Goal: Task Accomplishment & Management: Manage account settings

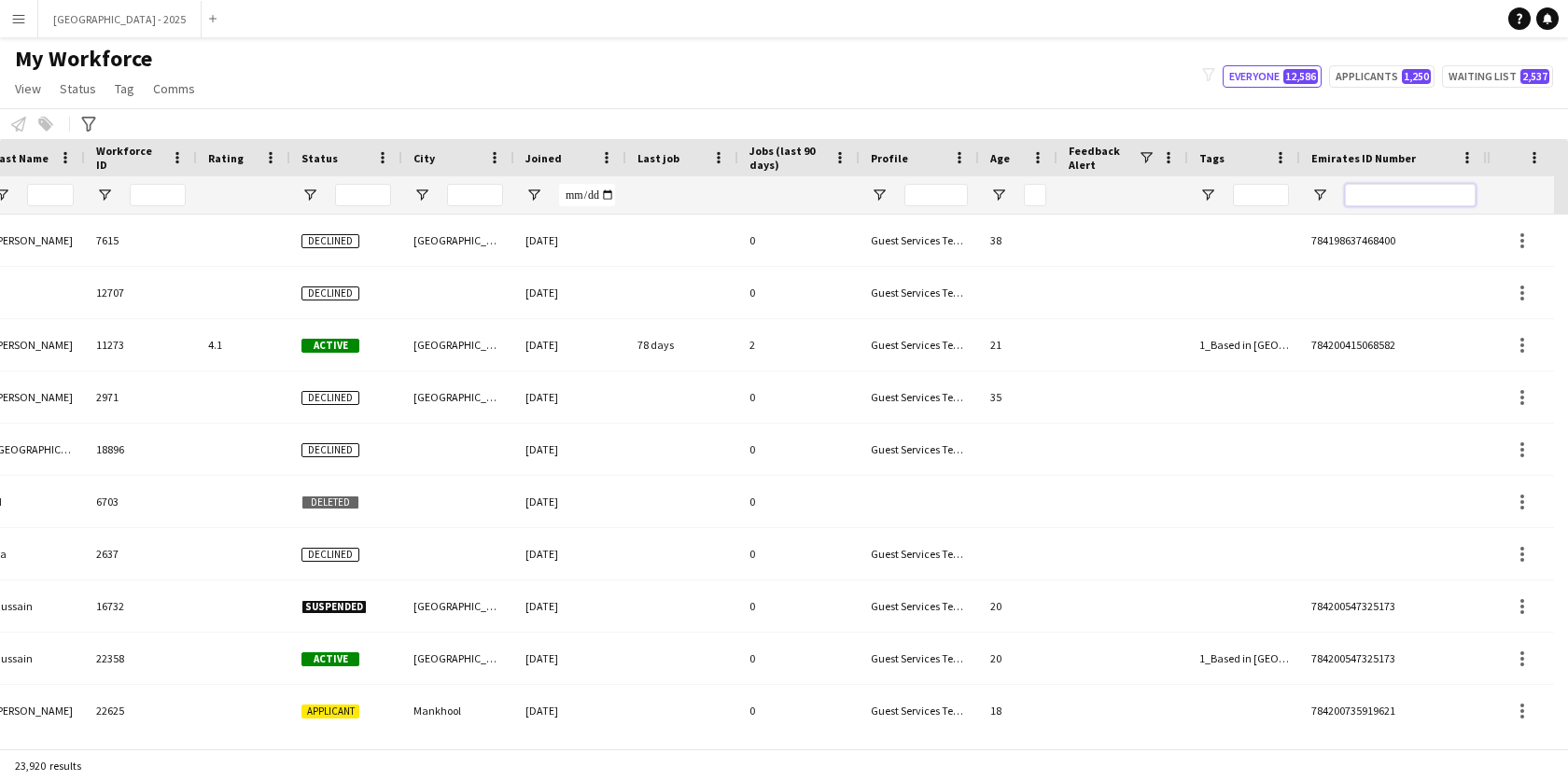
click at [1422, 191] on input "Emirates ID Number Filter Input" at bounding box center [1411, 195] width 131 height 22
paste input "*******"
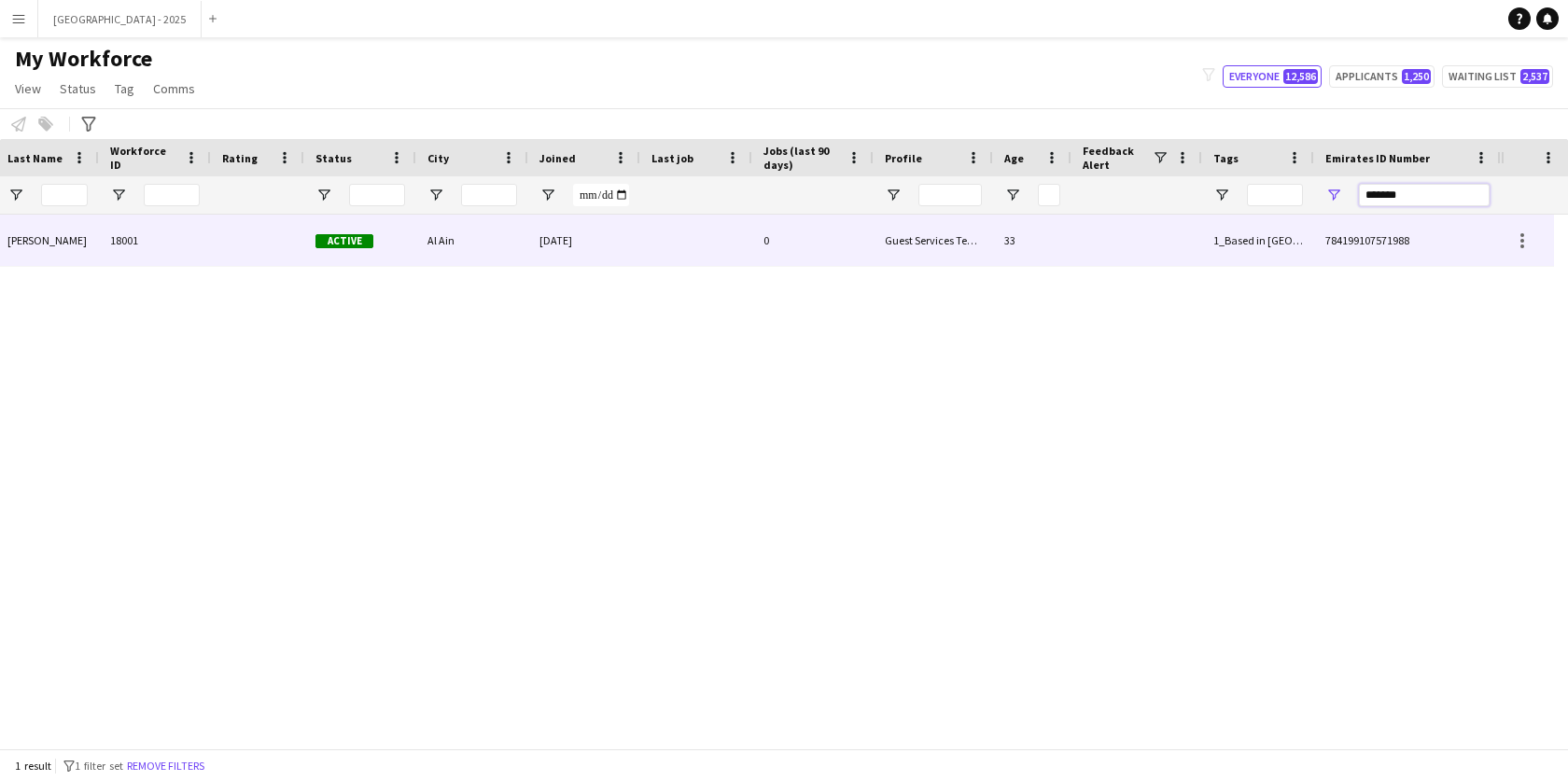
type input "*******"
click at [502, 240] on div "Al Ain" at bounding box center [472, 241] width 112 height 52
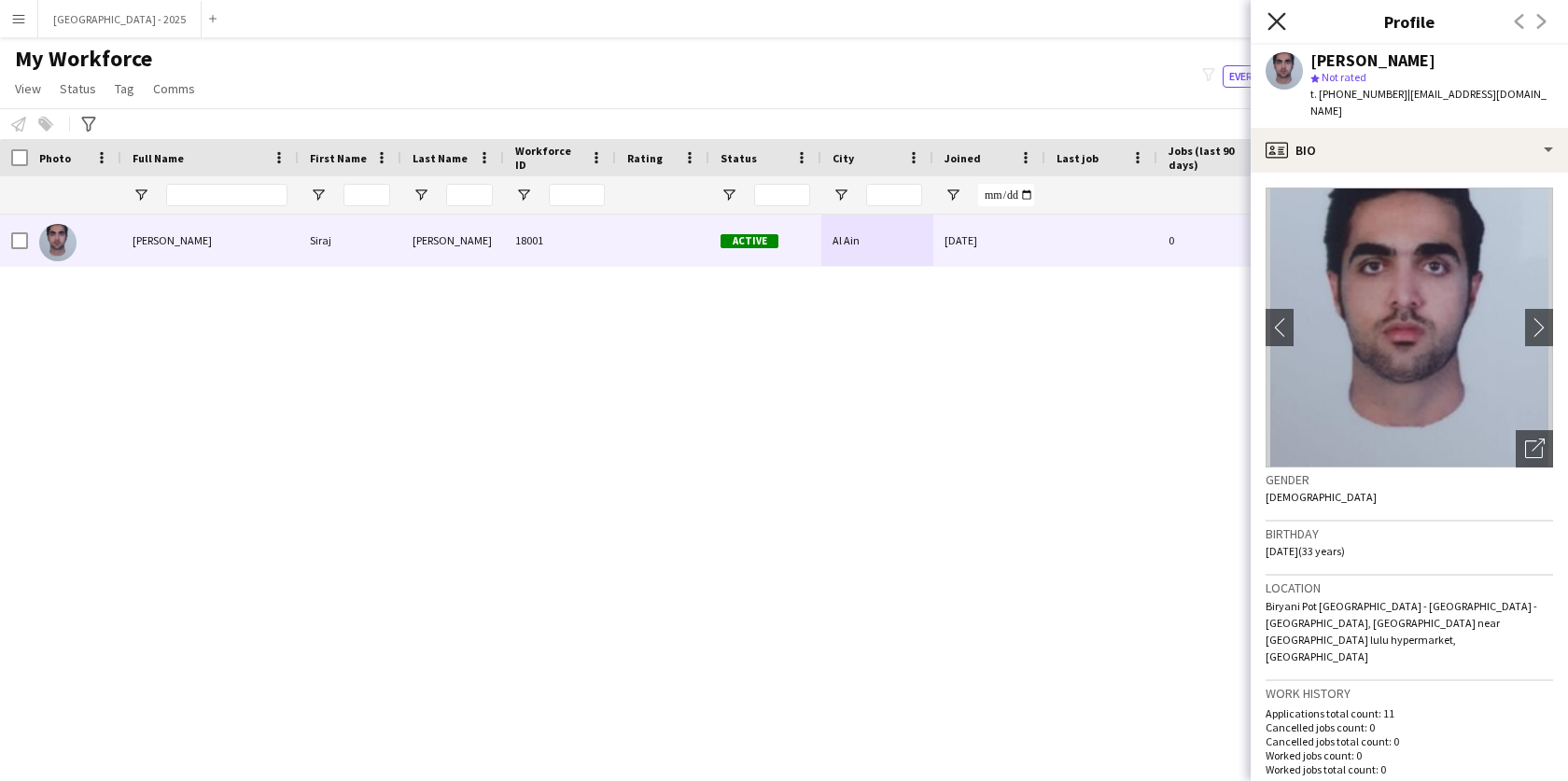
click at [1272, 23] on icon "Close pop-in" at bounding box center [1276, 21] width 17 height 17
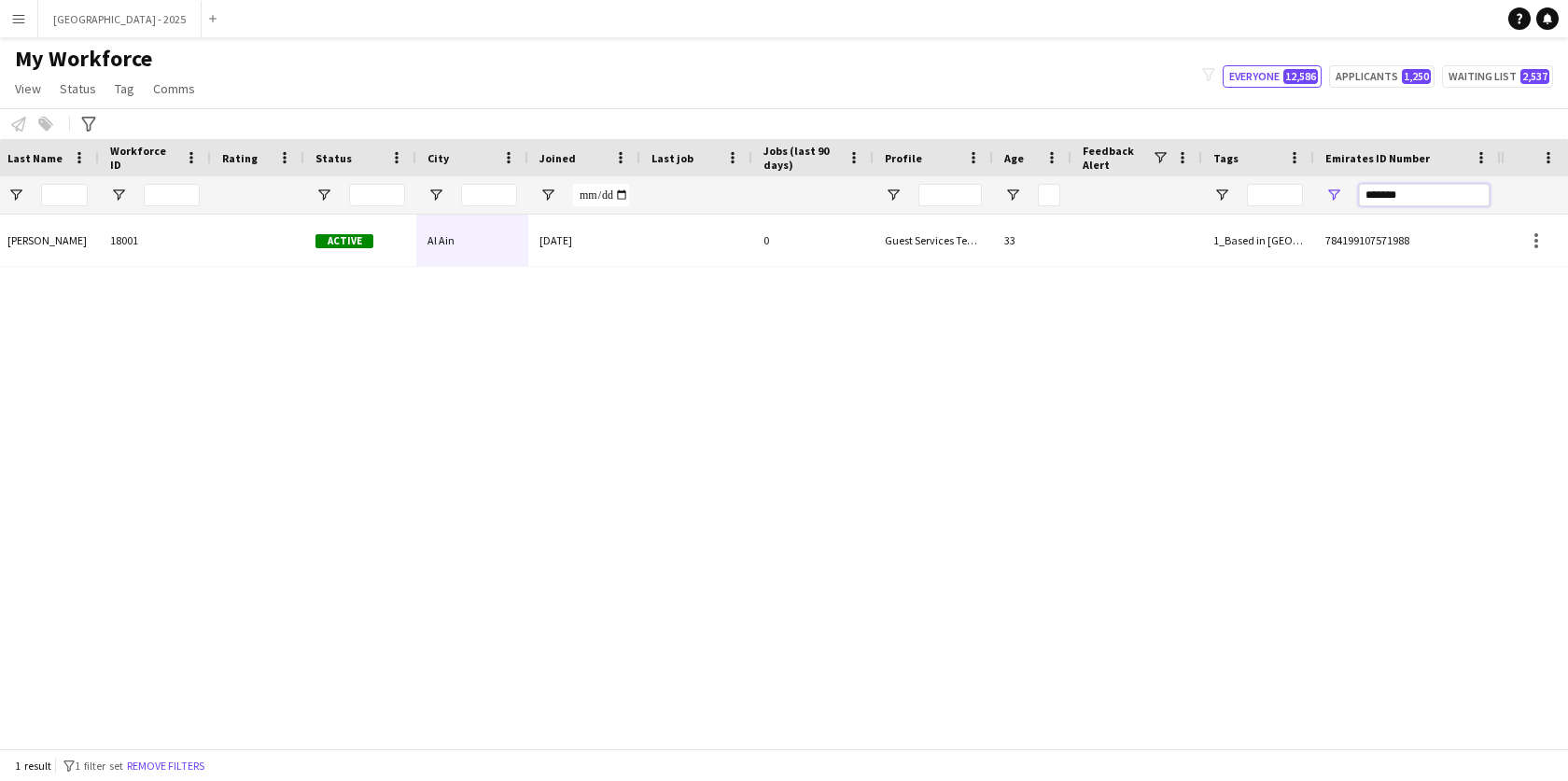
click at [1466, 198] on input "*******" at bounding box center [1424, 195] width 131 height 22
paste input "Emirates ID Number Filter Input"
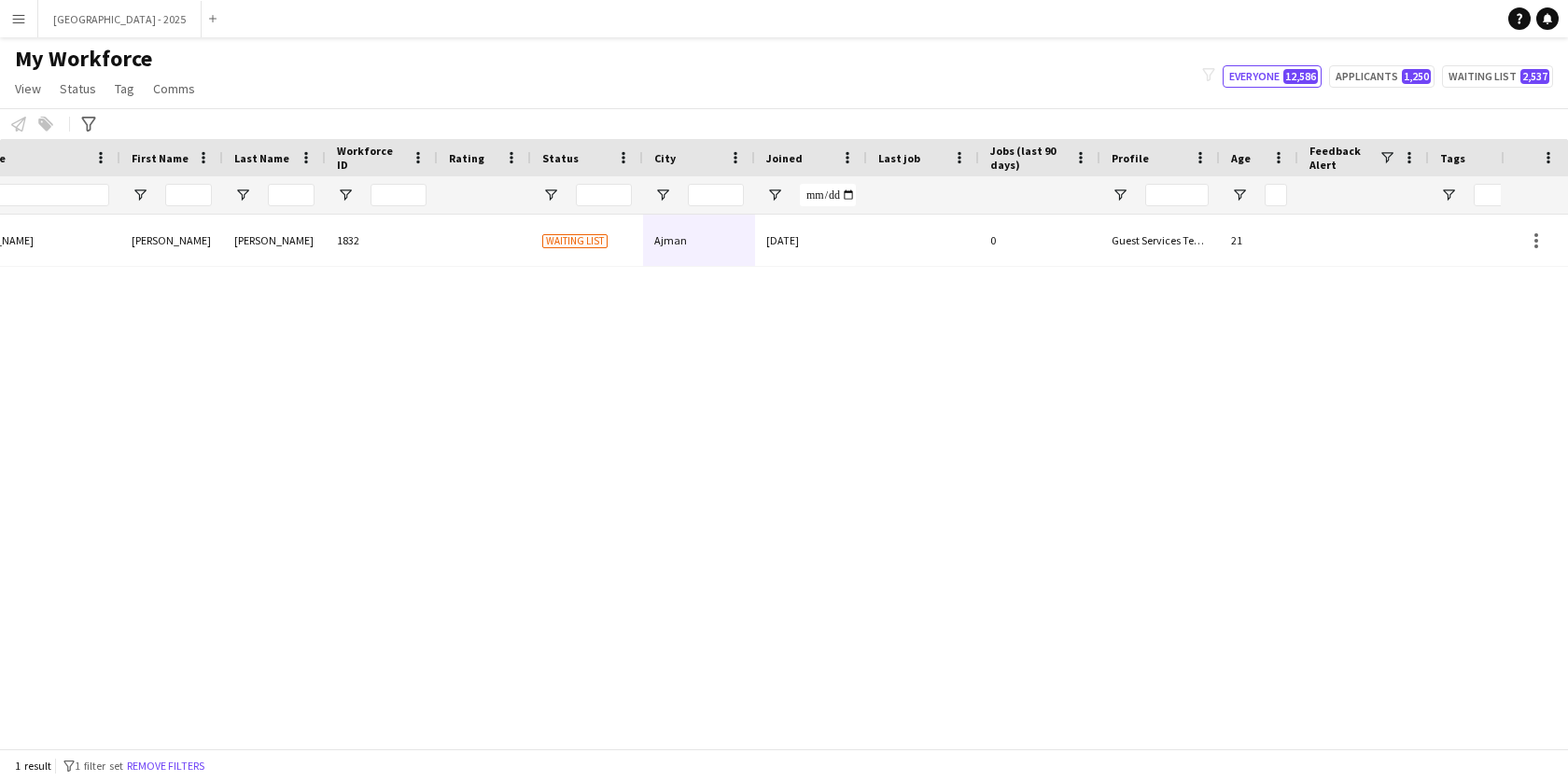
scroll to position [0, 405]
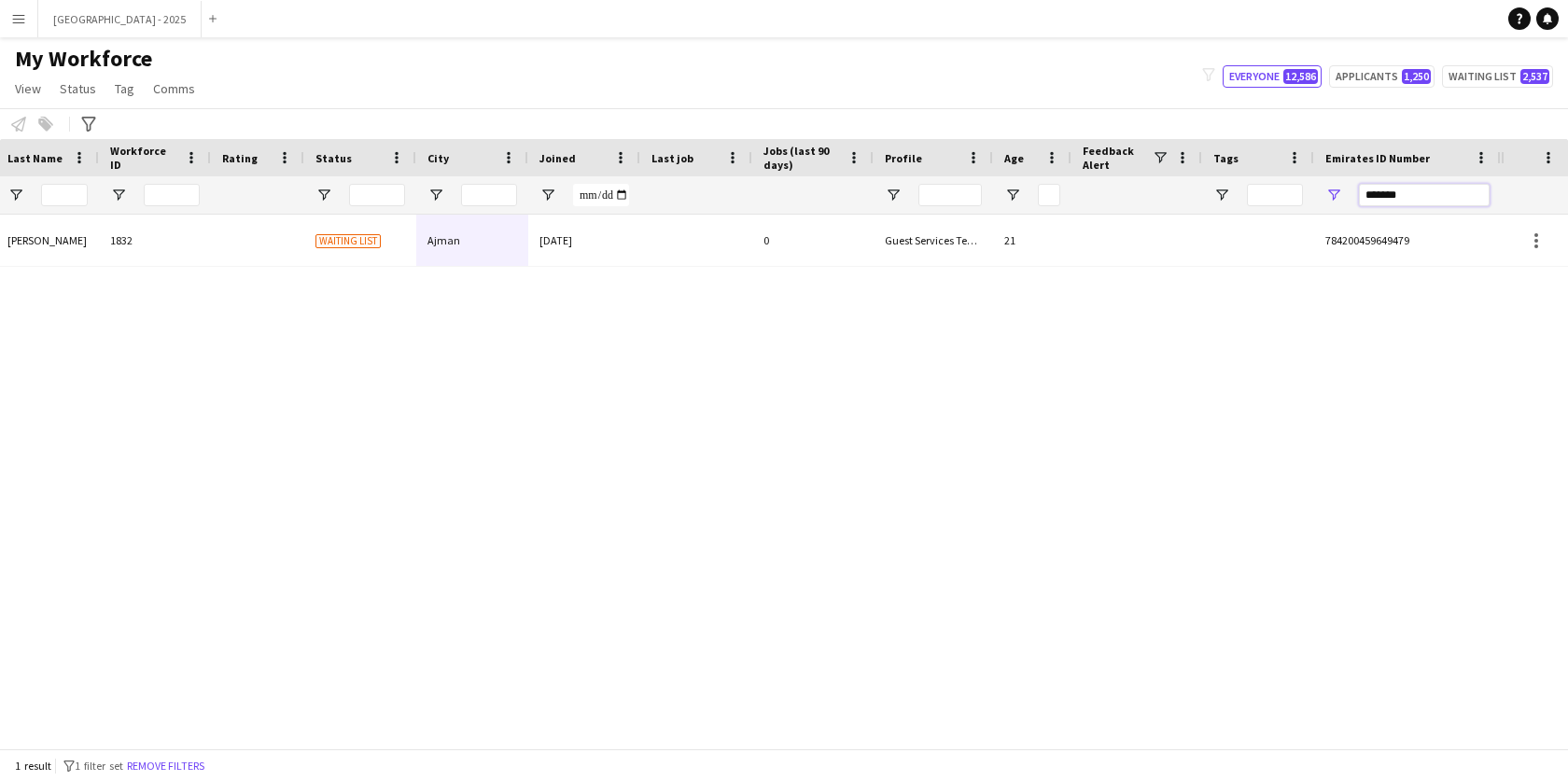
click at [1458, 194] on input "*******" at bounding box center [1424, 195] width 131 height 22
paste input "Emirates ID Number Filter Input"
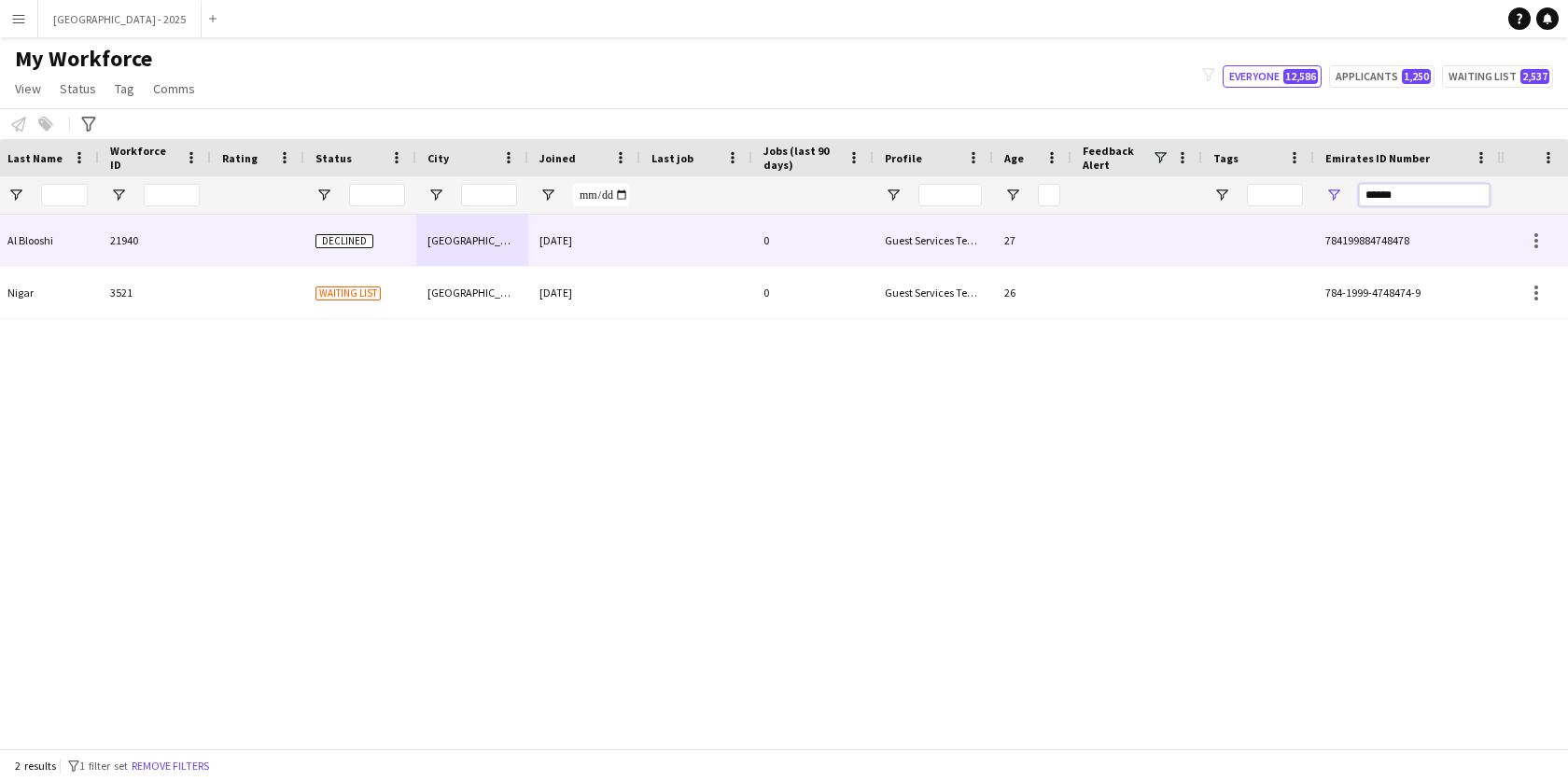
type input "******"
click at [511, 229] on div "[GEOGRAPHIC_DATA]" at bounding box center [472, 241] width 112 height 52
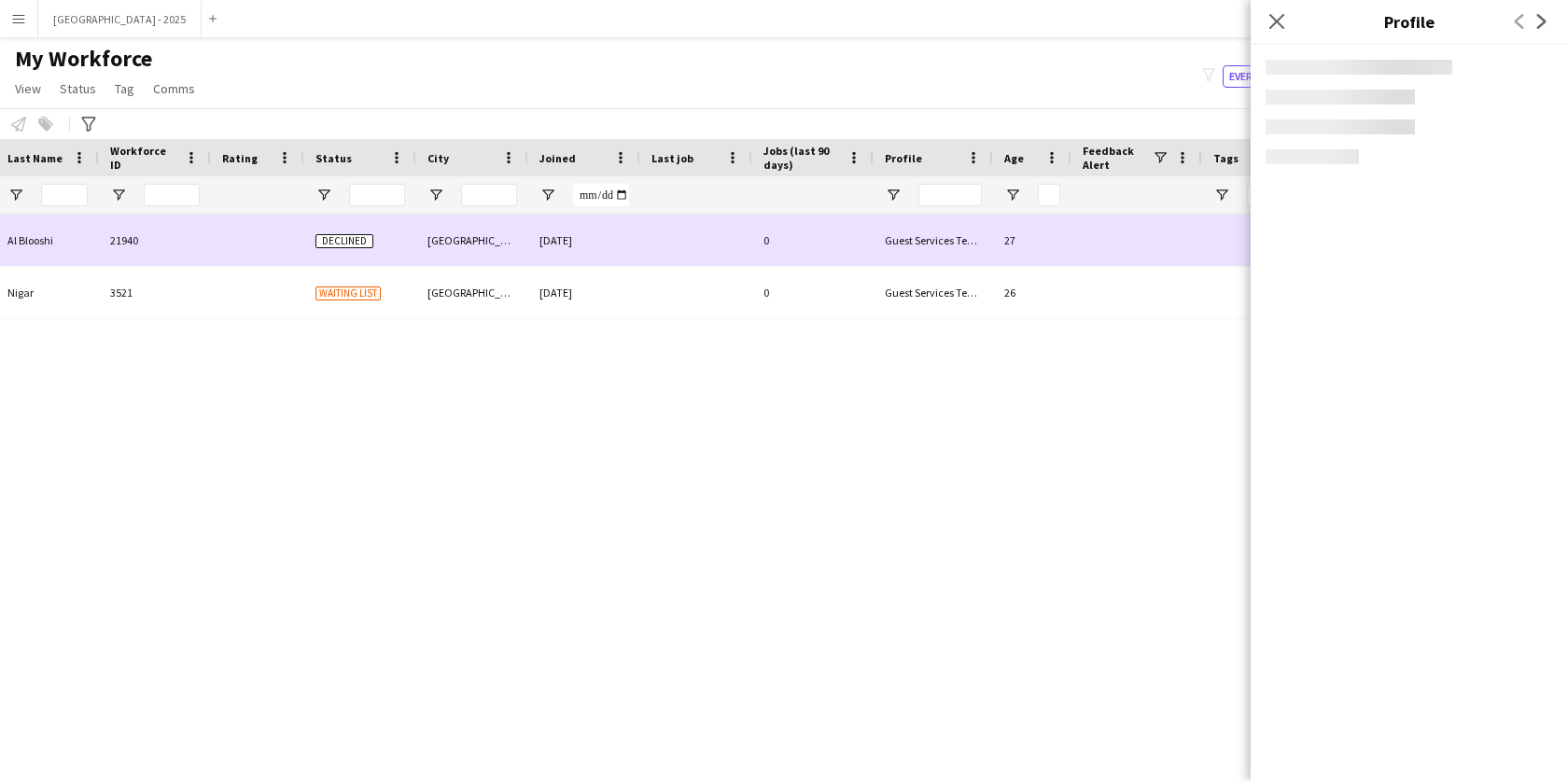
scroll to position [0, 0]
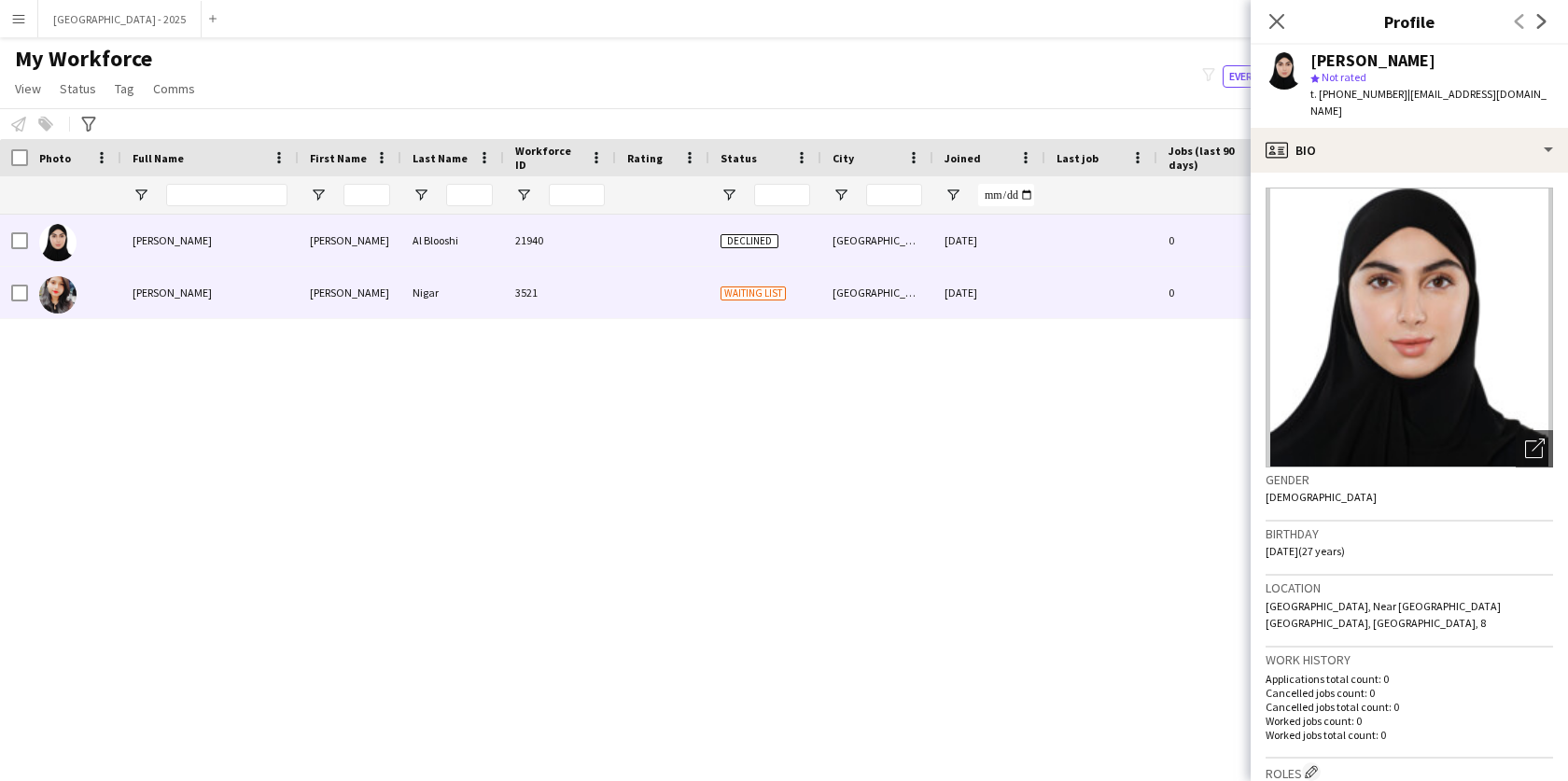
click at [392, 289] on div "[PERSON_NAME]" at bounding box center [349, 293] width 103 height 52
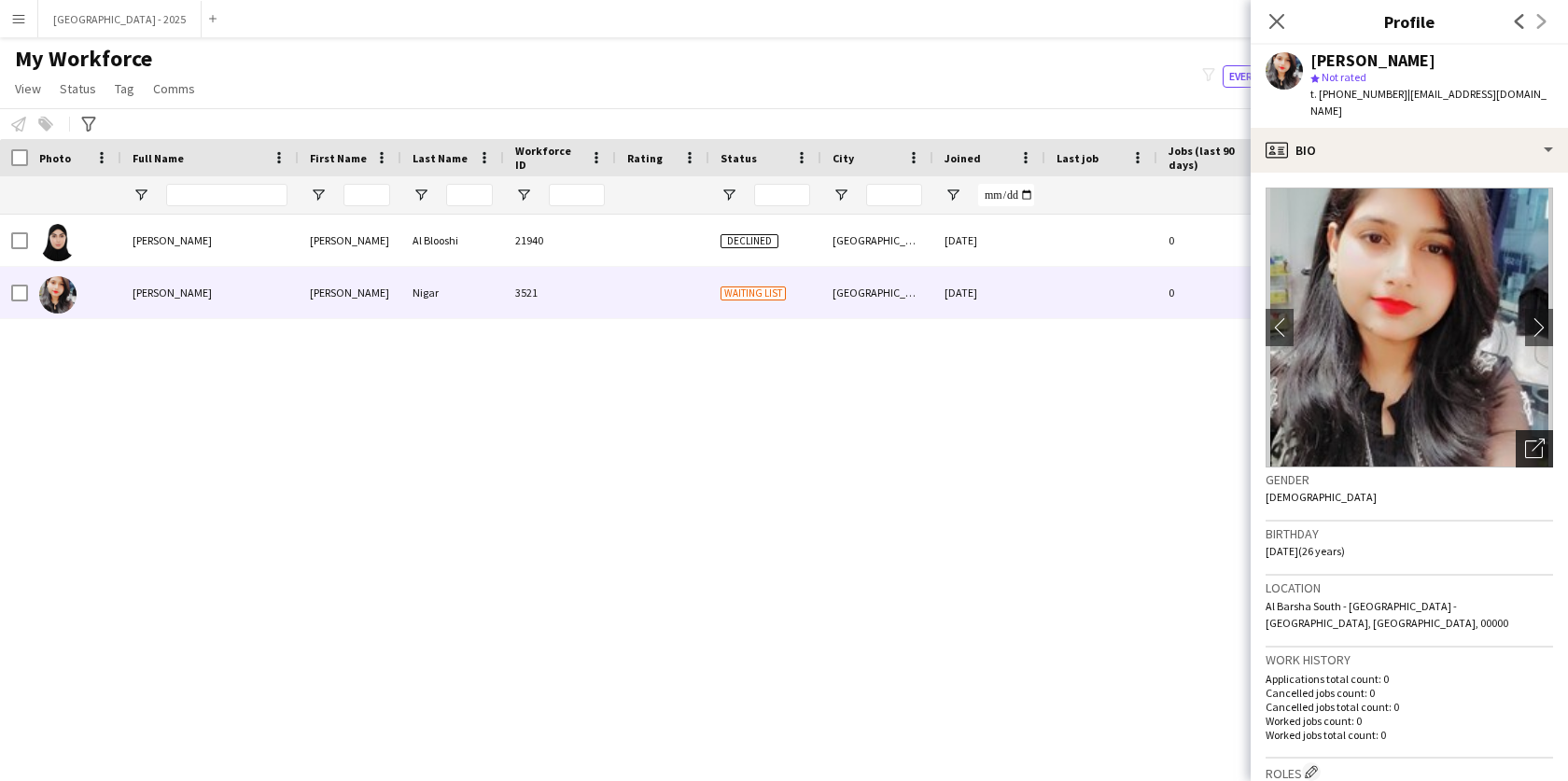
click at [1522, 444] on div "Open photos pop-in" at bounding box center [1534, 448] width 37 height 37
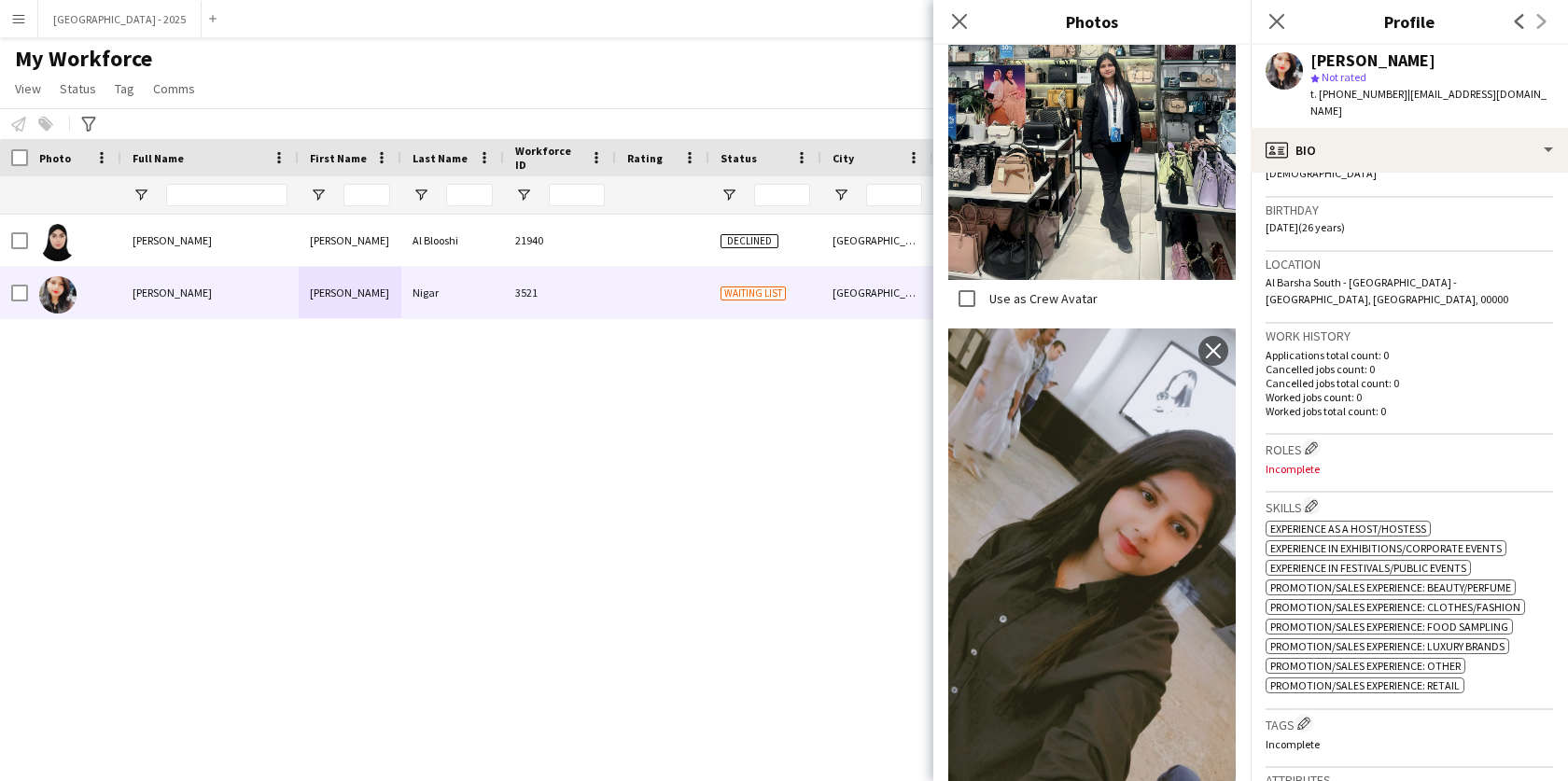
scroll to position [388, 0]
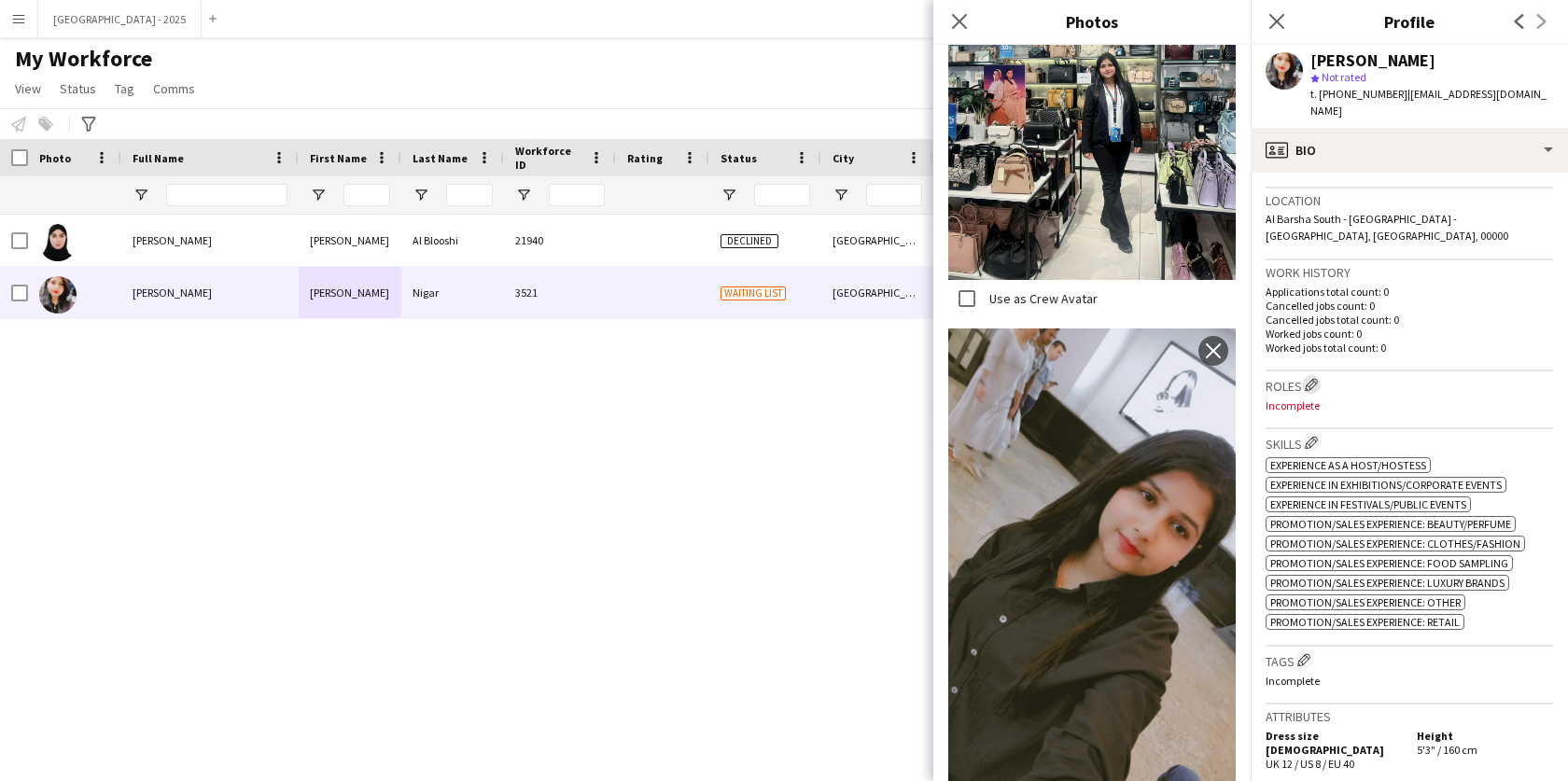
click at [1308, 378] on app-icon "Edit crew company roles" at bounding box center [1312, 385] width 13 height 13
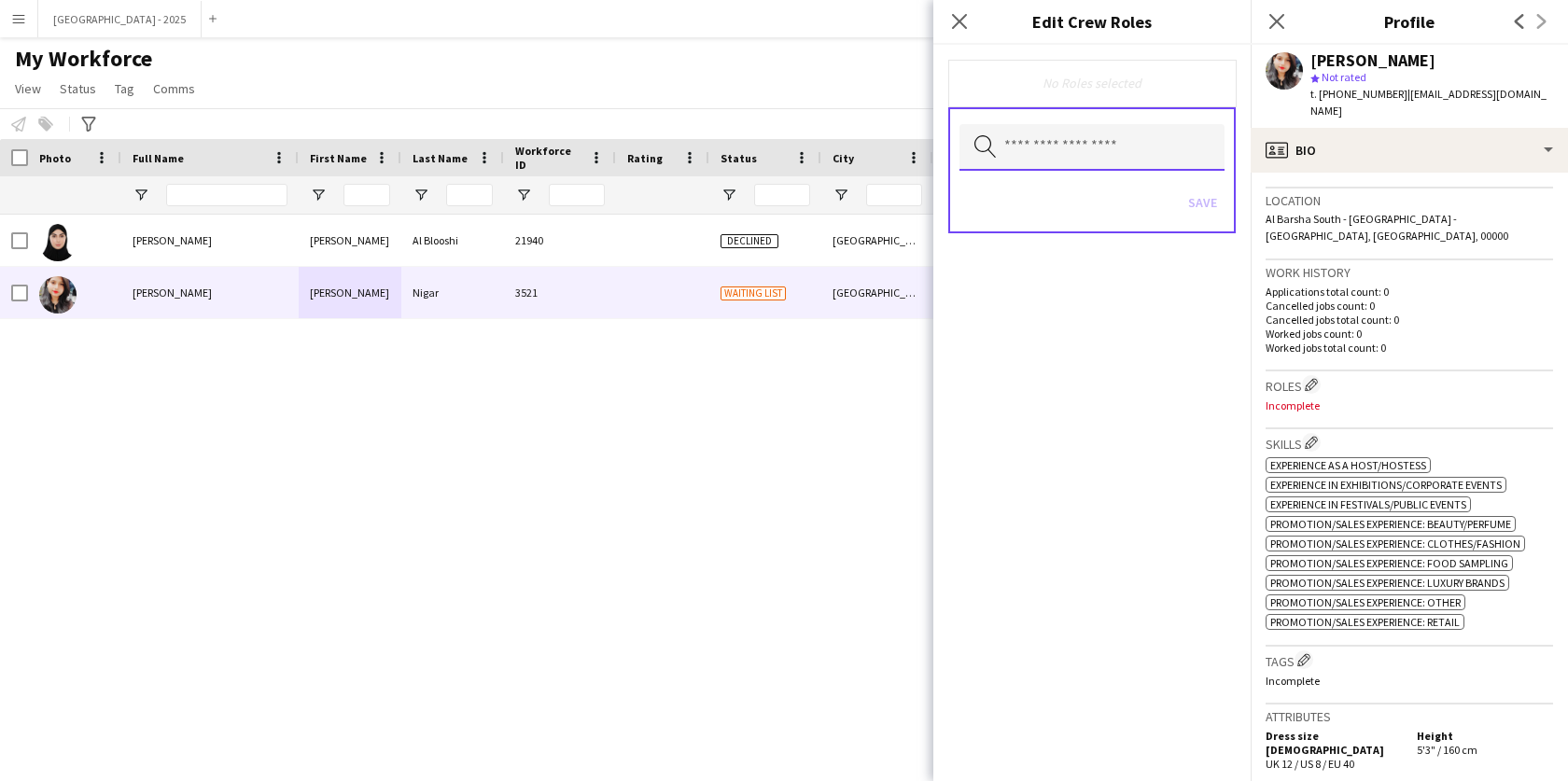
click at [1075, 149] on input "text" at bounding box center [1092, 147] width 265 height 47
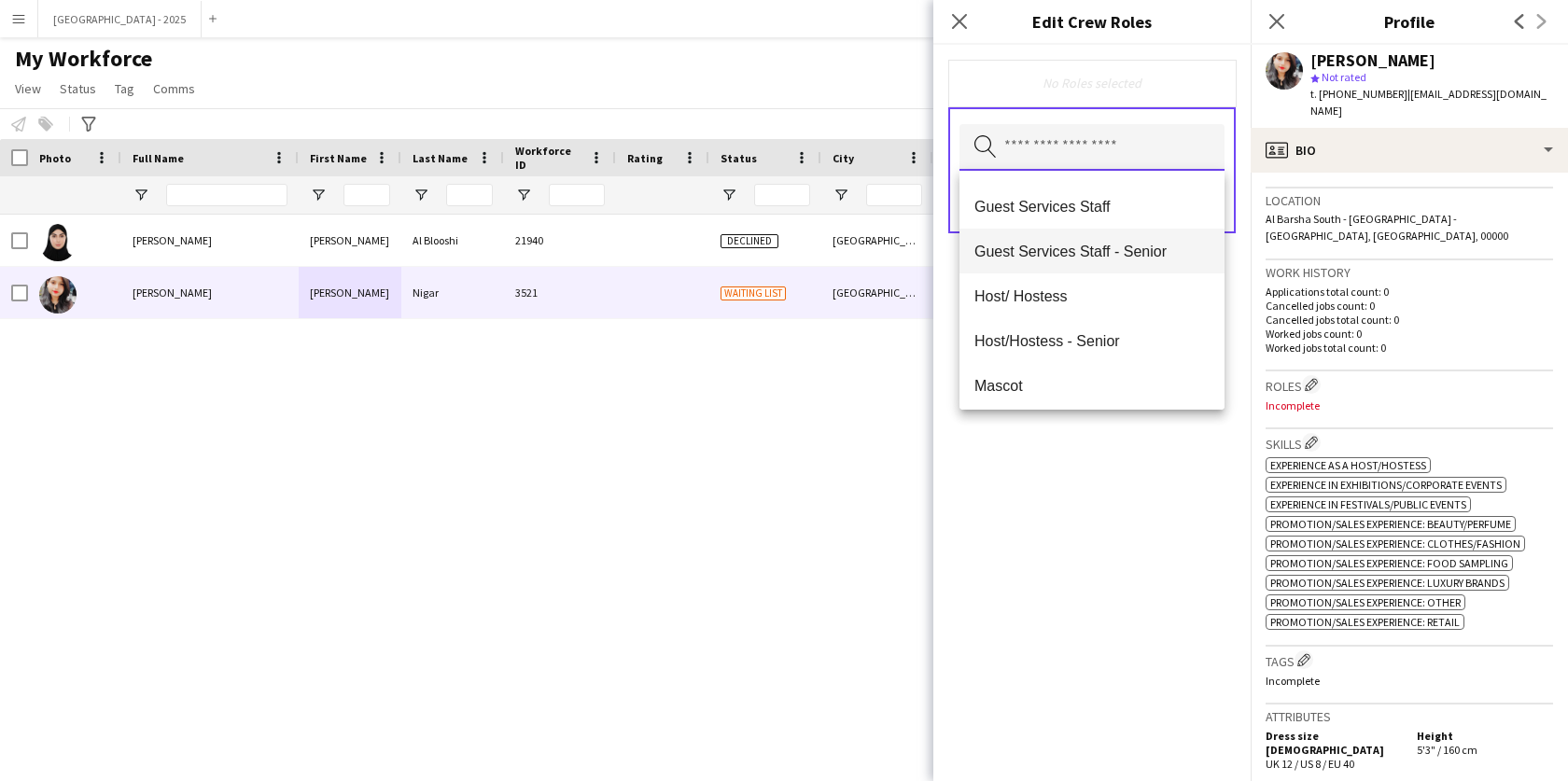
scroll to position [133, 0]
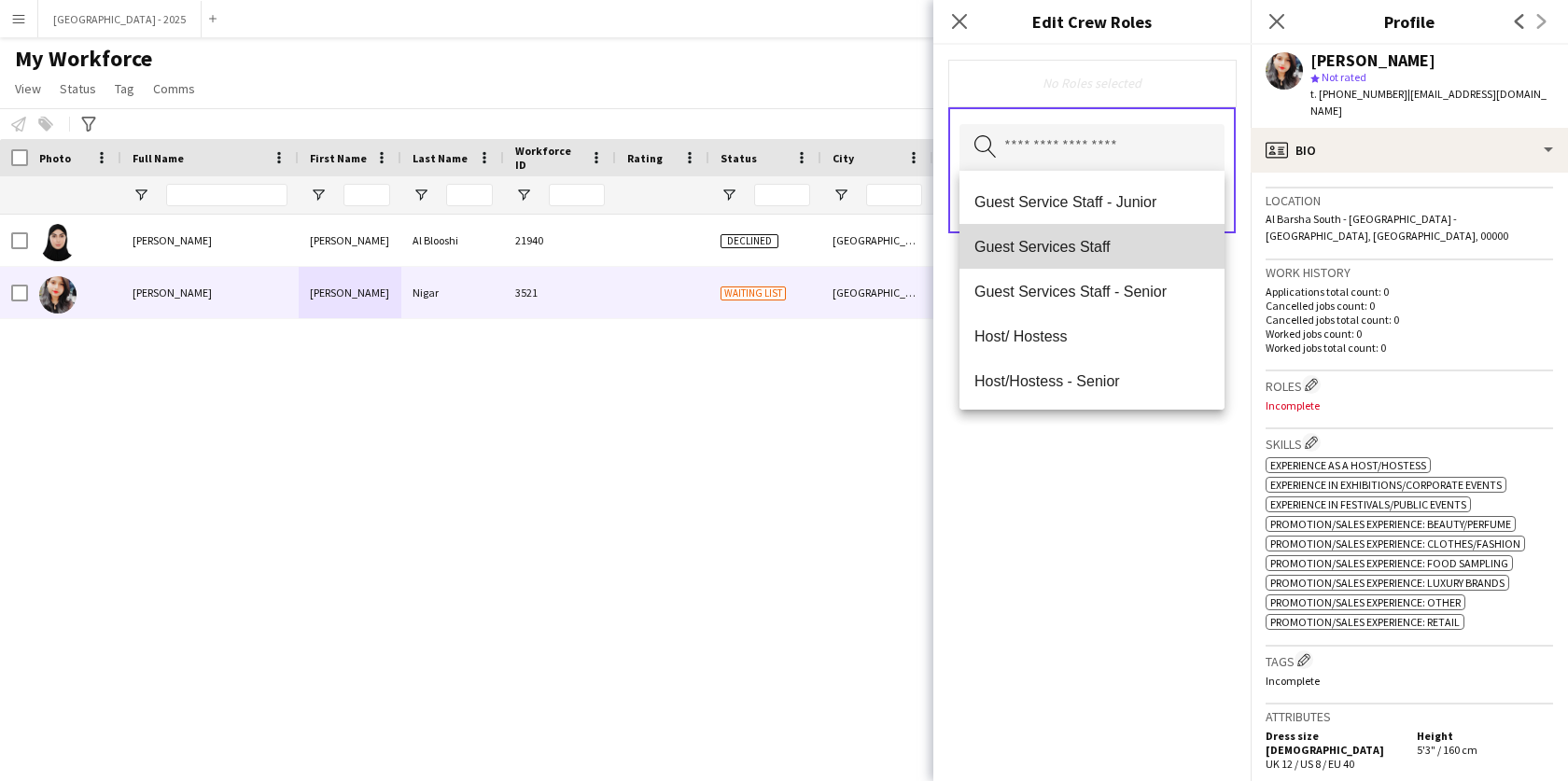
click at [1119, 257] on mat-option "Guest Services Staff" at bounding box center [1092, 246] width 265 height 45
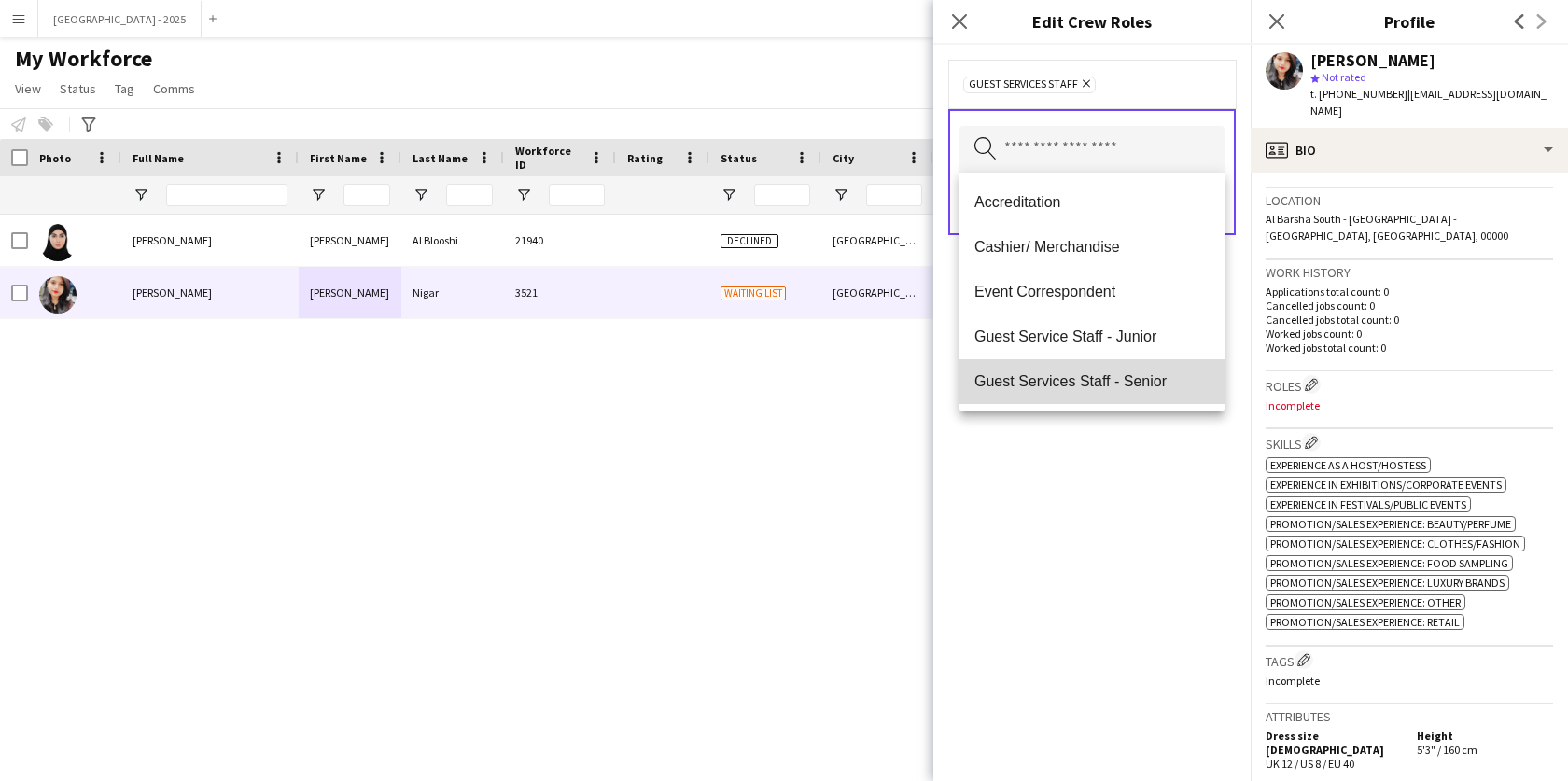
click at [1127, 379] on span "Guest Services Staff - Senior" at bounding box center [1092, 381] width 235 height 17
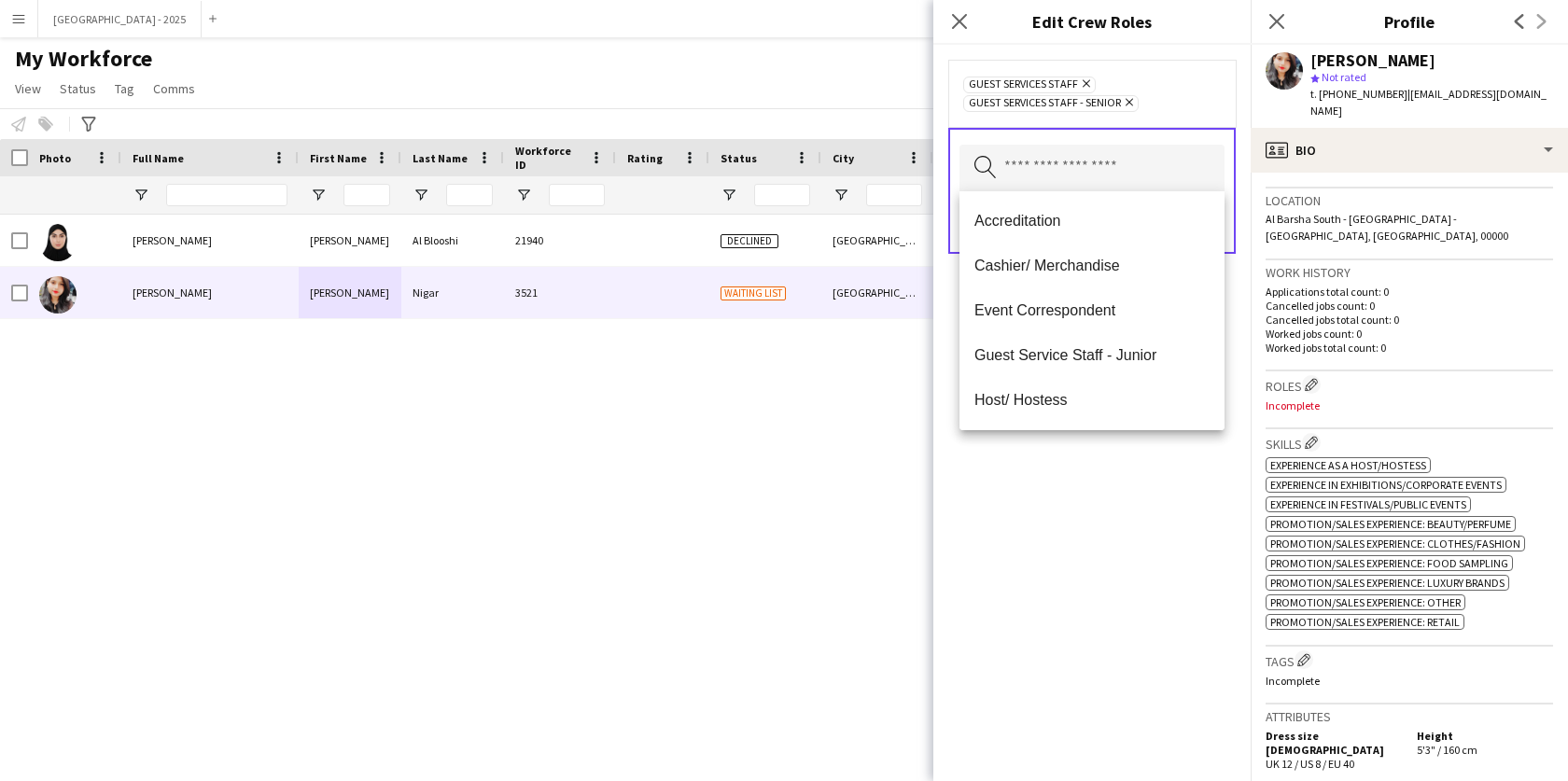
click at [1127, 528] on div "Guest Services Staff Remove Guest Services Staff - Senior Remove Search by role…" at bounding box center [1092, 413] width 318 height 736
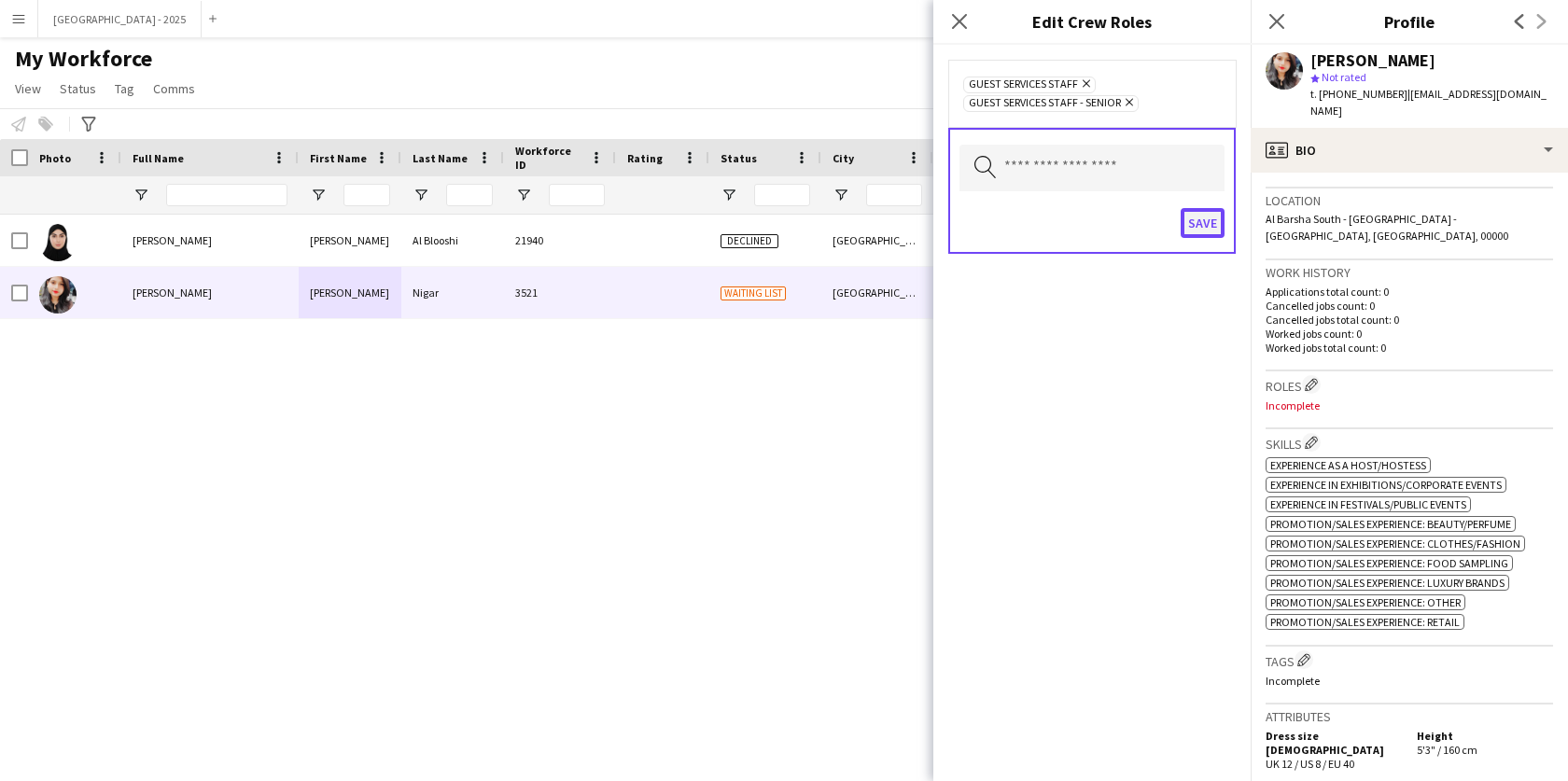
click at [1200, 214] on button "Save" at bounding box center [1203, 223] width 44 height 30
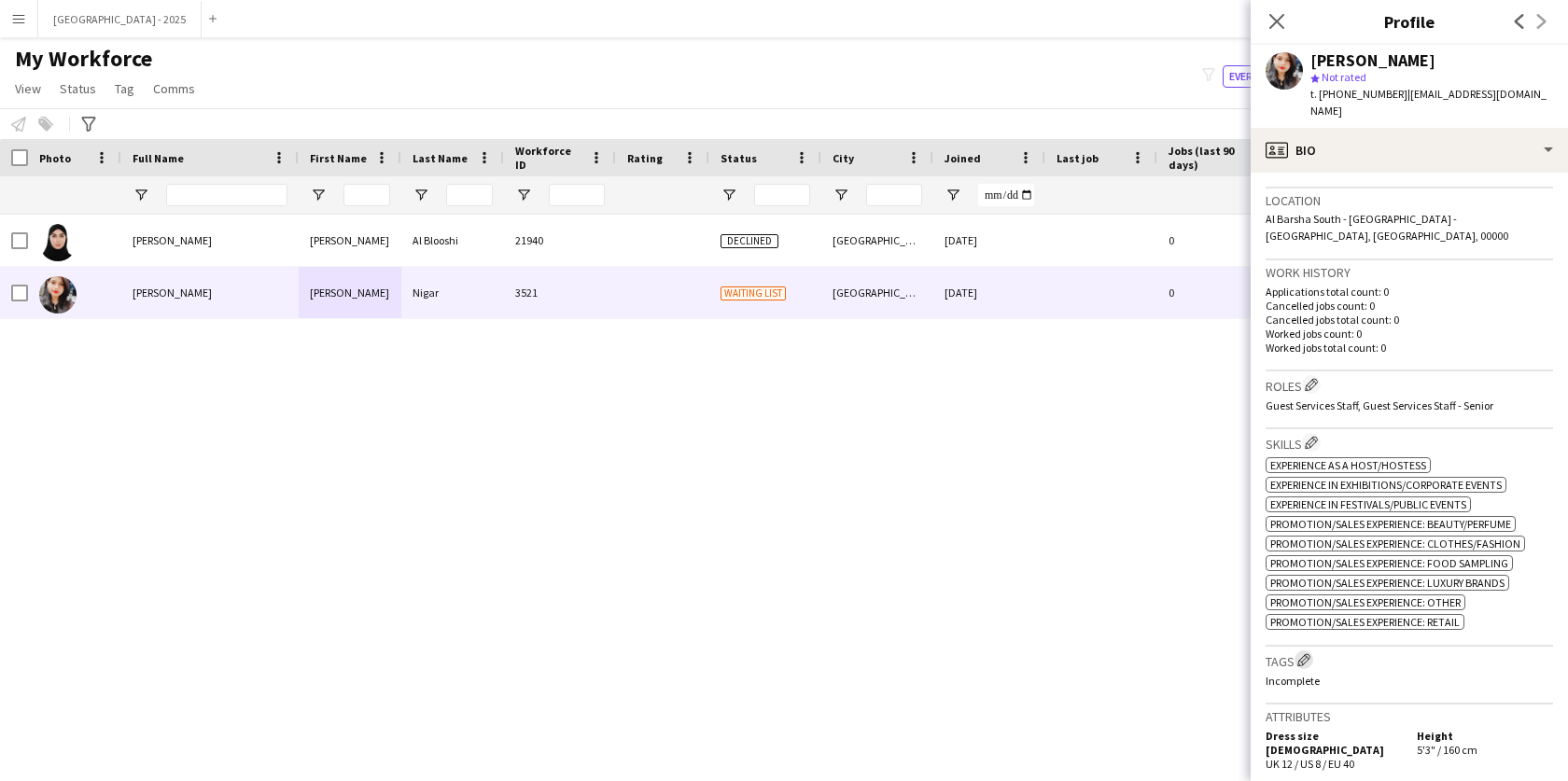
click at [1306, 653] on app-icon "Edit crew company tags" at bounding box center [1304, 660] width 13 height 13
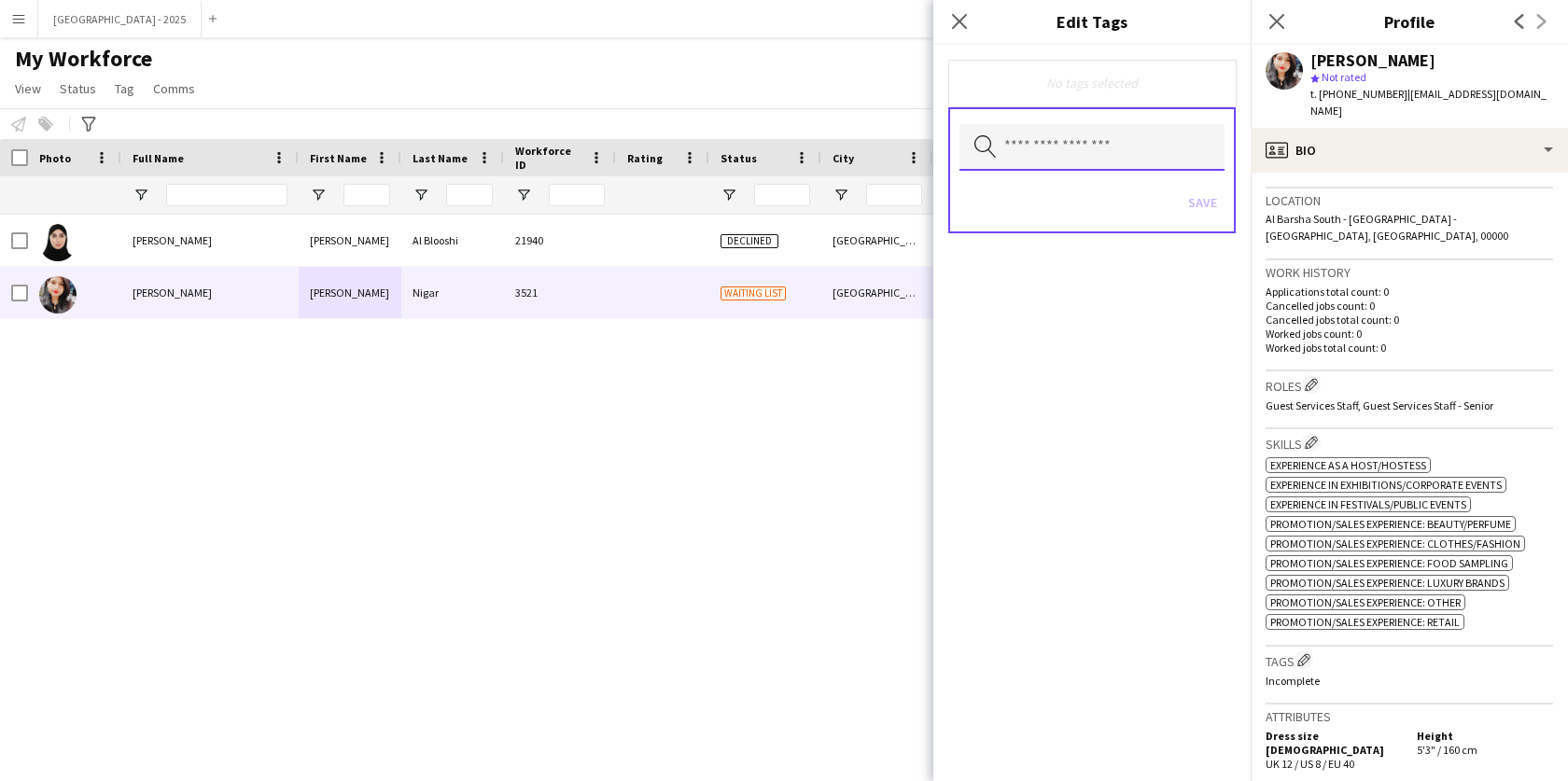
click at [1100, 145] on input "text" at bounding box center [1092, 147] width 265 height 47
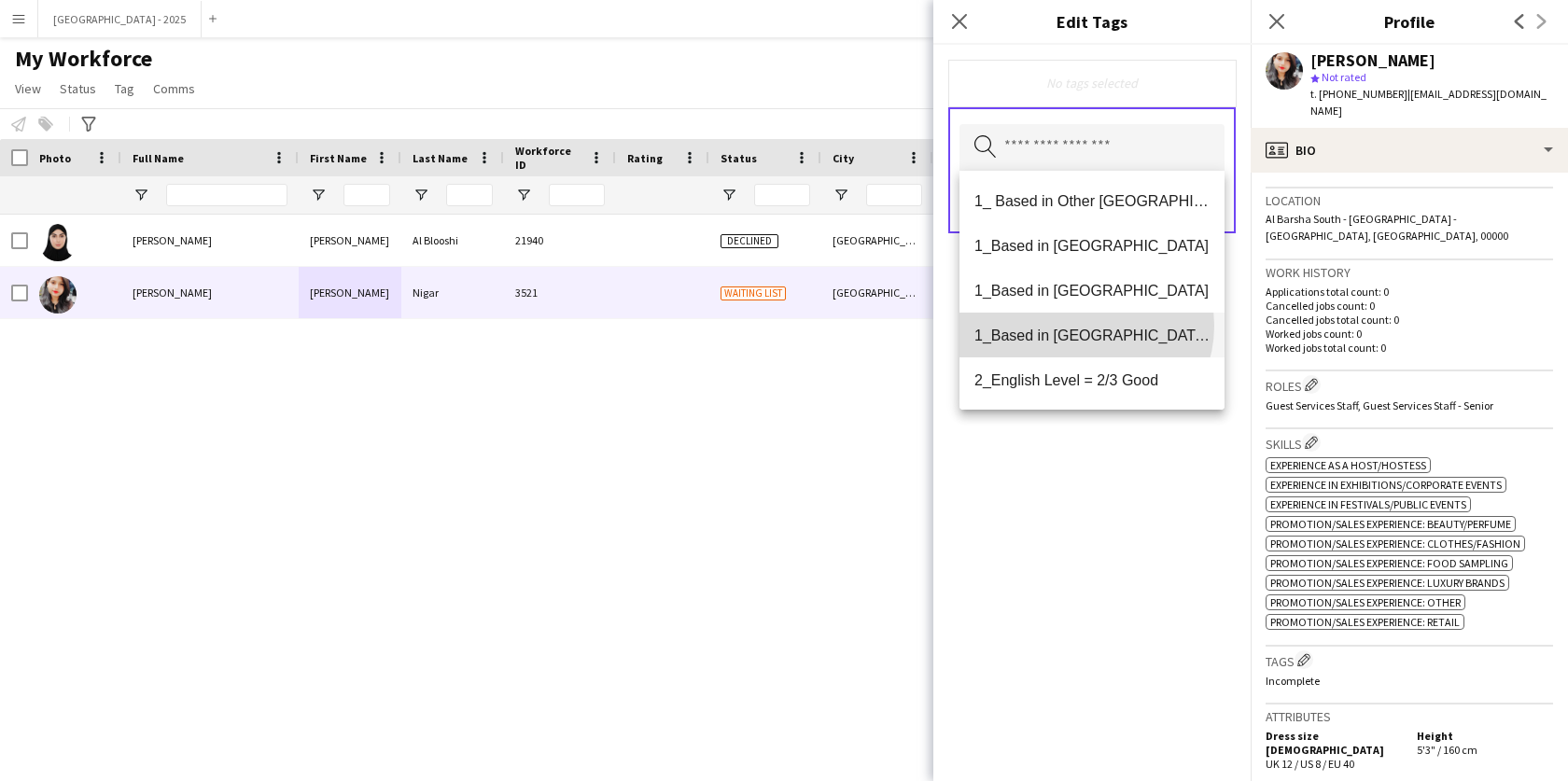
click at [1083, 326] on span "1_Based in [GEOGRAPHIC_DATA]/[GEOGRAPHIC_DATA]/Ajman" at bounding box center [1092, 335] width 235 height 17
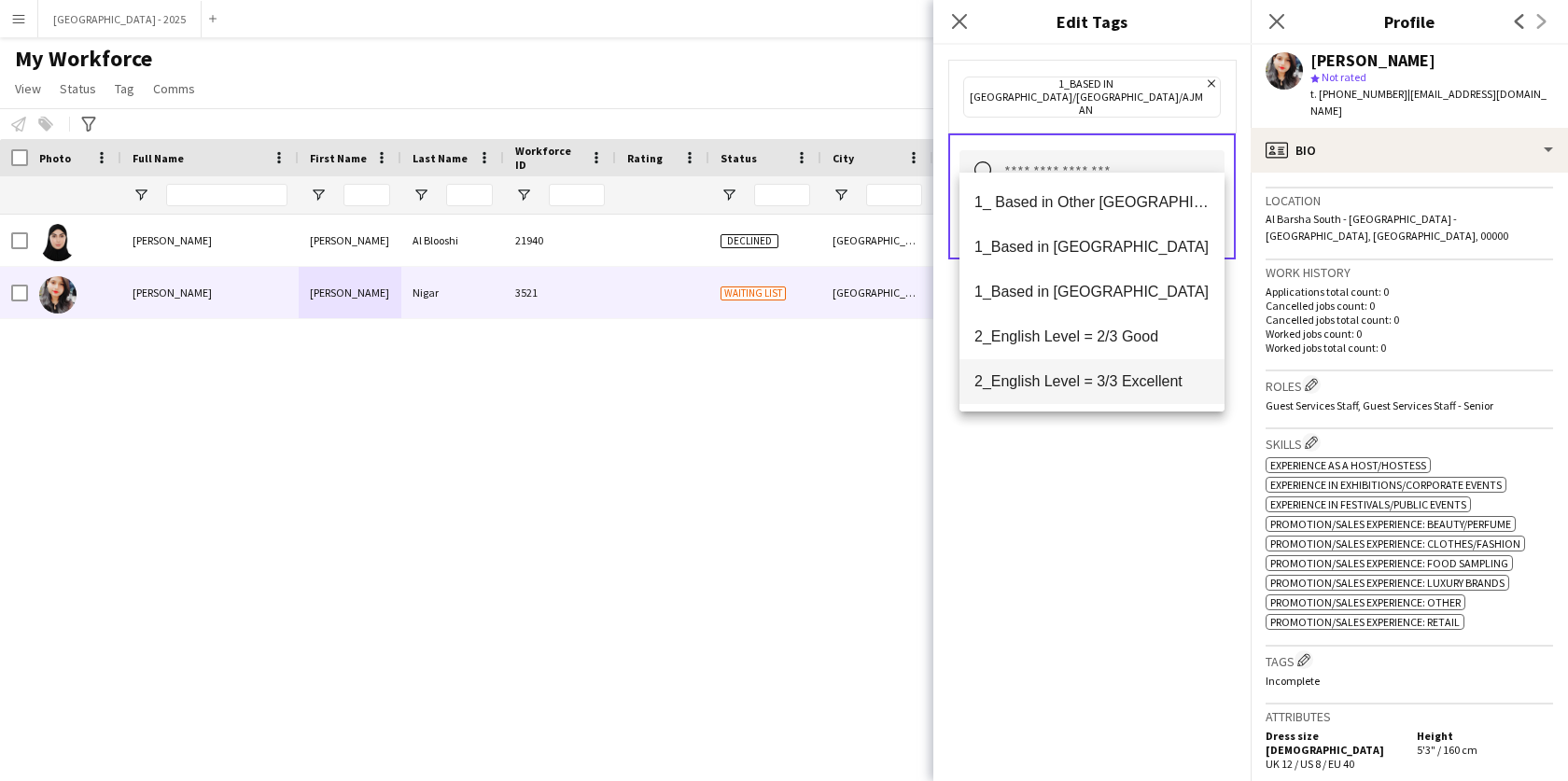
click at [1125, 380] on span "2_English Level = 3/3 Excellent" at bounding box center [1092, 381] width 235 height 17
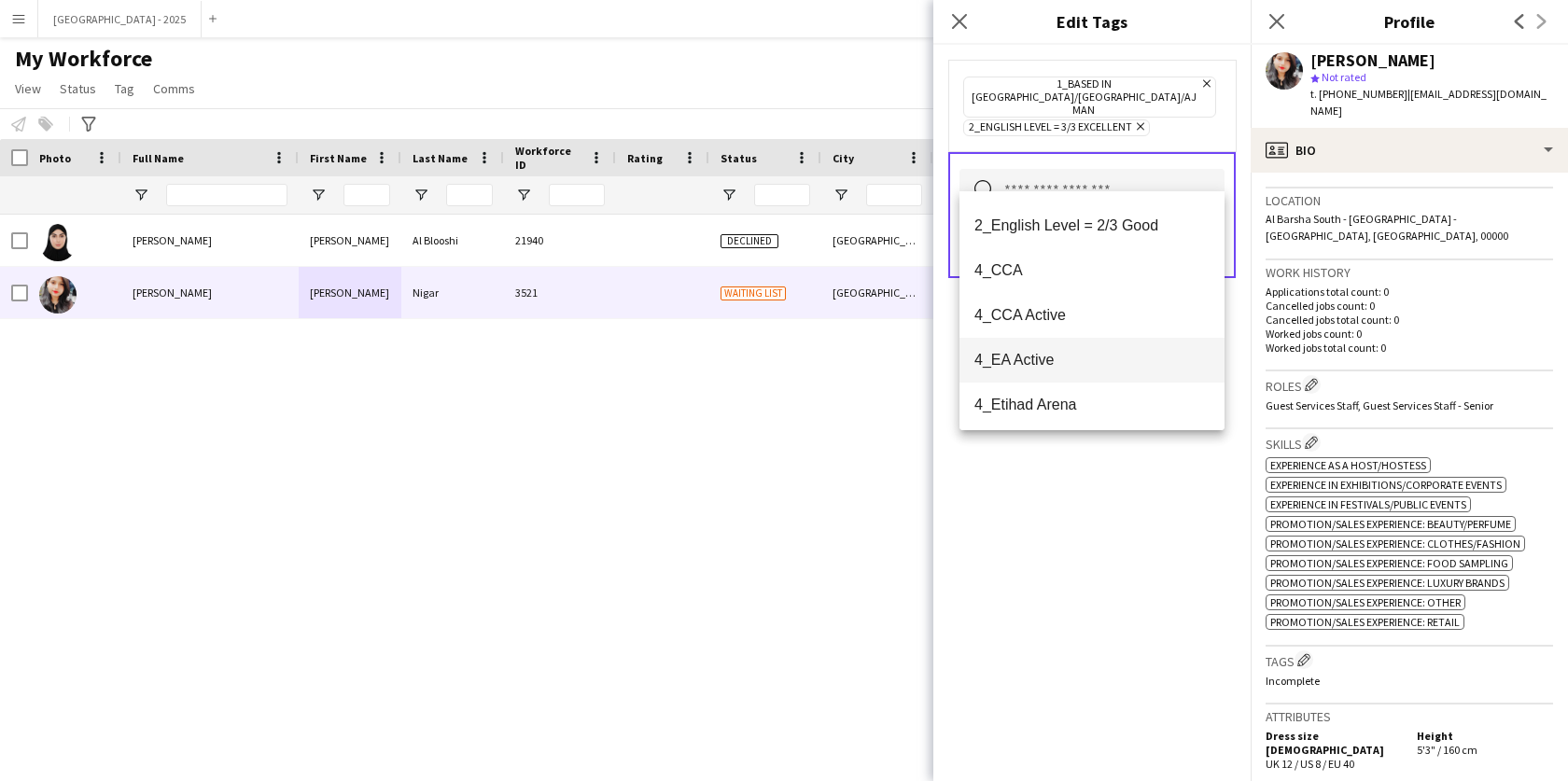
scroll to position [135, 0]
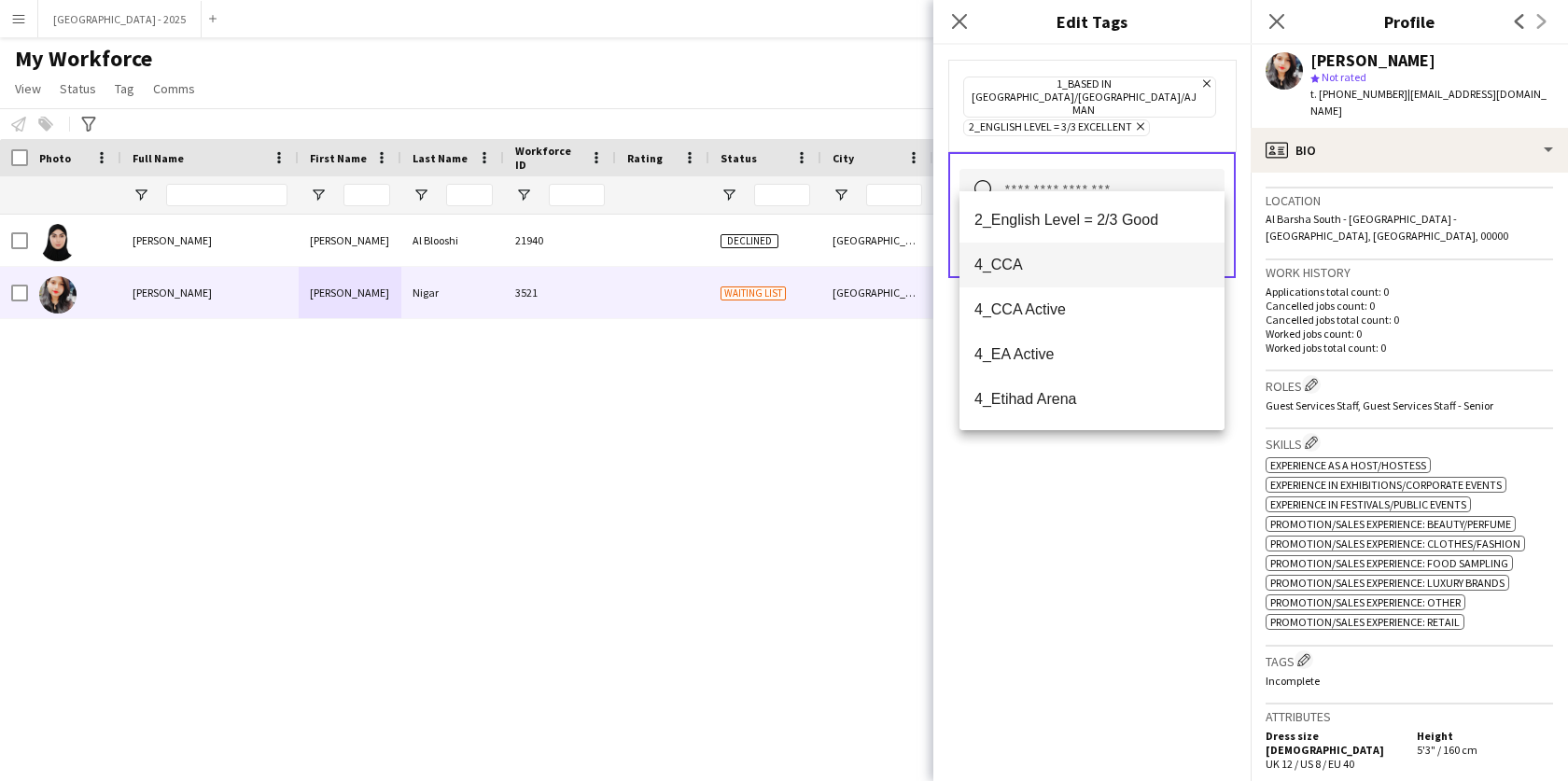
click at [1048, 276] on mat-option "4_CCA" at bounding box center [1092, 265] width 265 height 45
drag, startPoint x: 1095, startPoint y: 556, endPoint x: 1101, endPoint y: 518, distance: 38.5
click at [1095, 556] on div "1_Based in [GEOGRAPHIC_DATA]/[GEOGRAPHIC_DATA]/Ajman Remove 2_English Level = 3…" at bounding box center [1092, 413] width 318 height 736
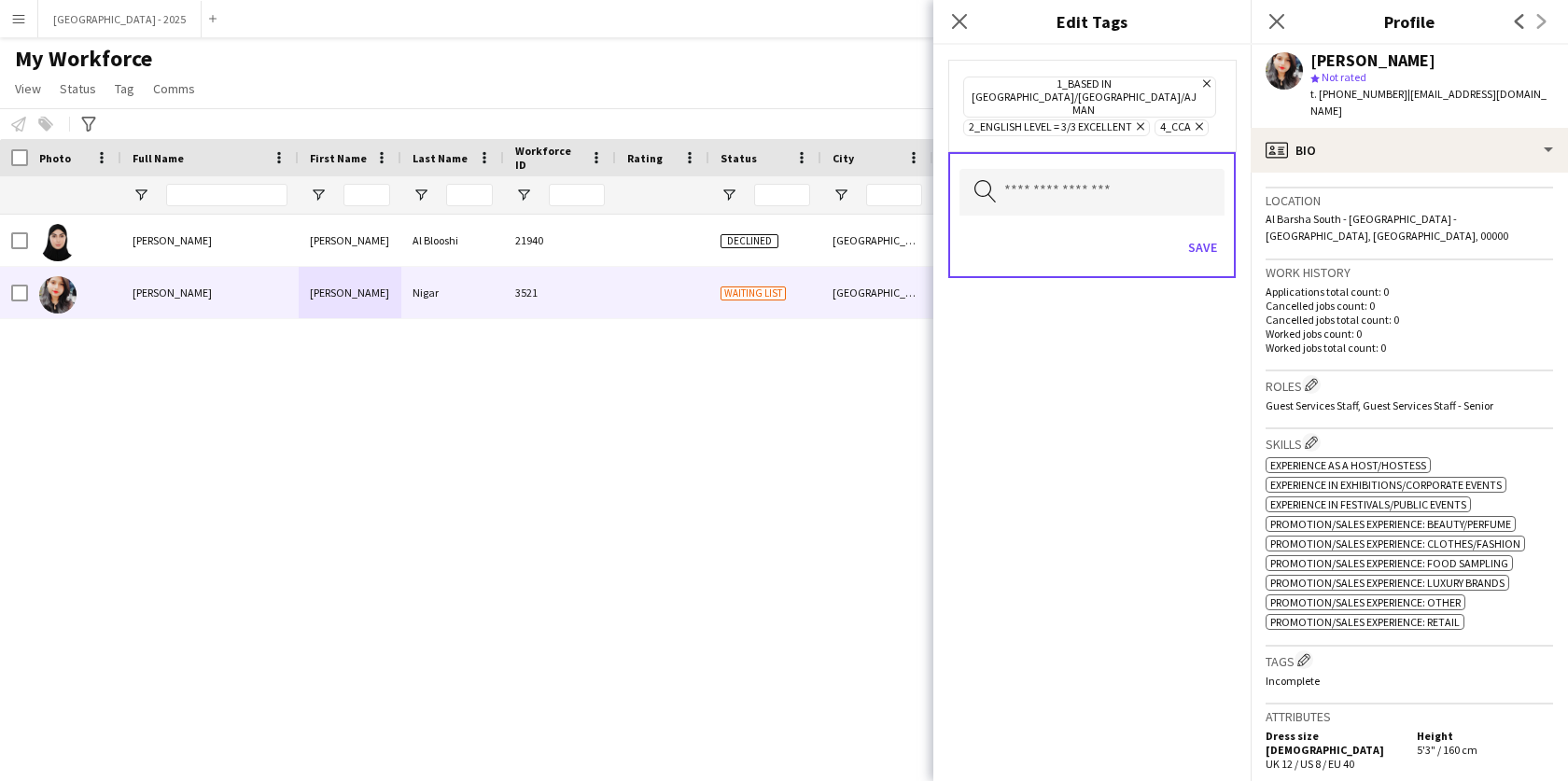
click at [1205, 241] on div "Save" at bounding box center [1092, 248] width 265 height 53
click at [1206, 234] on button "Save" at bounding box center [1203, 247] width 44 height 30
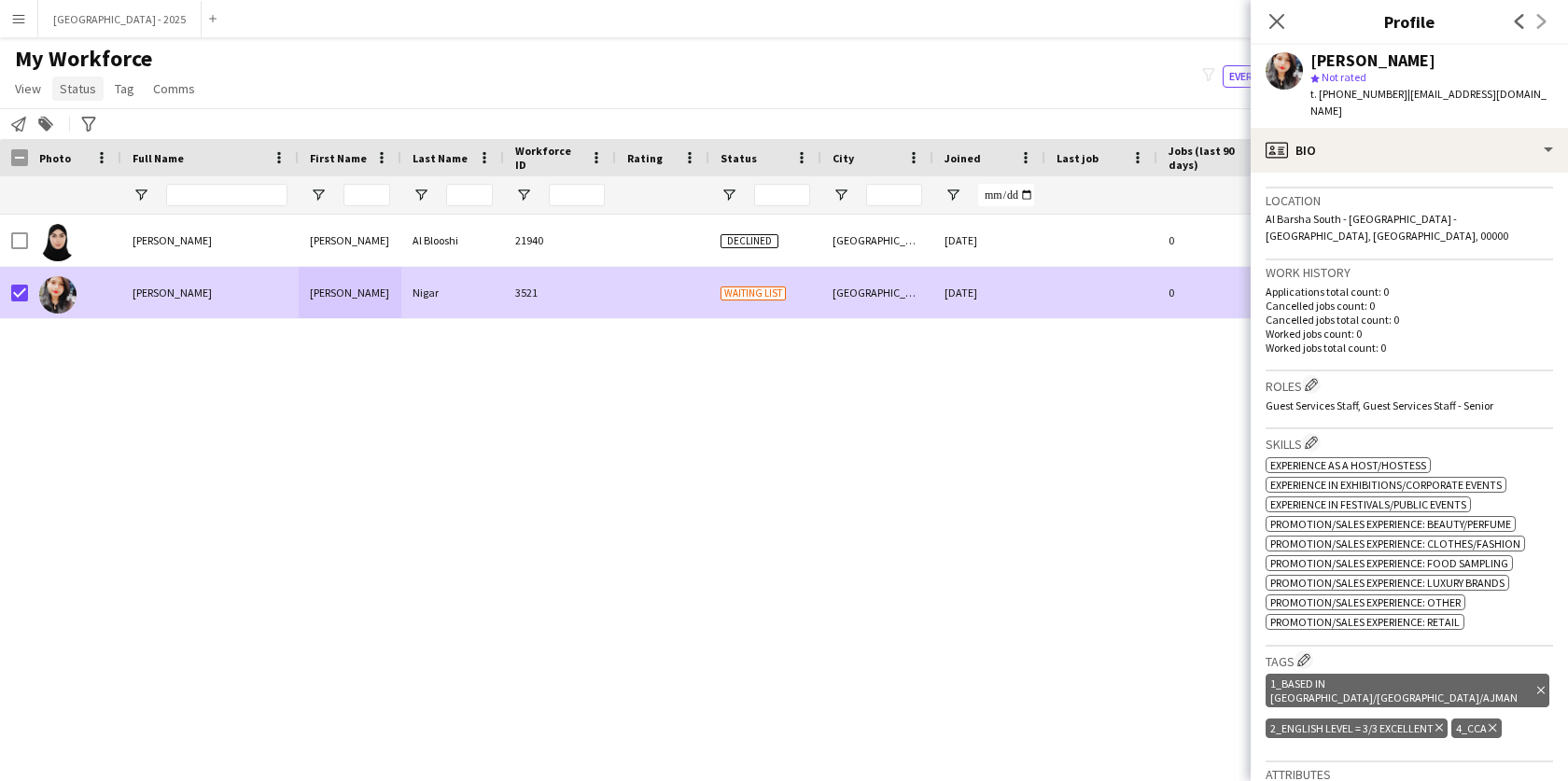
click at [69, 92] on span "Status" at bounding box center [78, 89] width 36 height 17
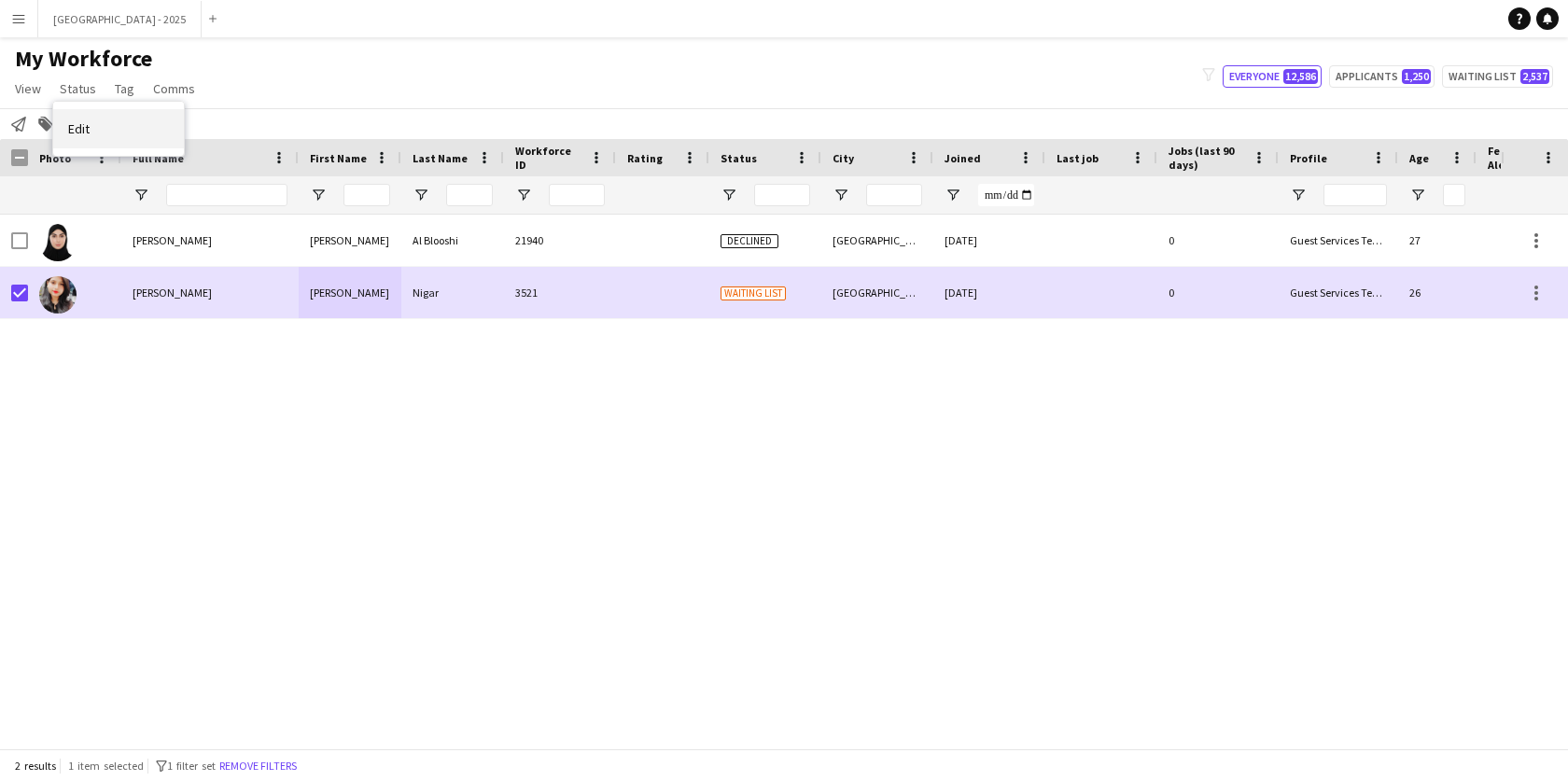
click at [93, 131] on link "Edit" at bounding box center [118, 129] width 131 height 39
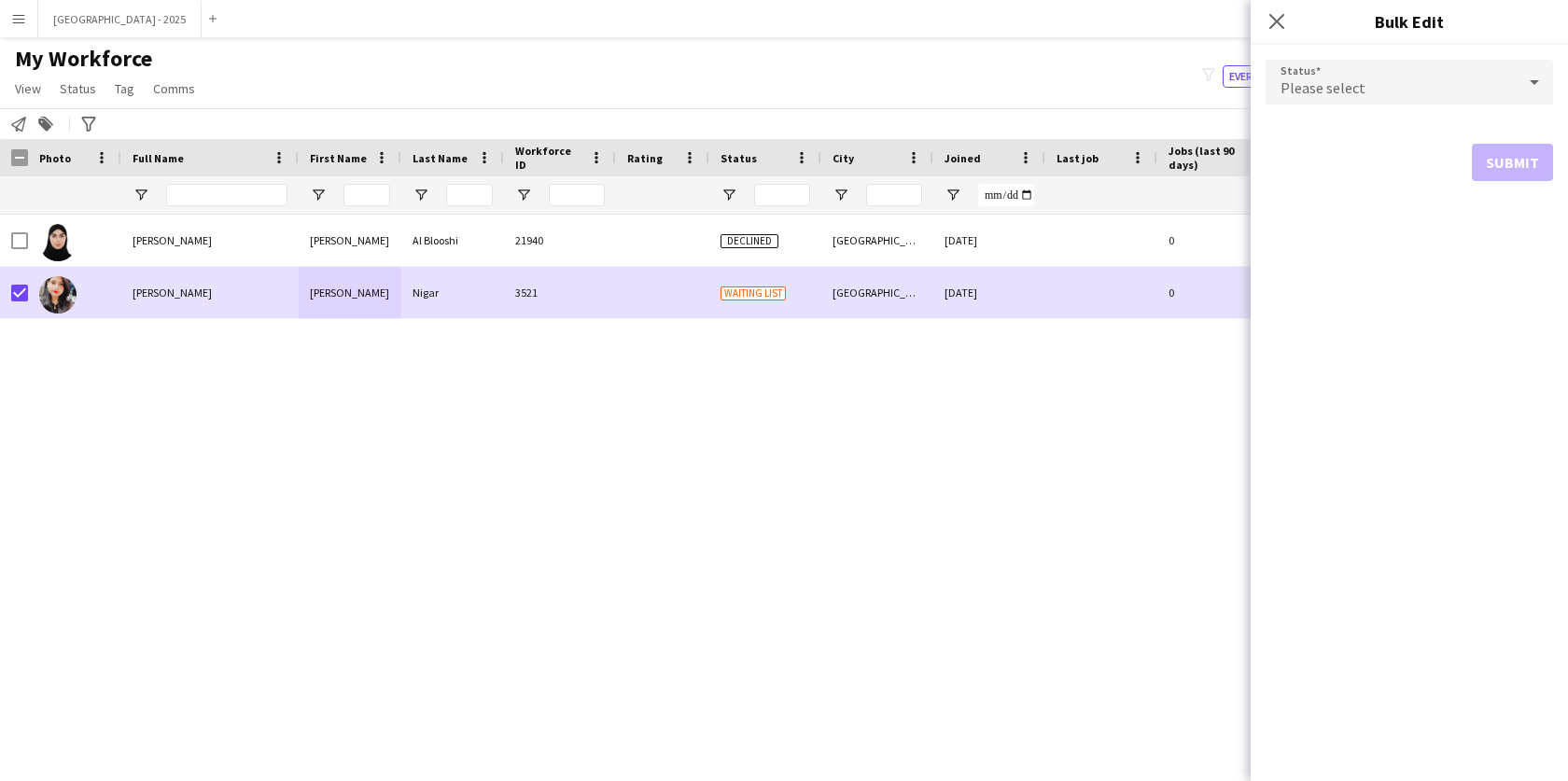
click at [1341, 85] on span "Please select" at bounding box center [1323, 87] width 85 height 18
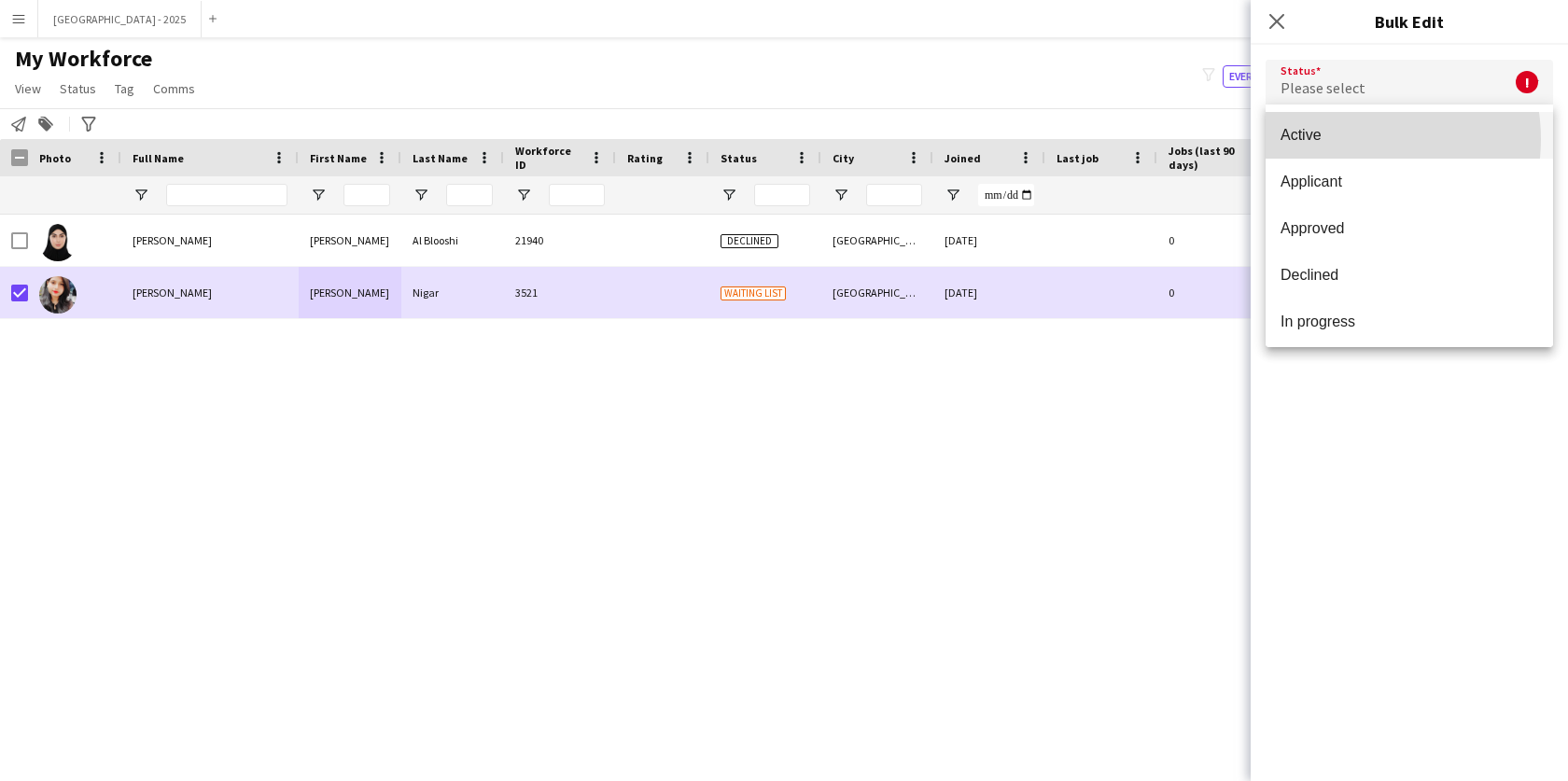
click at [1342, 139] on span "Active" at bounding box center [1410, 134] width 257 height 17
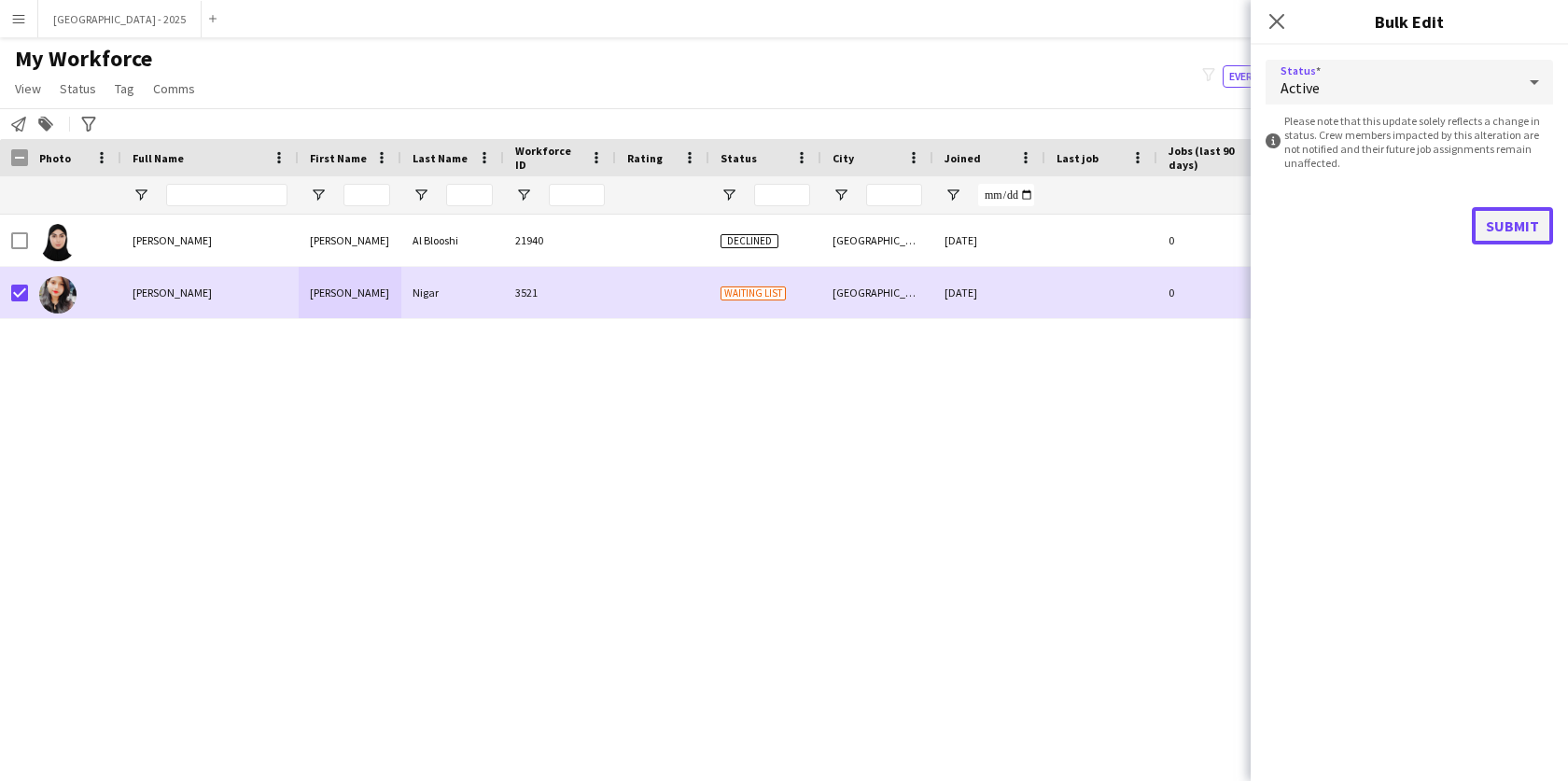
click at [1508, 224] on button "Submit" at bounding box center [1512, 225] width 82 height 37
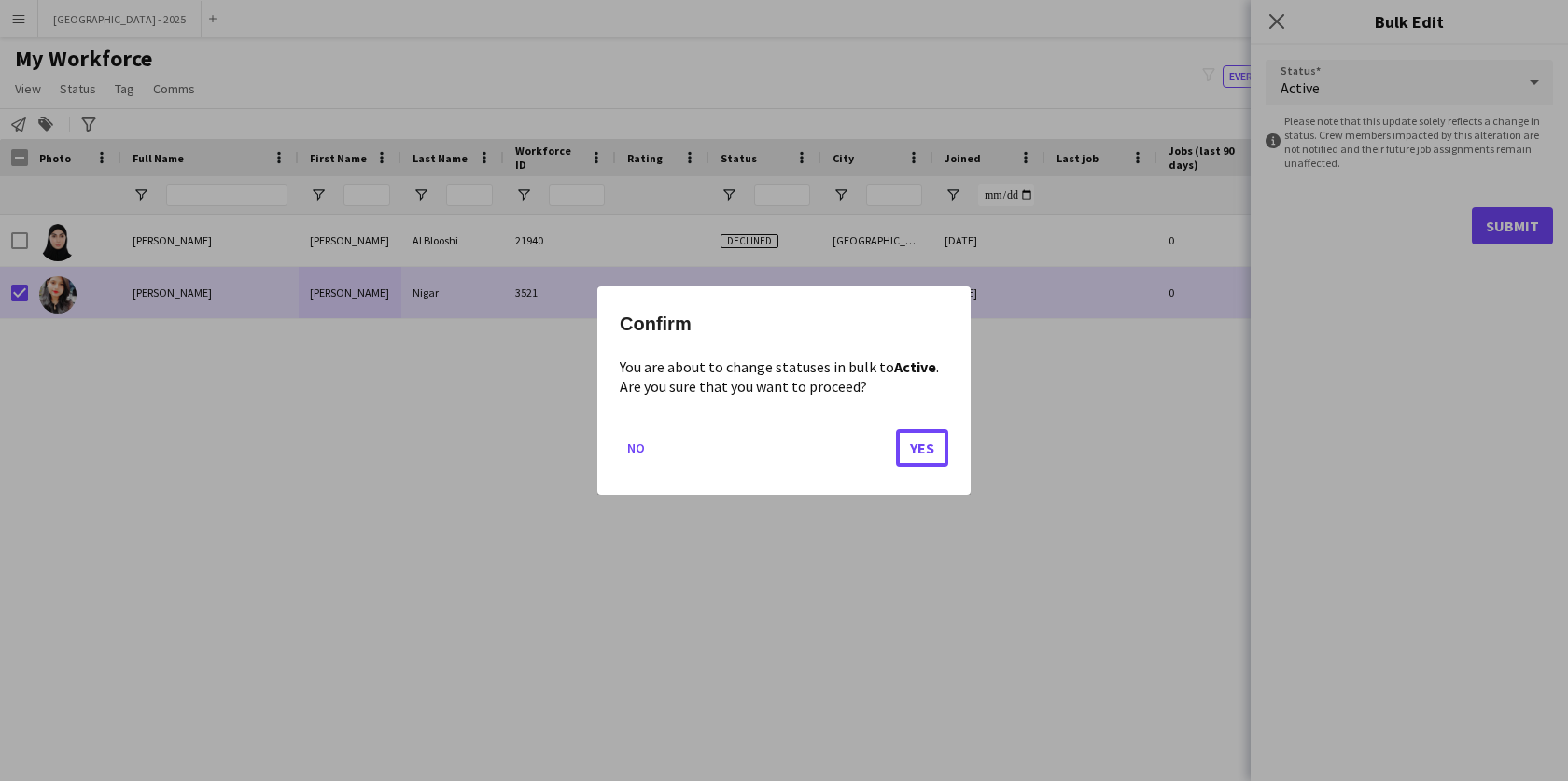
drag, startPoint x: 925, startPoint y: 450, endPoint x: 938, endPoint y: 447, distance: 13.3
click at [925, 450] on button "Yes" at bounding box center [922, 447] width 52 height 37
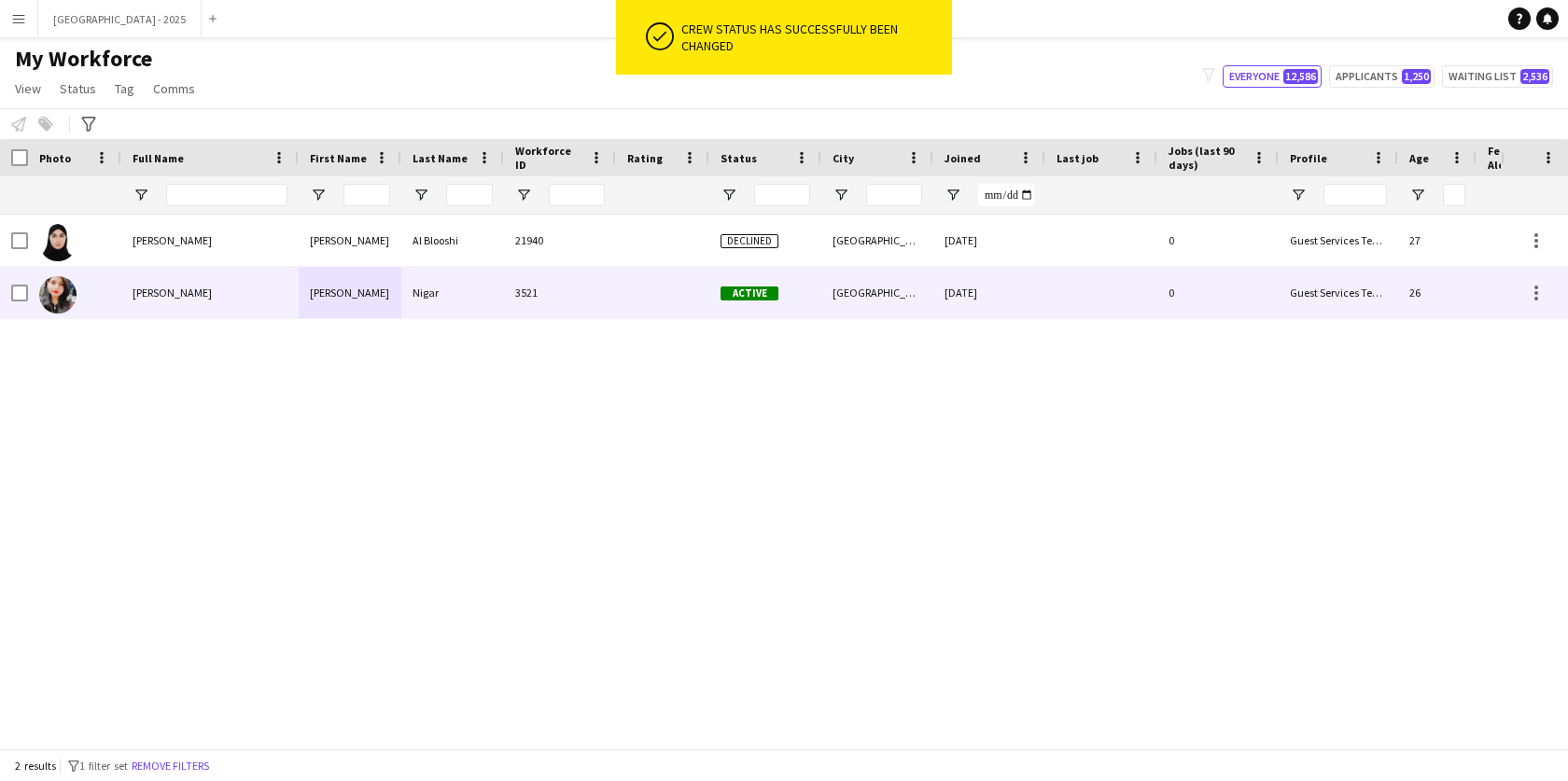
click at [58, 288] on img at bounding box center [58, 295] width 37 height 37
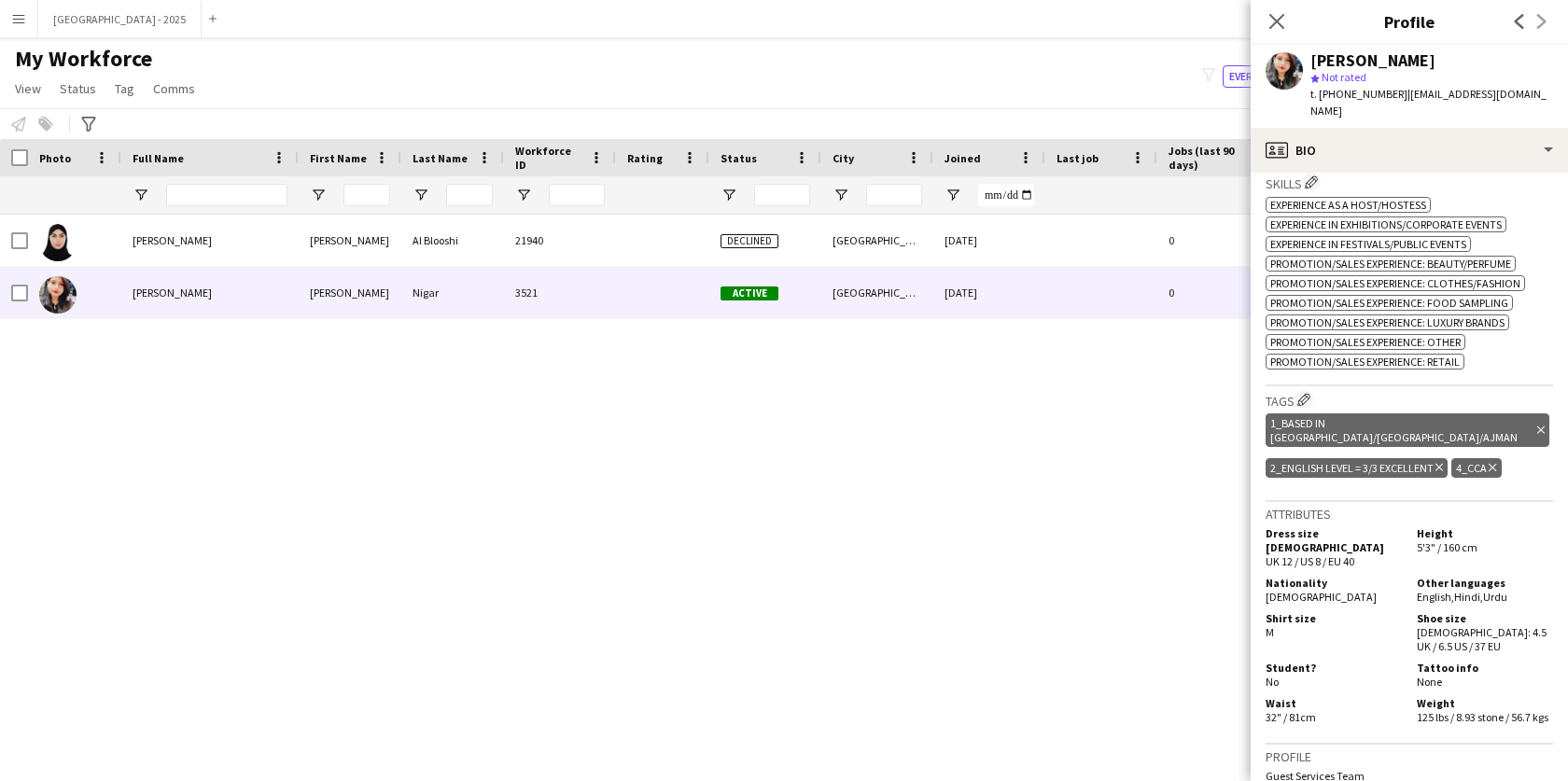
scroll to position [0, 0]
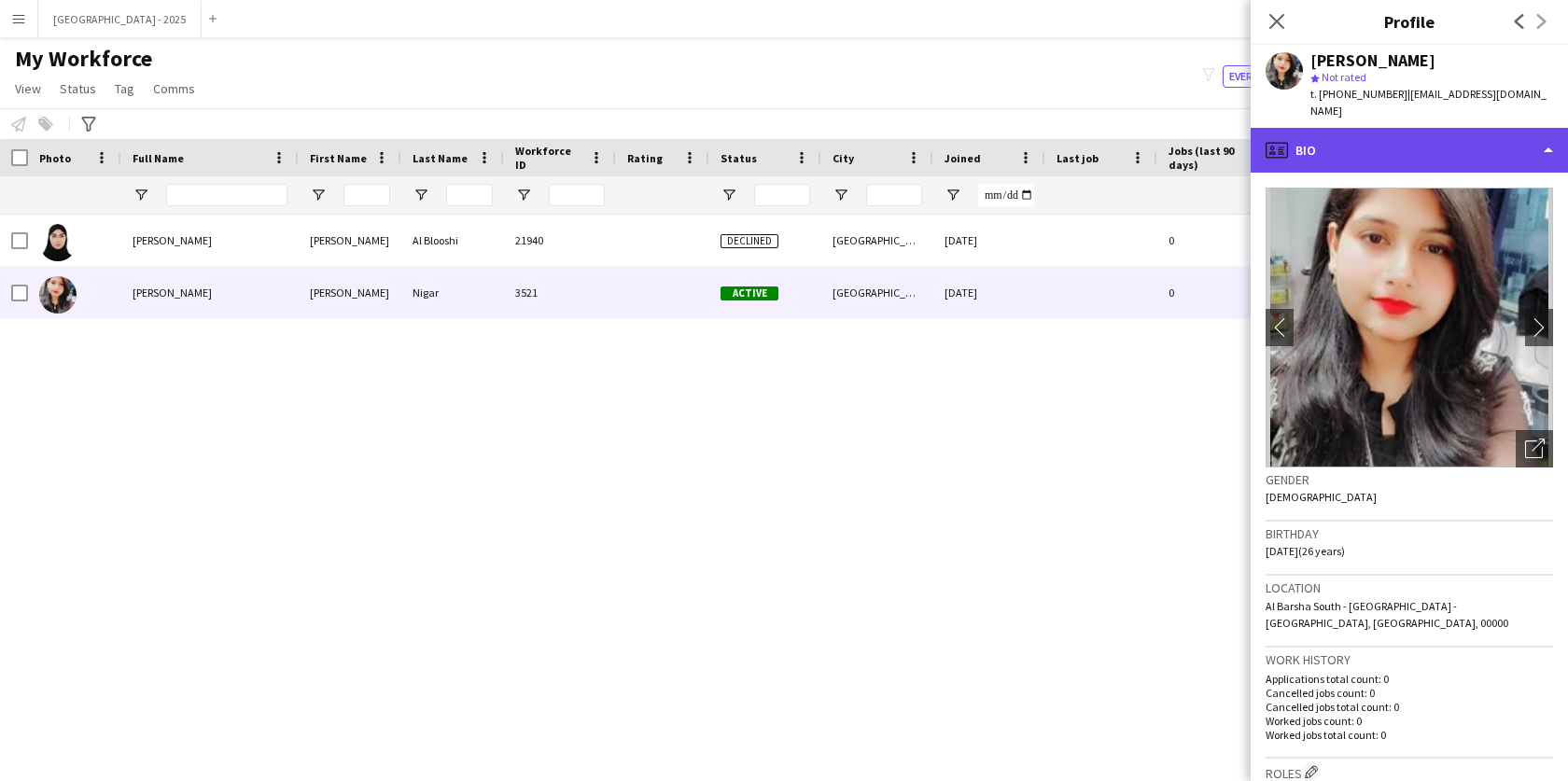
click at [1372, 146] on div "profile Bio" at bounding box center [1409, 150] width 318 height 45
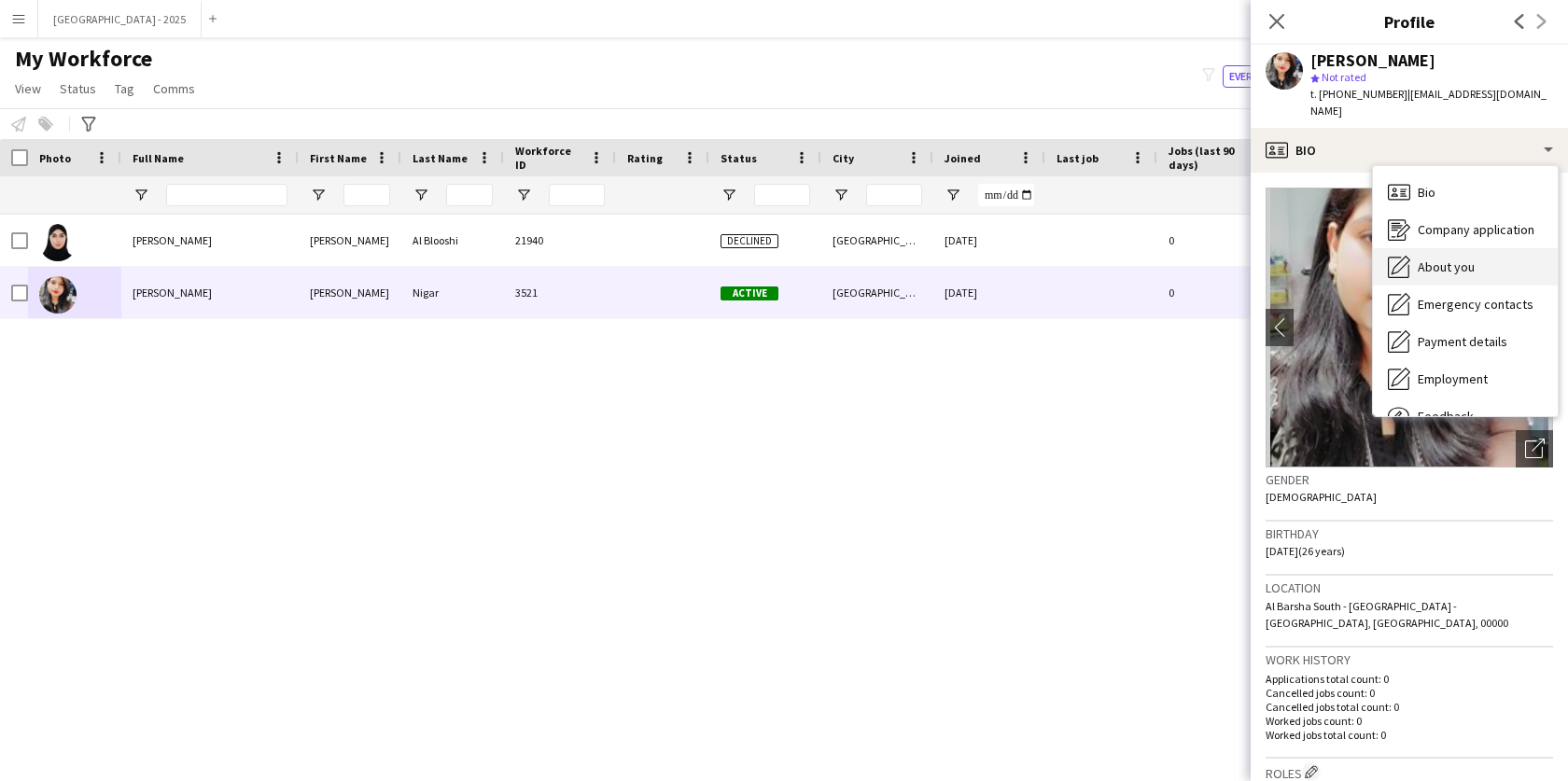
click at [1437, 264] on div "About you About you" at bounding box center [1465, 267] width 185 height 37
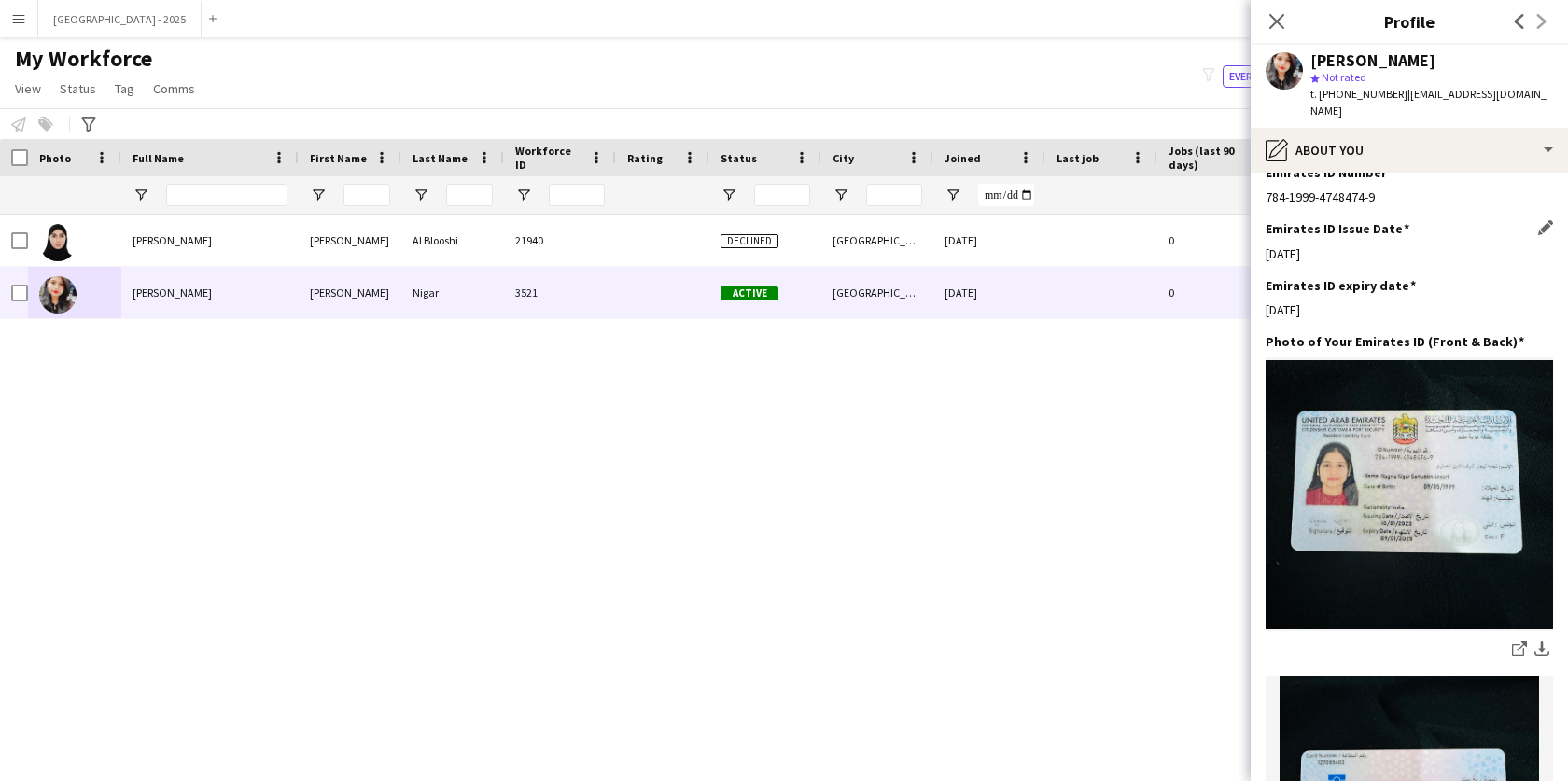
scroll to position [619, 0]
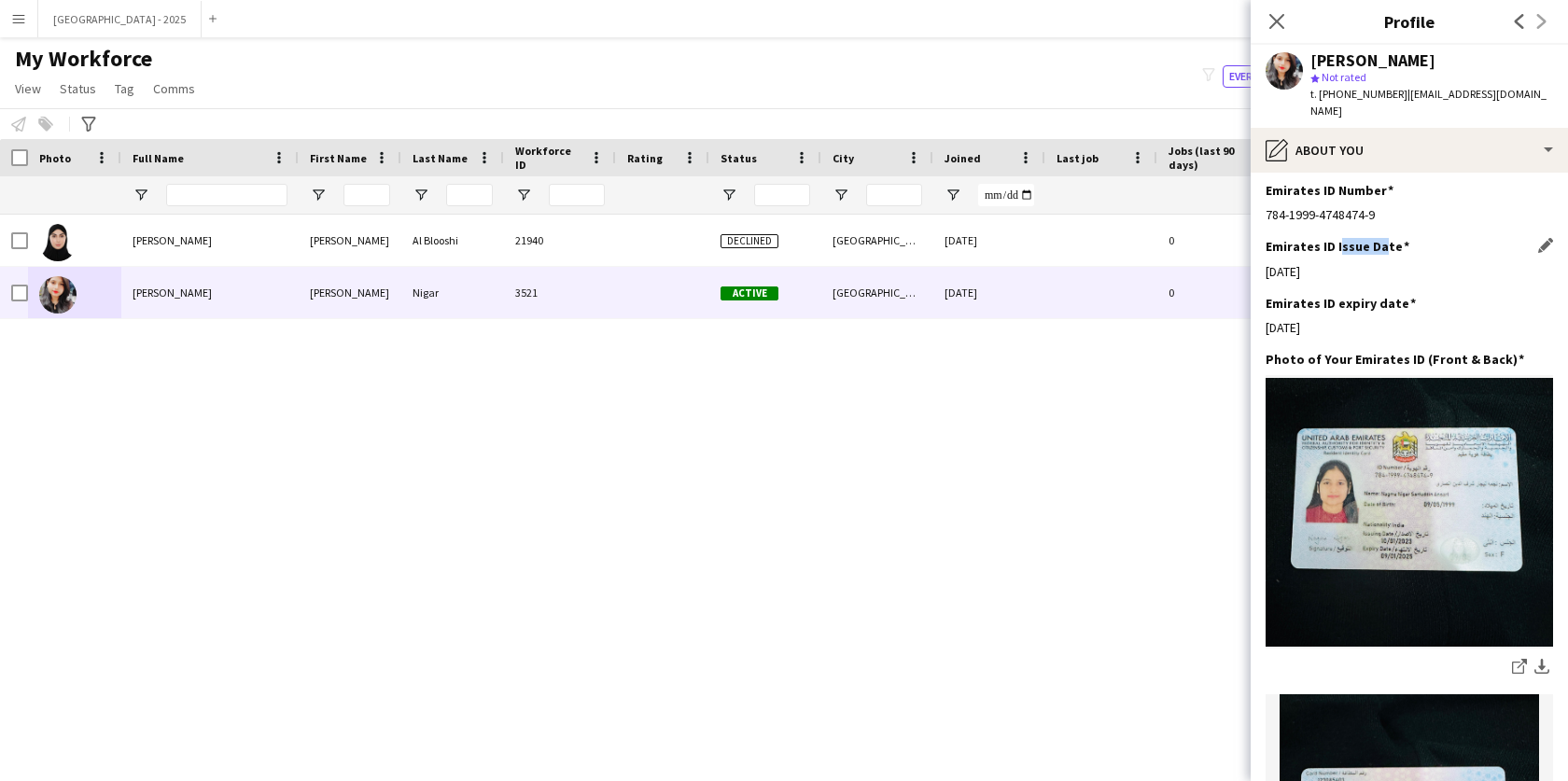
drag, startPoint x: 1336, startPoint y: 231, endPoint x: 1392, endPoint y: 234, distance: 56.1
click at [1386, 238] on h3 "Emirates ID Issue Date" at bounding box center [1338, 247] width 144 height 17
drag, startPoint x: 1335, startPoint y: 291, endPoint x: 1479, endPoint y: 289, distance: 144.0
click at [1424, 295] on div "Emirates ID expiry date Edit this field" at bounding box center [1410, 303] width 288 height 17
click at [1490, 299] on div "Emirates ID expiry date Edit this field [DATE]" at bounding box center [1410, 322] width 288 height 56
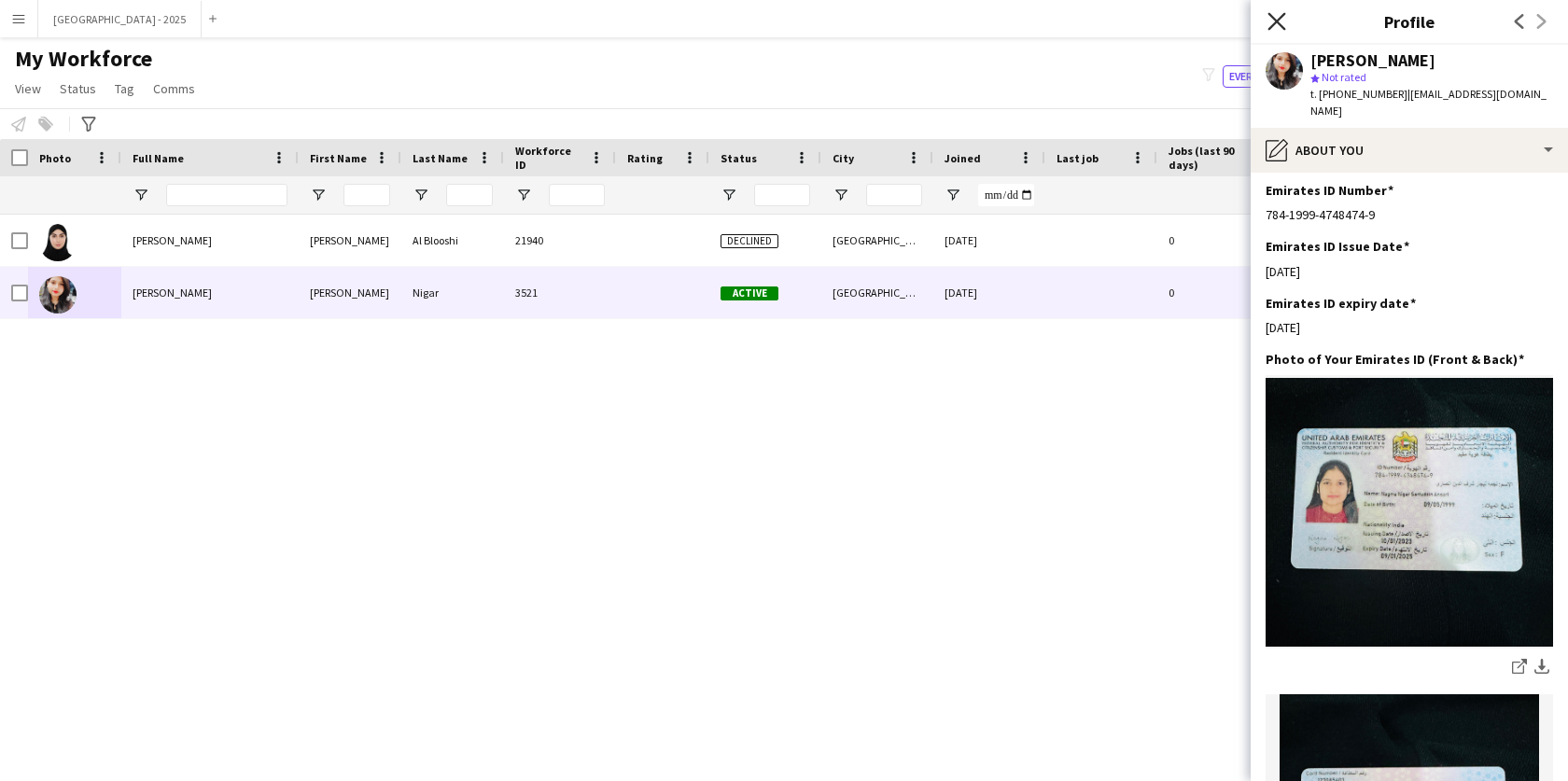
click at [1275, 17] on icon "Close pop-in" at bounding box center [1276, 21] width 17 height 17
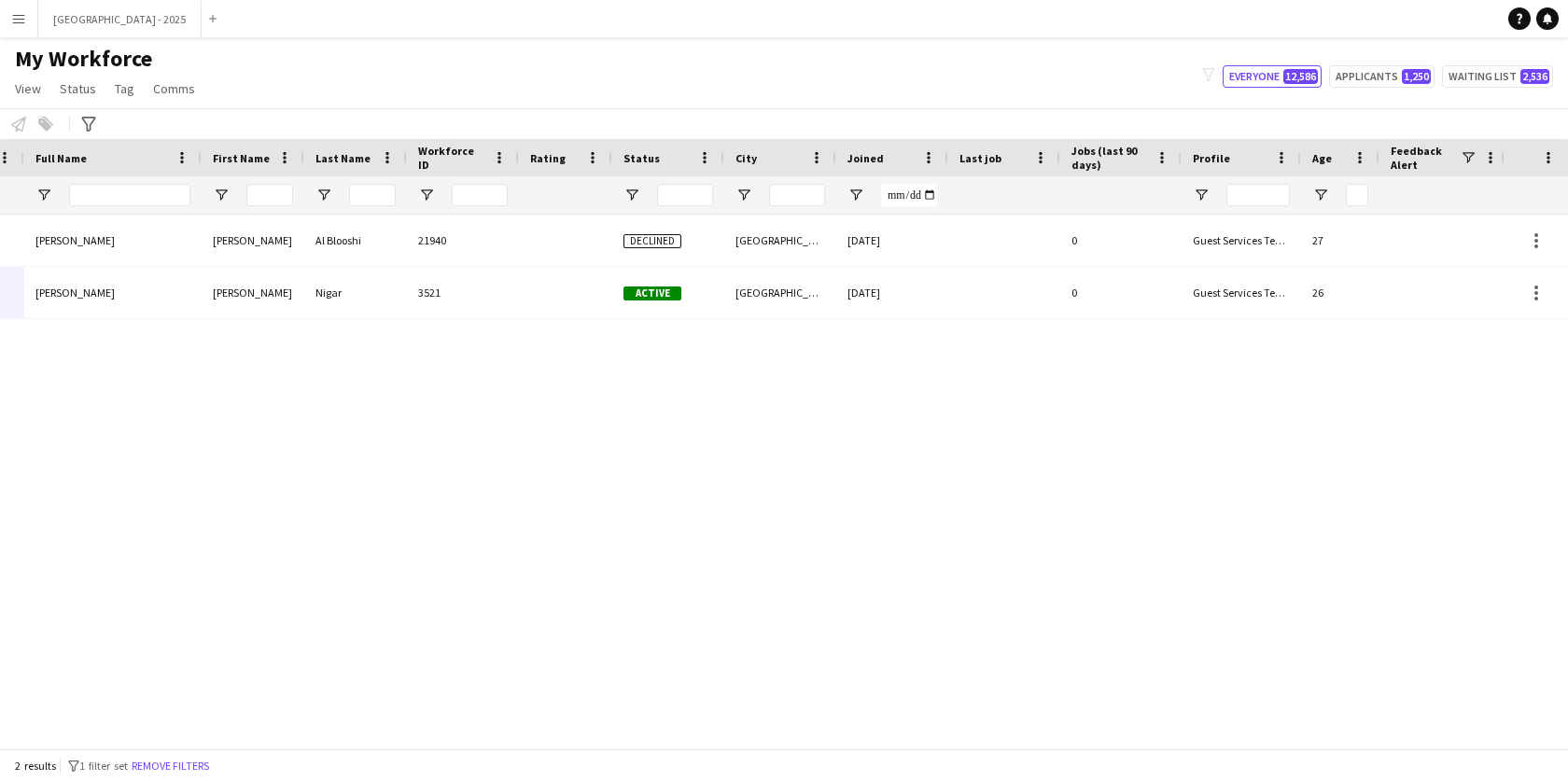
scroll to position [0, 405]
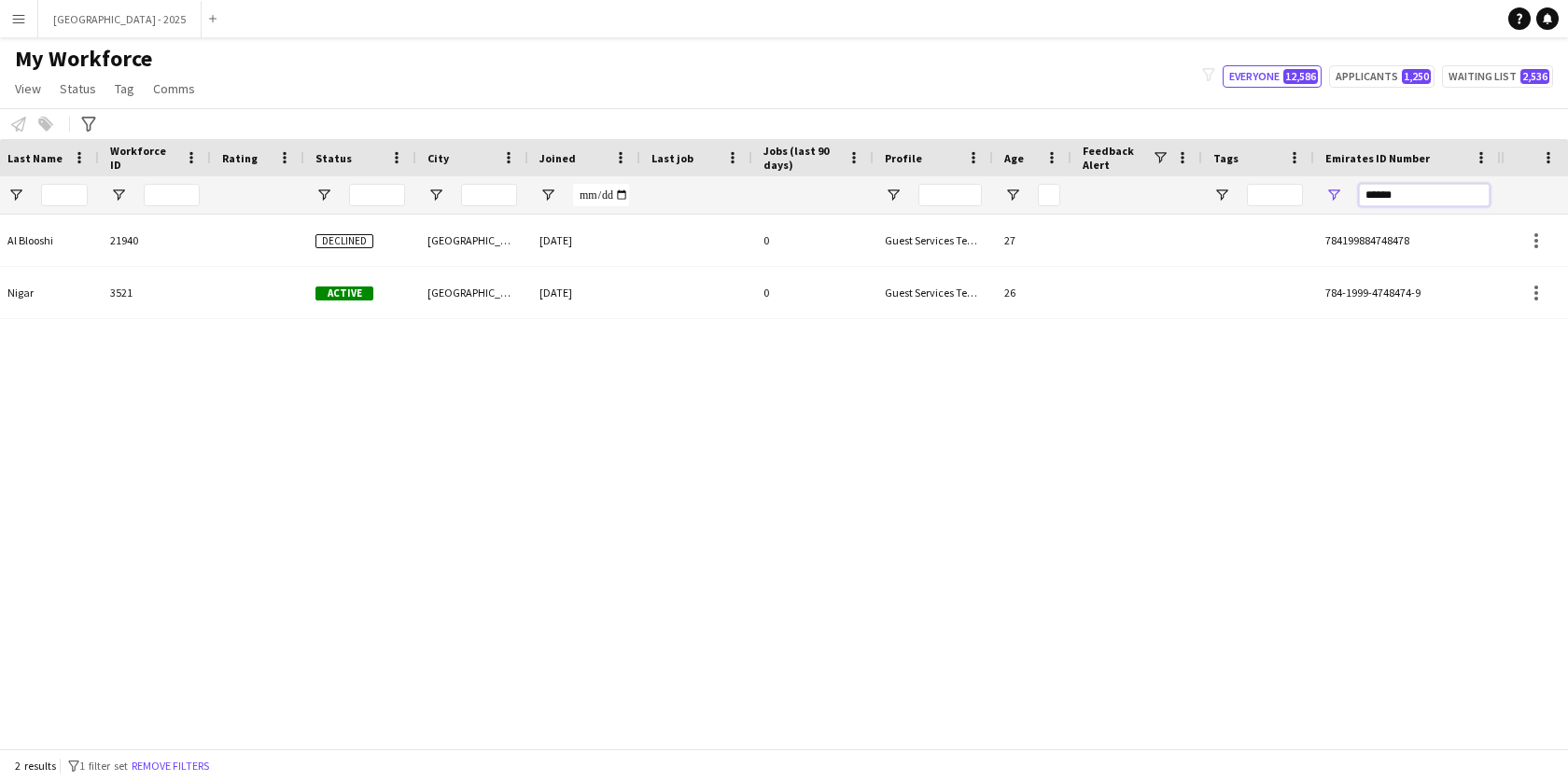
click at [1470, 193] on input "******" at bounding box center [1424, 195] width 131 height 22
paste input "*"
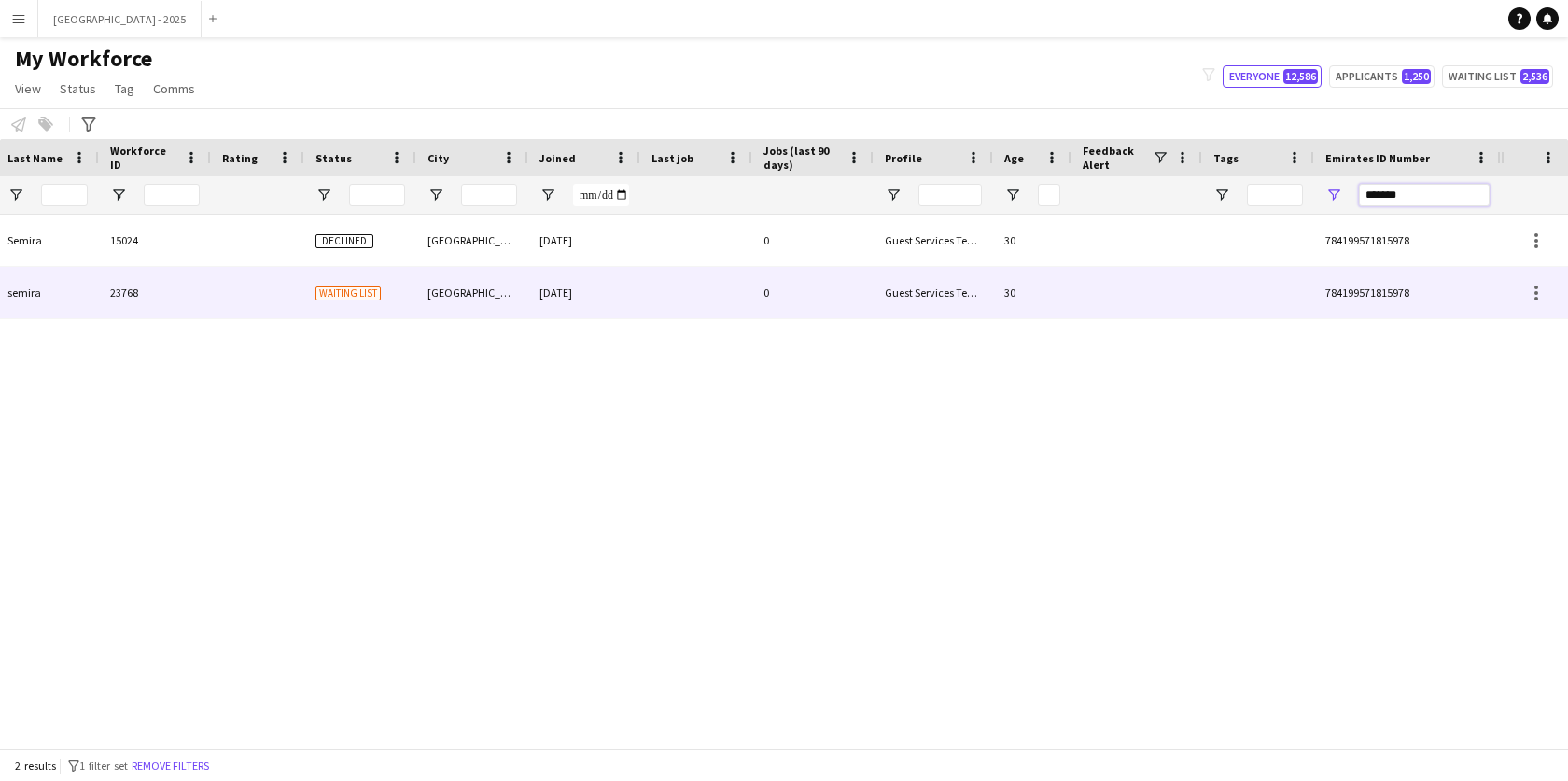
type input "*******"
click at [884, 280] on div "Guest Services Team" at bounding box center [933, 293] width 120 height 52
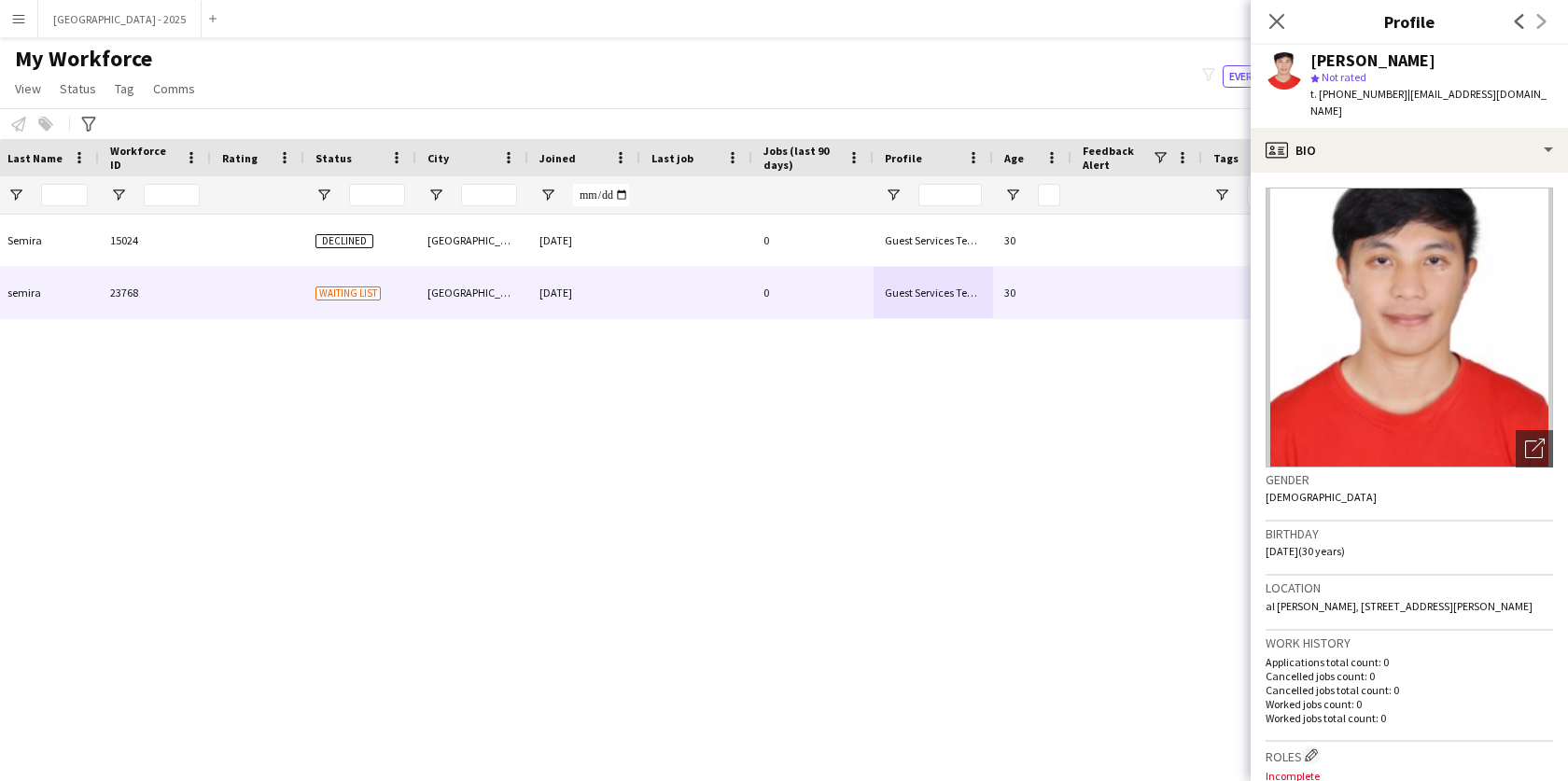
scroll to position [158, 0]
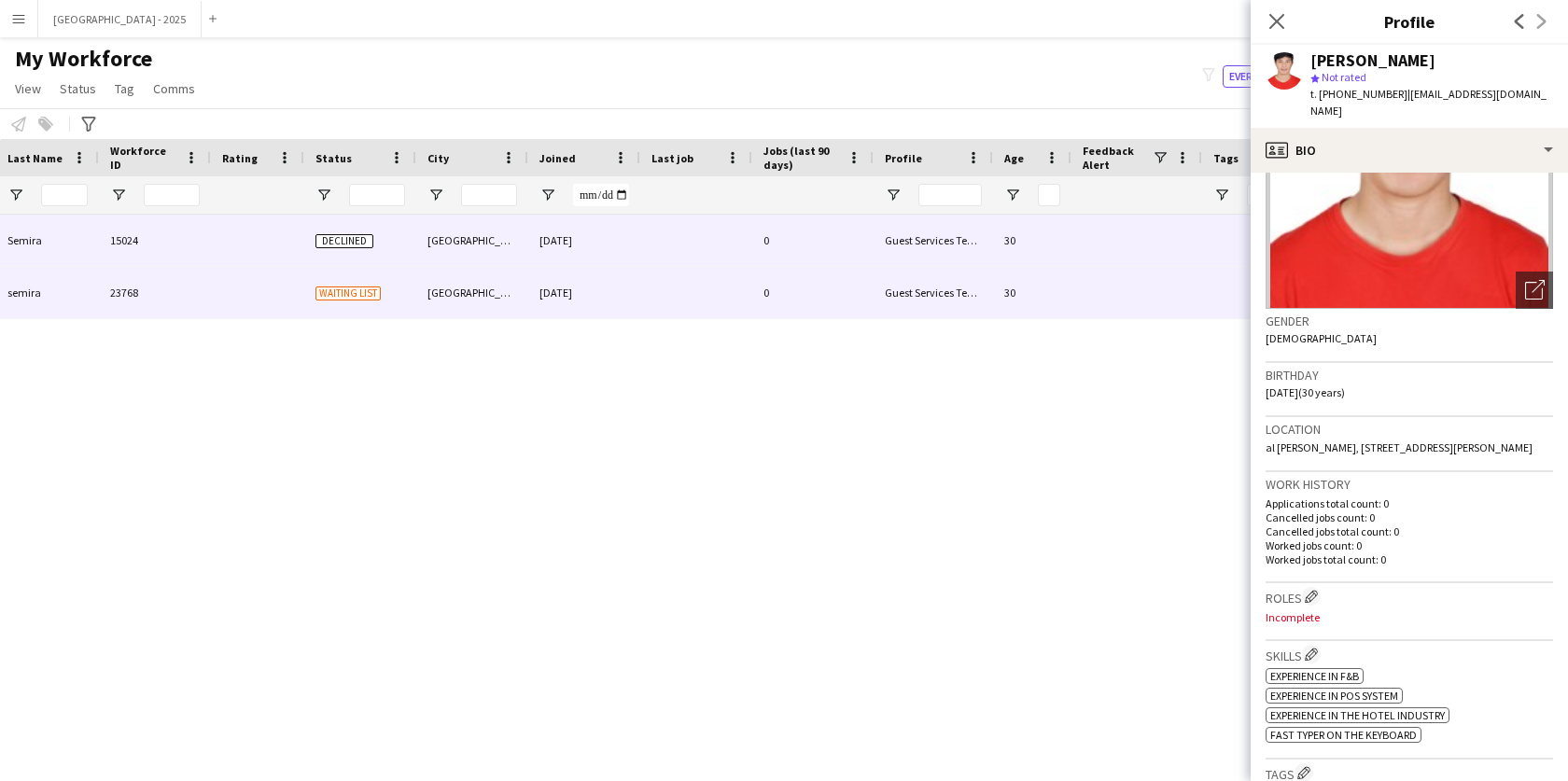
click at [818, 247] on div "0" at bounding box center [813, 241] width 121 height 52
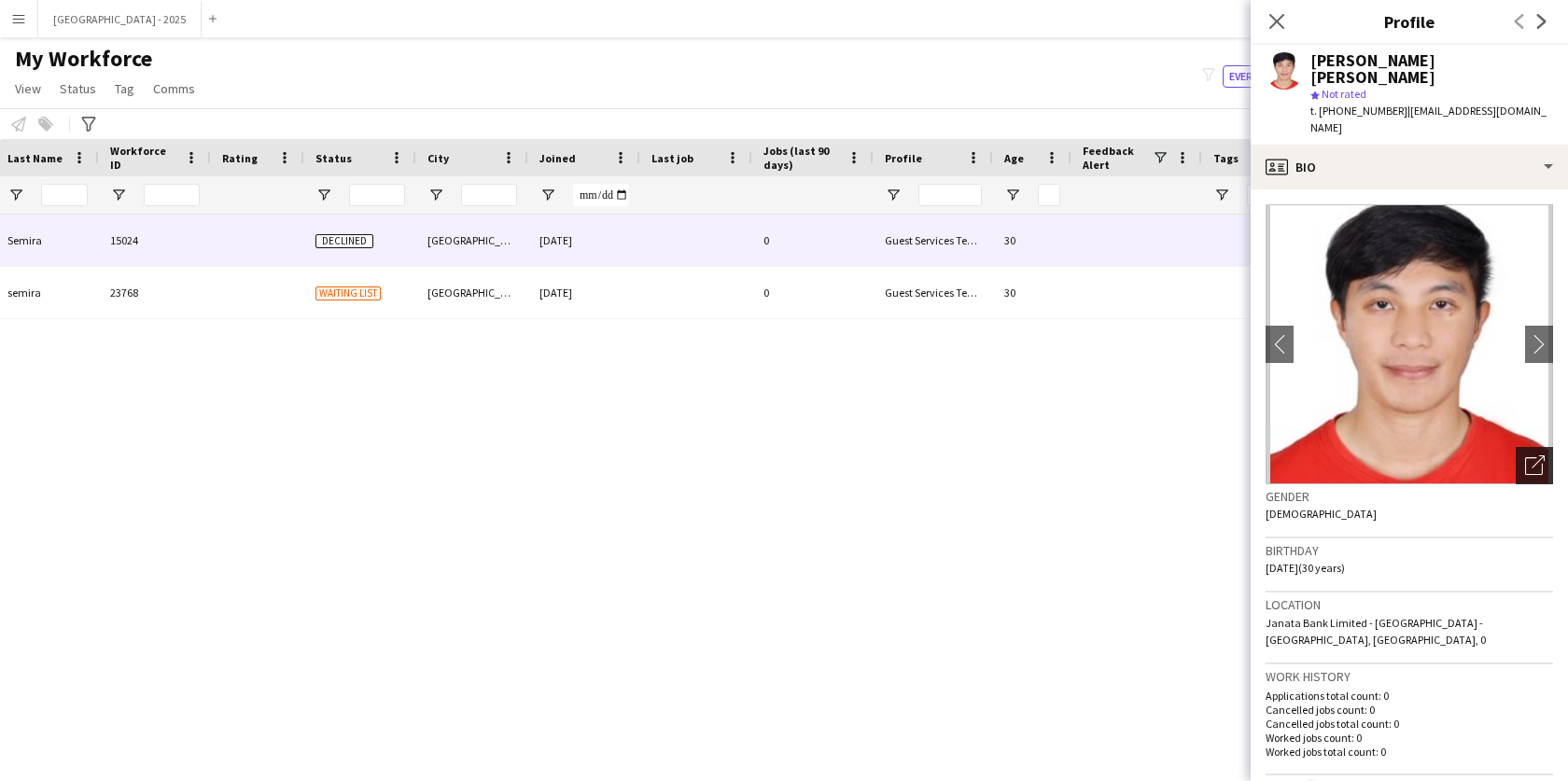
click at [1525, 456] on icon "Open photos pop-in" at bounding box center [1534, 465] width 19 height 19
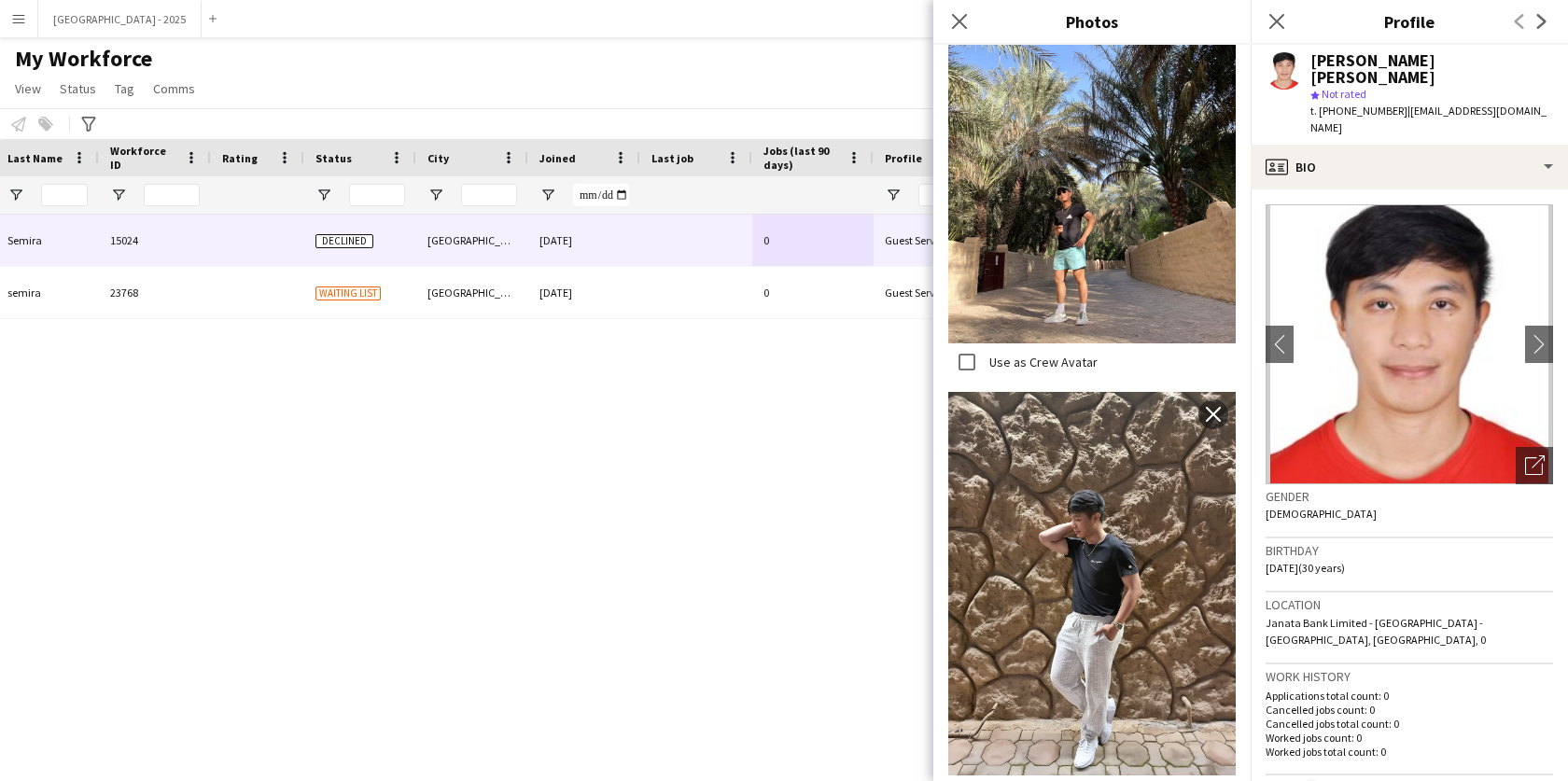
scroll to position [0, 0]
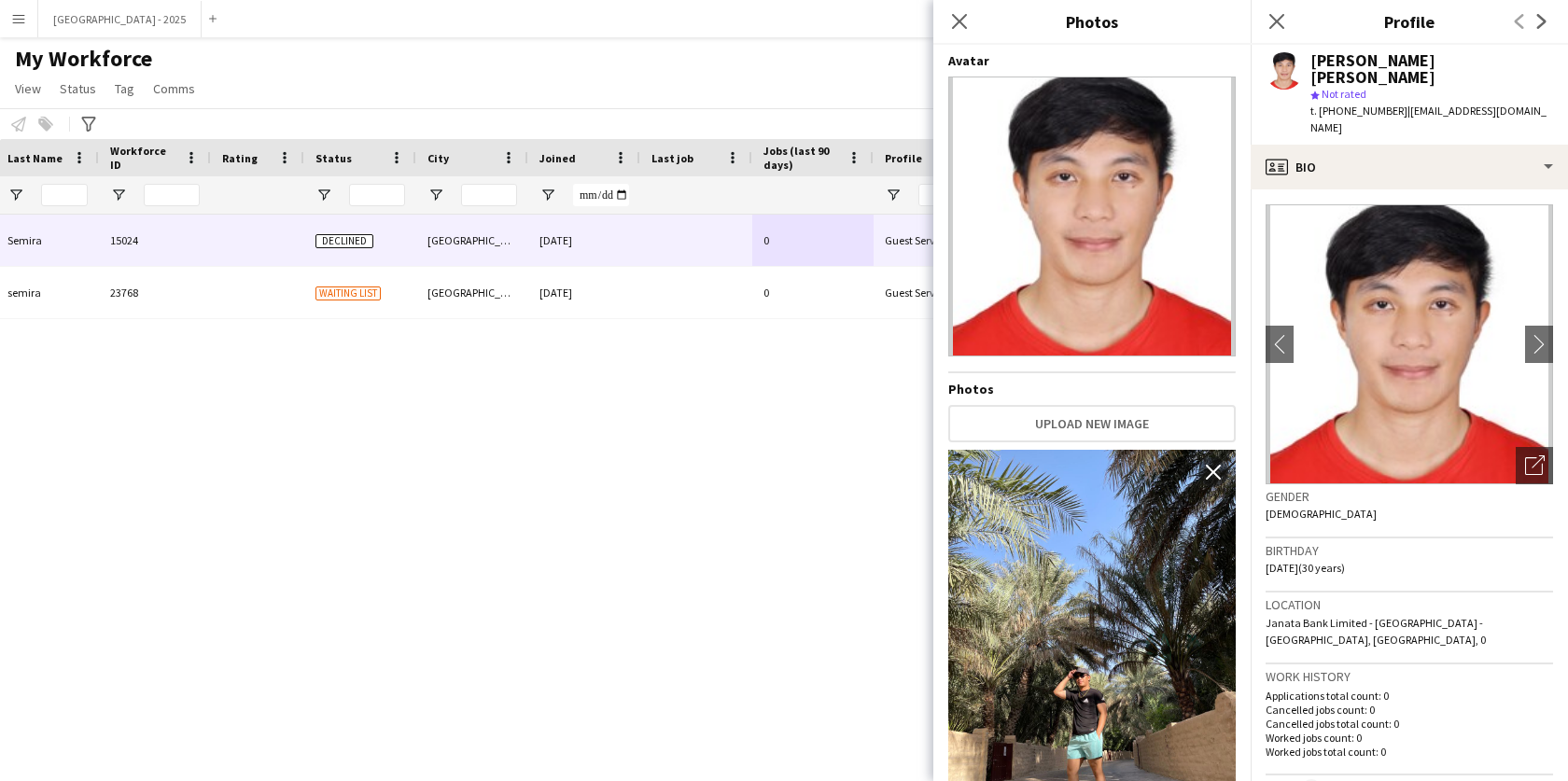
click at [1388, 492] on div "Gender [DEMOGRAPHIC_DATA]" at bounding box center [1410, 511] width 288 height 54
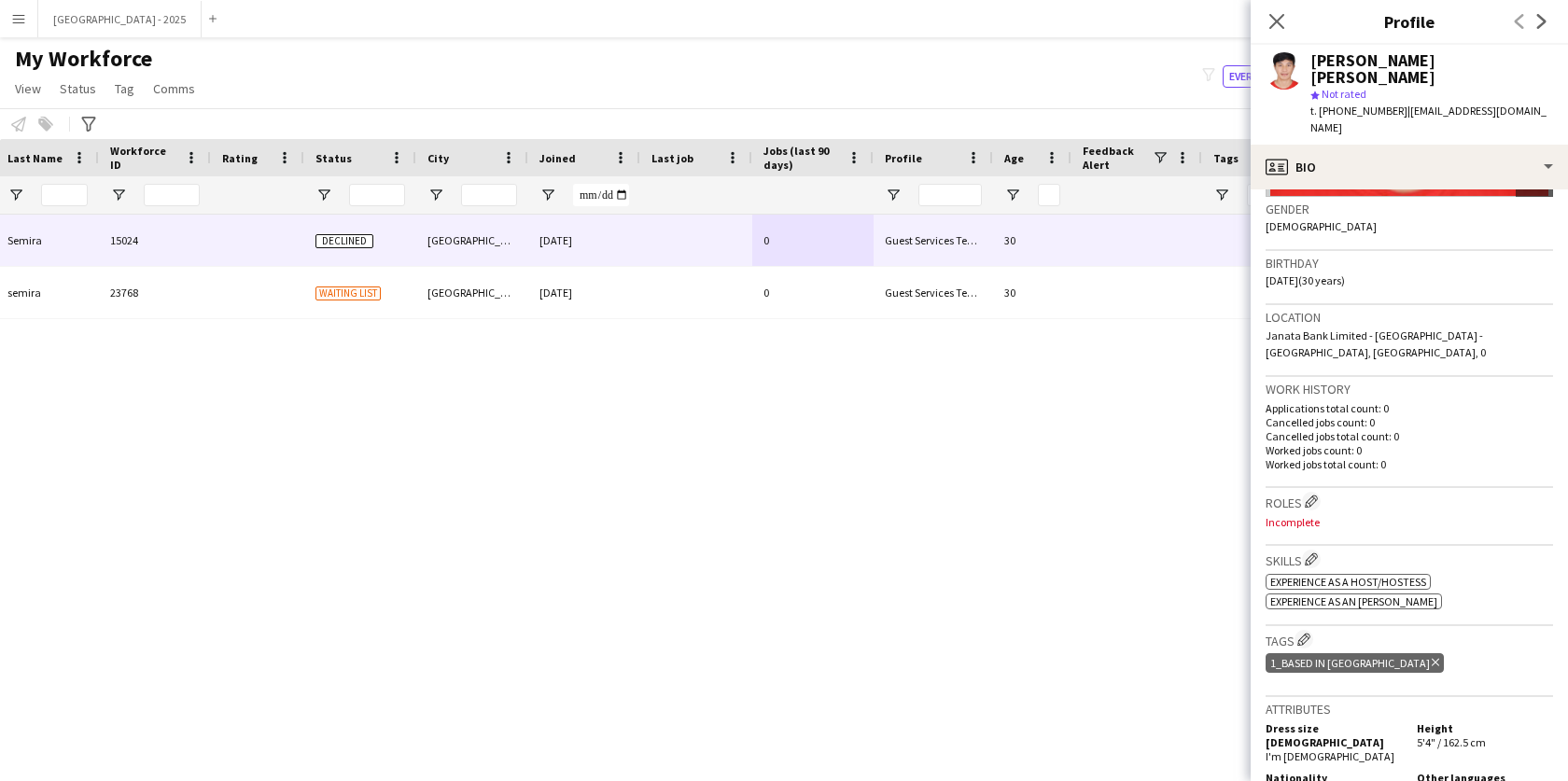
scroll to position [287, 0]
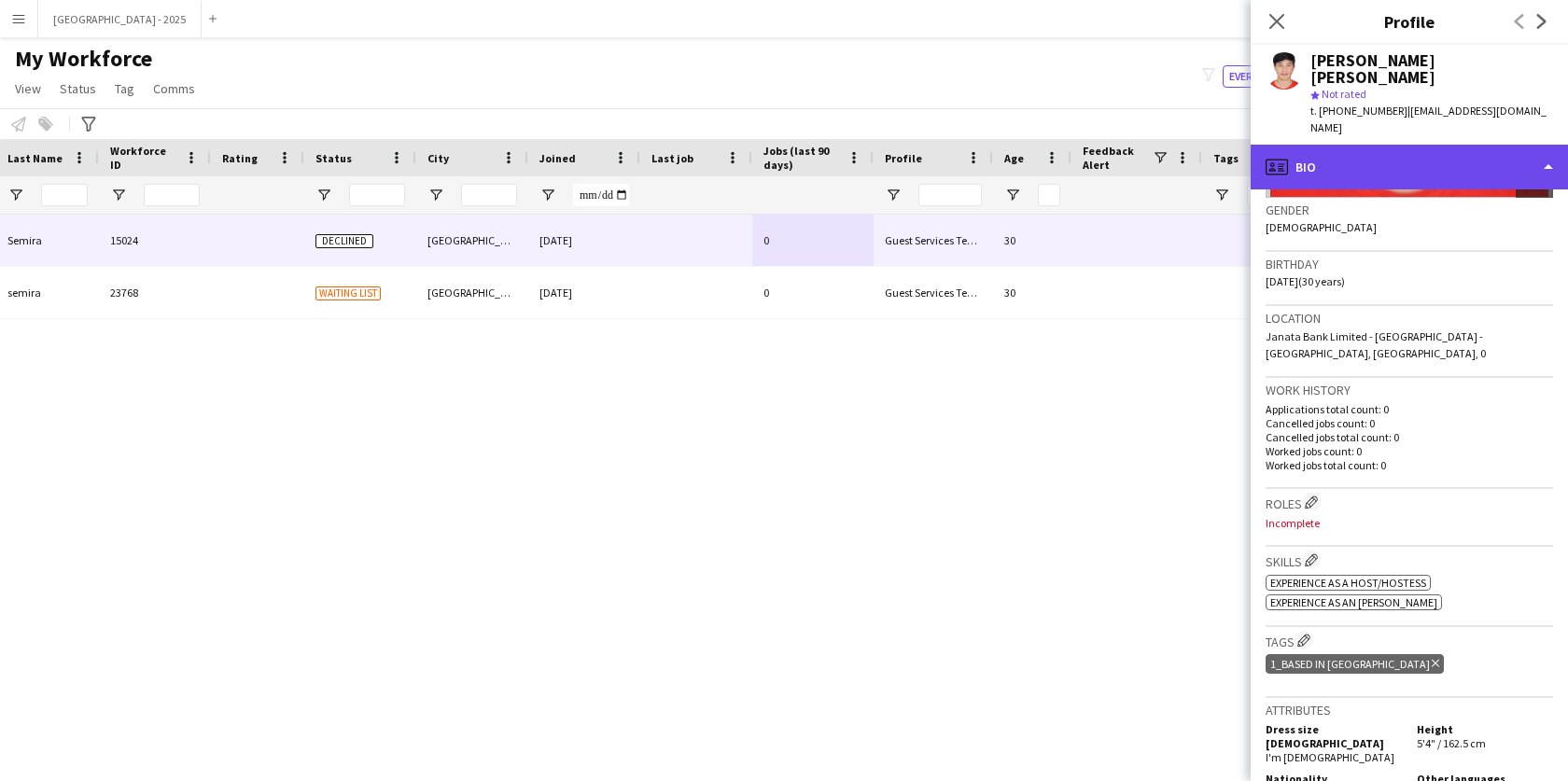
click at [1365, 145] on div "profile Bio" at bounding box center [1409, 167] width 318 height 45
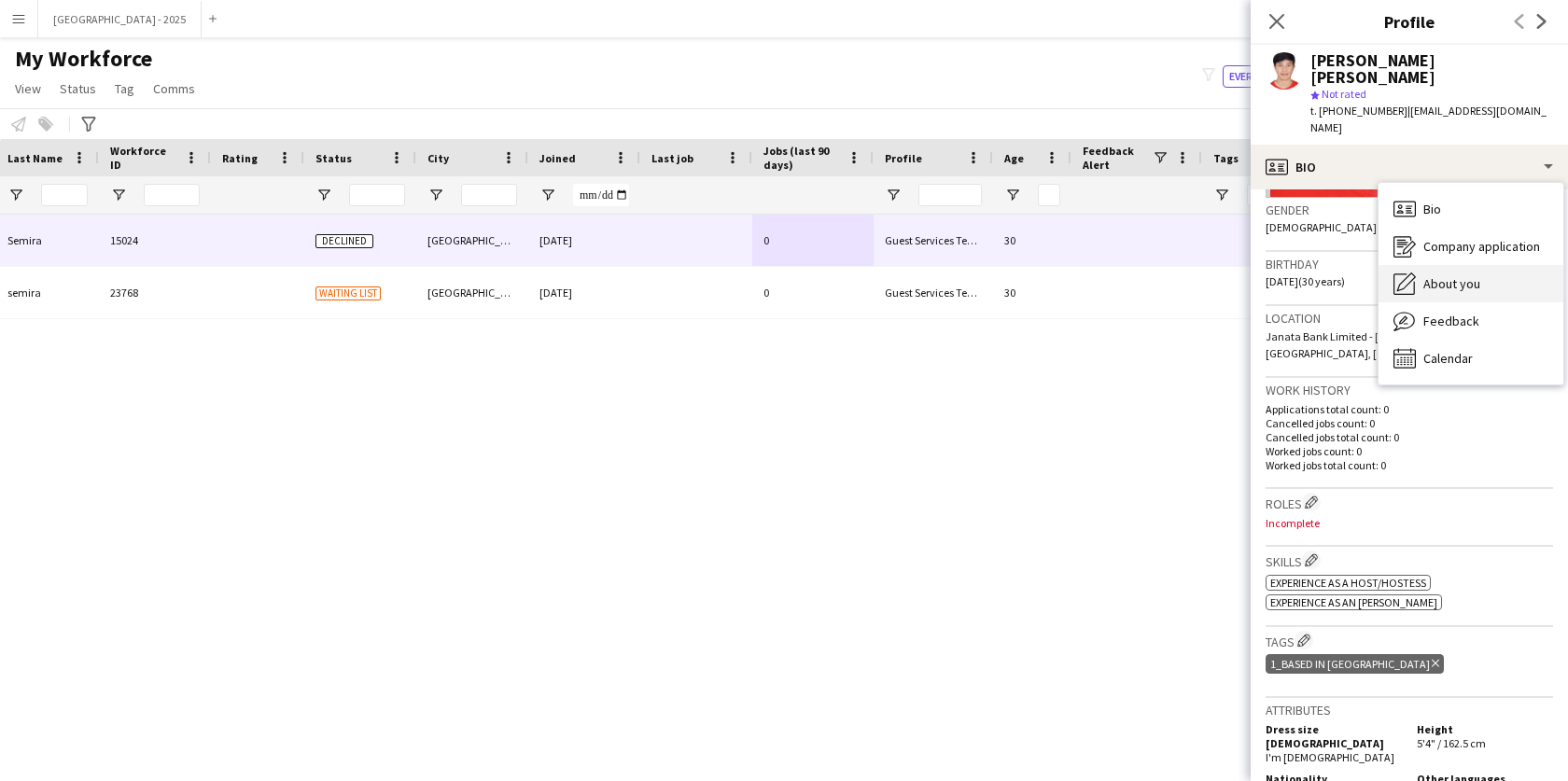
click at [1485, 265] on div "About you About you" at bounding box center [1471, 283] width 185 height 37
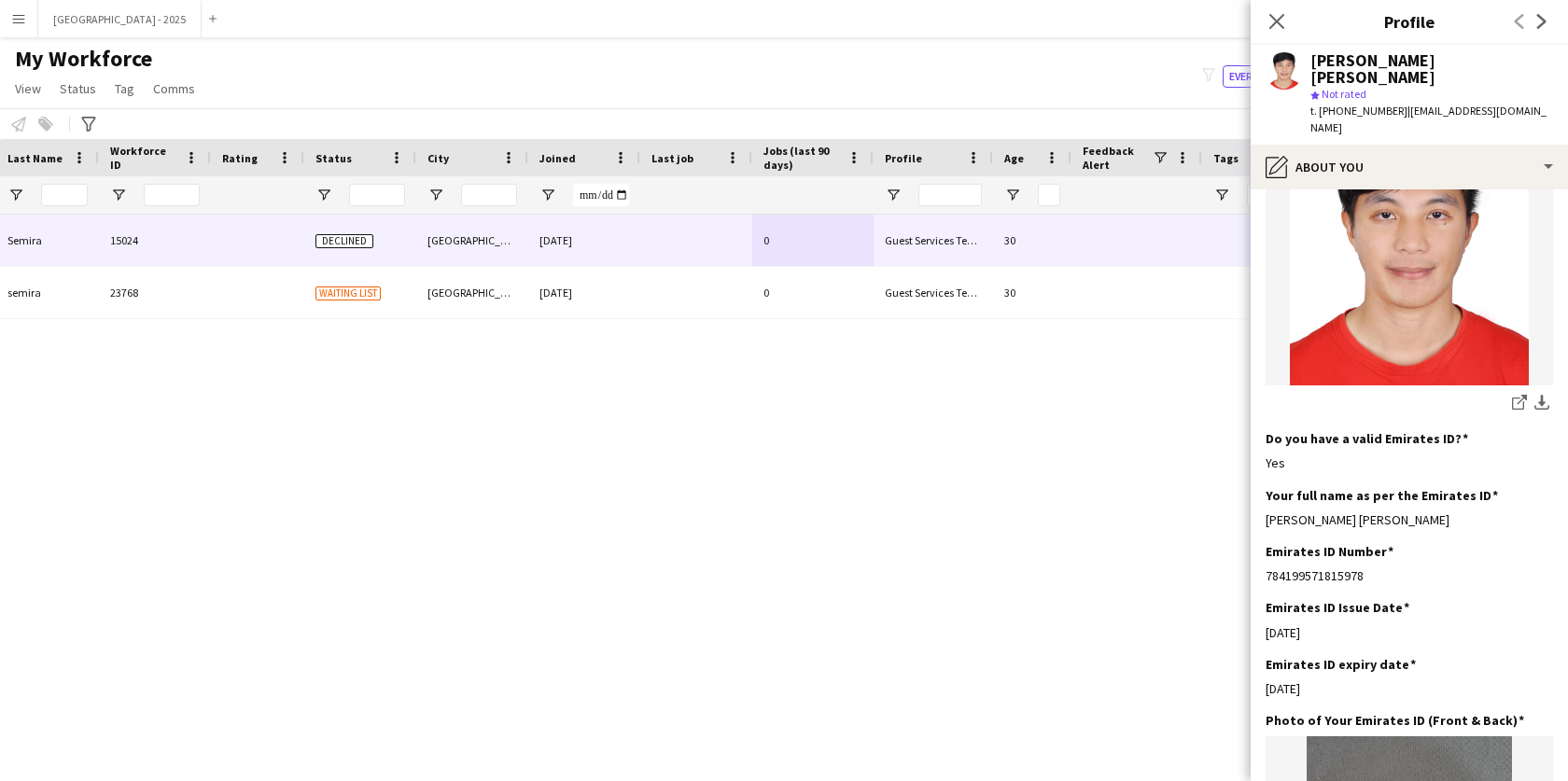
scroll to position [0, 0]
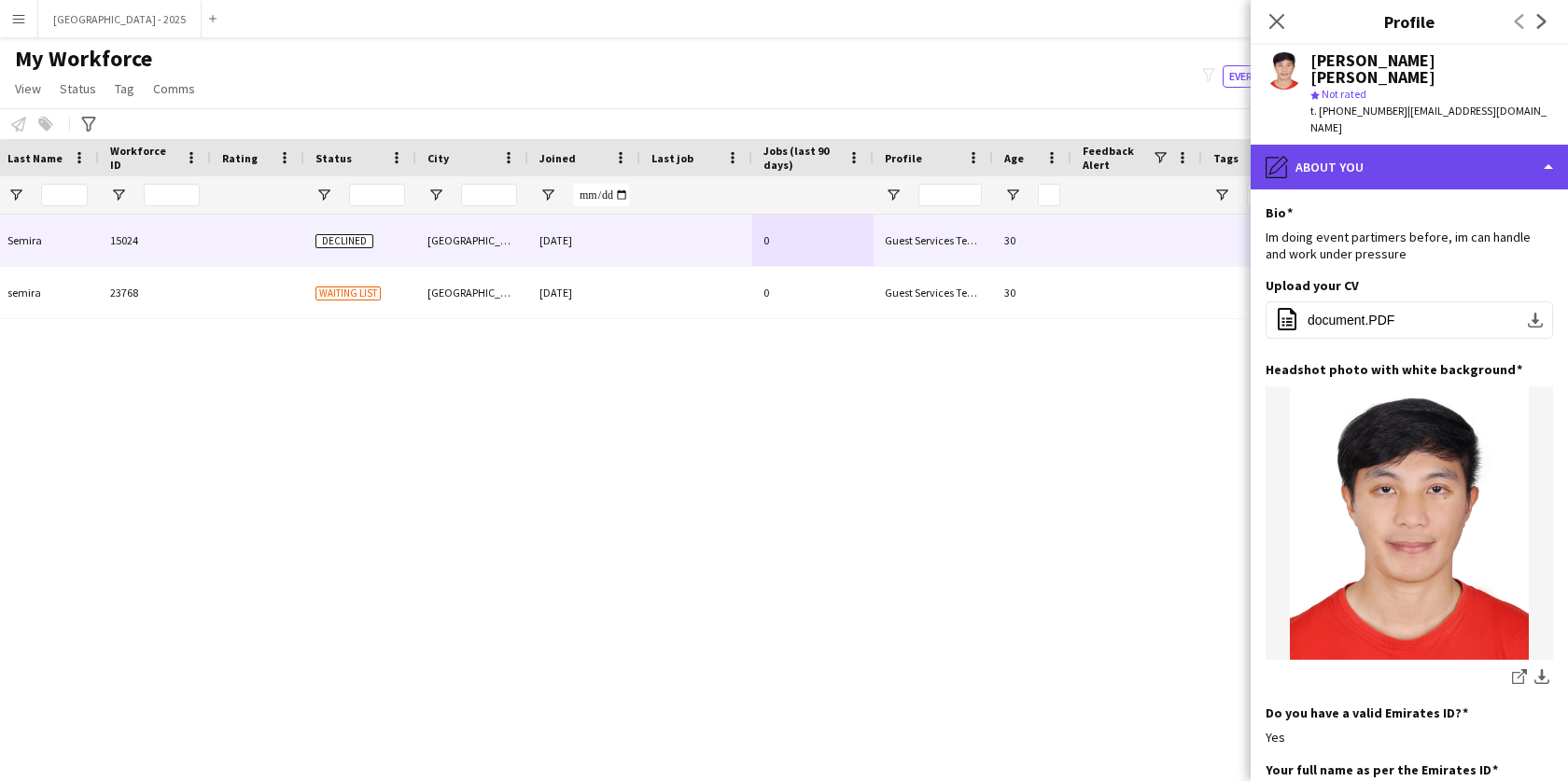
click at [1407, 145] on div "pencil4 About you" at bounding box center [1409, 167] width 318 height 45
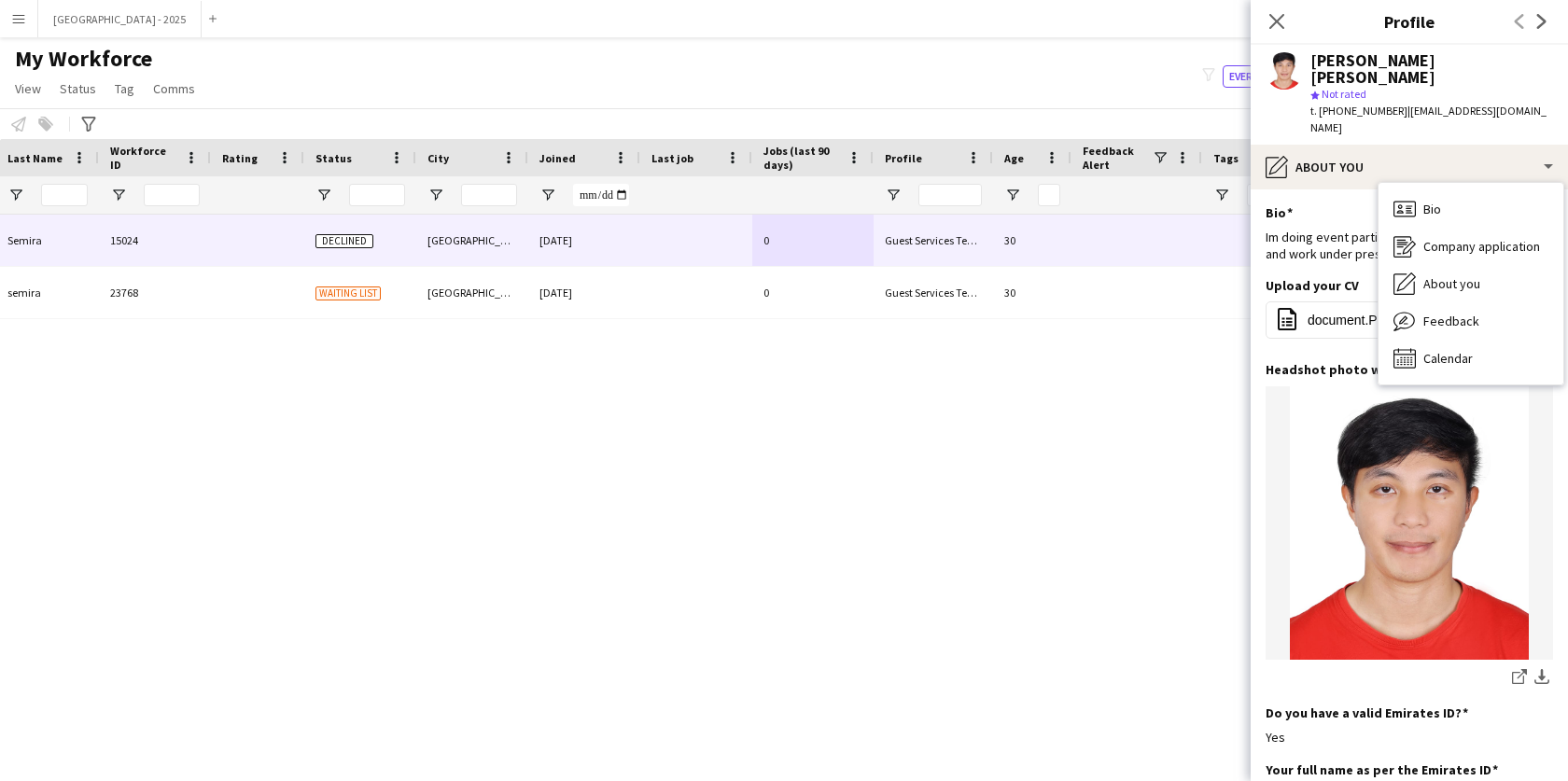
click at [1429, 275] on span "About you" at bounding box center [1451, 284] width 57 height 17
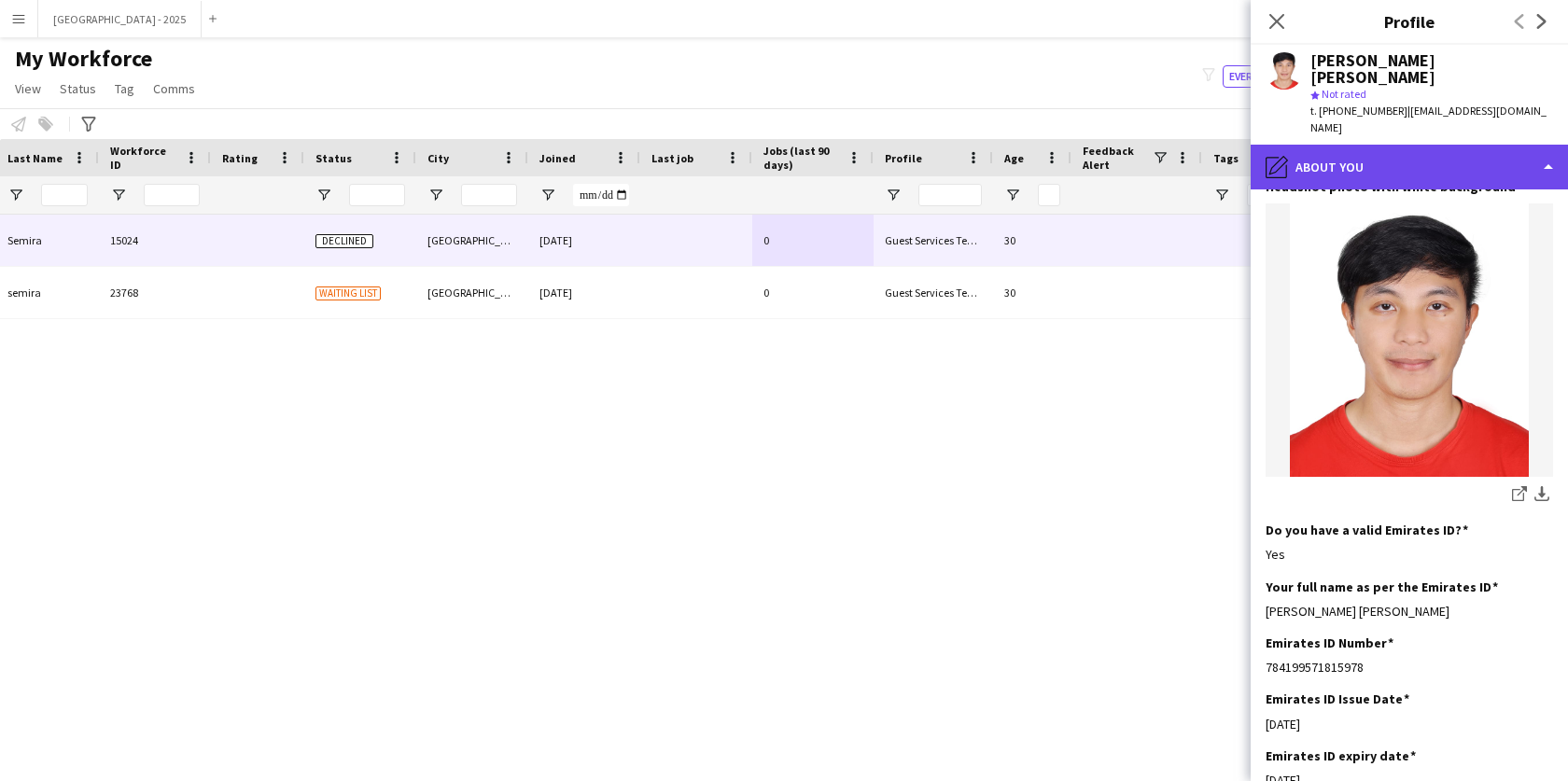
click at [1319, 145] on div "pencil4 About you" at bounding box center [1409, 167] width 318 height 45
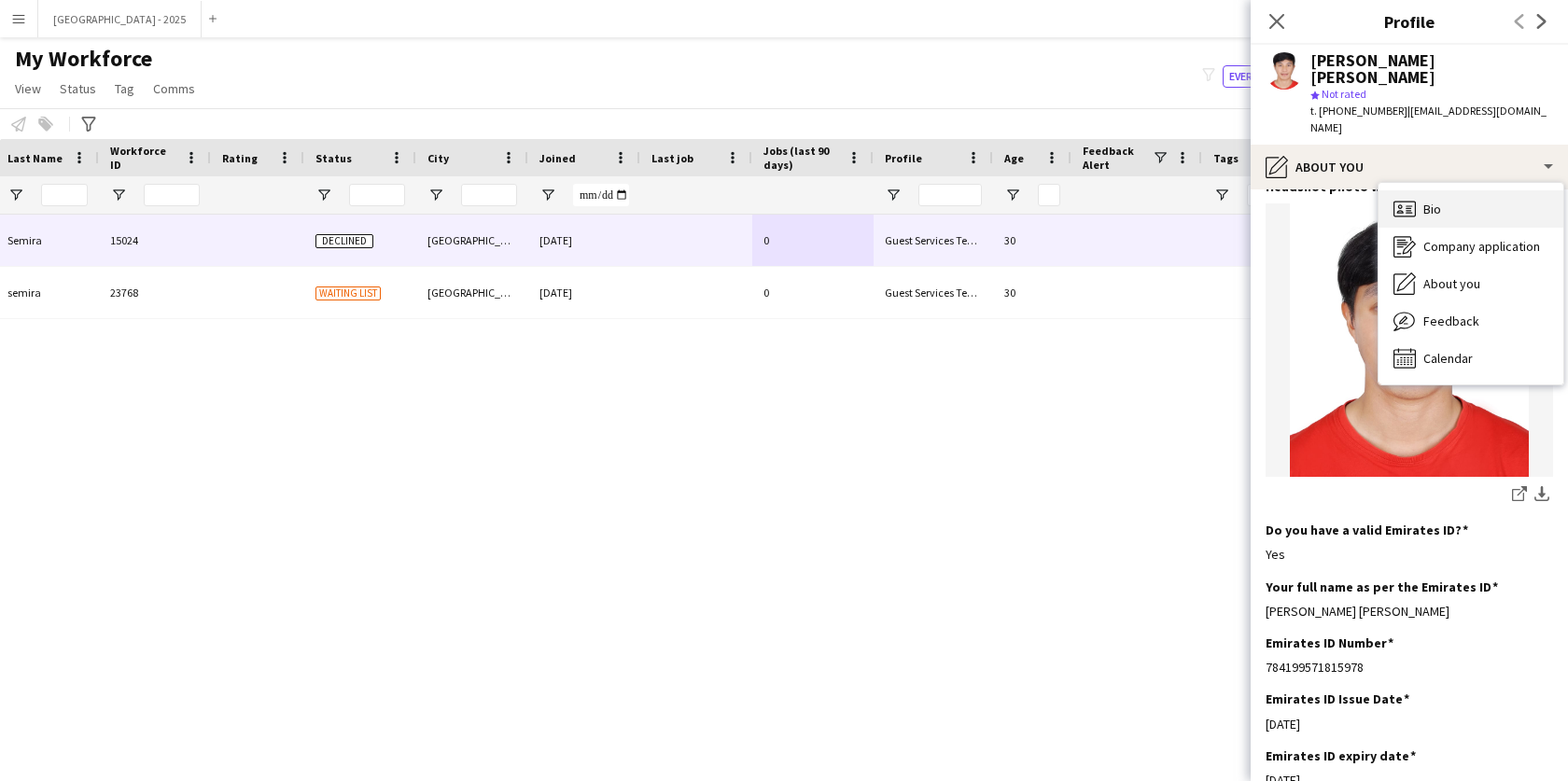
click at [1412, 198] on icon "Bio" at bounding box center [1404, 208] width 22 height 22
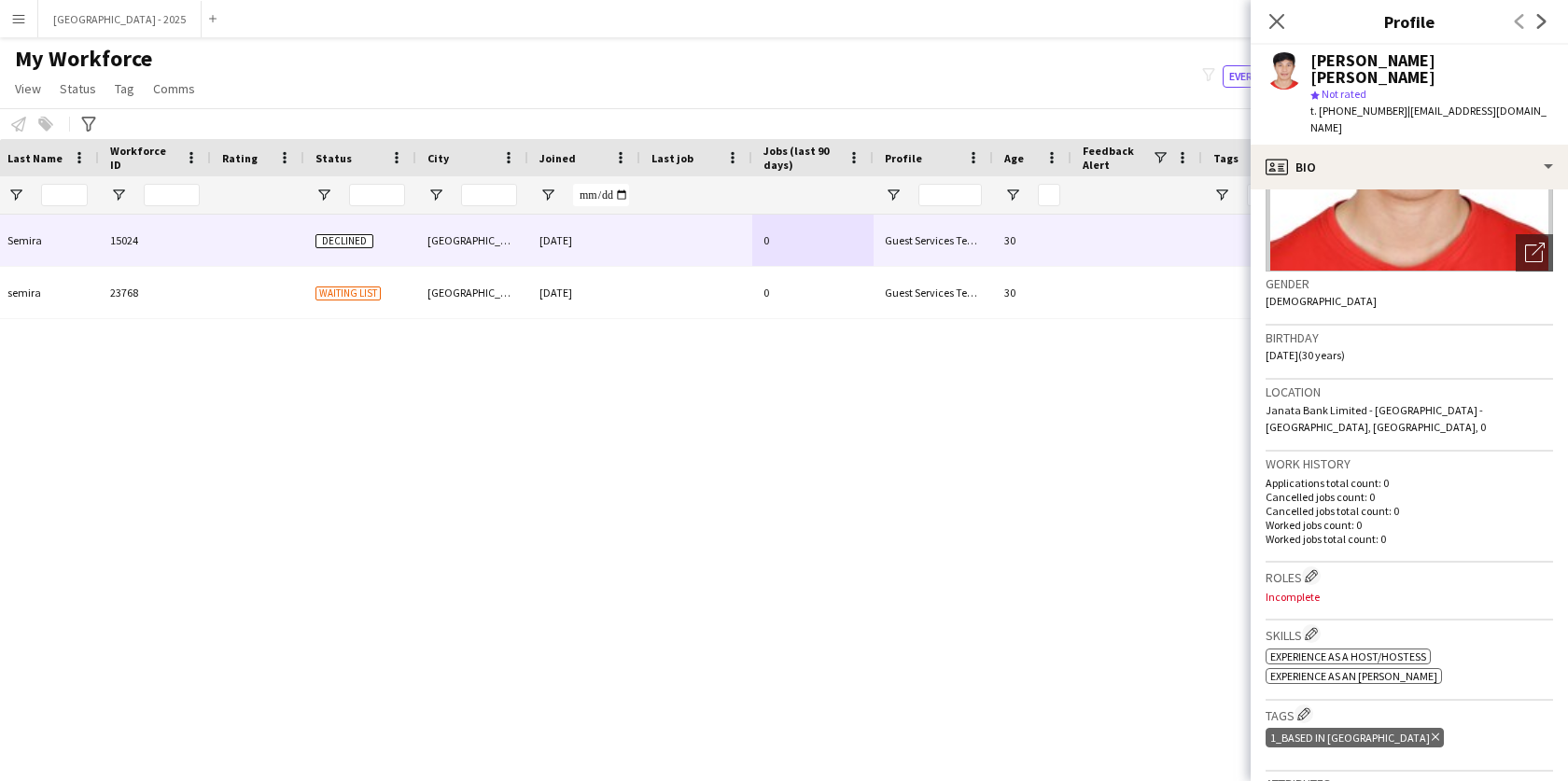
scroll to position [403, 0]
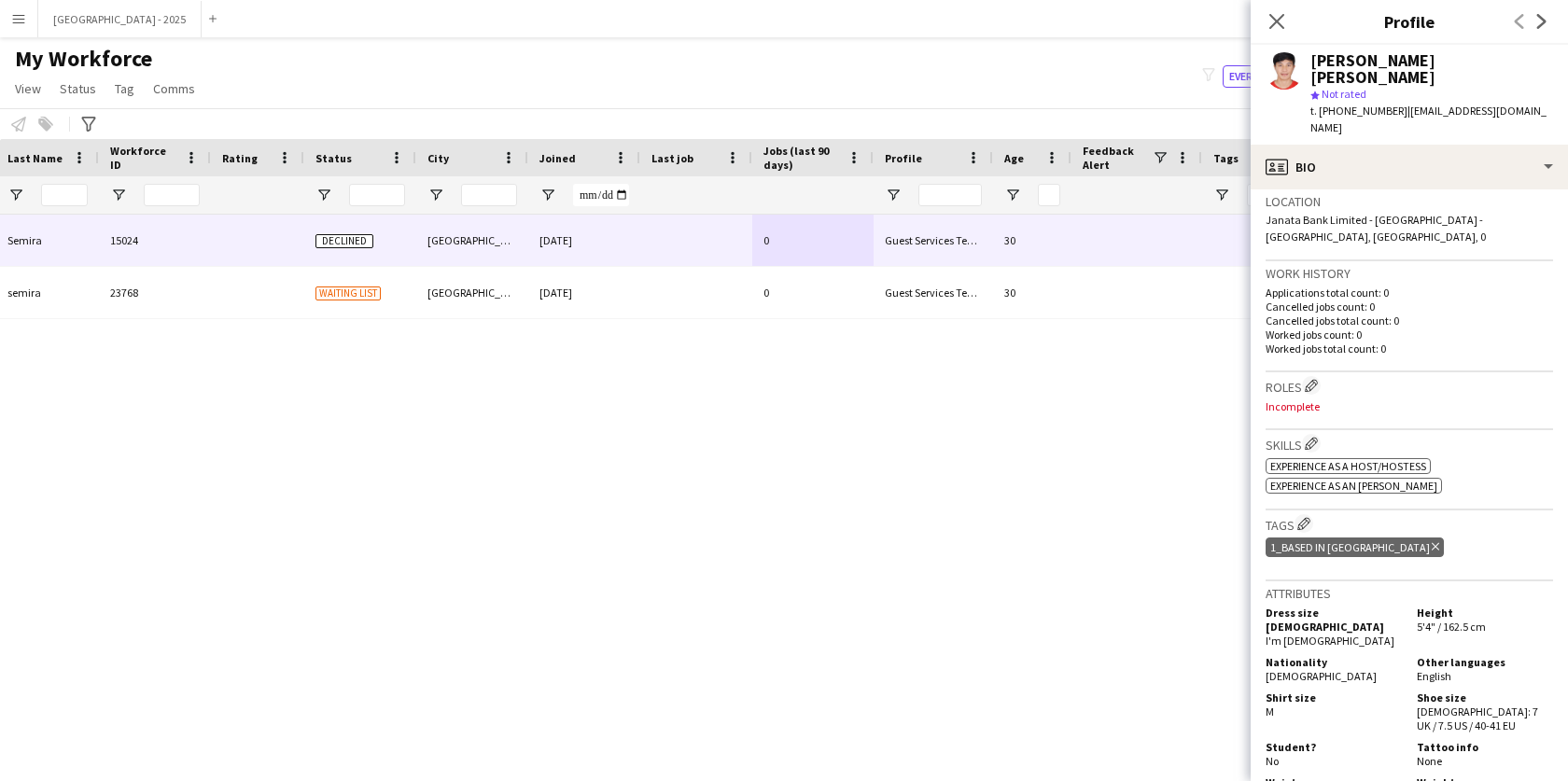
click at [1301, 399] on p "Incomplete" at bounding box center [1410, 406] width 288 height 14
click at [1308, 379] on app-icon "Edit crew company roles" at bounding box center [1312, 386] width 13 height 13
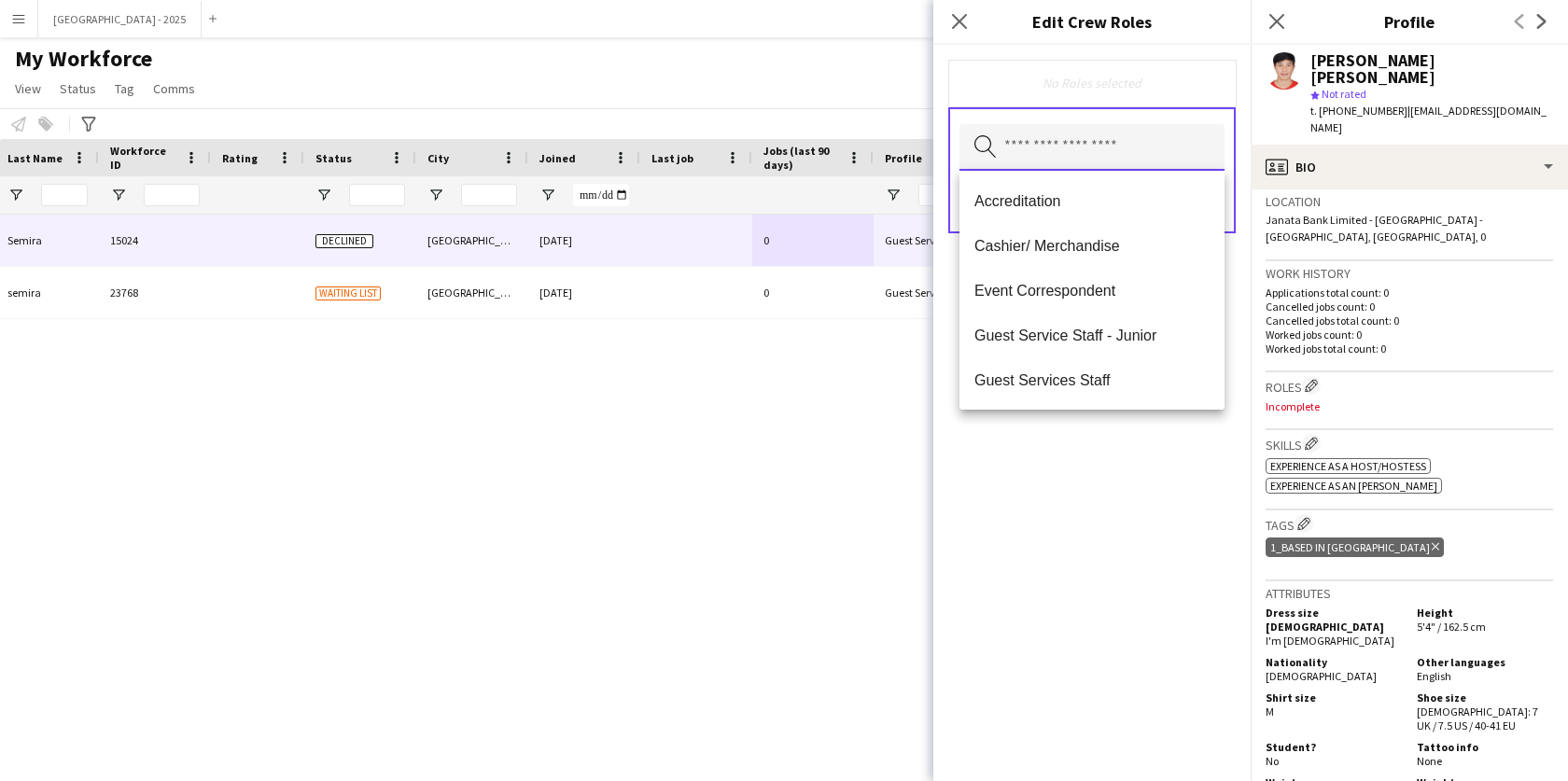
click at [1107, 143] on input "text" at bounding box center [1092, 147] width 265 height 47
click at [1071, 244] on span "Cashier/ Merchandise" at bounding box center [1092, 246] width 235 height 17
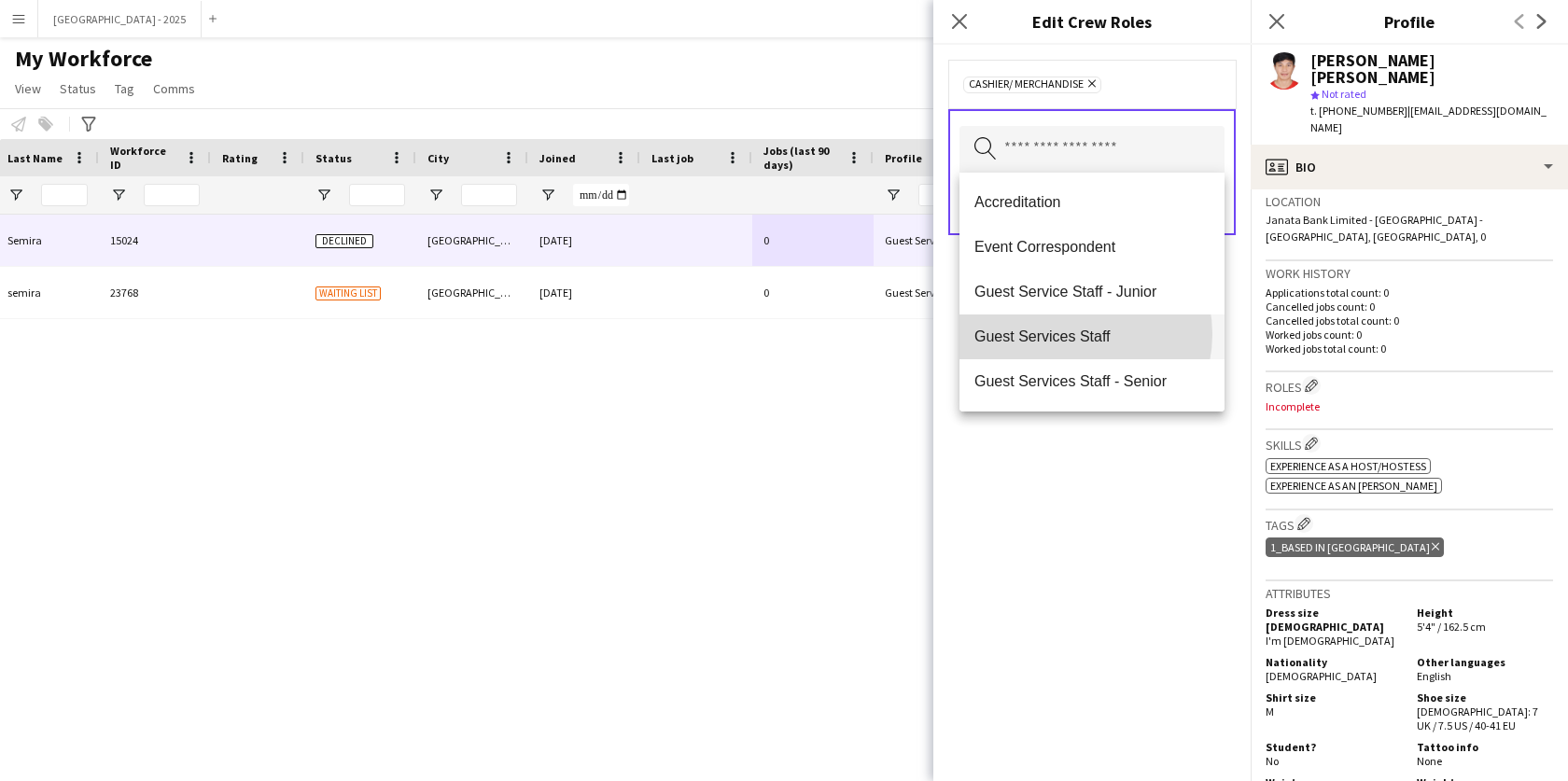
click at [1073, 334] on span "Guest Services Staff" at bounding box center [1092, 336] width 235 height 17
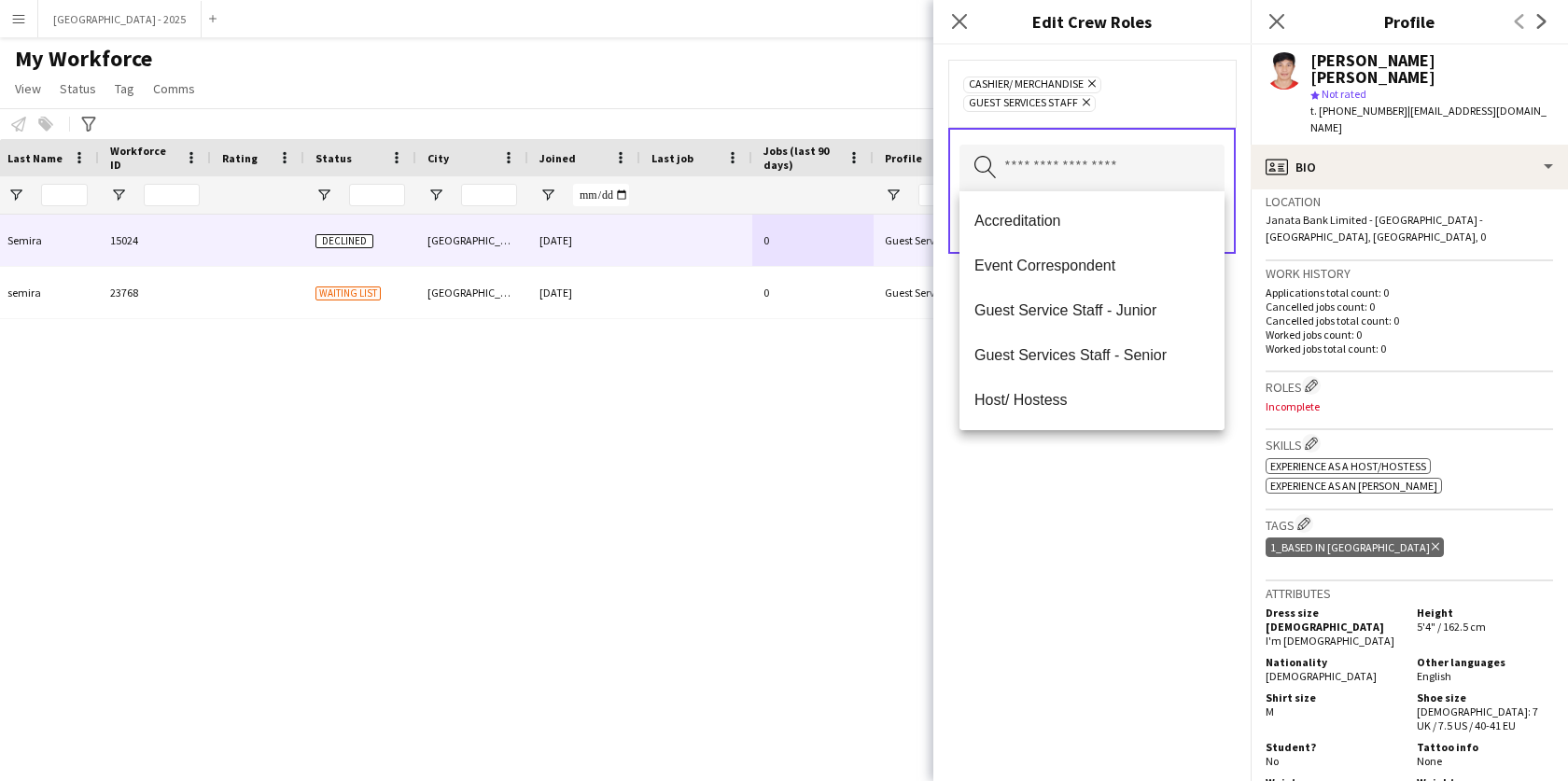
drag, startPoint x: 1089, startPoint y: 529, endPoint x: 1122, endPoint y: 433, distance: 101.5
click at [1089, 528] on div "Cashier/ Merchandise Remove Guest Services Staff Remove Search by role type Save" at bounding box center [1092, 413] width 318 height 736
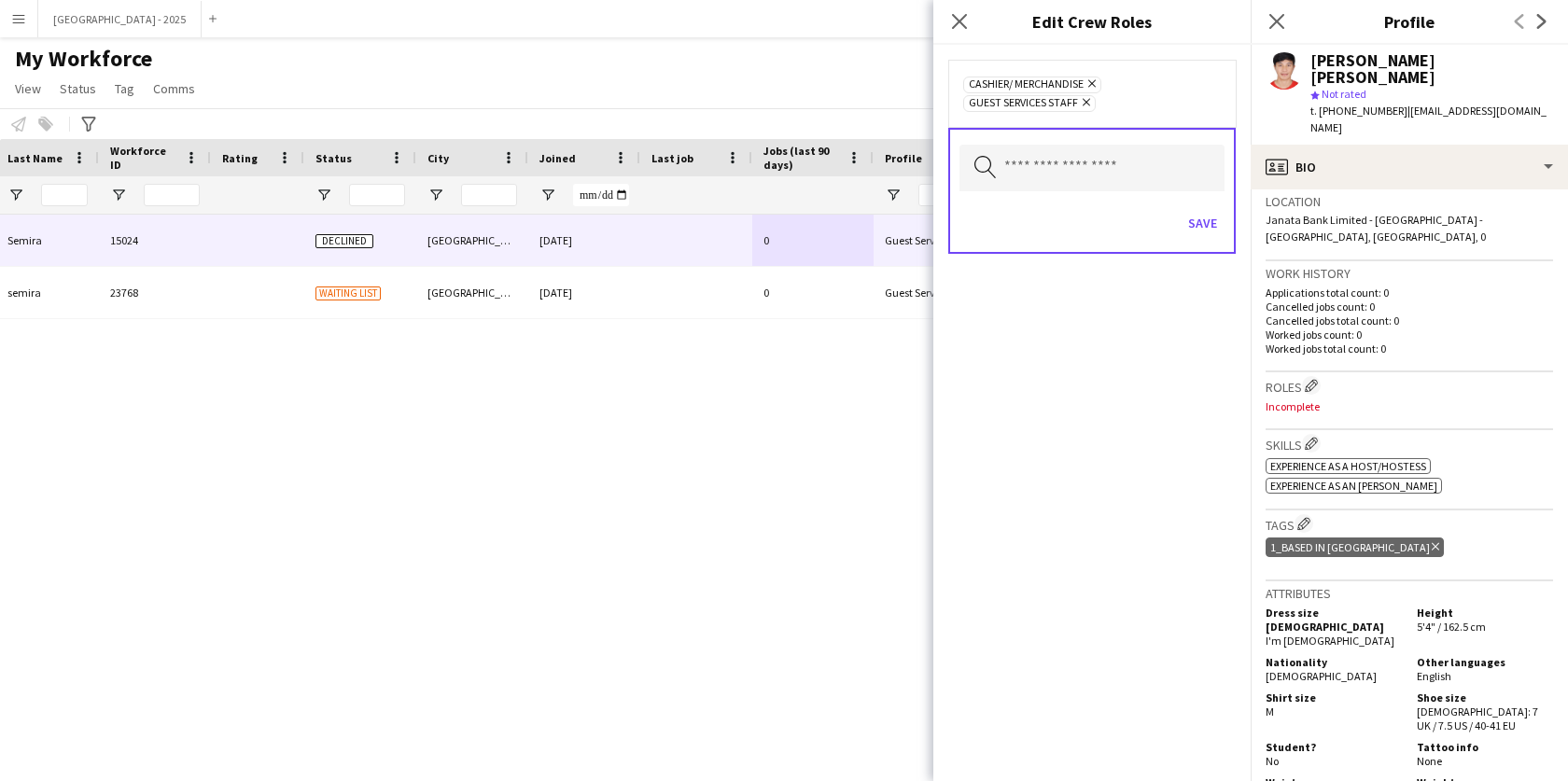
click at [1197, 239] on div "Save" at bounding box center [1092, 225] width 265 height 53
click at [1195, 223] on button "Save" at bounding box center [1203, 223] width 44 height 30
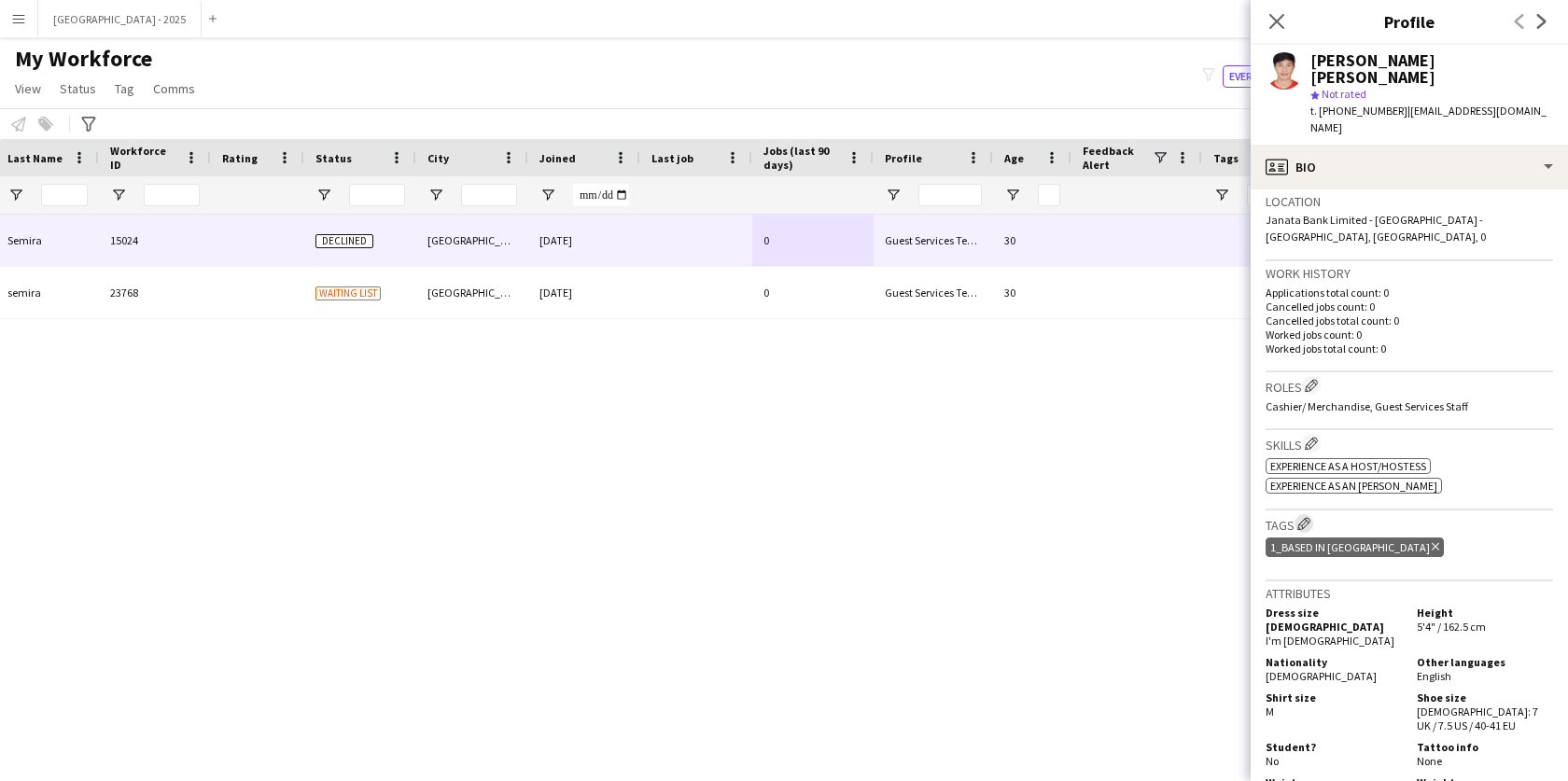
click at [1306, 517] on app-icon "Edit crew company tags" at bounding box center [1304, 524] width 13 height 13
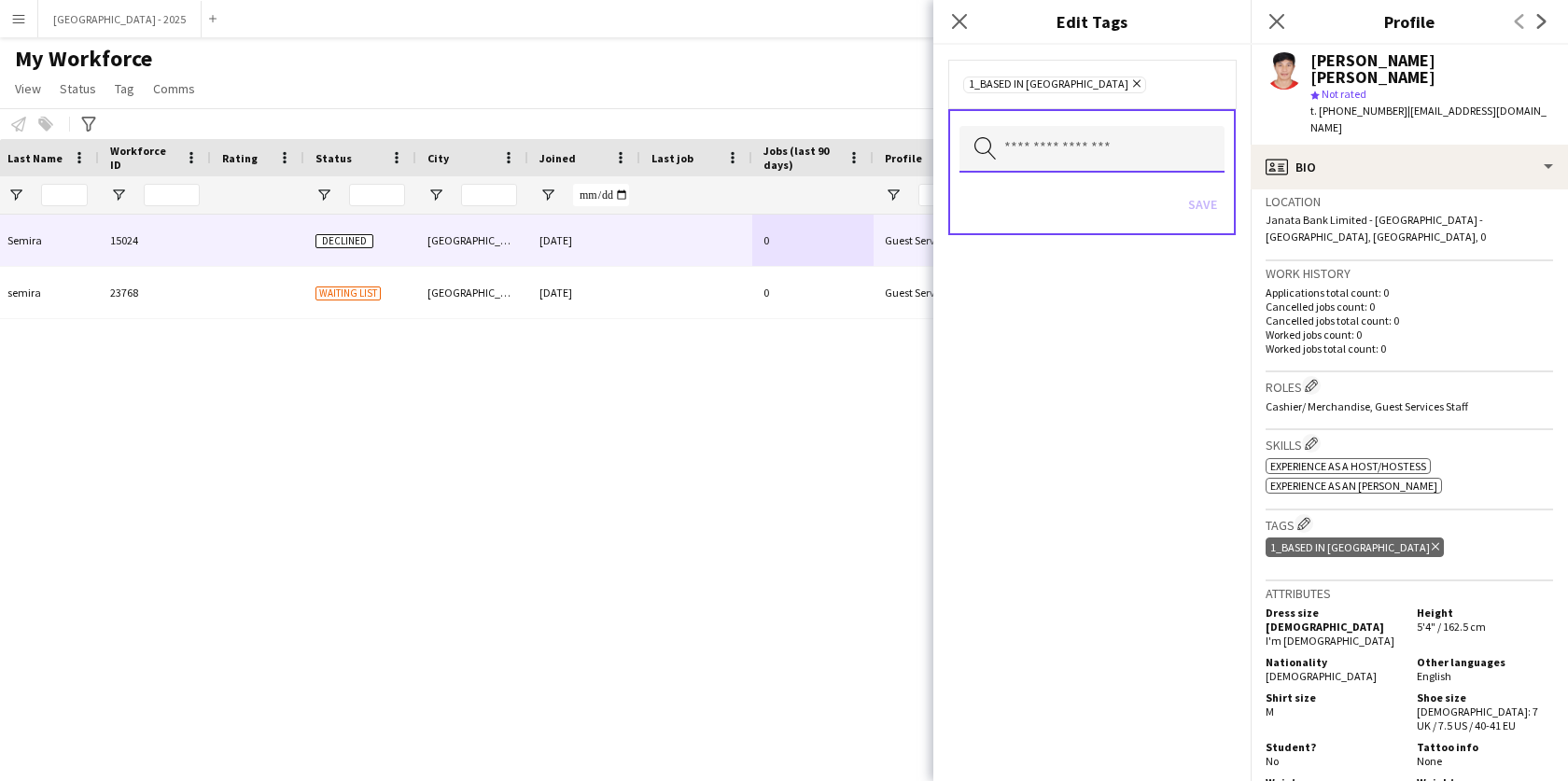
click at [1049, 154] on input "text" at bounding box center [1092, 149] width 265 height 47
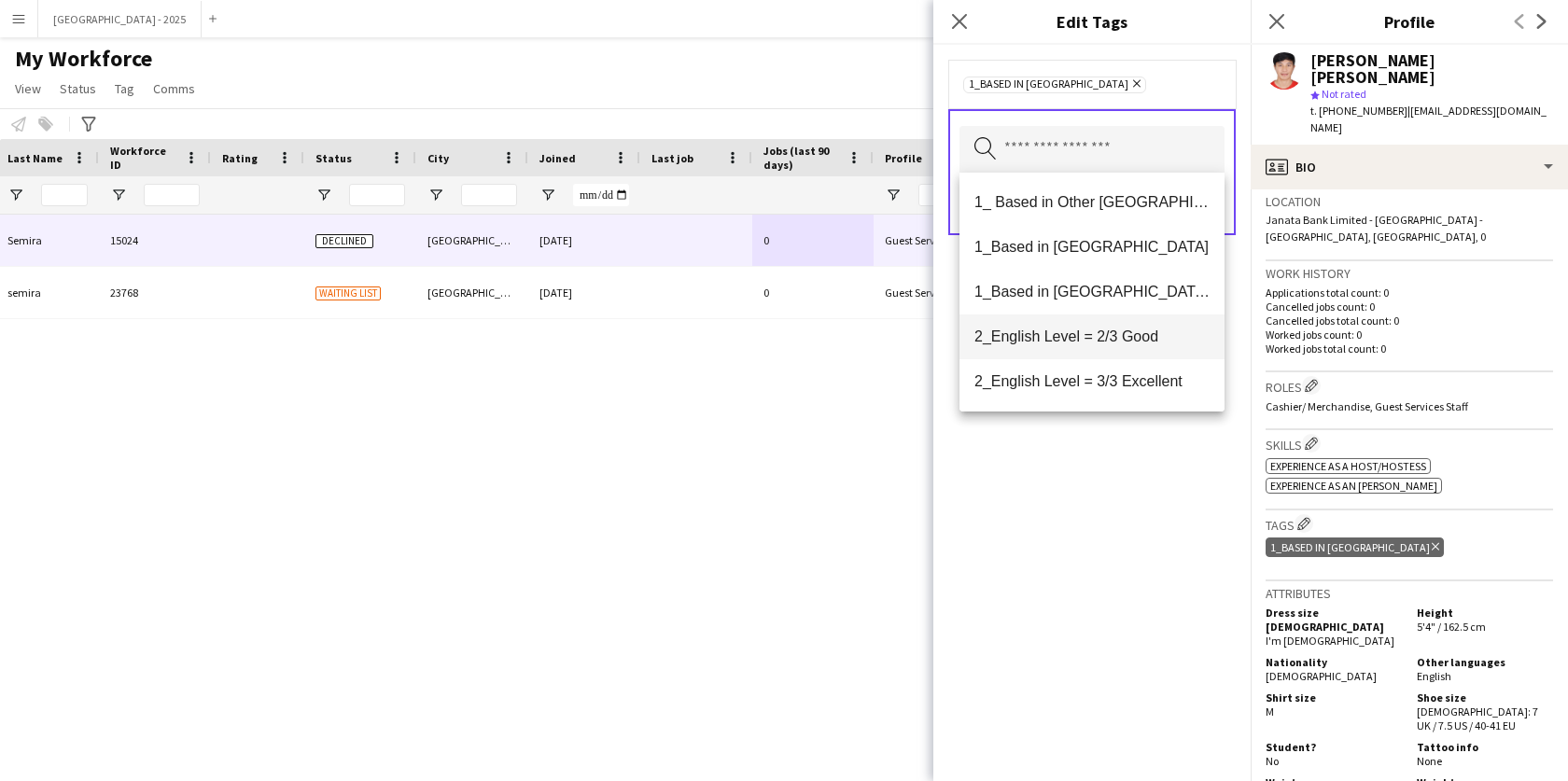
click at [1082, 343] on span "2_English Level = 2/3 Good" at bounding box center [1092, 336] width 235 height 17
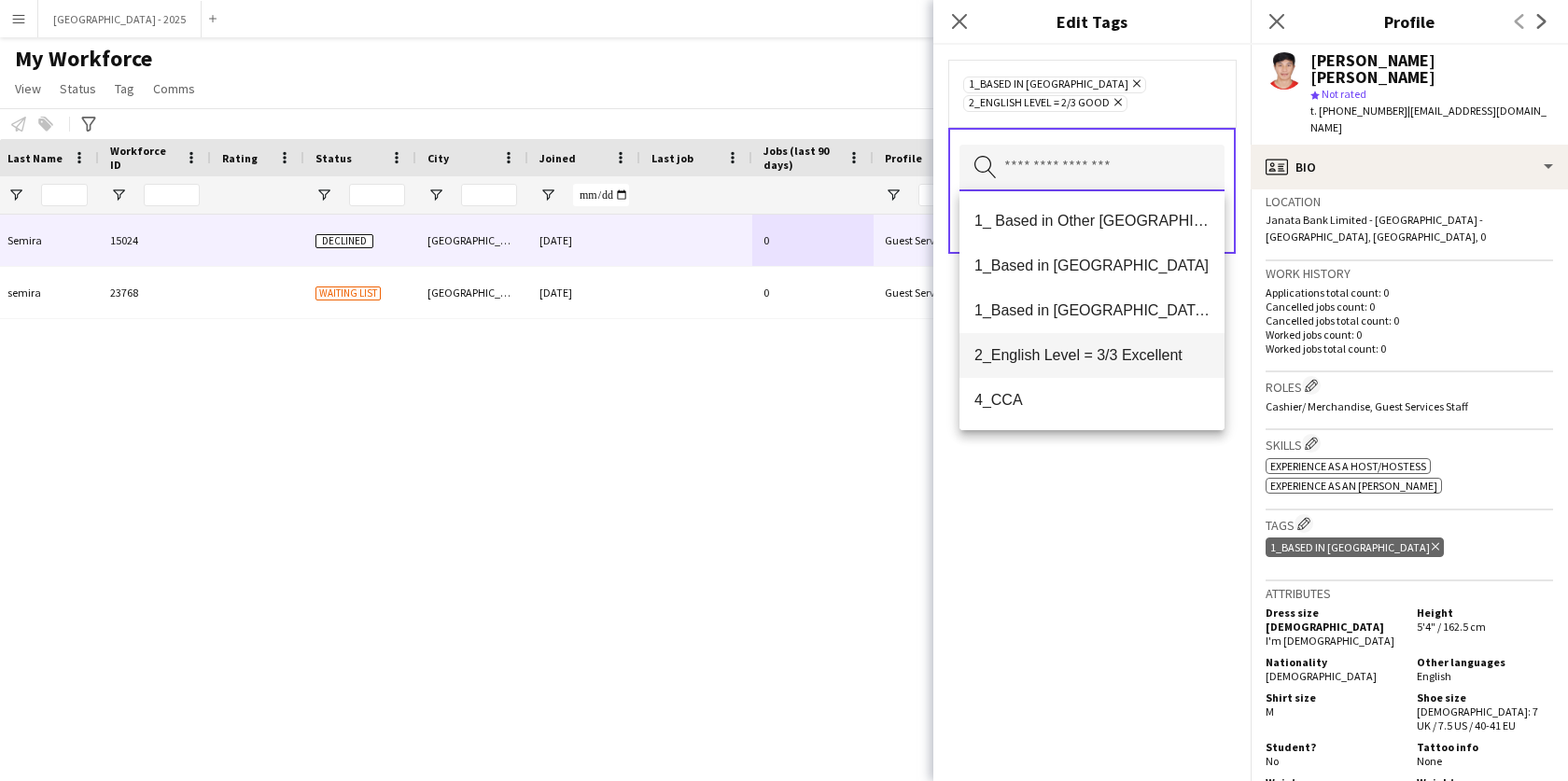
scroll to position [148, 0]
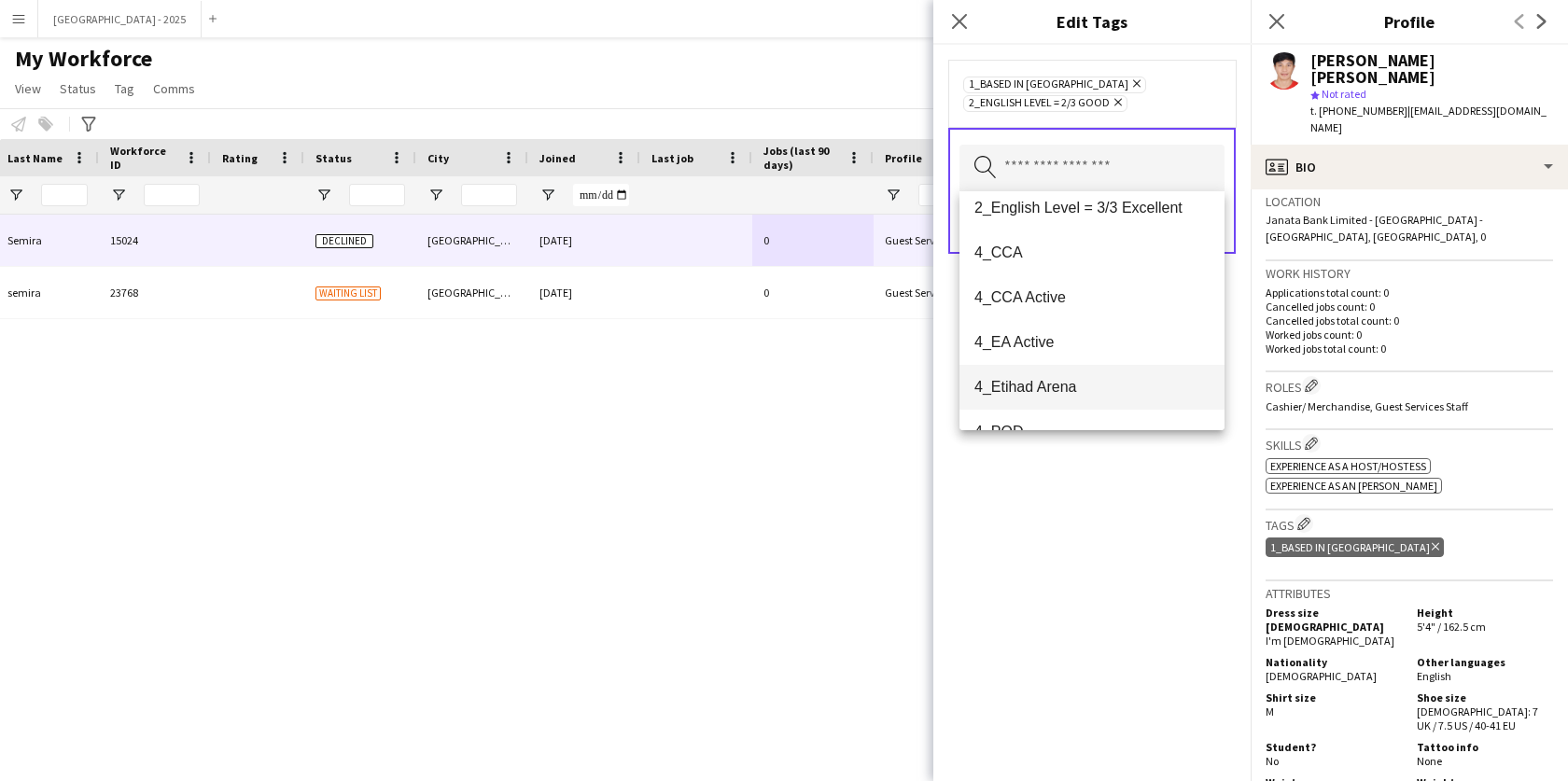
click at [1034, 390] on span "4_Etihad Arena" at bounding box center [1092, 387] width 235 height 17
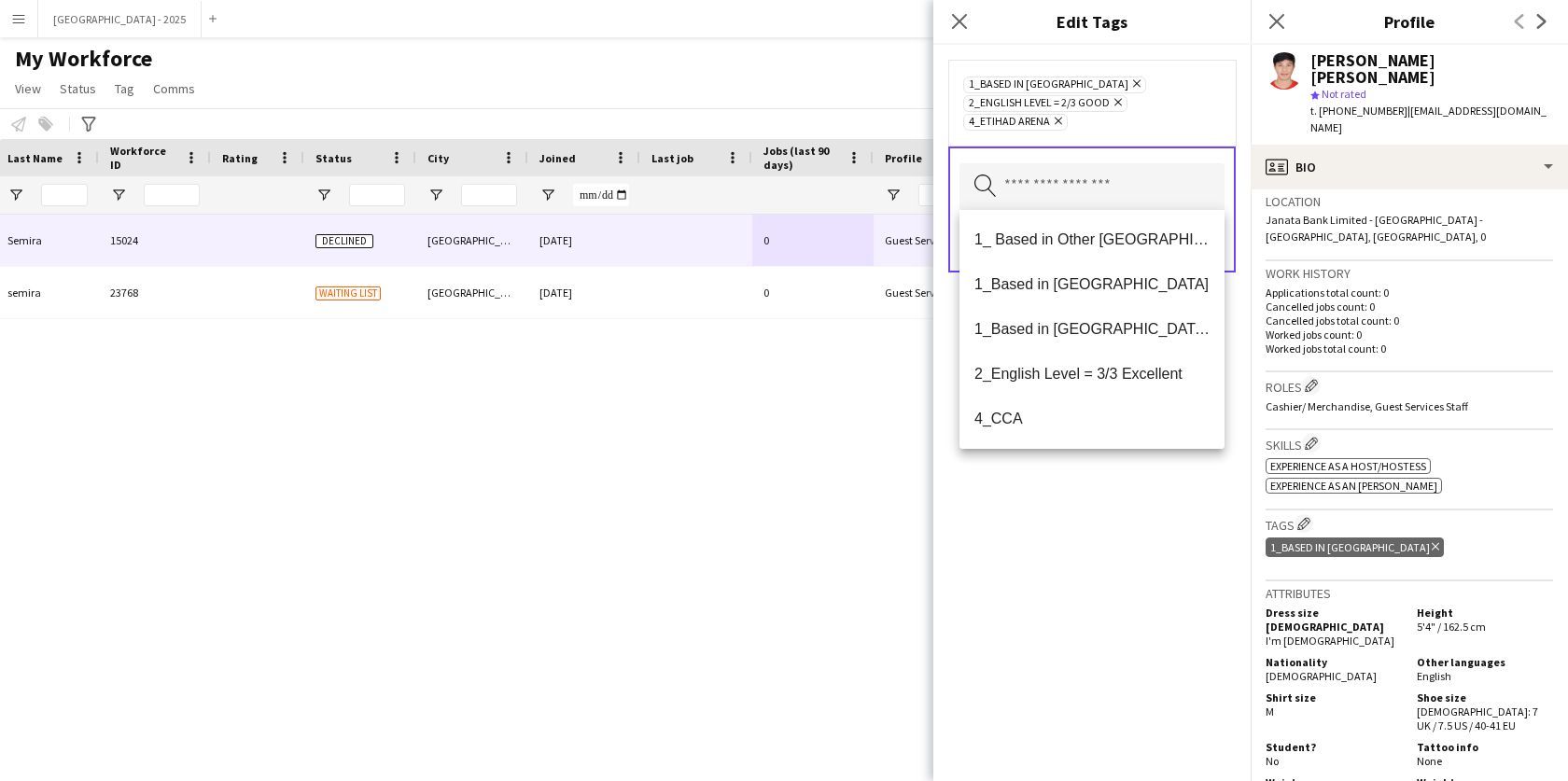
click at [1090, 474] on div "1_Based in [GEOGRAPHIC_DATA] Remove 2_English Level = 2/3 Good Remove 4_Etihad …" at bounding box center [1092, 413] width 318 height 736
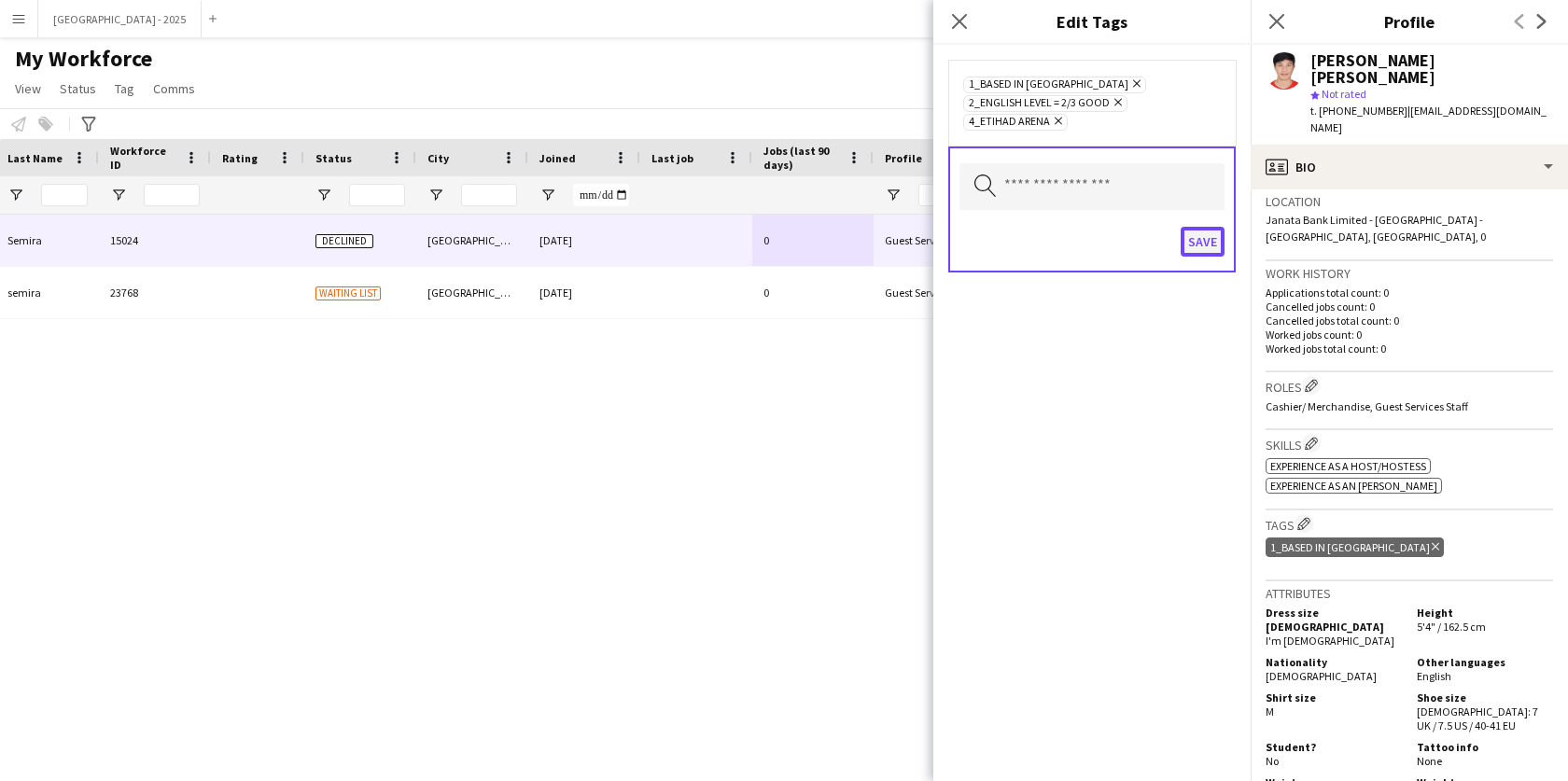
click at [1209, 238] on button "Save" at bounding box center [1203, 241] width 44 height 30
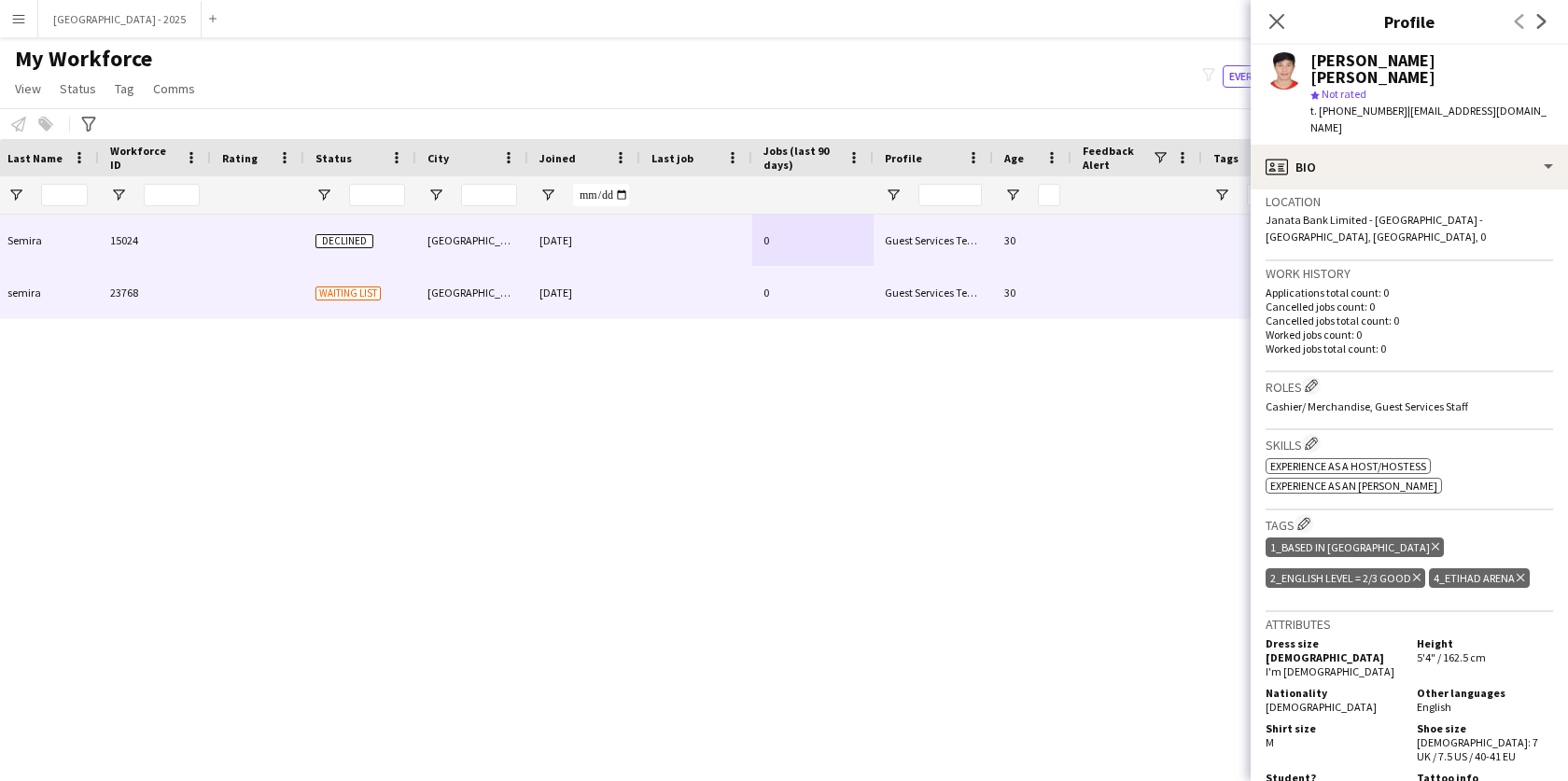
click at [941, 291] on div "Guest Services Team" at bounding box center [933, 293] width 120 height 52
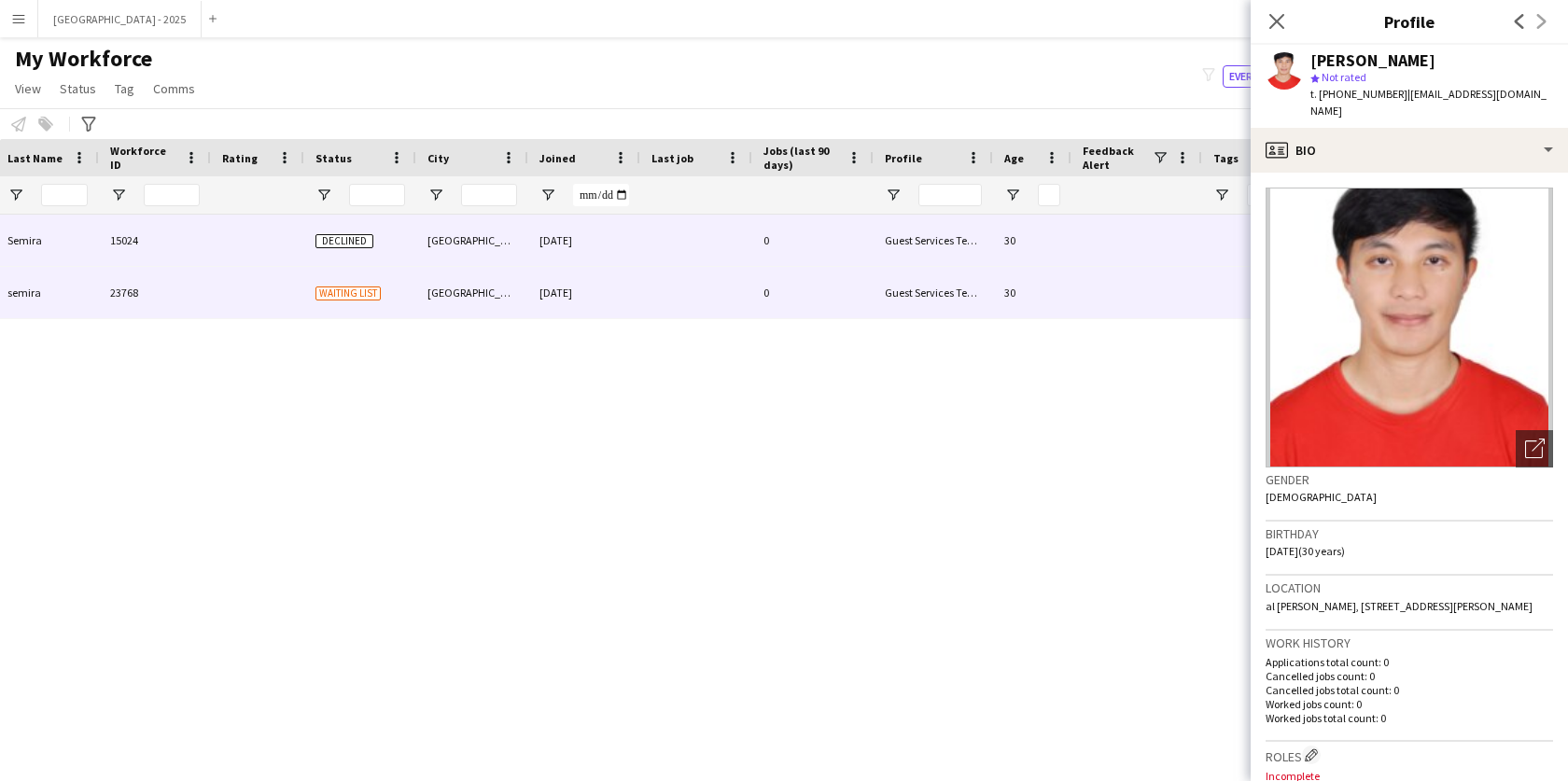
click at [747, 262] on div at bounding box center [696, 241] width 112 height 52
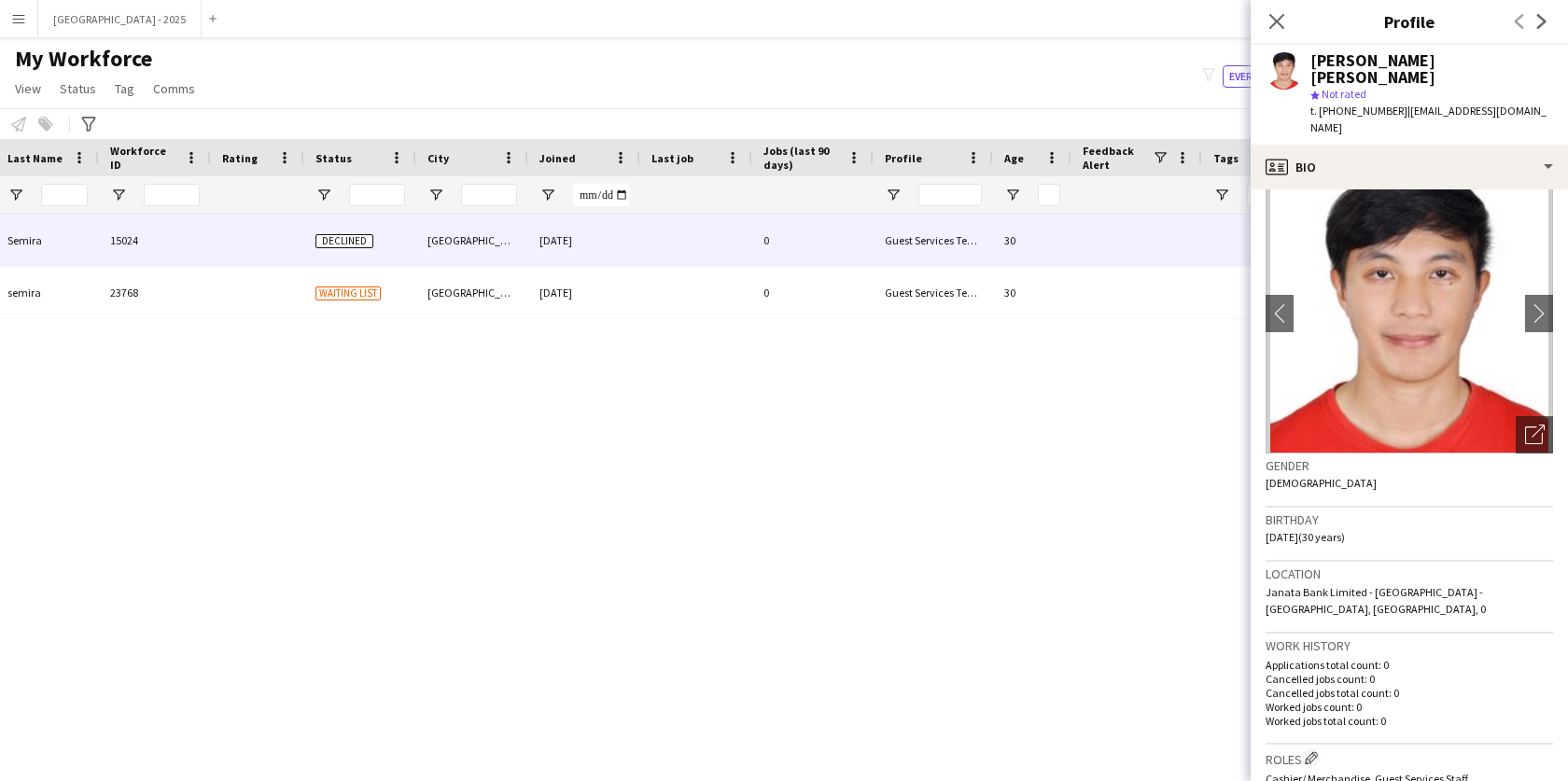
scroll to position [61, 0]
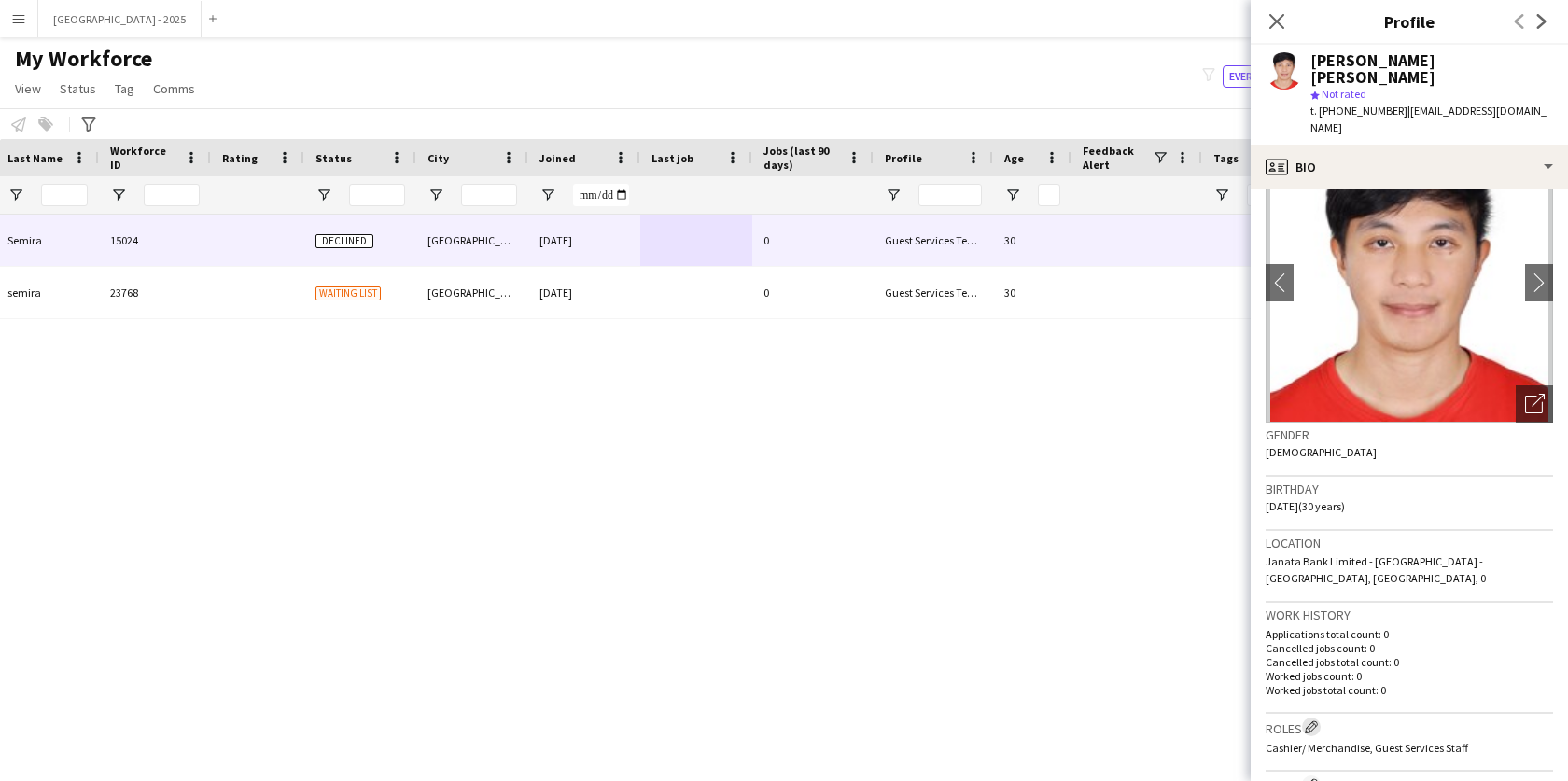
click at [1316, 721] on app-icon "Edit crew company roles" at bounding box center [1312, 727] width 13 height 13
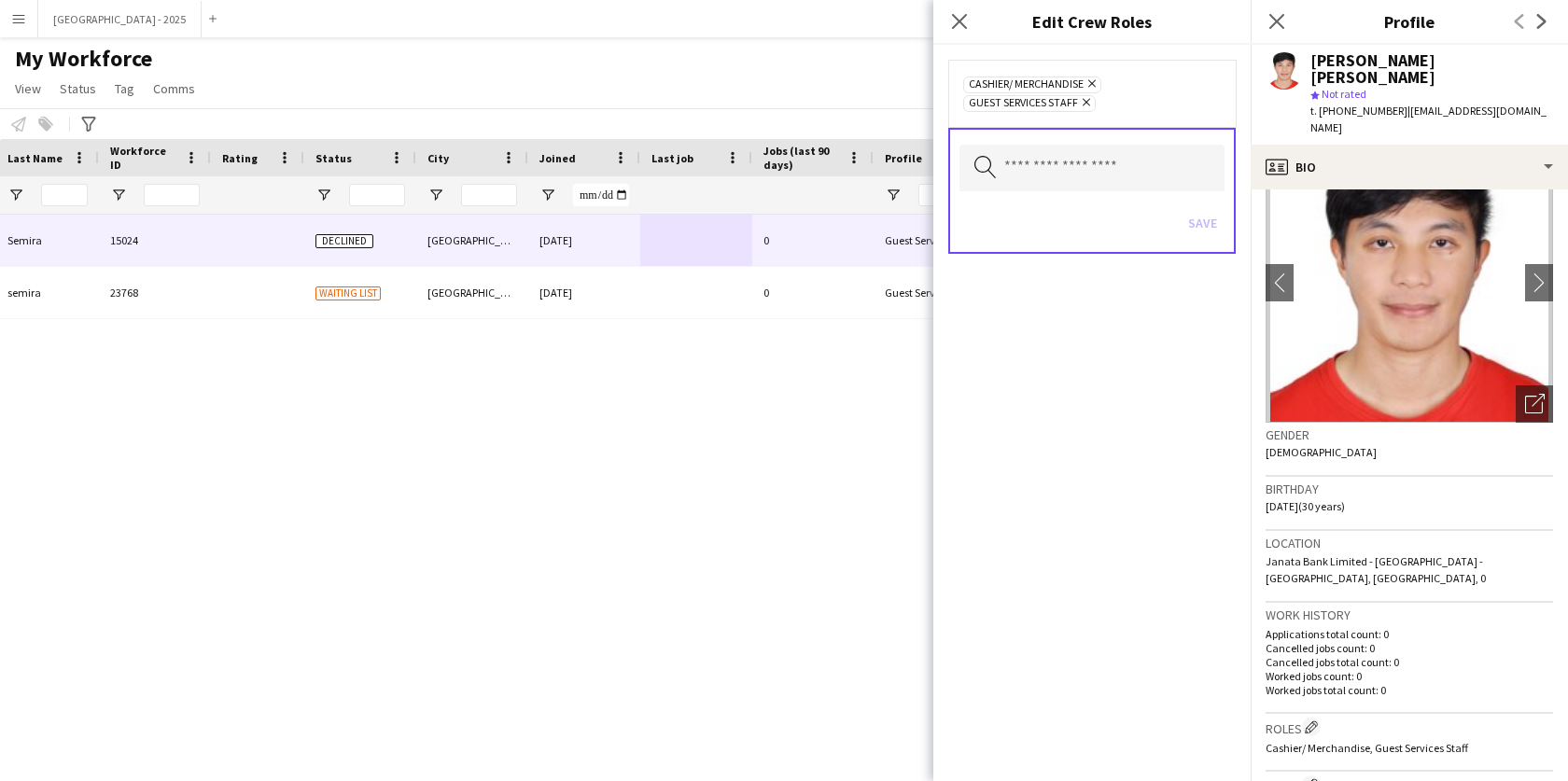
click at [1083, 106] on icon at bounding box center [1086, 103] width 8 height 8
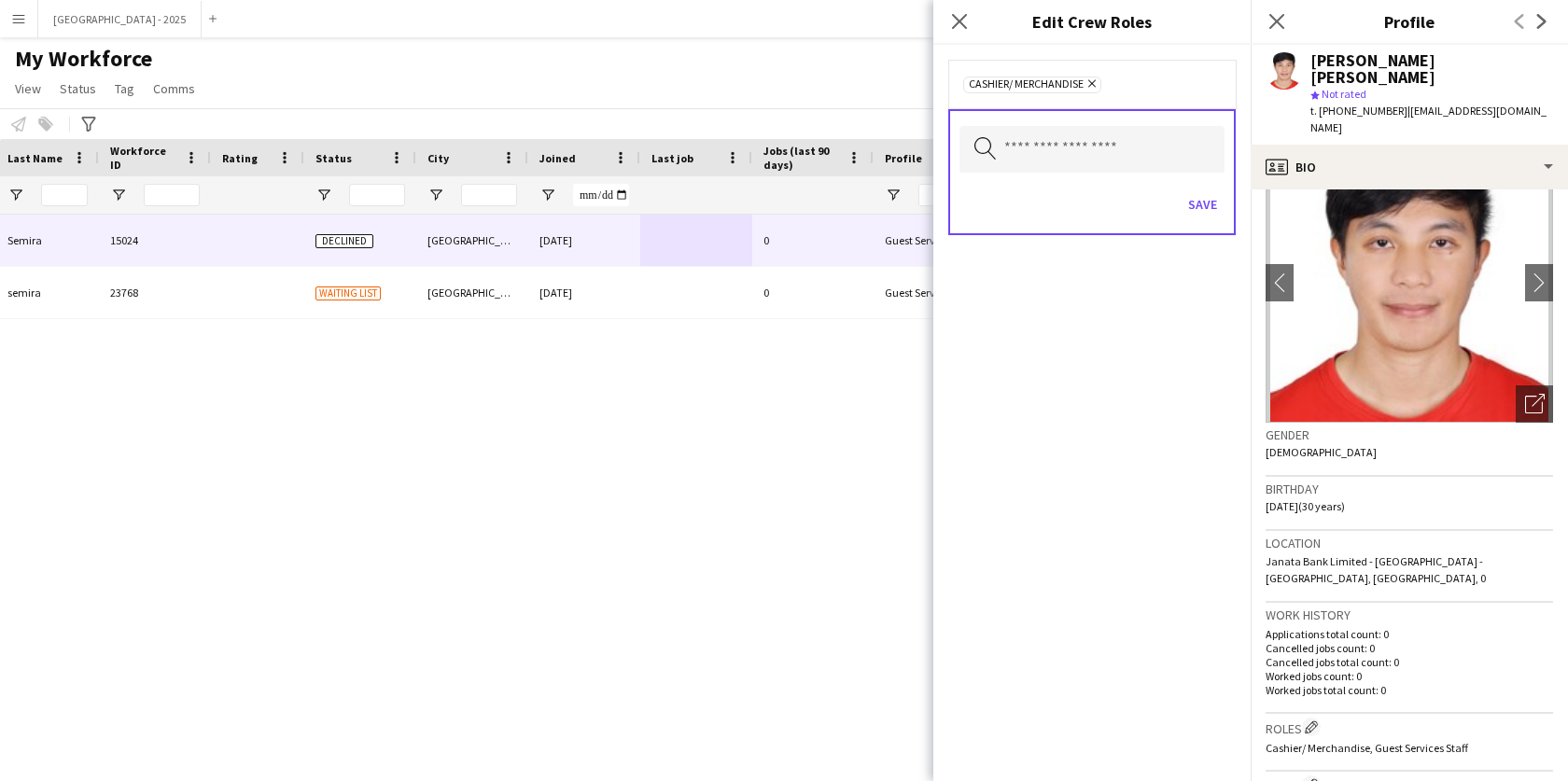
click at [1090, 89] on app-icon "Remove" at bounding box center [1089, 85] width 12 height 15
click at [1212, 228] on div "Save" at bounding box center [1092, 204] width 265 height 53
click at [1204, 204] on button "Save" at bounding box center [1203, 202] width 44 height 30
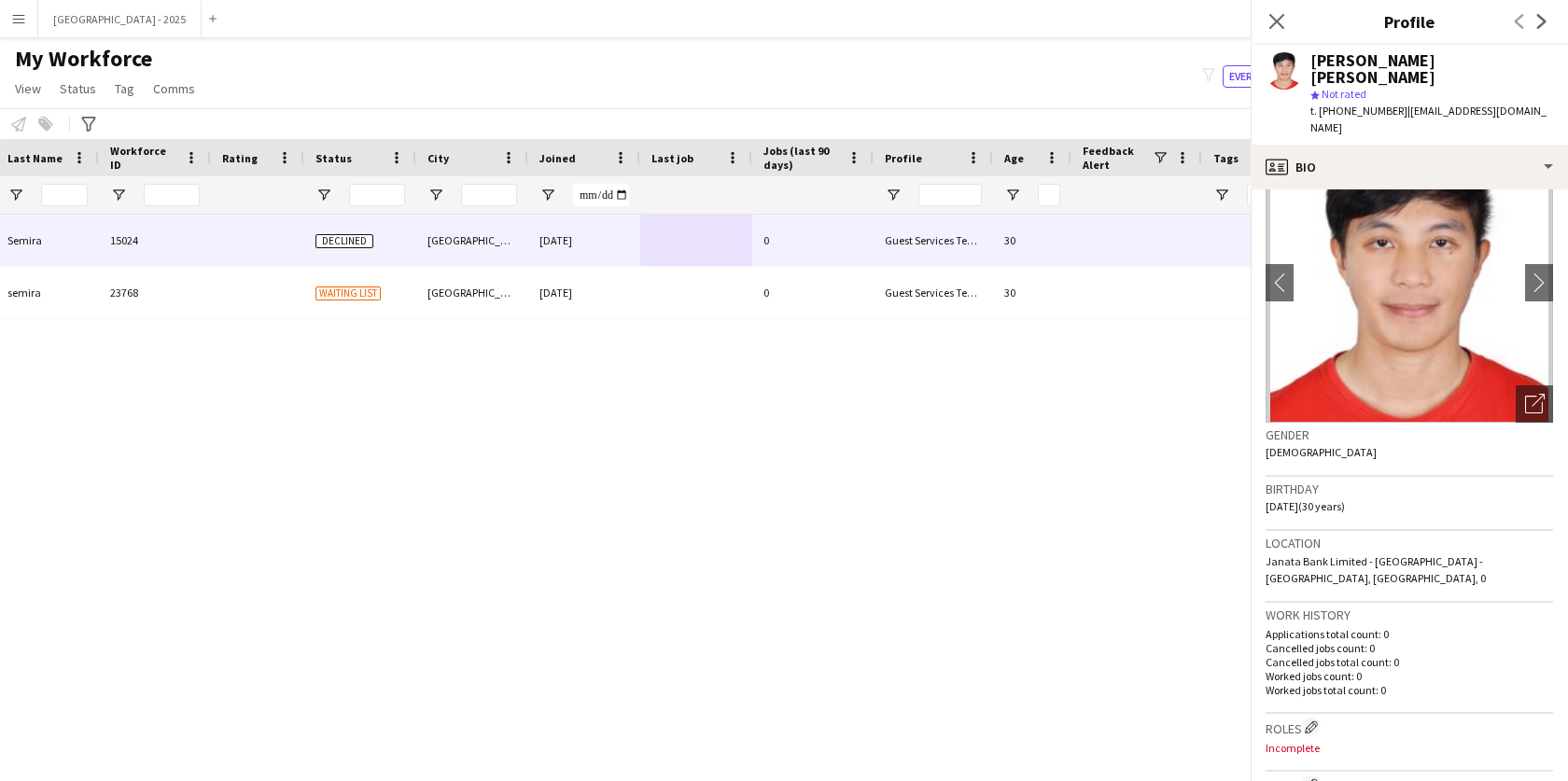
scroll to position [225, 0]
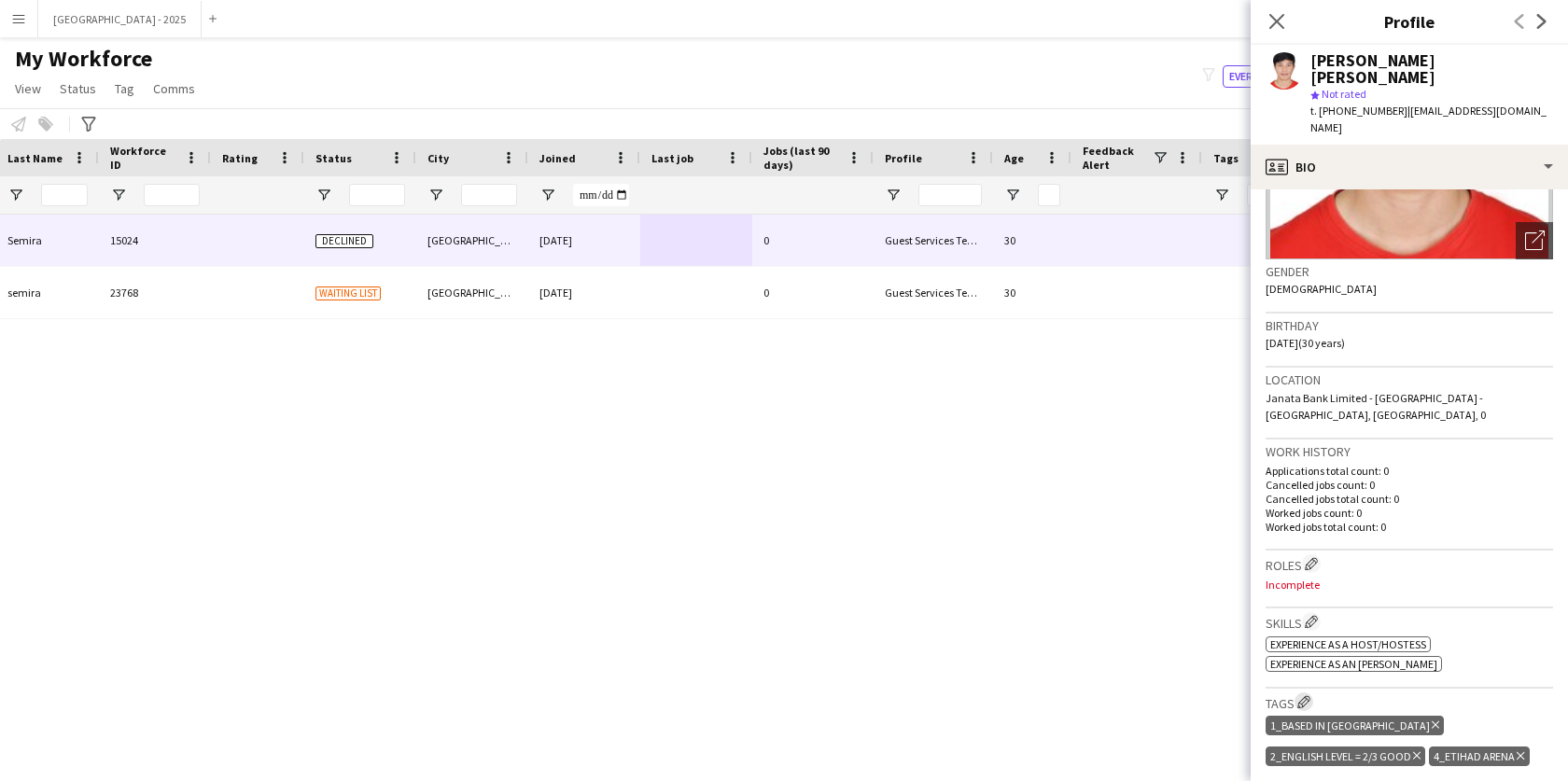
click at [1306, 693] on button "Edit crew company tags" at bounding box center [1303, 701] width 18 height 18
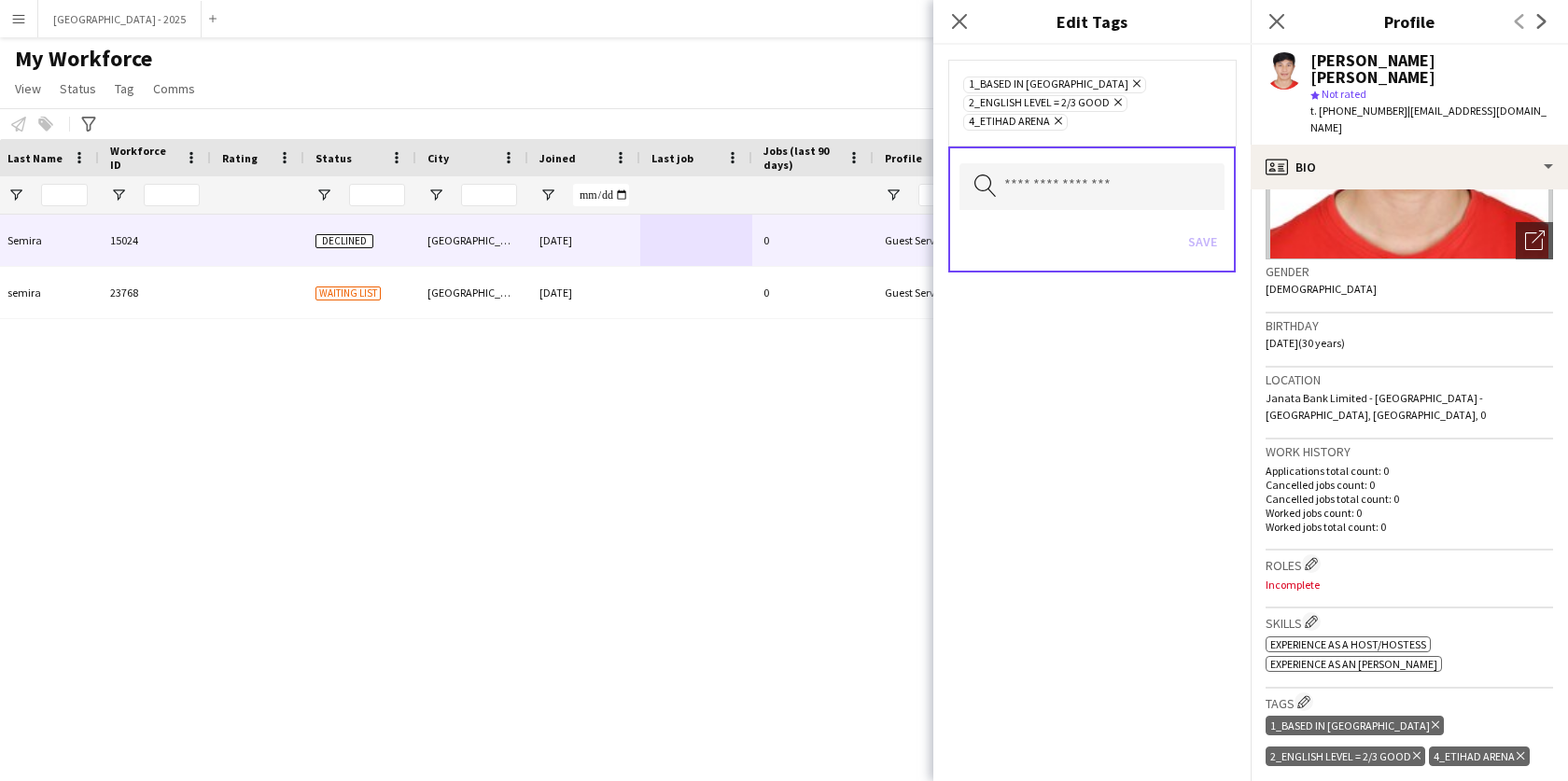
click at [1117, 103] on icon at bounding box center [1118, 103] width 8 height 8
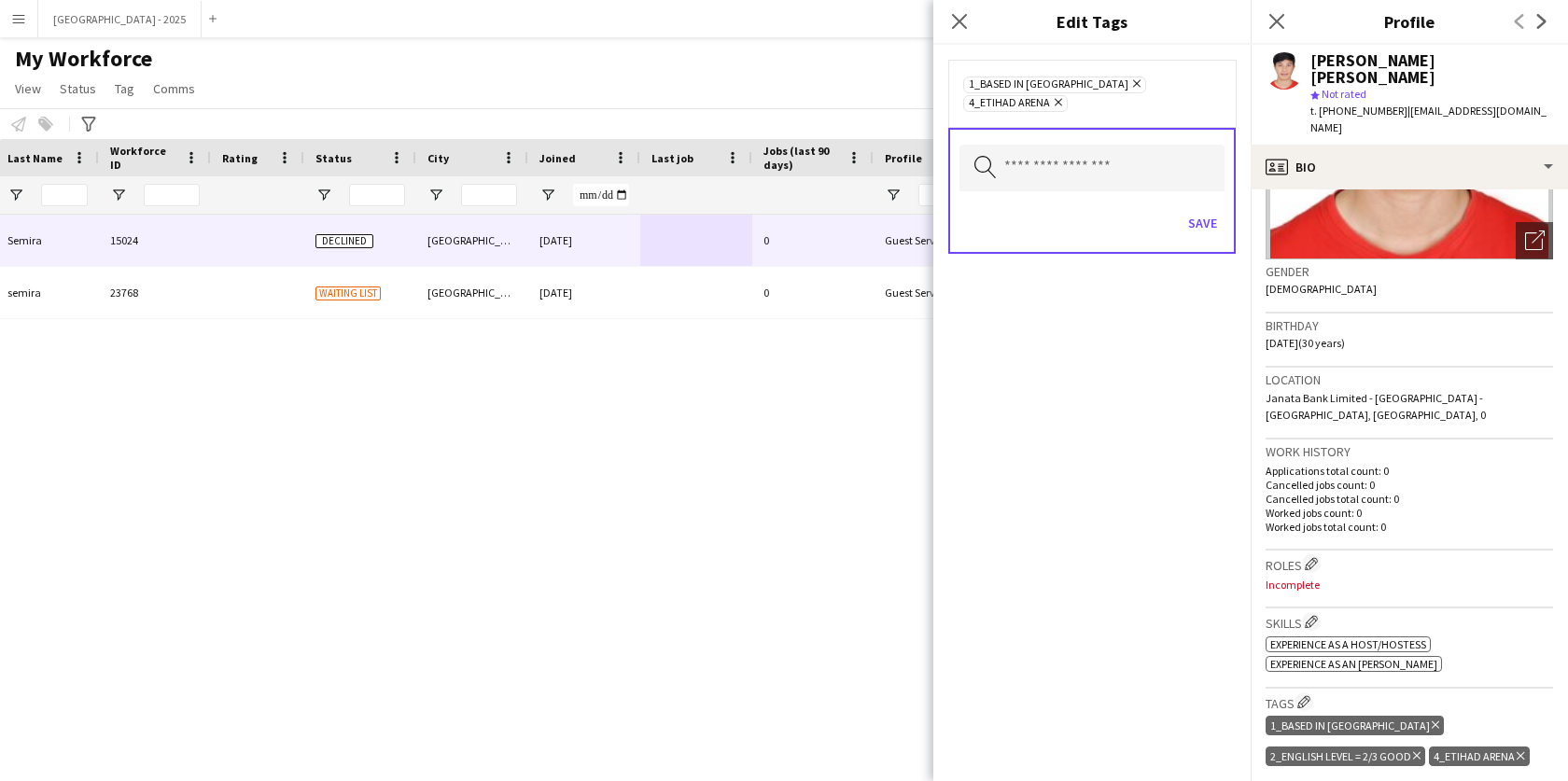
click at [1128, 86] on icon "Remove" at bounding box center [1134, 83] width 12 height 12
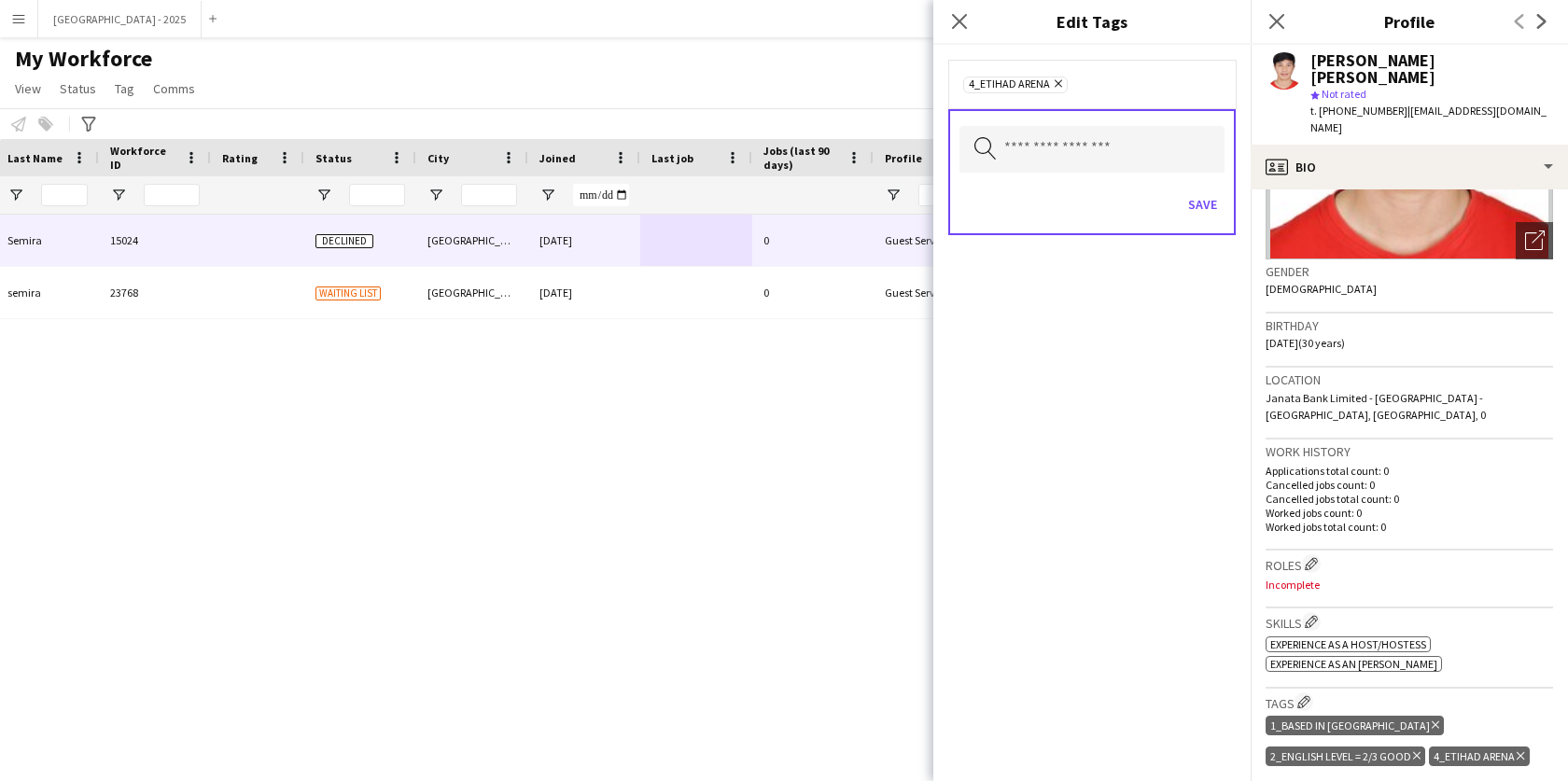
click at [1059, 84] on icon "Remove" at bounding box center [1056, 83] width 12 height 12
click at [1188, 194] on button "Save" at bounding box center [1203, 202] width 44 height 30
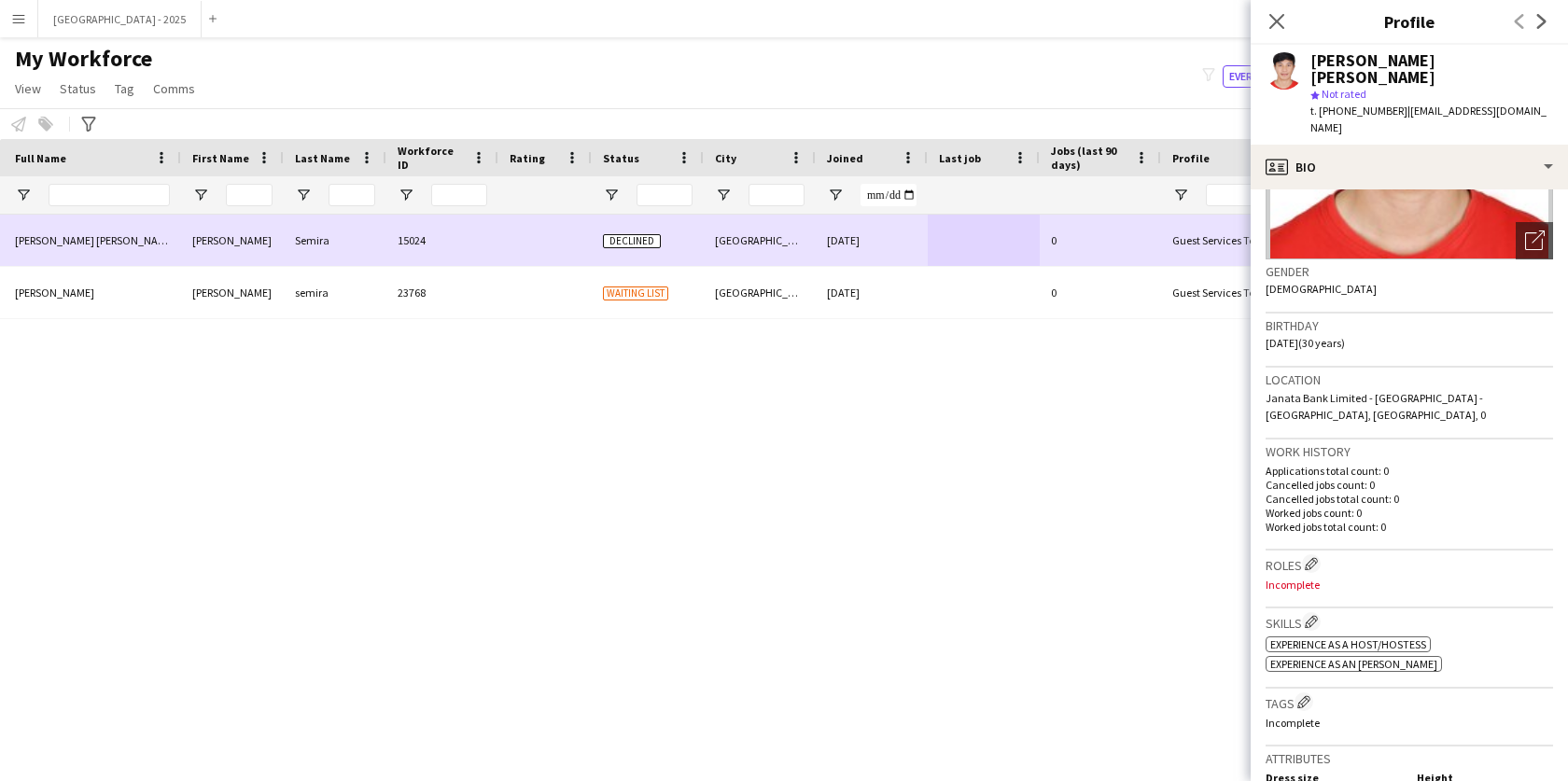
scroll to position [0, 0]
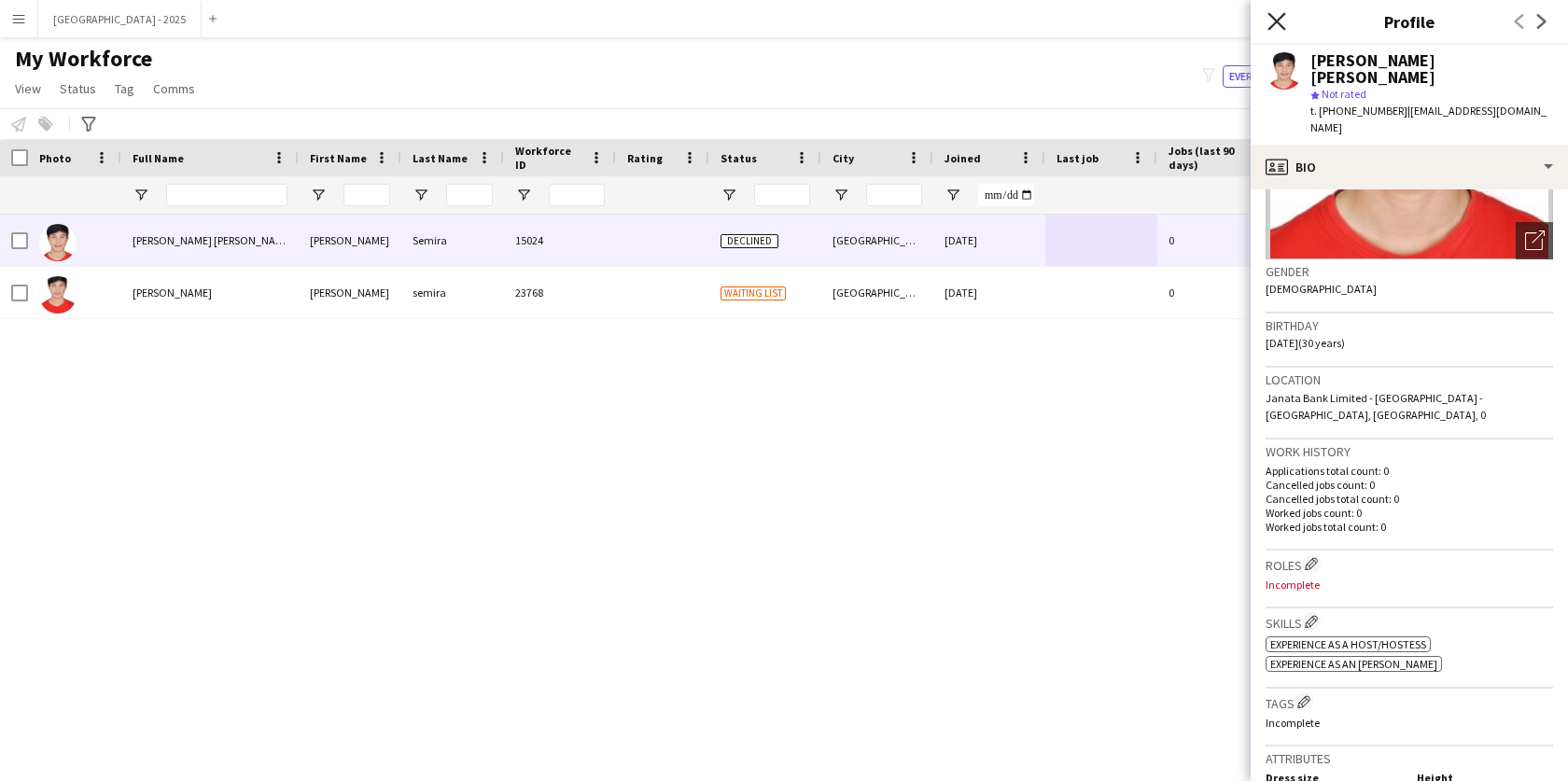
click at [1285, 24] on icon "Close pop-in" at bounding box center [1276, 21] width 17 height 17
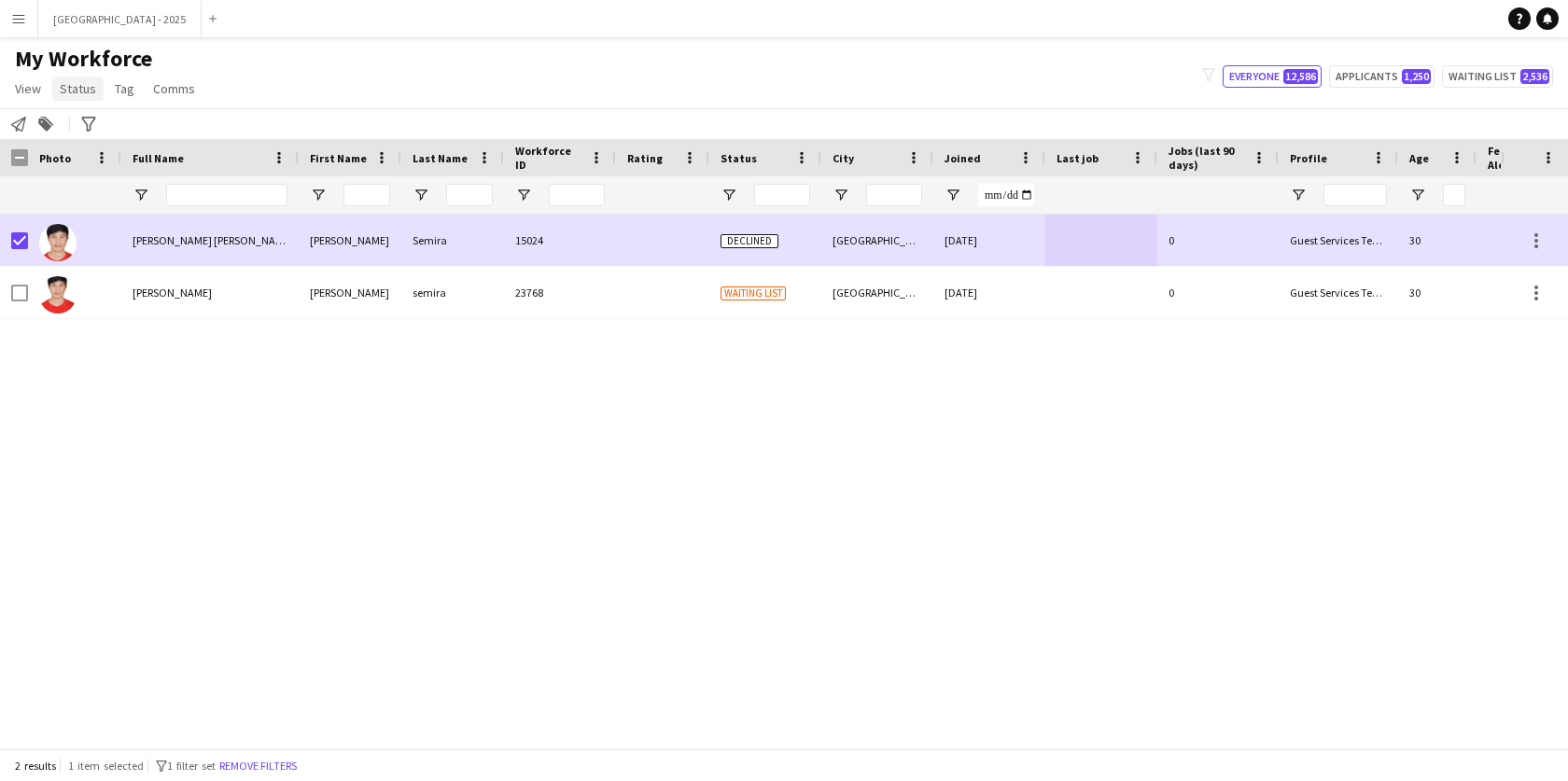
click at [76, 83] on span "Status" at bounding box center [78, 89] width 36 height 17
click at [101, 131] on link "Edit" at bounding box center [118, 129] width 131 height 39
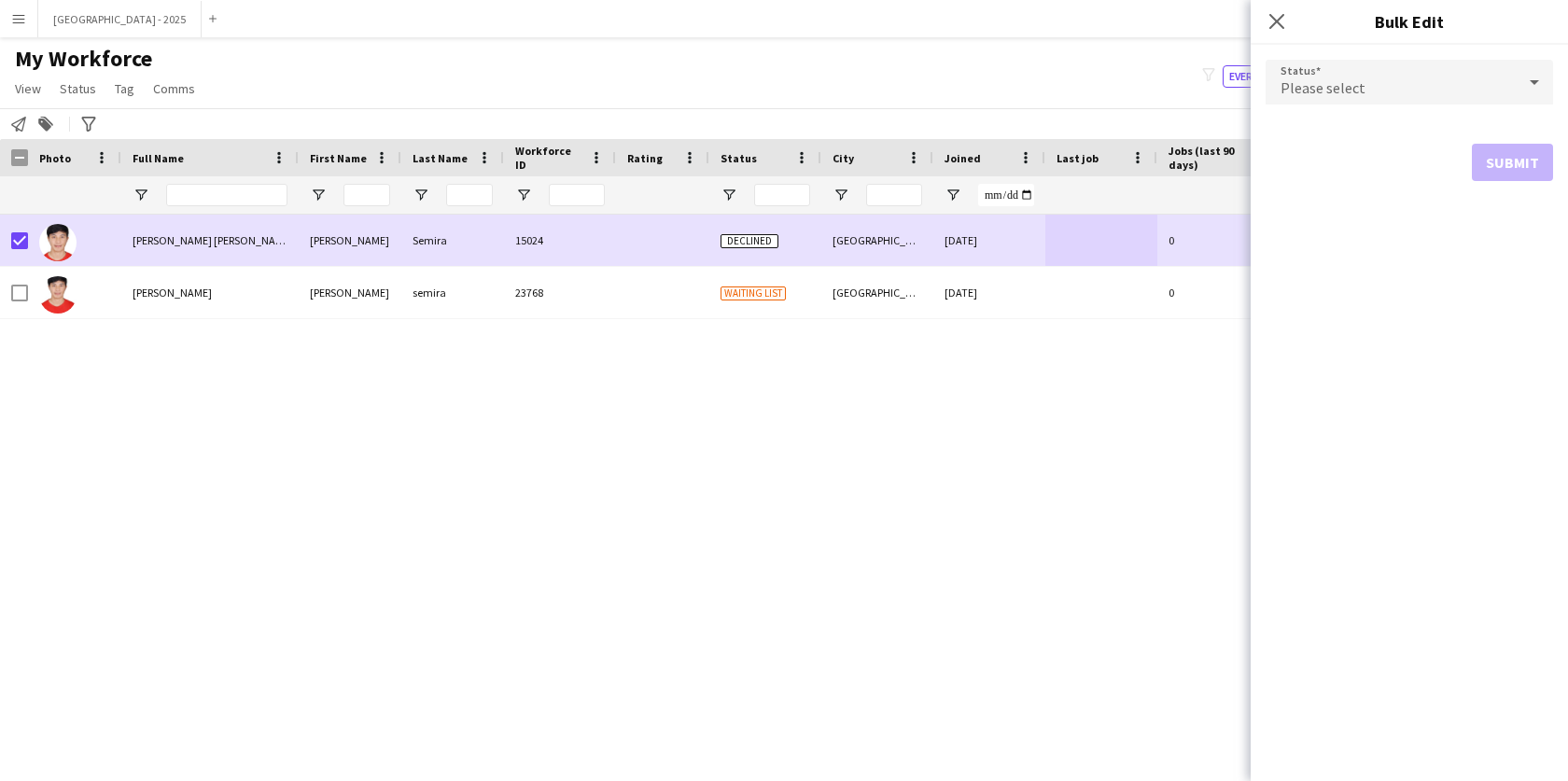
click at [1399, 99] on div "Please select" at bounding box center [1390, 82] width 250 height 45
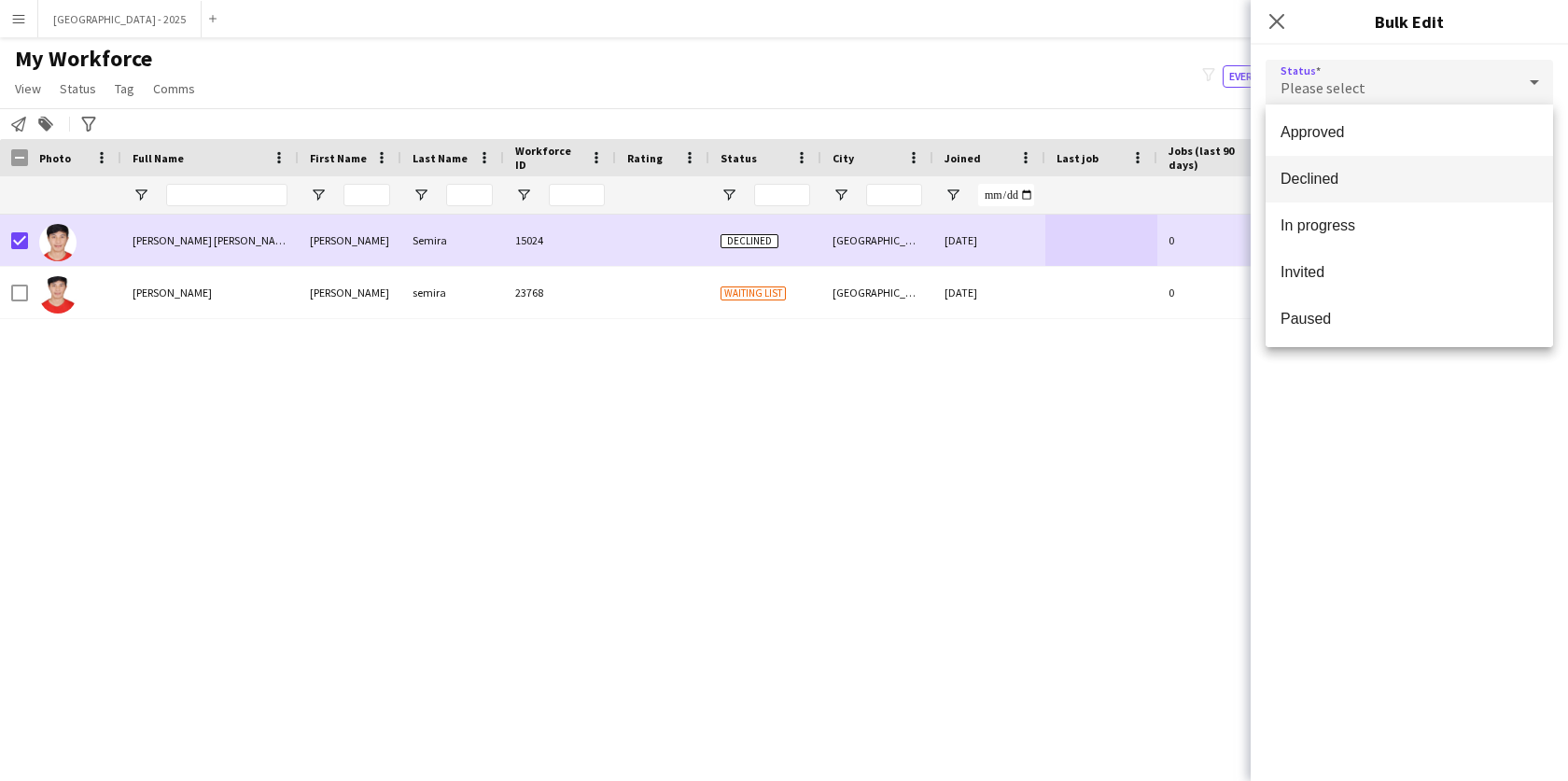
scroll to position [176, 0]
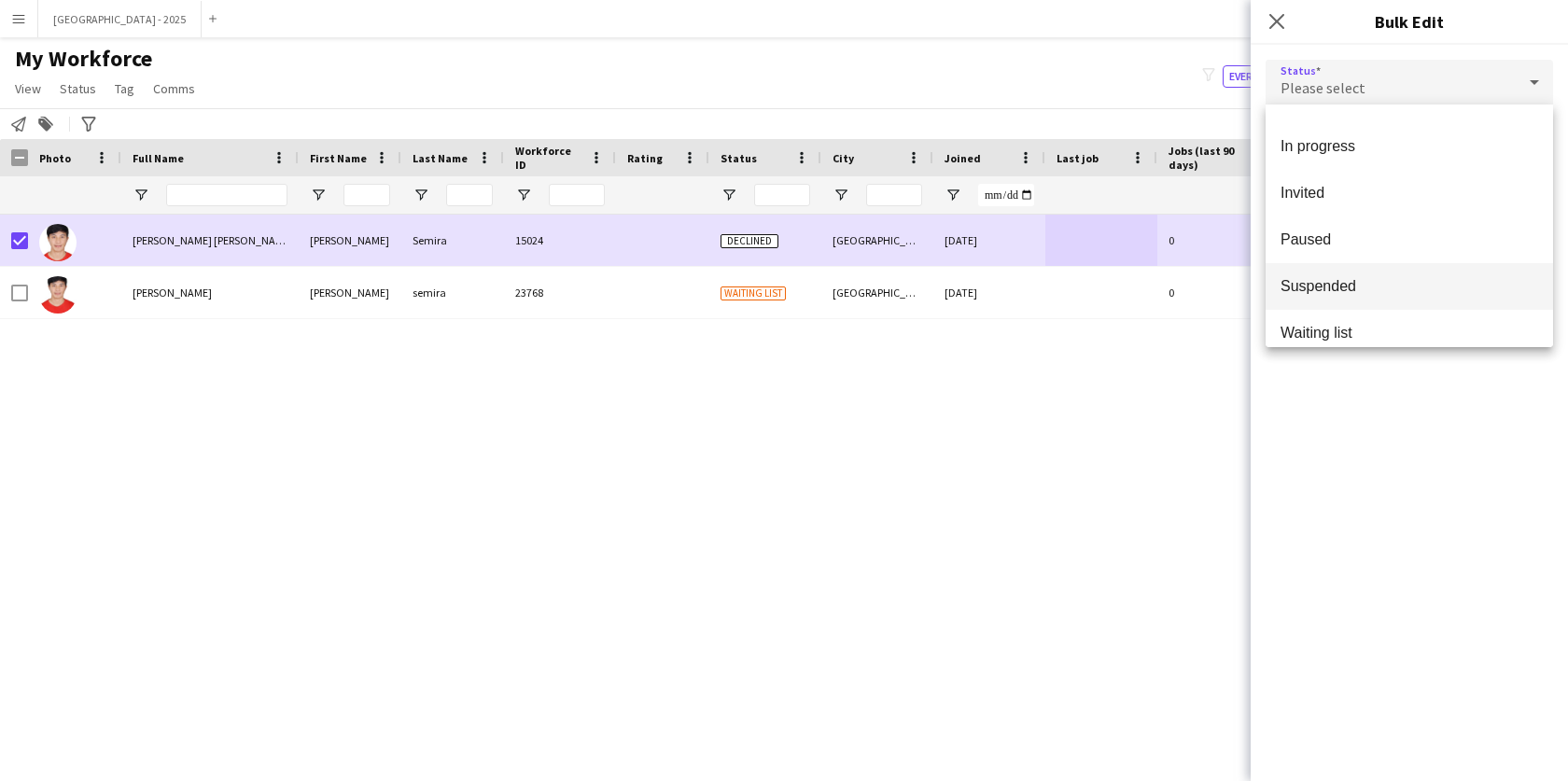
click at [1345, 288] on span "Suspended" at bounding box center [1410, 286] width 257 height 17
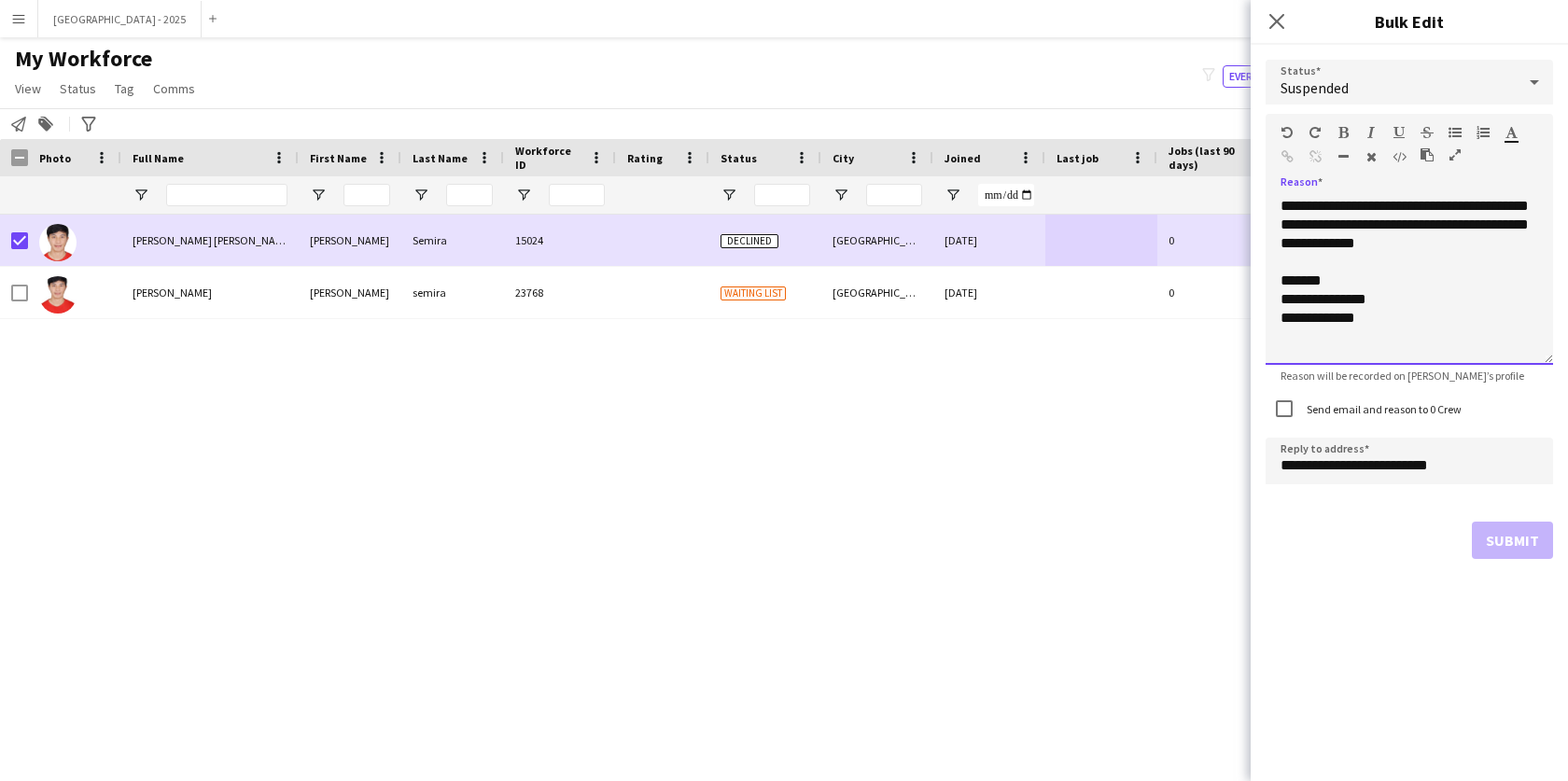
click at [1480, 239] on div "**********" at bounding box center [1410, 280] width 288 height 168
click at [1349, 409] on label "Send email and reason to 0 Crew" at bounding box center [1382, 409] width 158 height 14
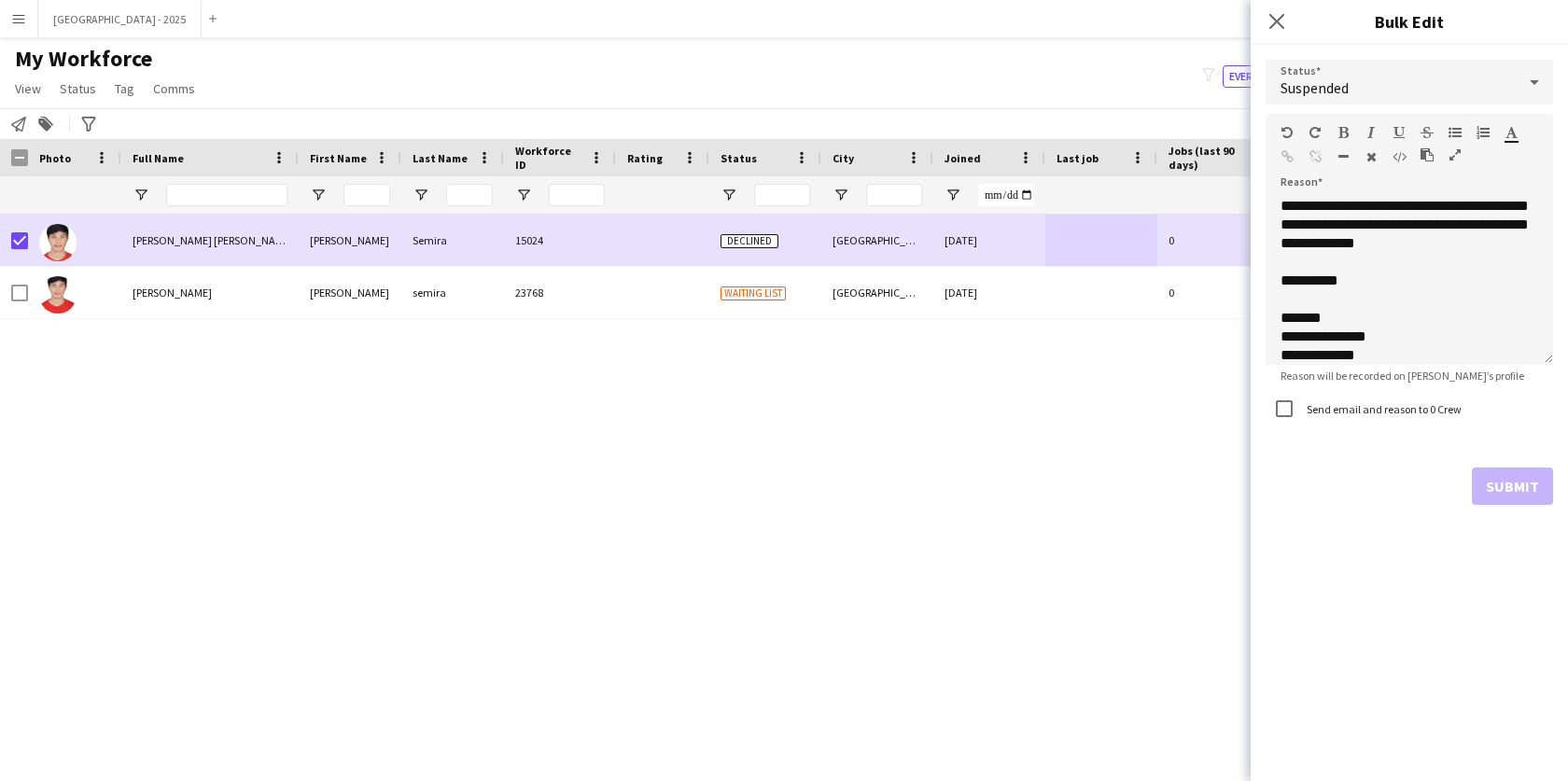
click at [1557, 496] on div "**********" at bounding box center [1409, 282] width 318 height 475
click at [1548, 491] on div "Submit" at bounding box center [1410, 485] width 288 height 37
drag, startPoint x: 1523, startPoint y: 480, endPoint x: 1506, endPoint y: 471, distance: 19.2
click at [1523, 480] on div "Submit" at bounding box center [1410, 485] width 288 height 37
click at [1350, 402] on label "Send email and reason to 0 Crew" at bounding box center [1382, 409] width 158 height 14
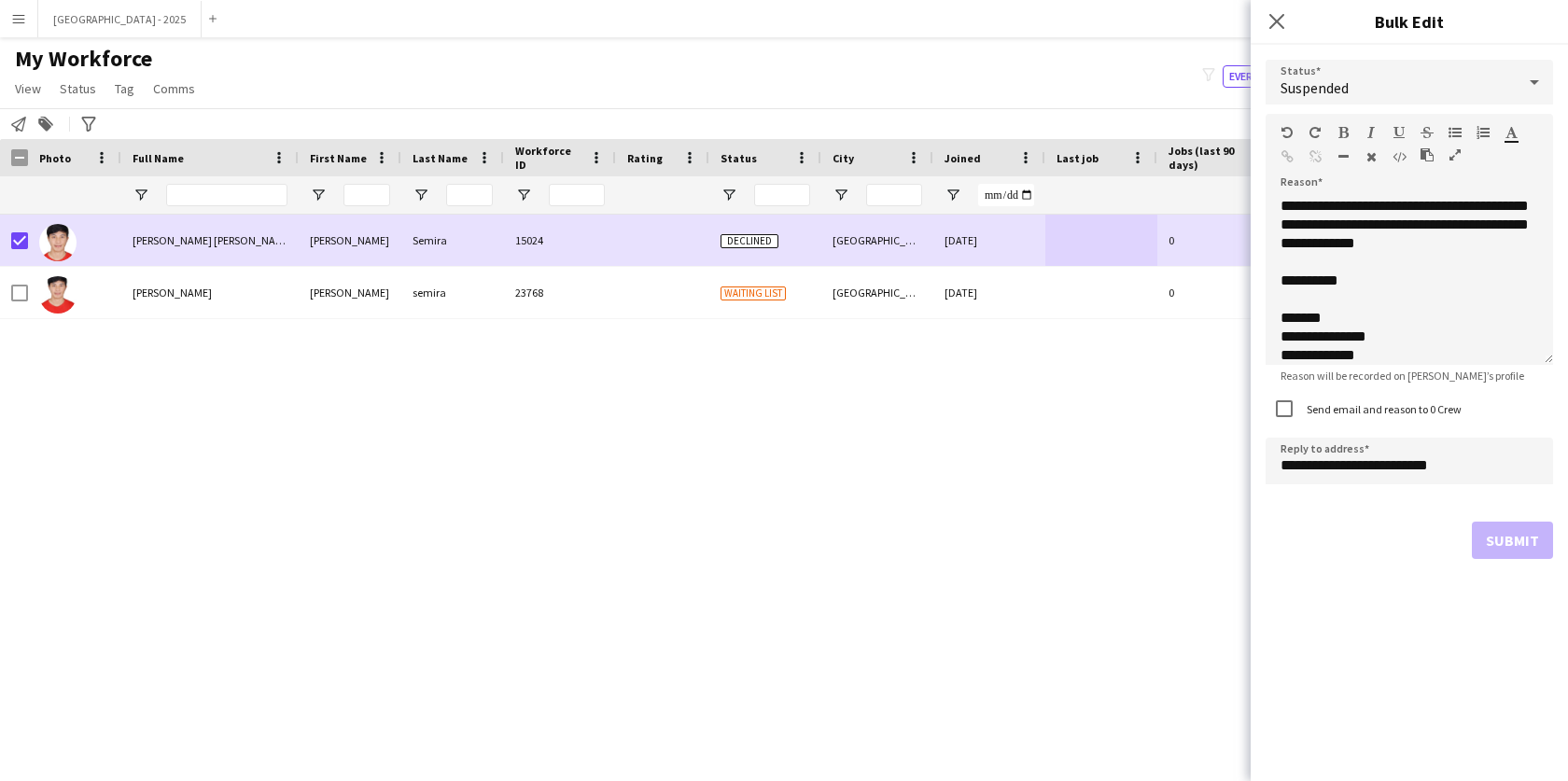
click at [1352, 405] on label "Send email and reason to 0 Crew" at bounding box center [1382, 409] width 158 height 14
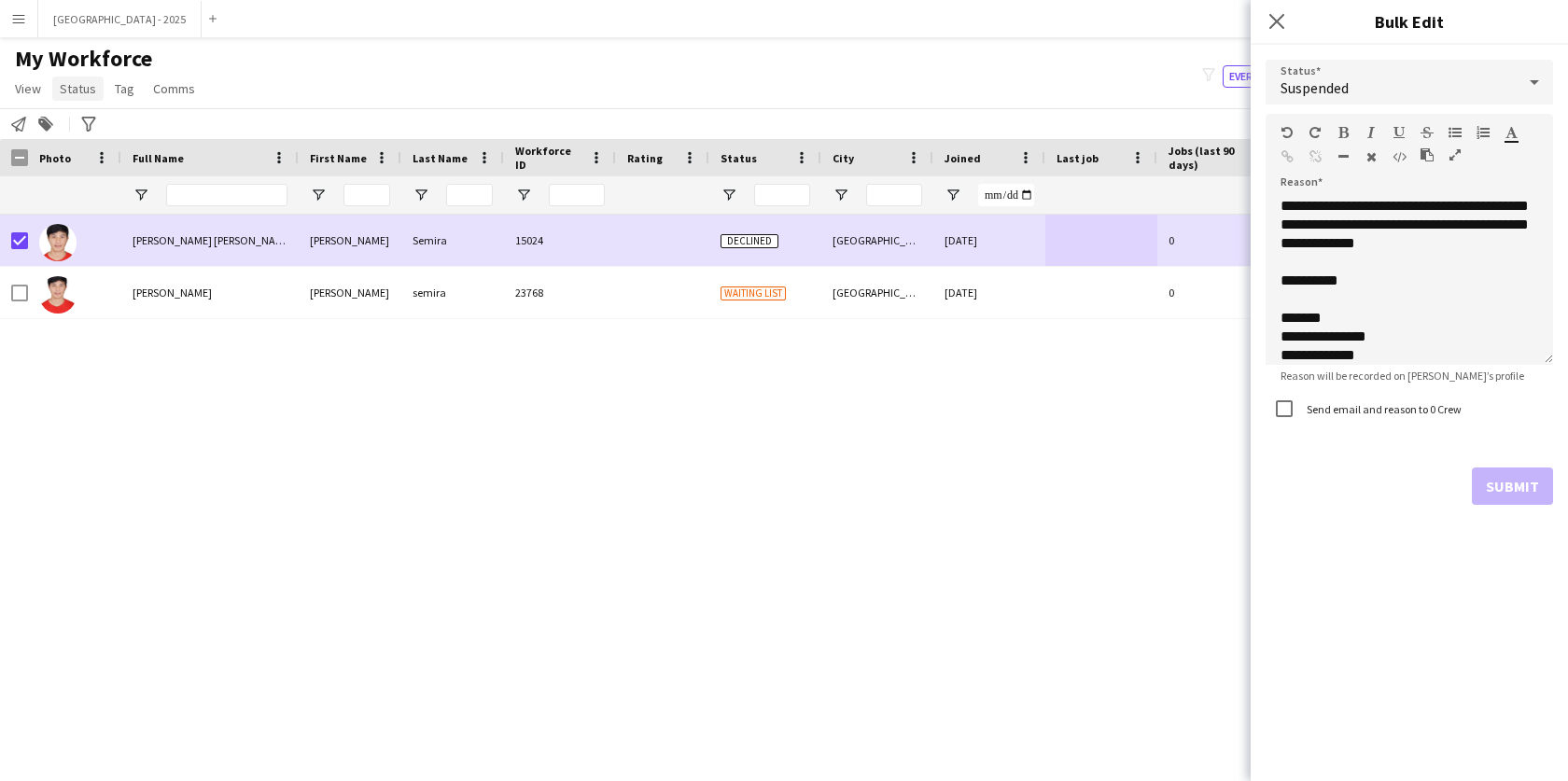
click at [83, 81] on span "Status" at bounding box center [78, 89] width 36 height 17
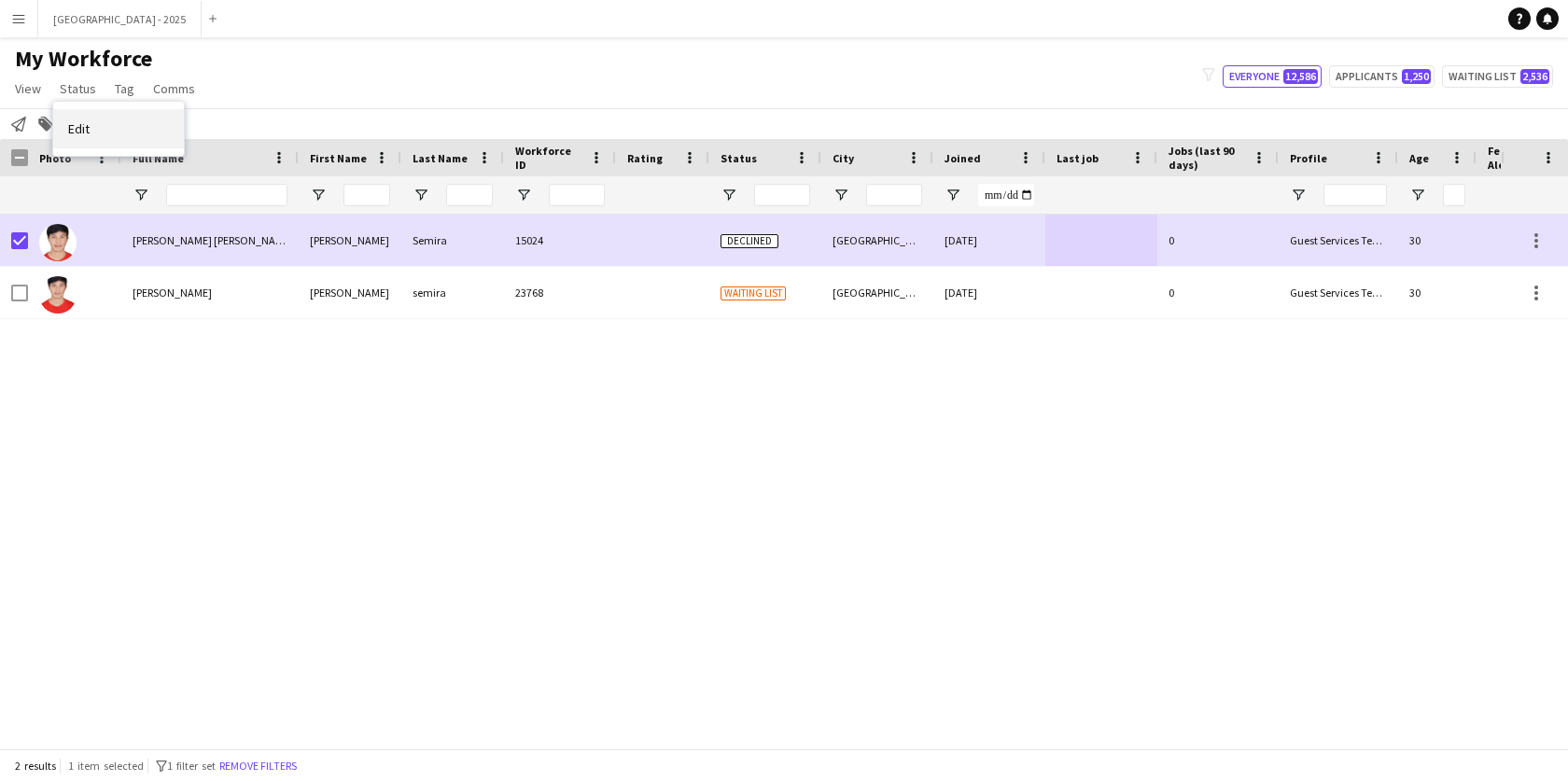
click at [85, 125] on span "Edit" at bounding box center [79, 129] width 21 height 17
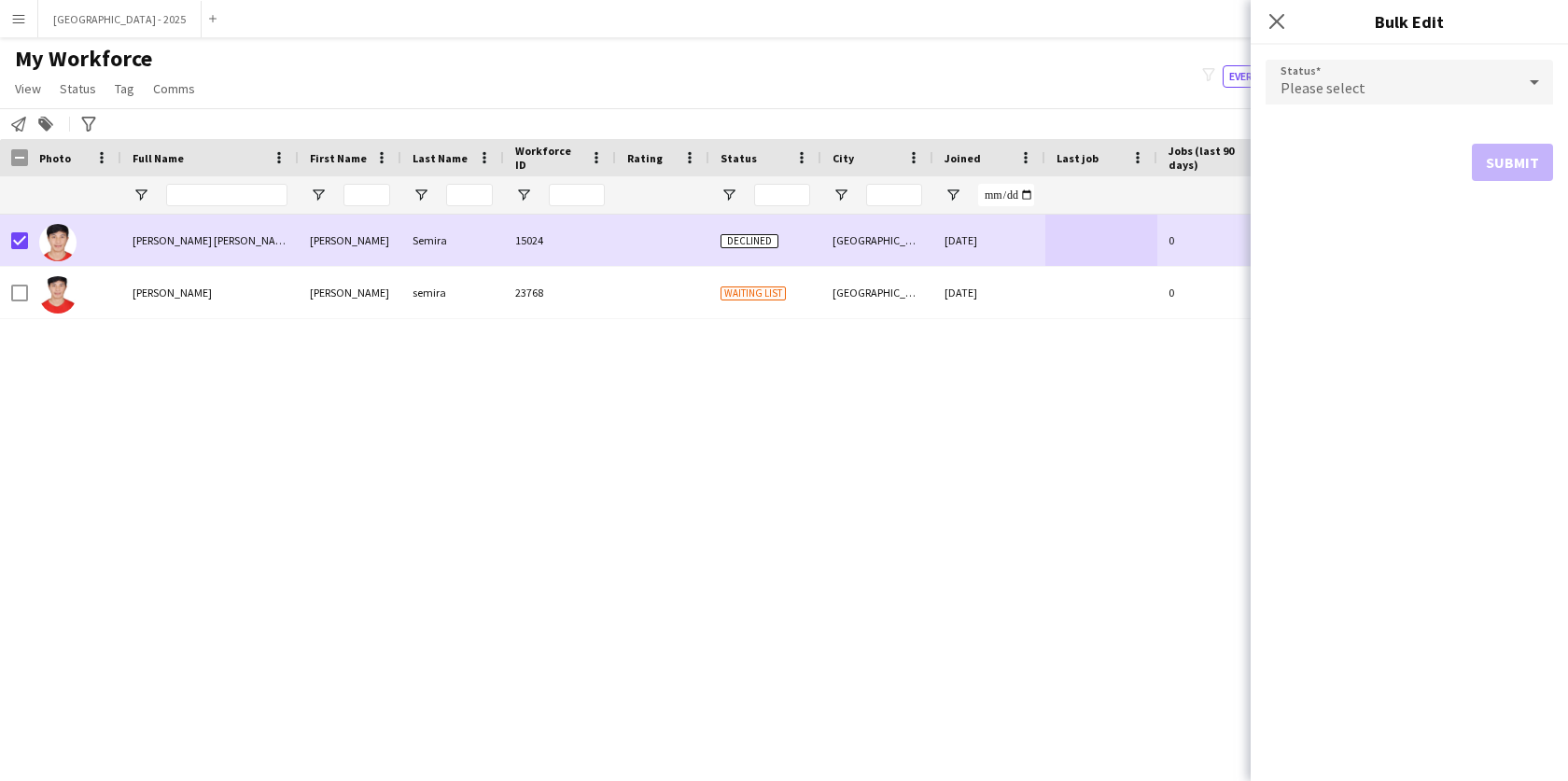
click at [1353, 70] on div "Please select" at bounding box center [1390, 82] width 250 height 45
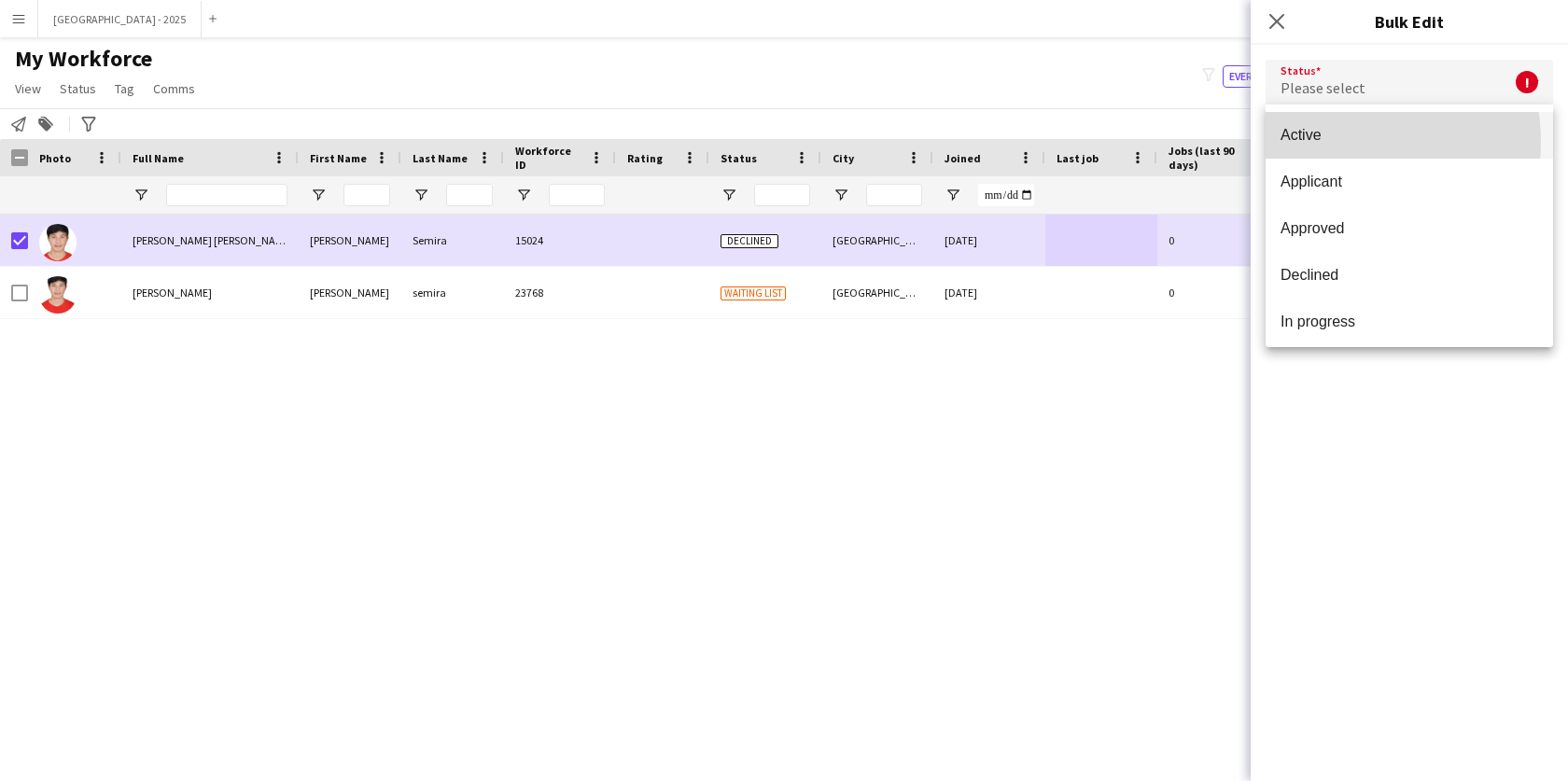
click at [1331, 142] on span "Active" at bounding box center [1410, 134] width 257 height 17
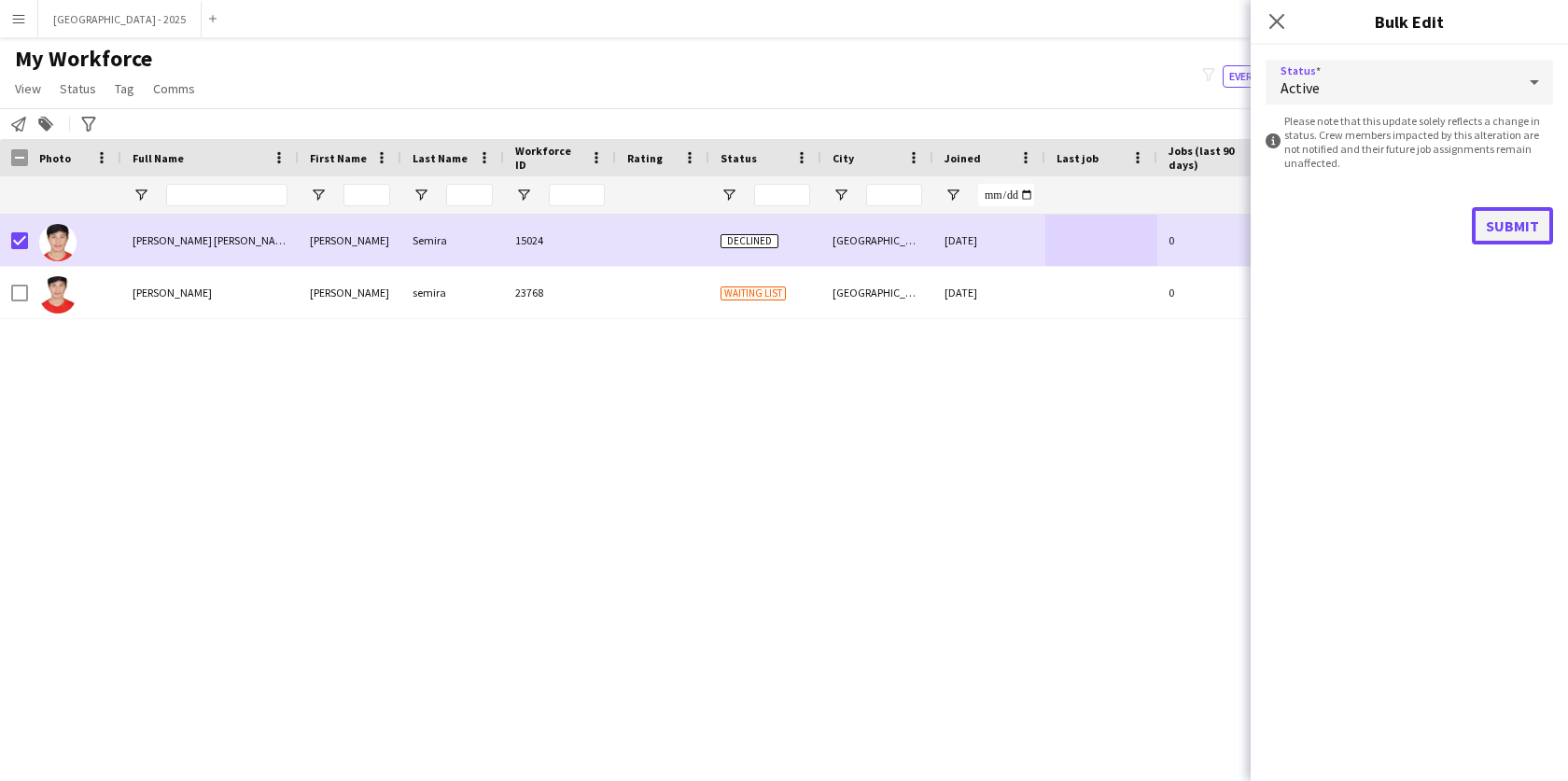
click at [1514, 225] on button "Submit" at bounding box center [1512, 225] width 82 height 37
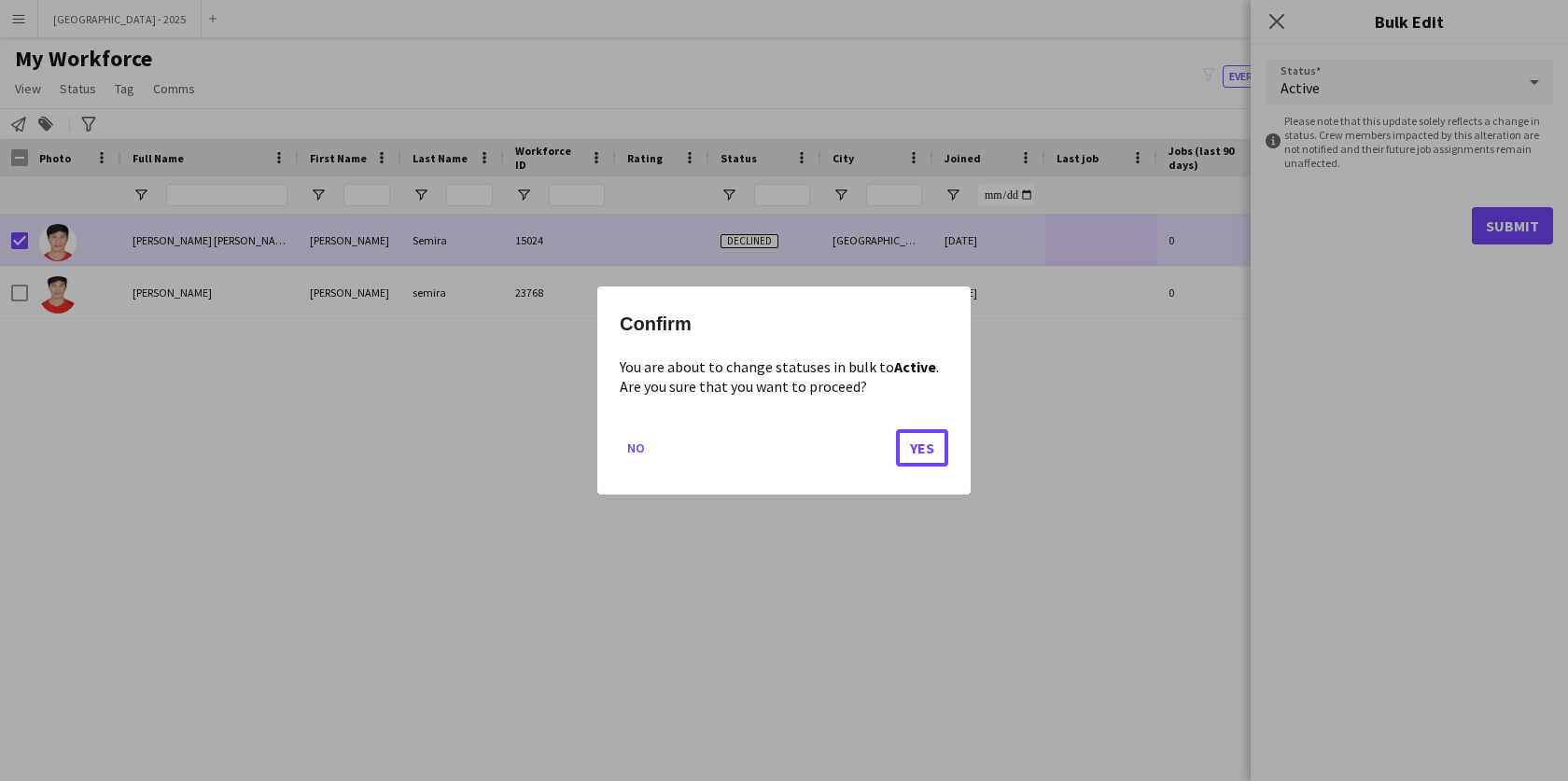
click at [933, 441] on button "Yes" at bounding box center [922, 447] width 52 height 37
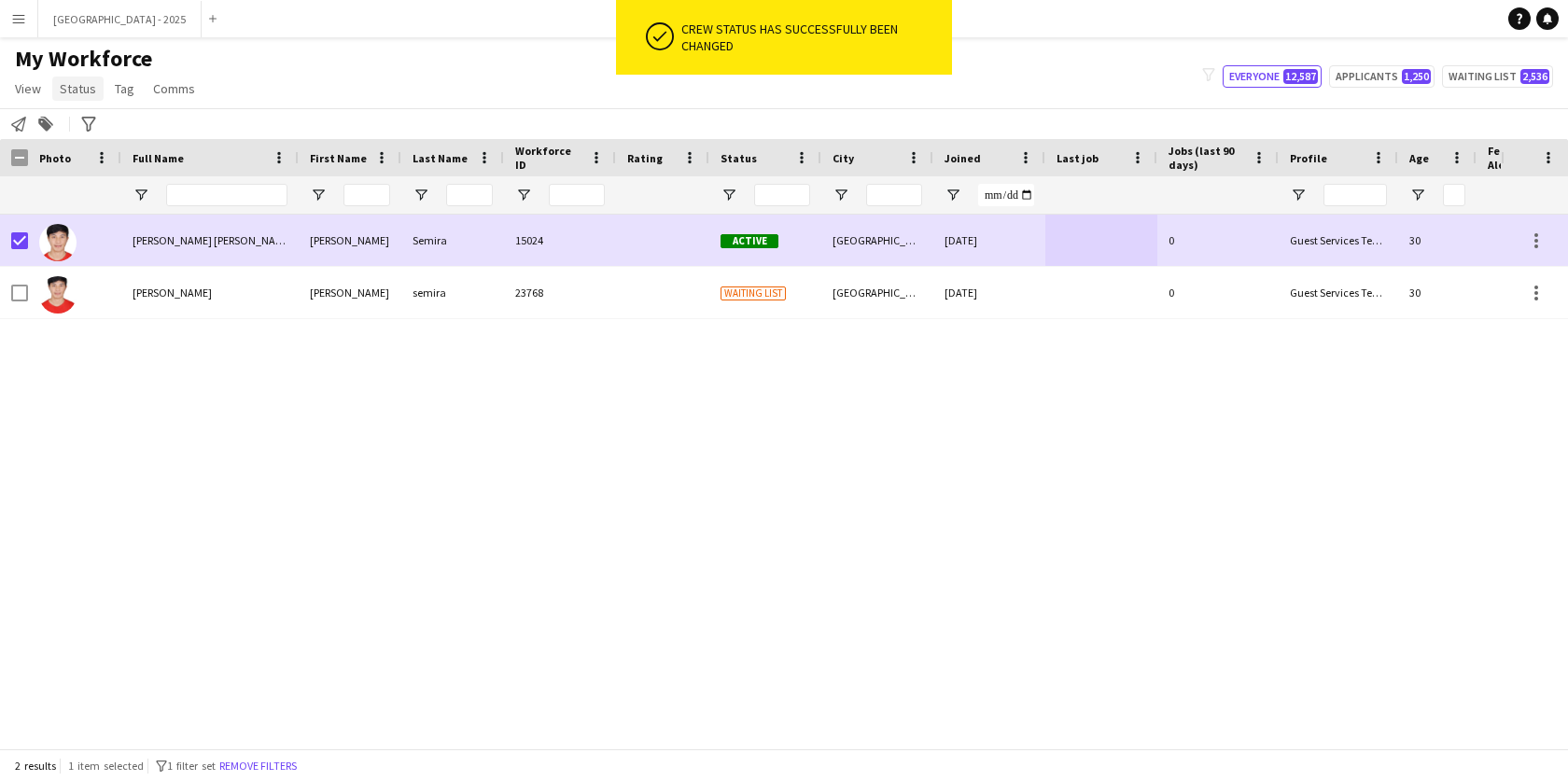
click at [65, 86] on span "Status" at bounding box center [78, 89] width 36 height 17
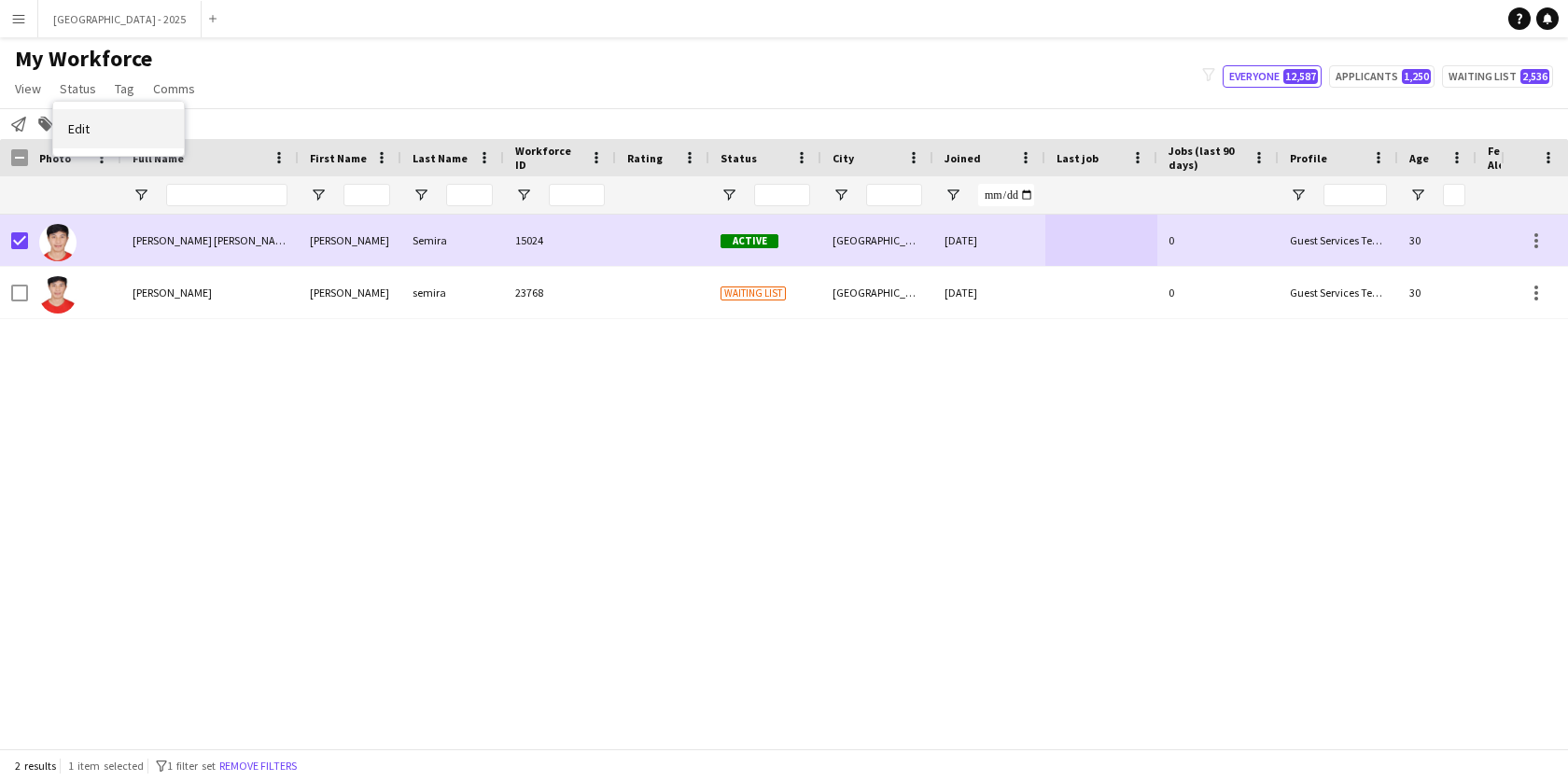
click at [114, 131] on link "Edit" at bounding box center [118, 129] width 131 height 39
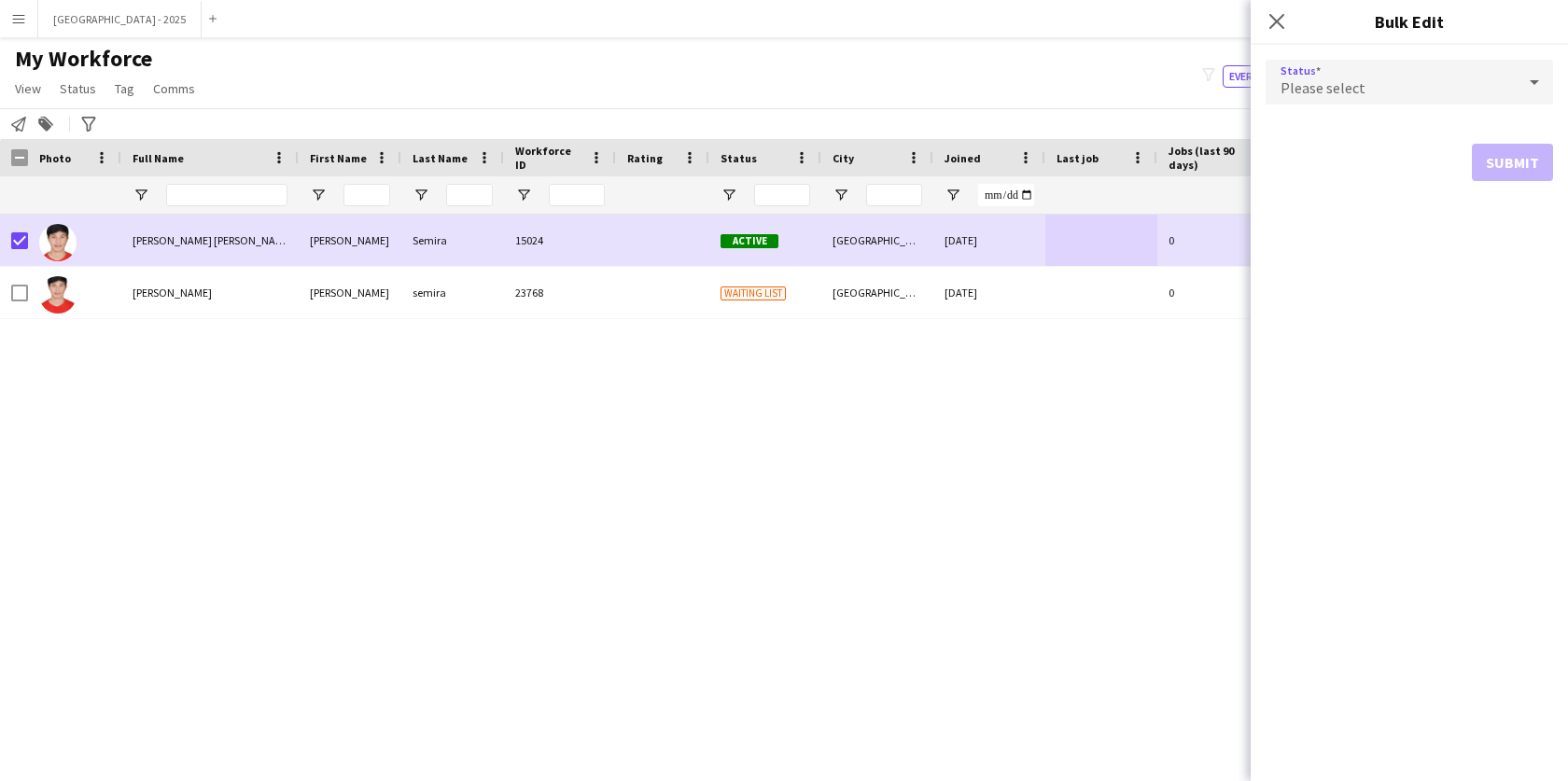
click at [1368, 83] on div "Please select" at bounding box center [1390, 82] width 250 height 45
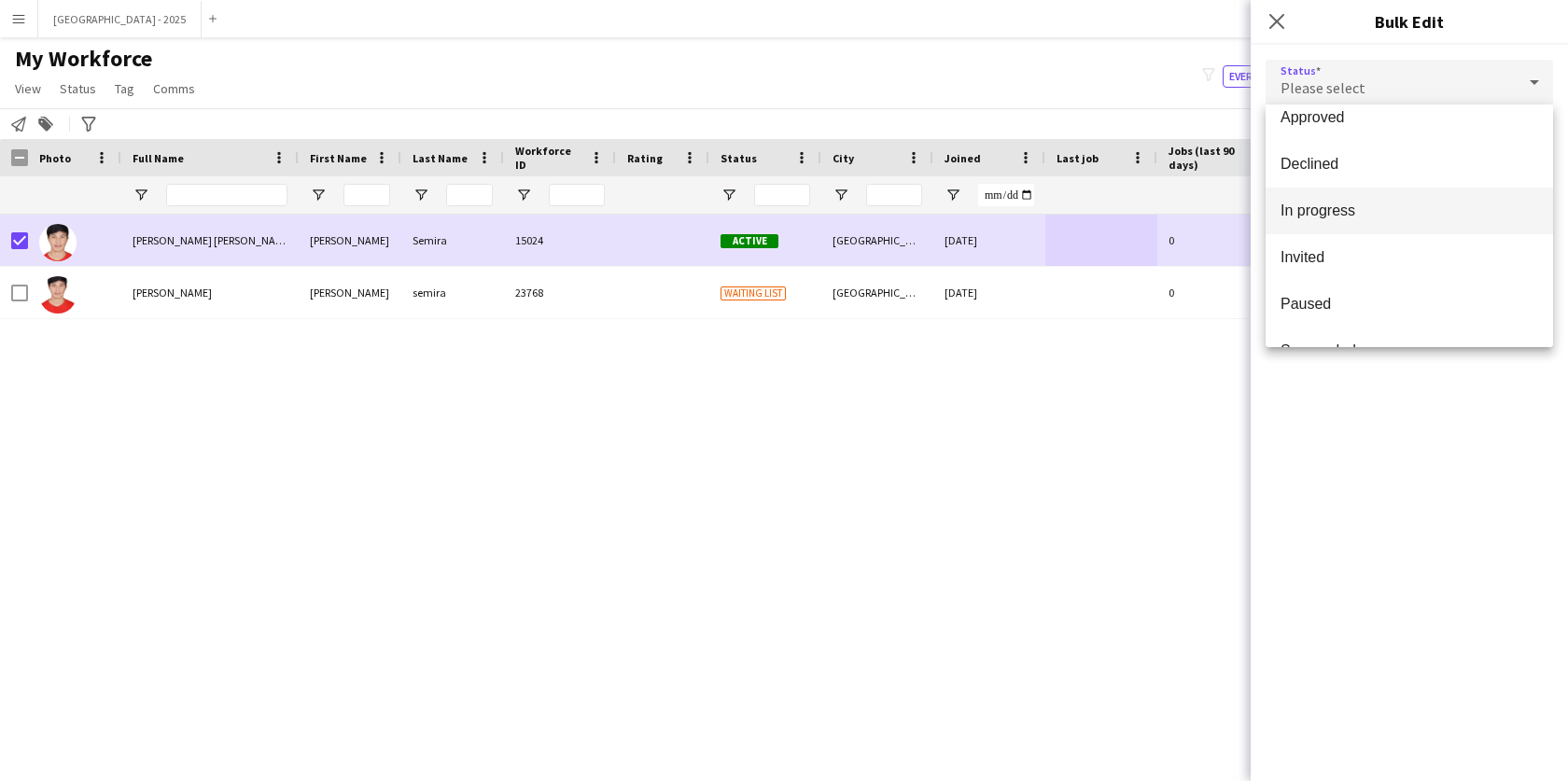
scroll to position [157, 0]
click at [1349, 301] on span "Suspended" at bounding box center [1410, 303] width 257 height 17
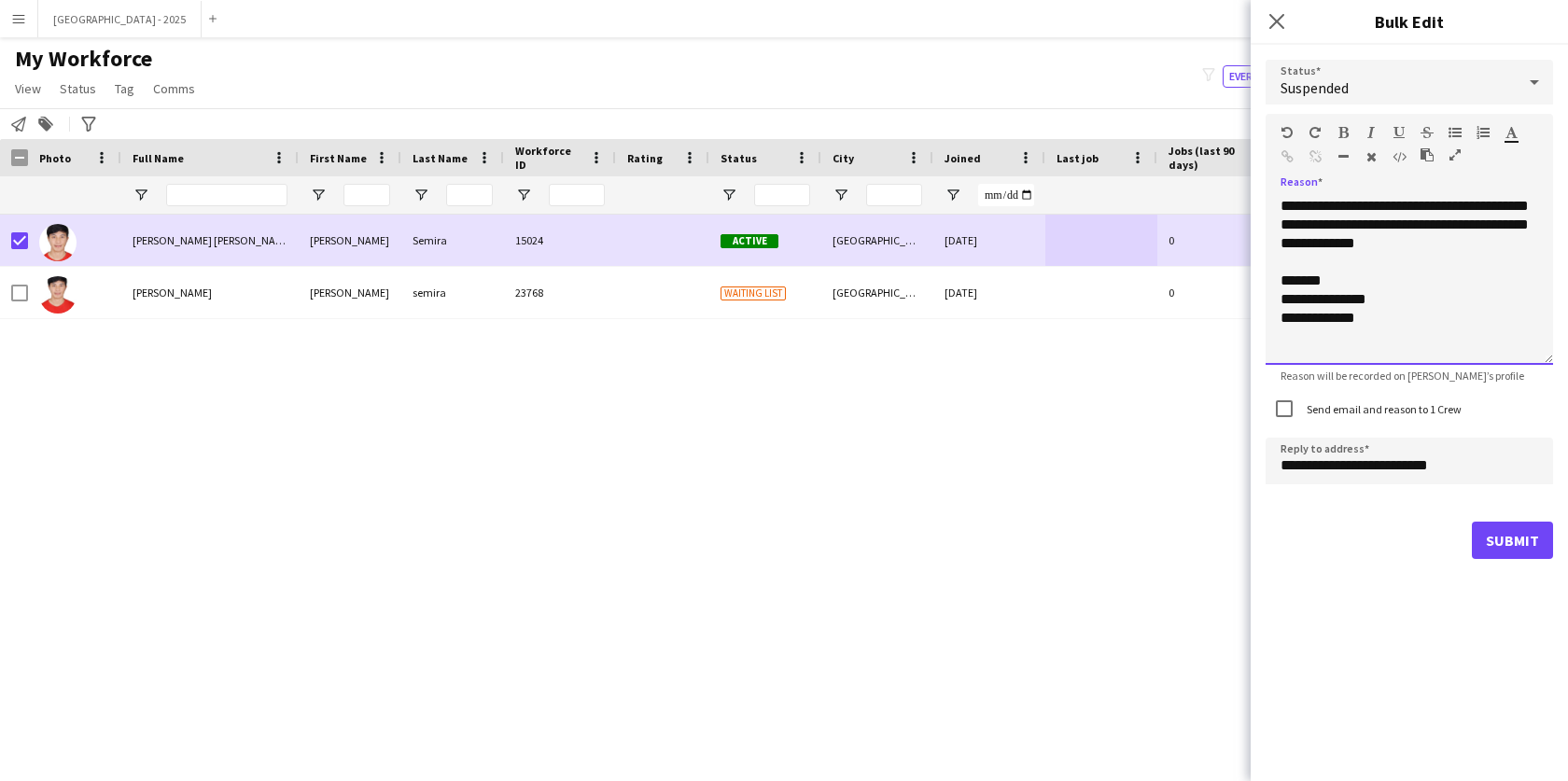
click at [1453, 234] on div "**********" at bounding box center [1410, 280] width 288 height 168
click at [1419, 415] on div "Send email and reason to 1 Crew" at bounding box center [1364, 409] width 196 height 37
click at [1428, 403] on label "Send email and reason to 1 Crew" at bounding box center [1382, 409] width 158 height 14
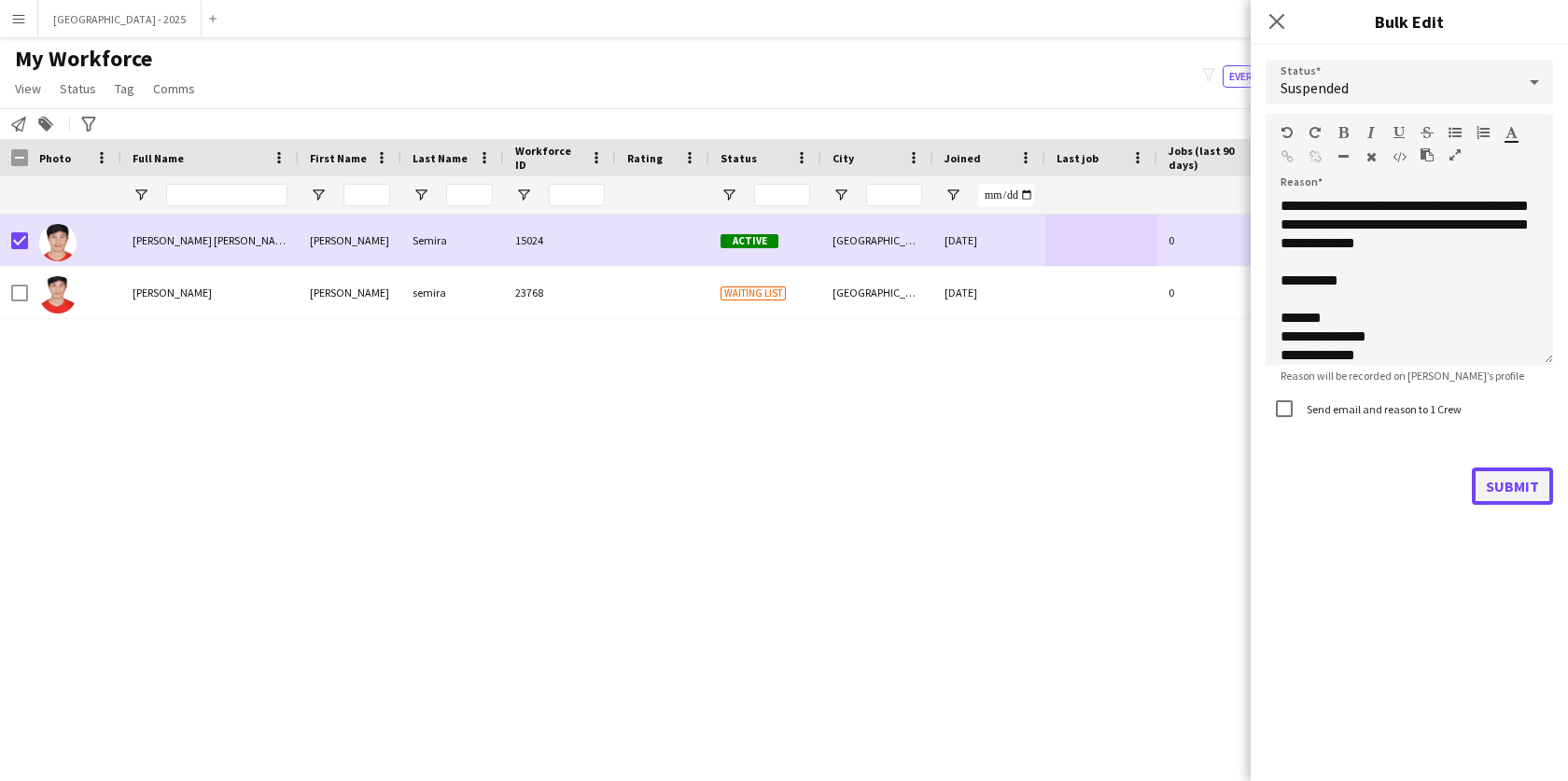
click at [1516, 489] on button "Submit" at bounding box center [1512, 485] width 82 height 37
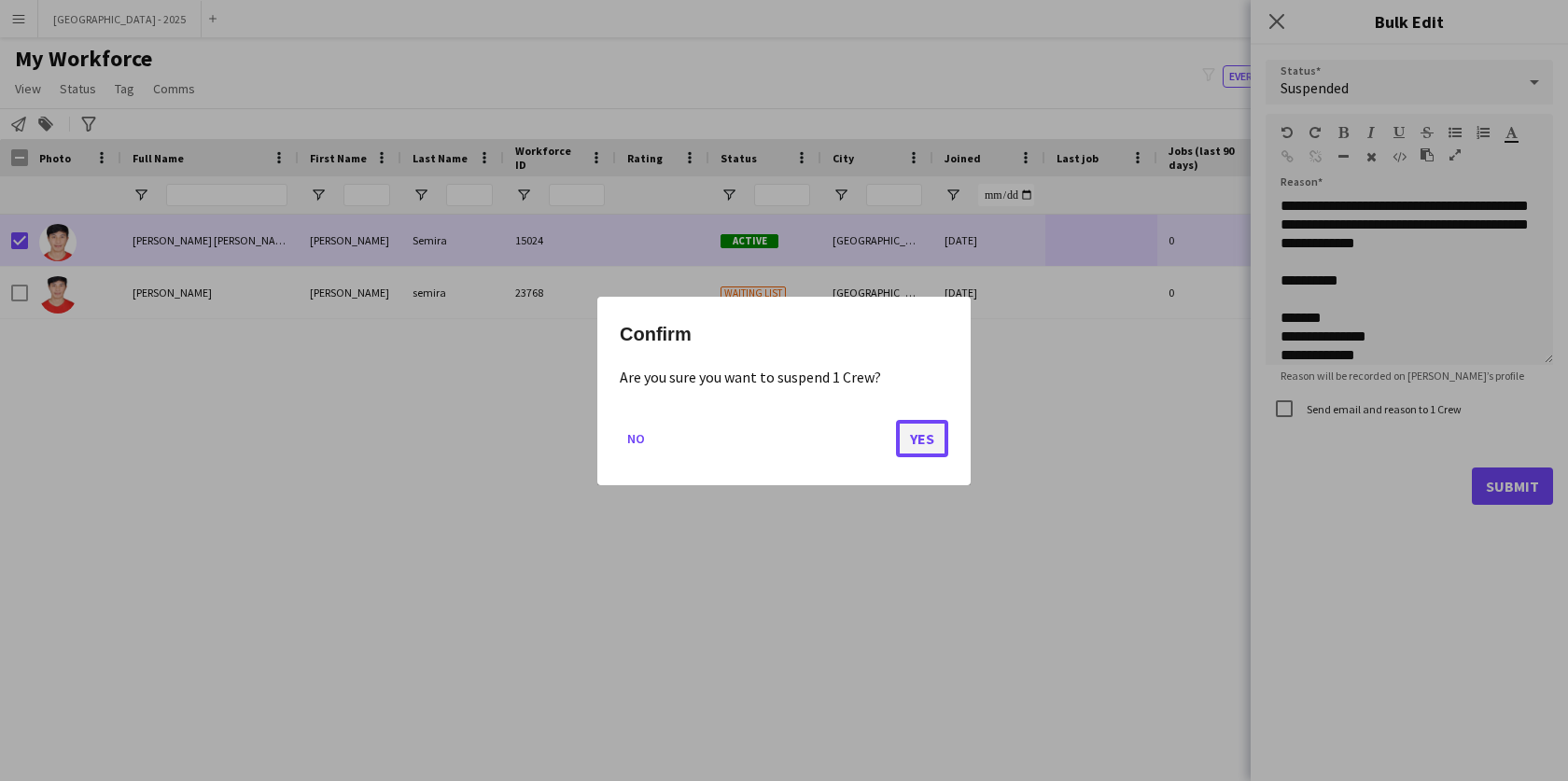
click at [919, 434] on button "Yes" at bounding box center [922, 438] width 52 height 37
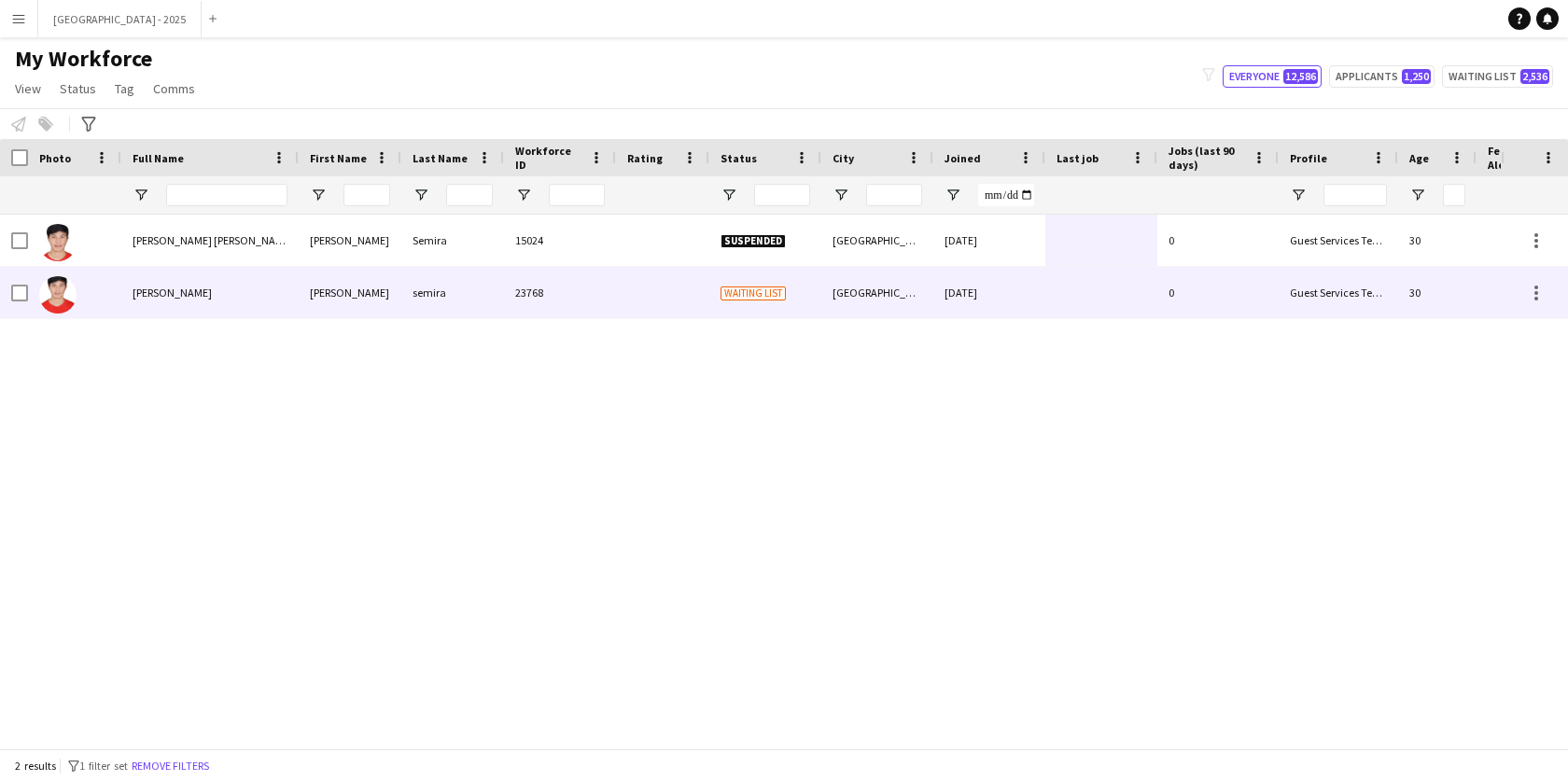
click at [71, 278] on div at bounding box center [58, 294] width 37 height 52
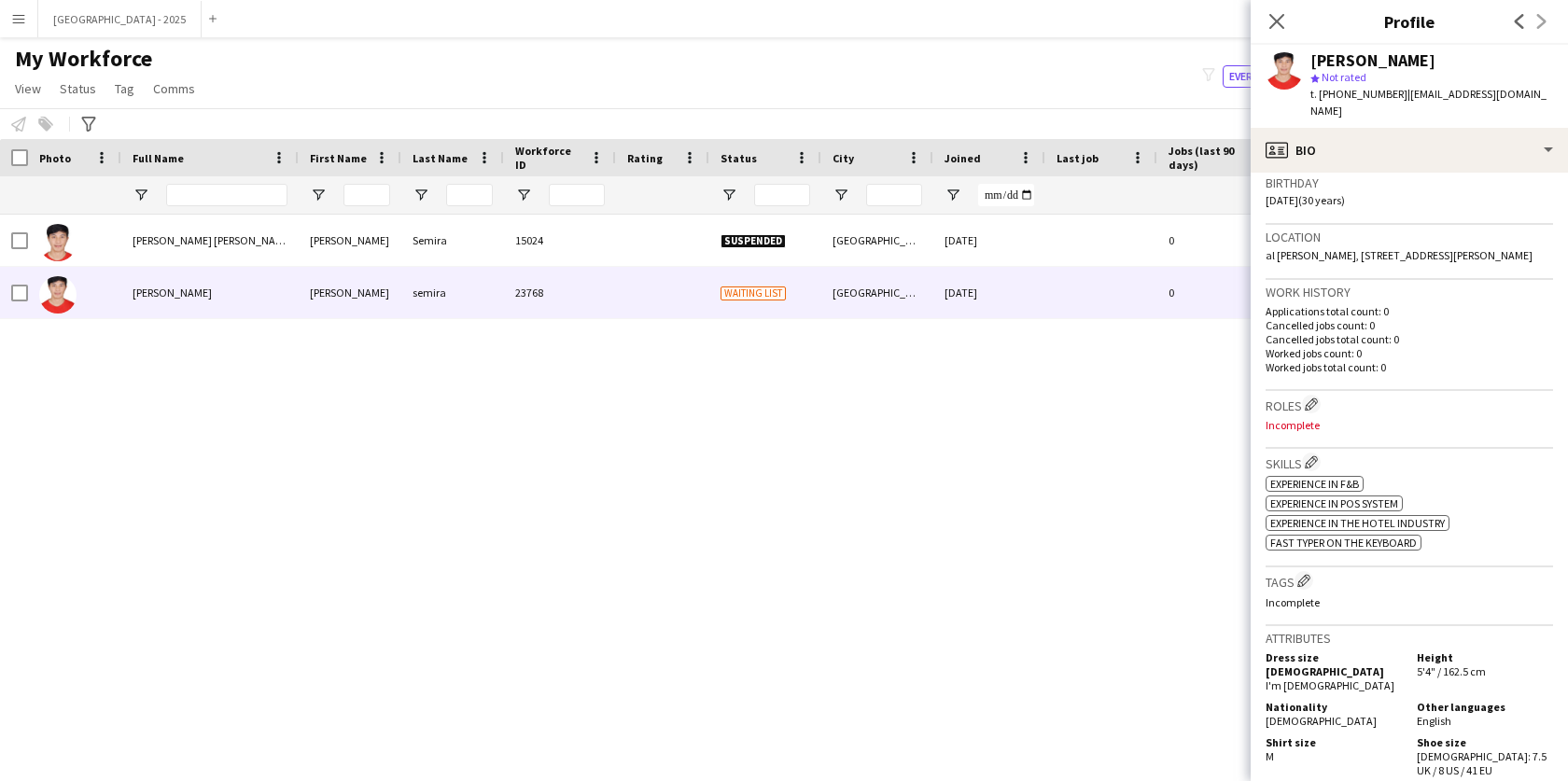
scroll to position [353, 0]
click at [1319, 395] on app-icon "Edit crew company roles" at bounding box center [1312, 402] width 13 height 13
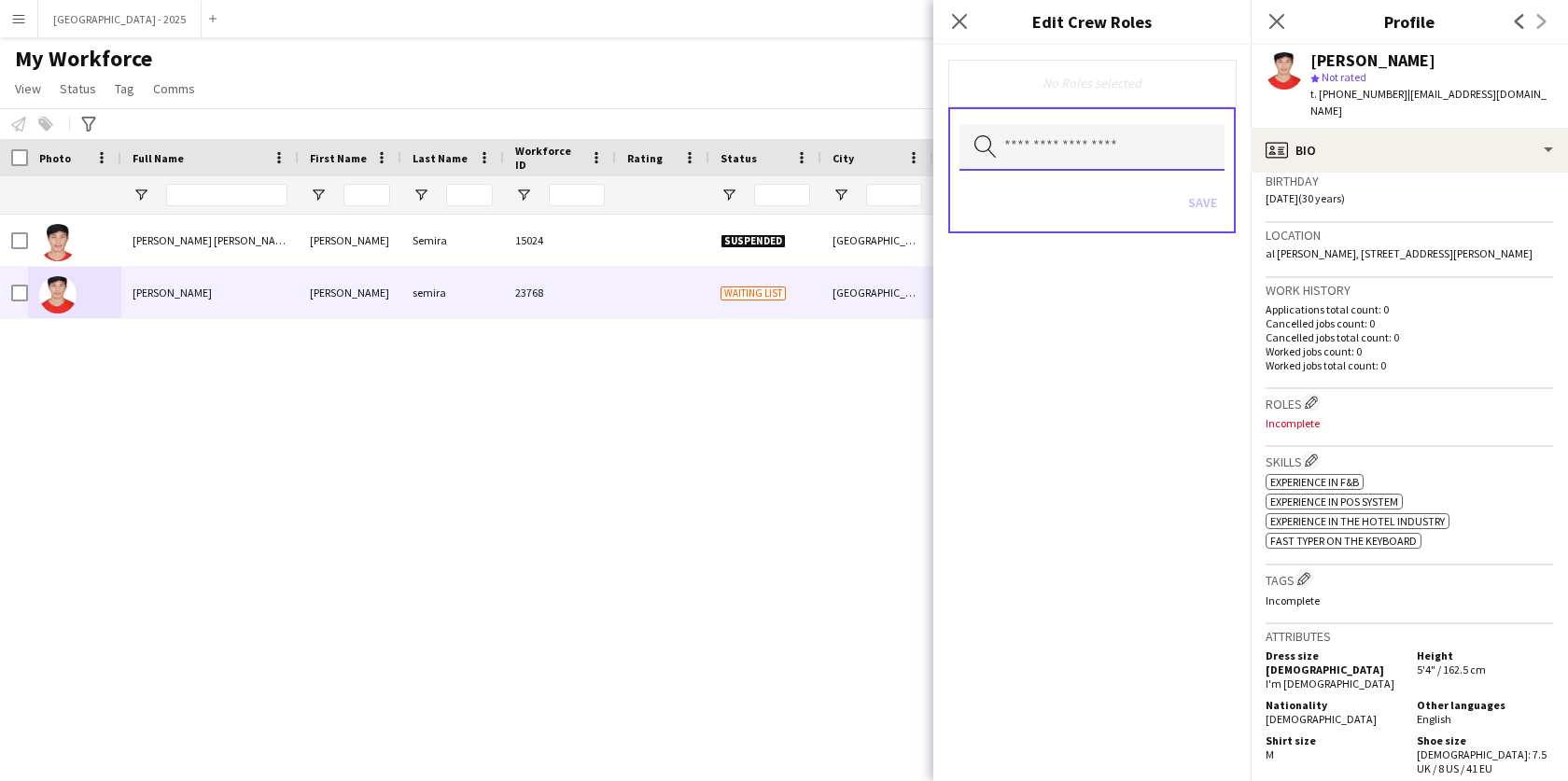
click at [1067, 133] on input "text" at bounding box center [1092, 147] width 265 height 47
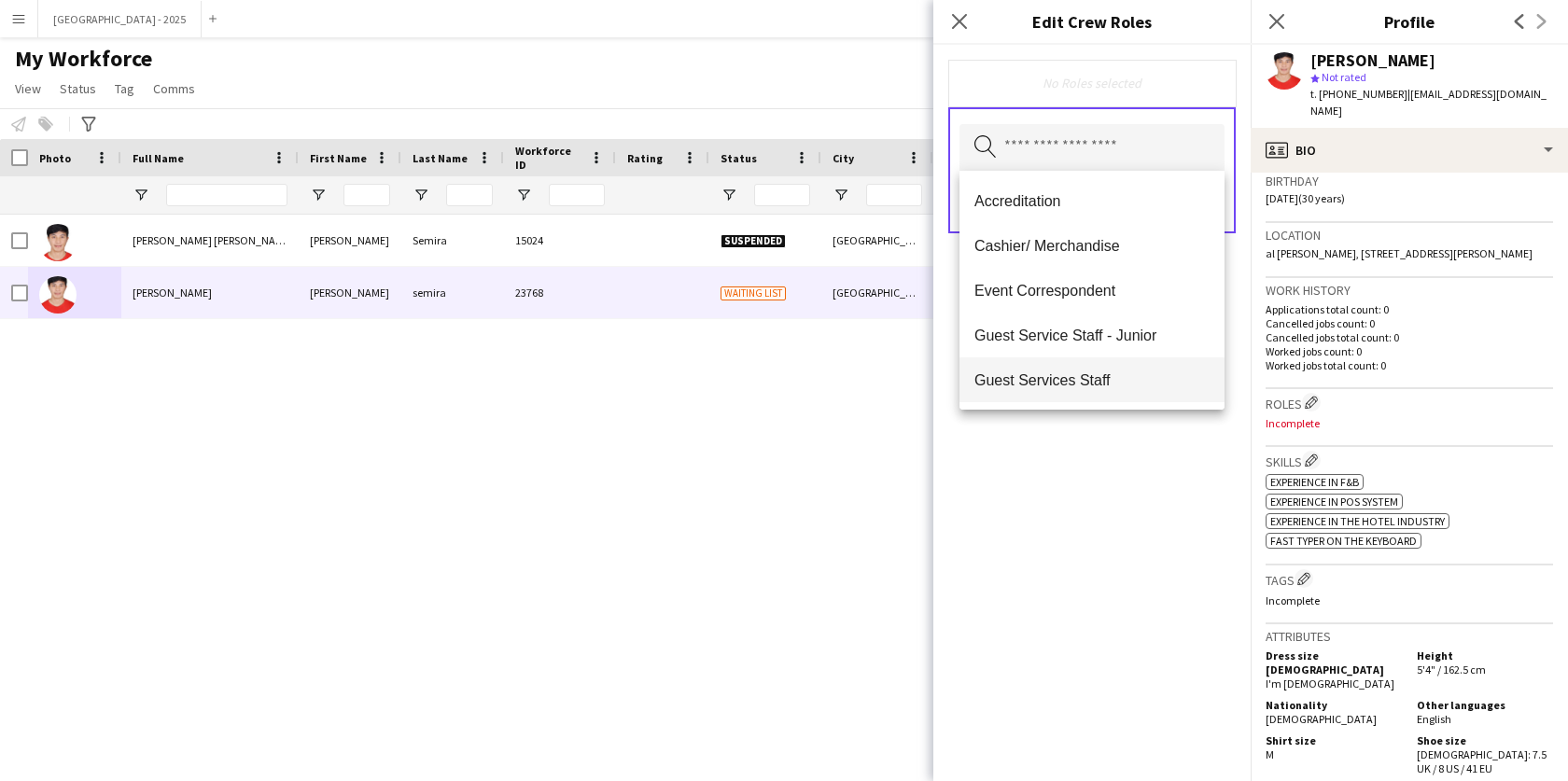
click at [1083, 367] on mat-option "Guest Services Staff" at bounding box center [1092, 380] width 265 height 45
click at [1090, 258] on mat-option "Cashier/ Merchandise" at bounding box center [1092, 247] width 265 height 45
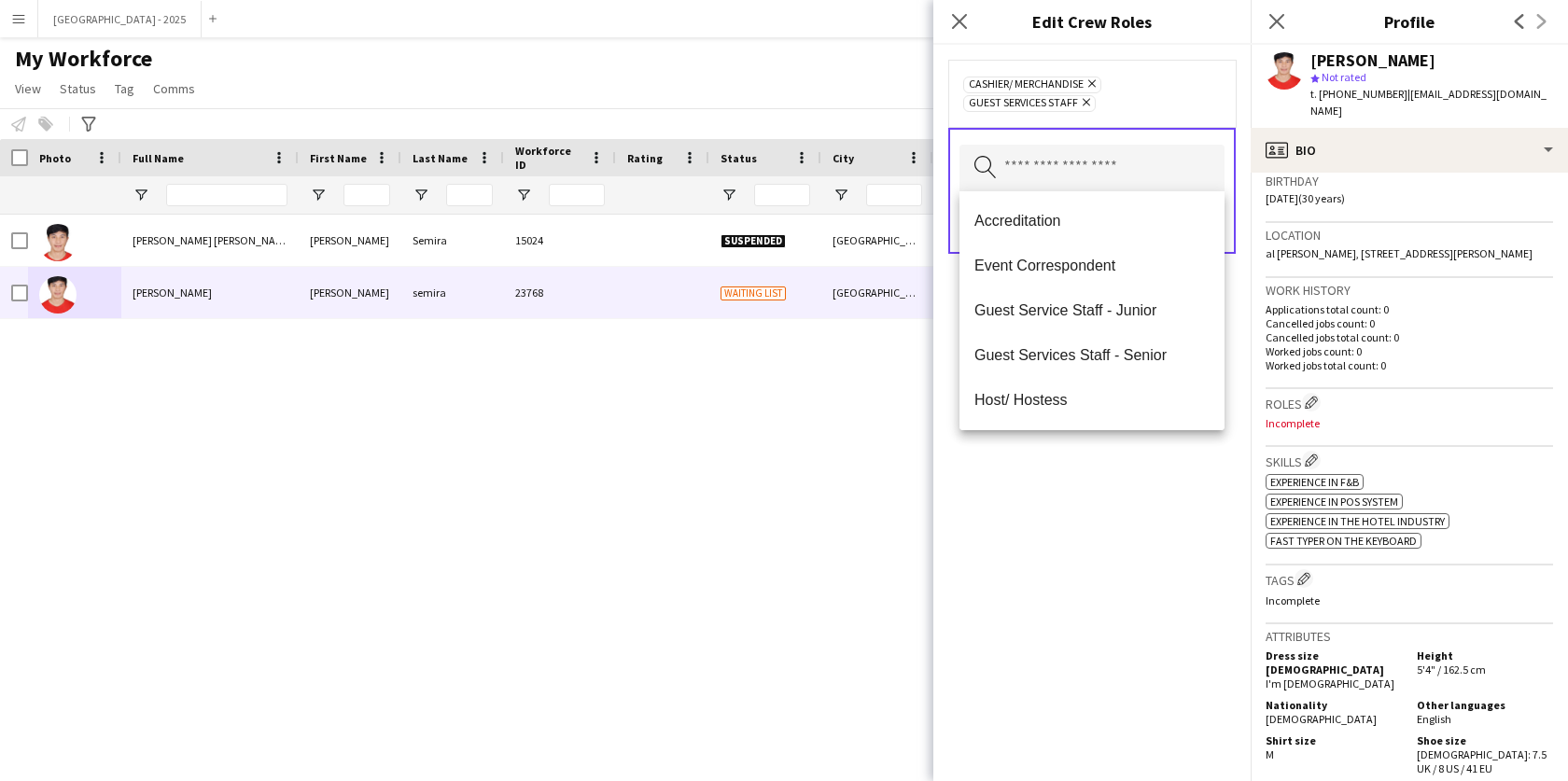
click at [1082, 480] on div "Cashier/ Merchandise Remove Guest Services Staff Remove Search by role type Save" at bounding box center [1092, 413] width 318 height 736
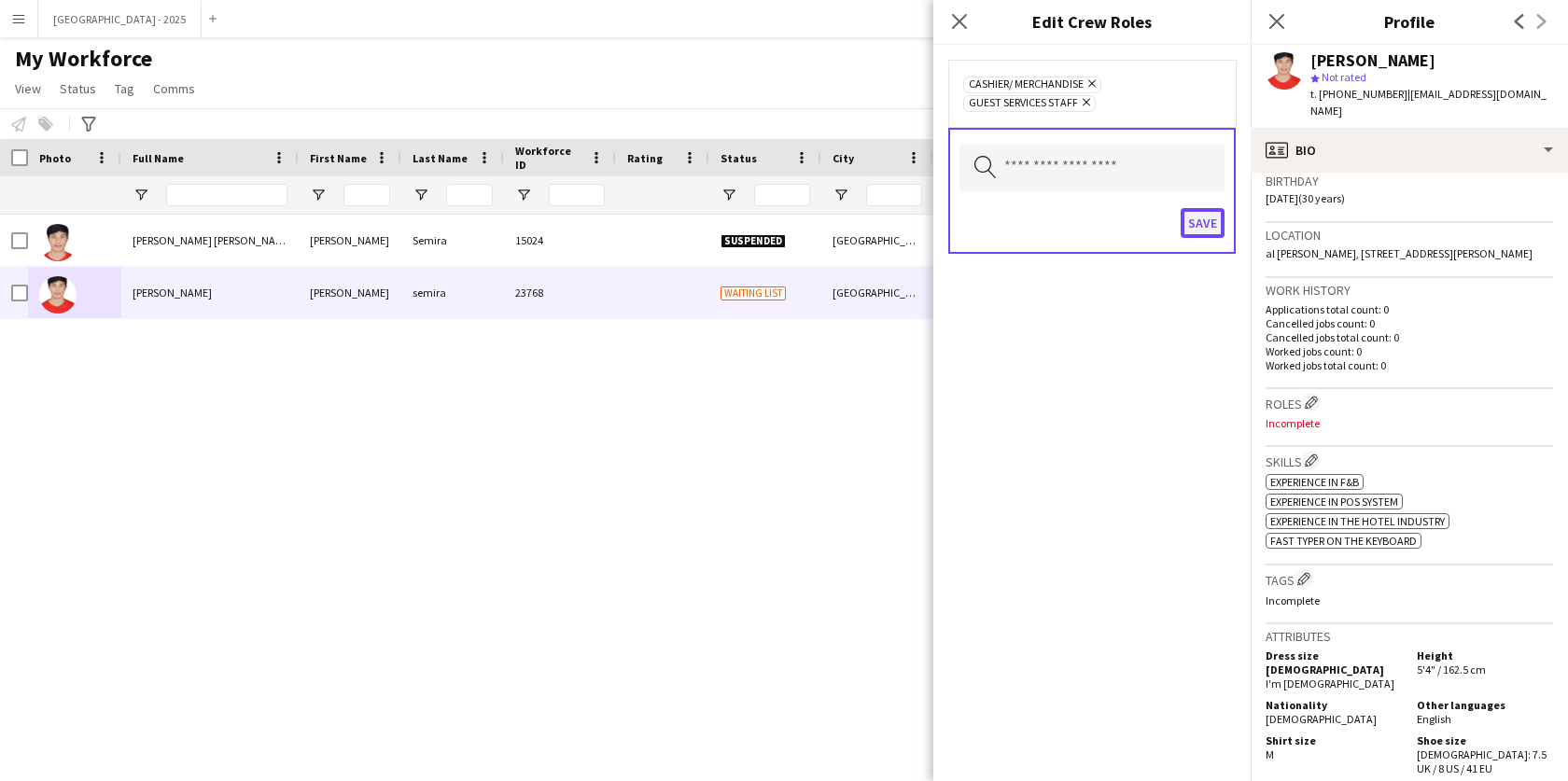
click at [1194, 223] on button "Save" at bounding box center [1203, 223] width 44 height 30
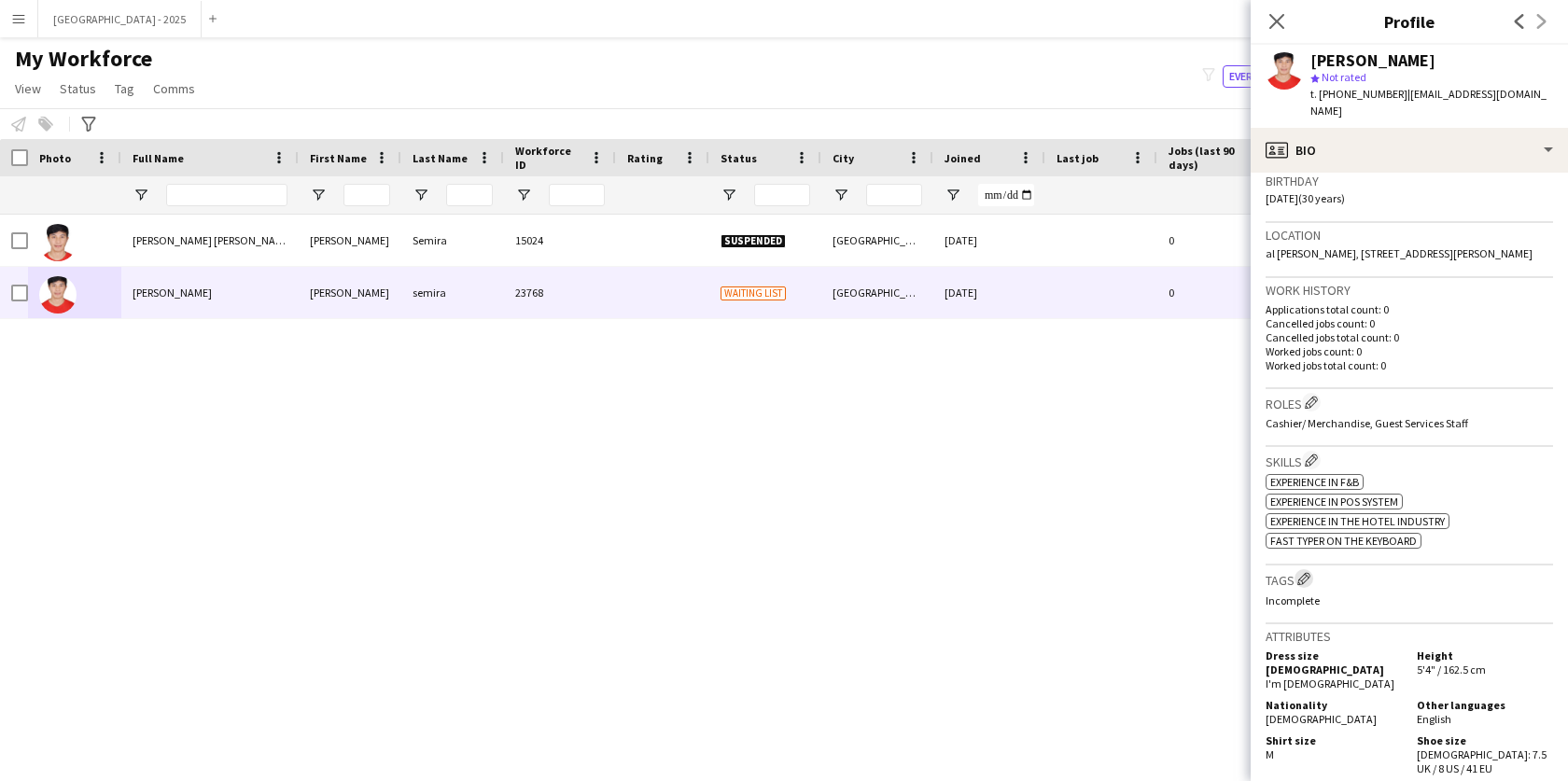
click at [1305, 572] on app-icon "Edit crew company tags" at bounding box center [1304, 579] width 13 height 13
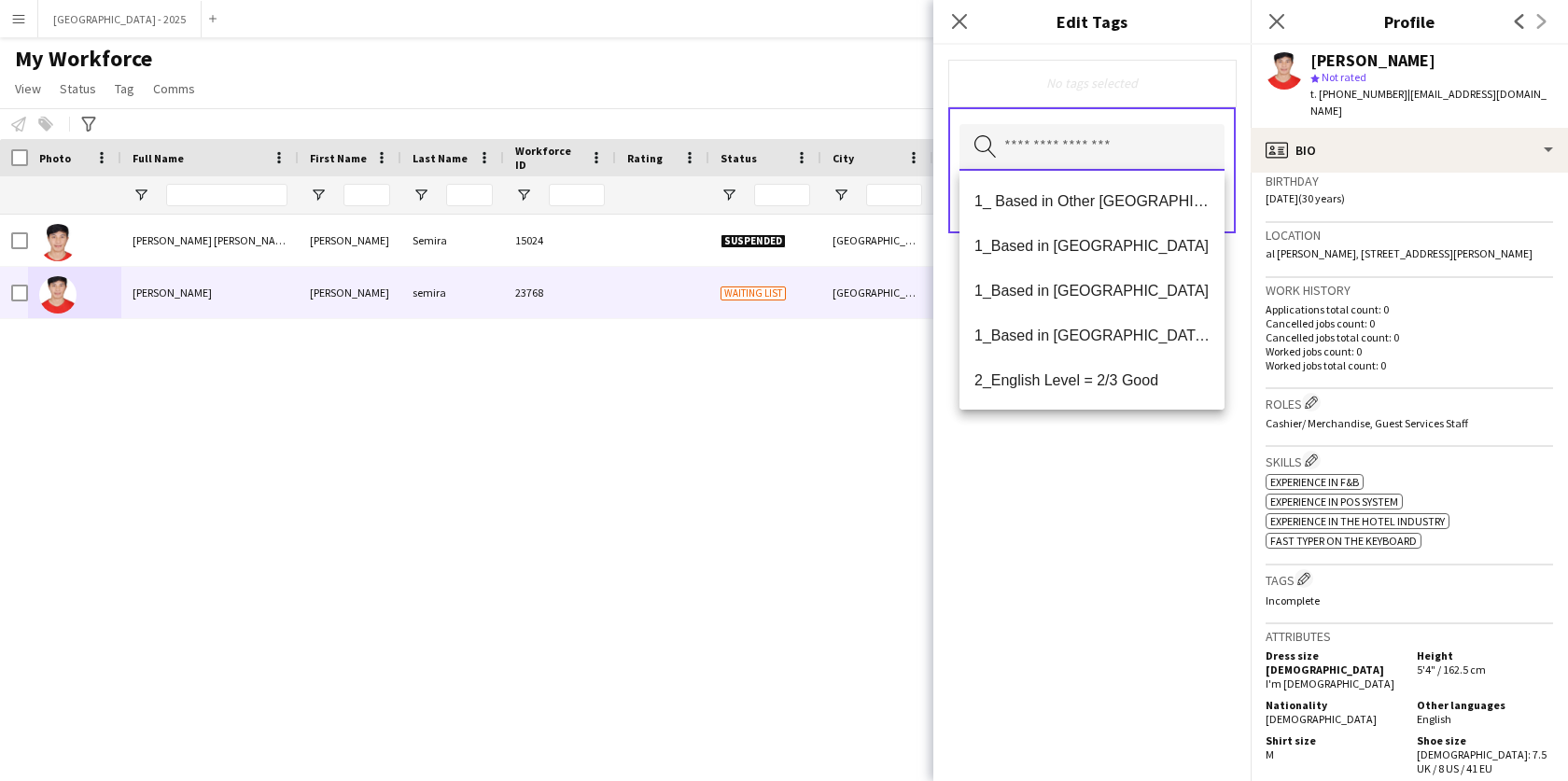
click at [1075, 143] on input "text" at bounding box center [1092, 147] width 265 height 47
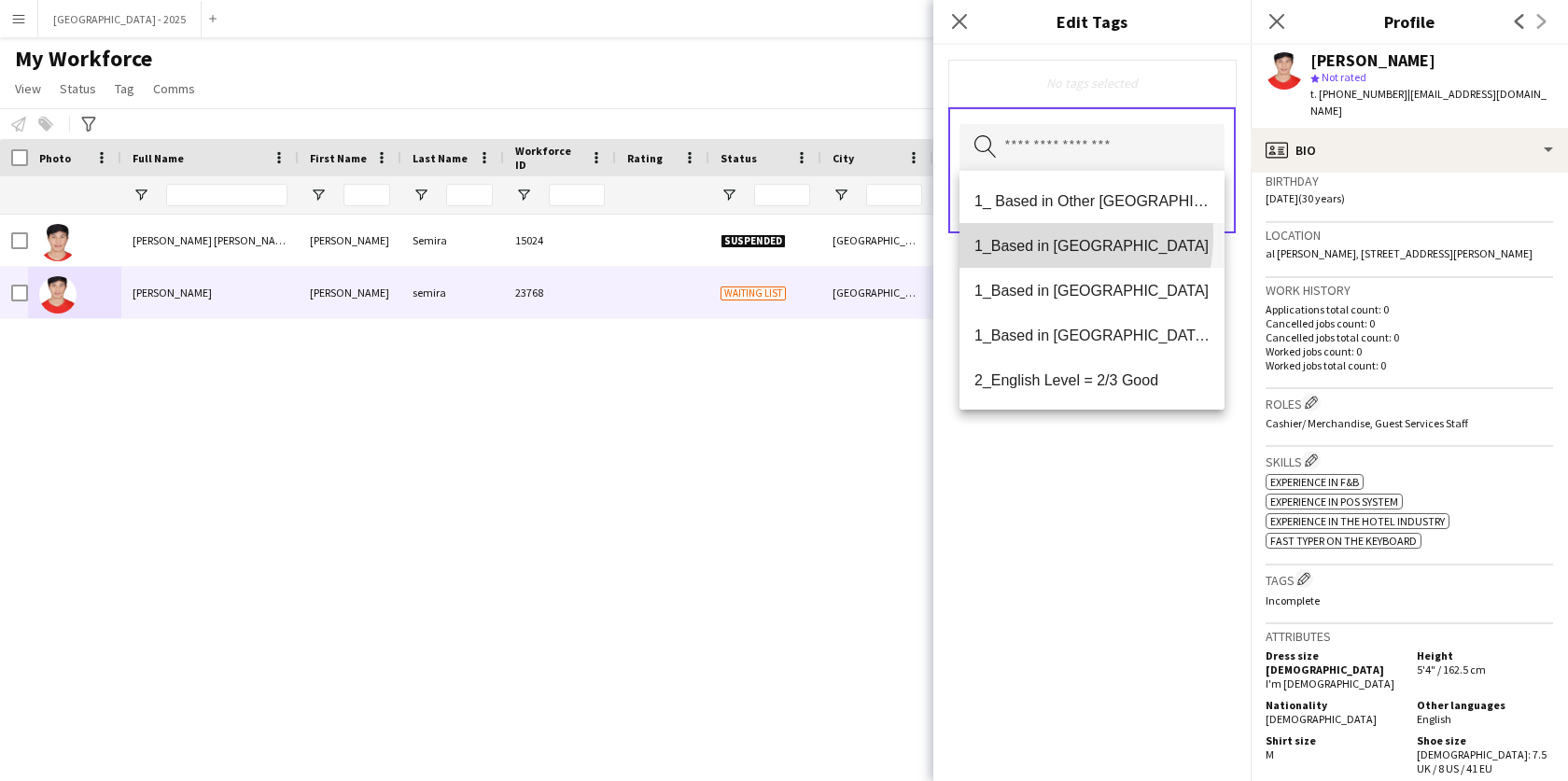
click at [1035, 237] on span "1_Based in [GEOGRAPHIC_DATA]" at bounding box center [1092, 246] width 235 height 17
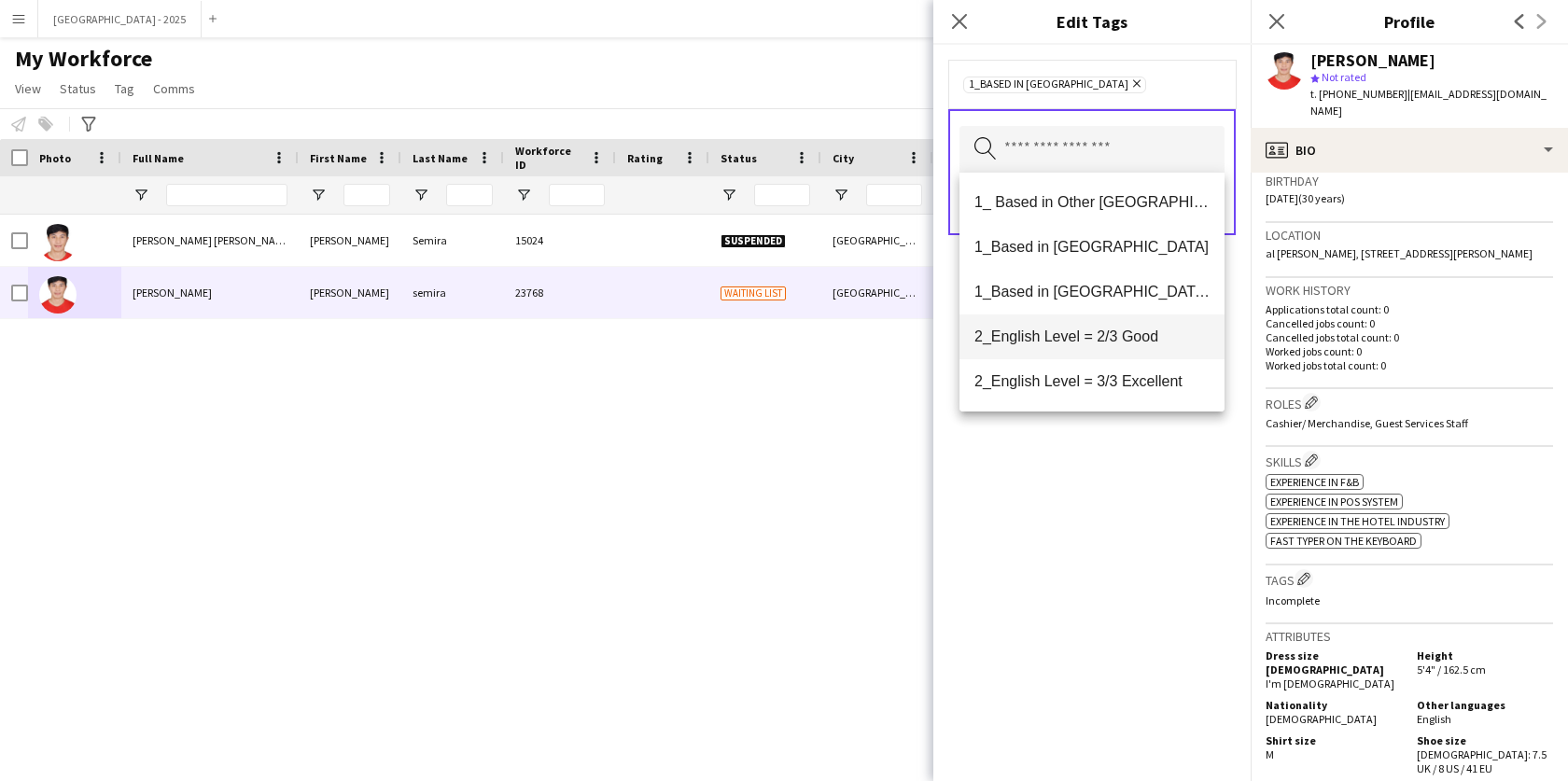
click at [1119, 341] on span "2_English Level = 2/3 Good" at bounding box center [1092, 336] width 235 height 17
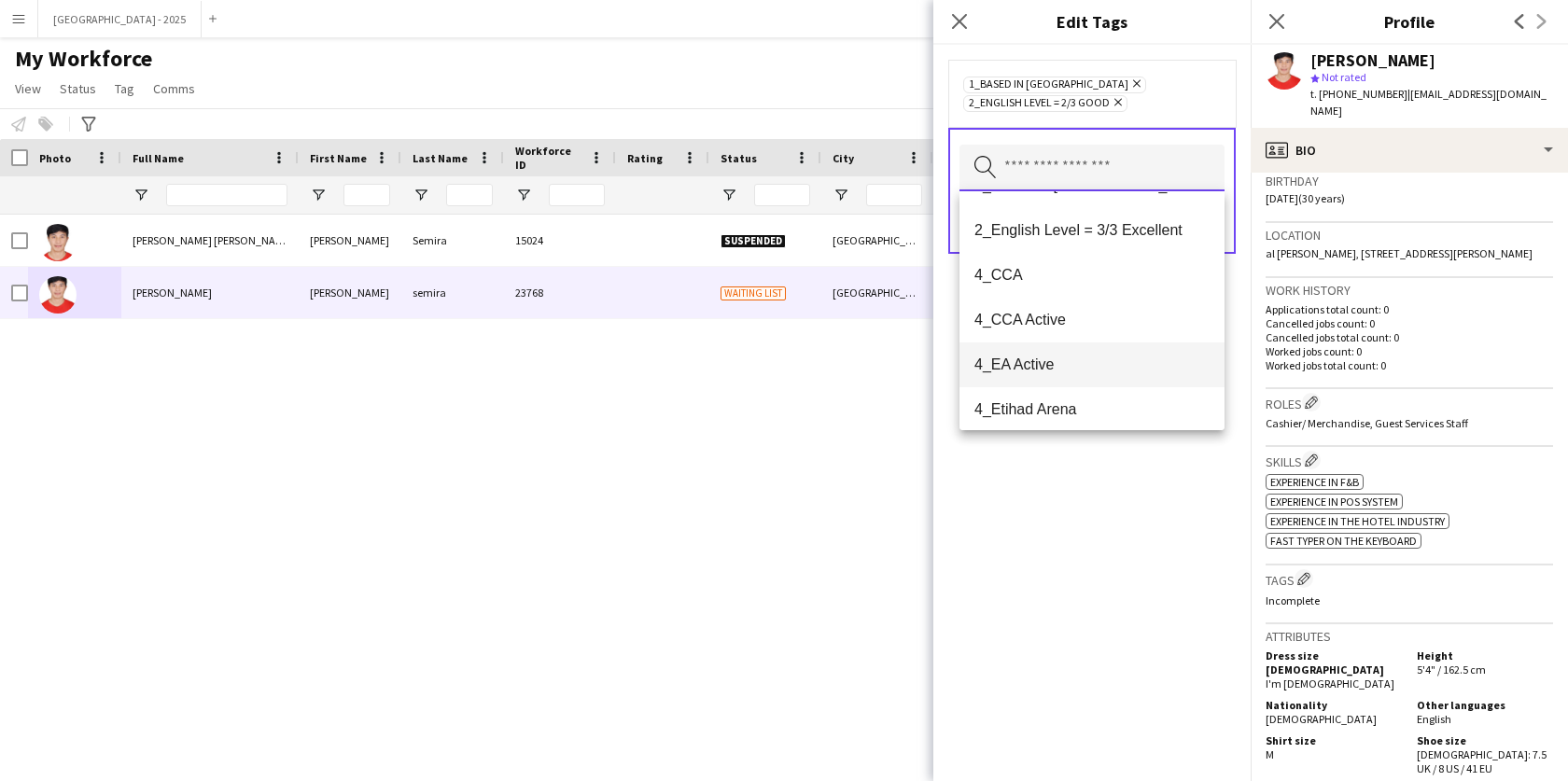
scroll to position [126, 0]
click at [1093, 399] on span "4_Etihad Arena" at bounding box center [1092, 408] width 235 height 17
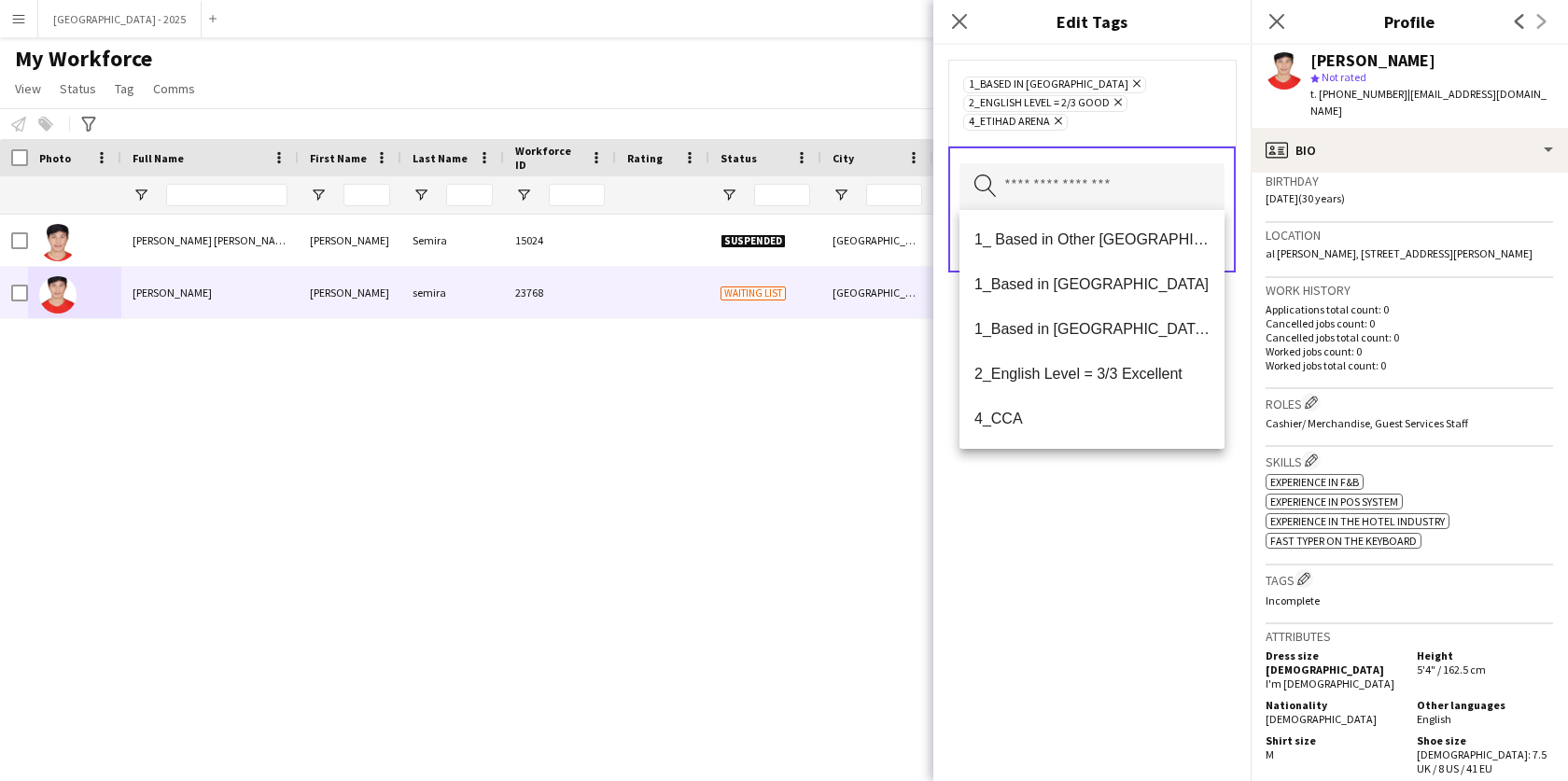
click at [1112, 509] on div "1_Based in [GEOGRAPHIC_DATA] Remove 2_English Level = 2/3 Good Remove 4_Etihad …" at bounding box center [1092, 413] width 318 height 736
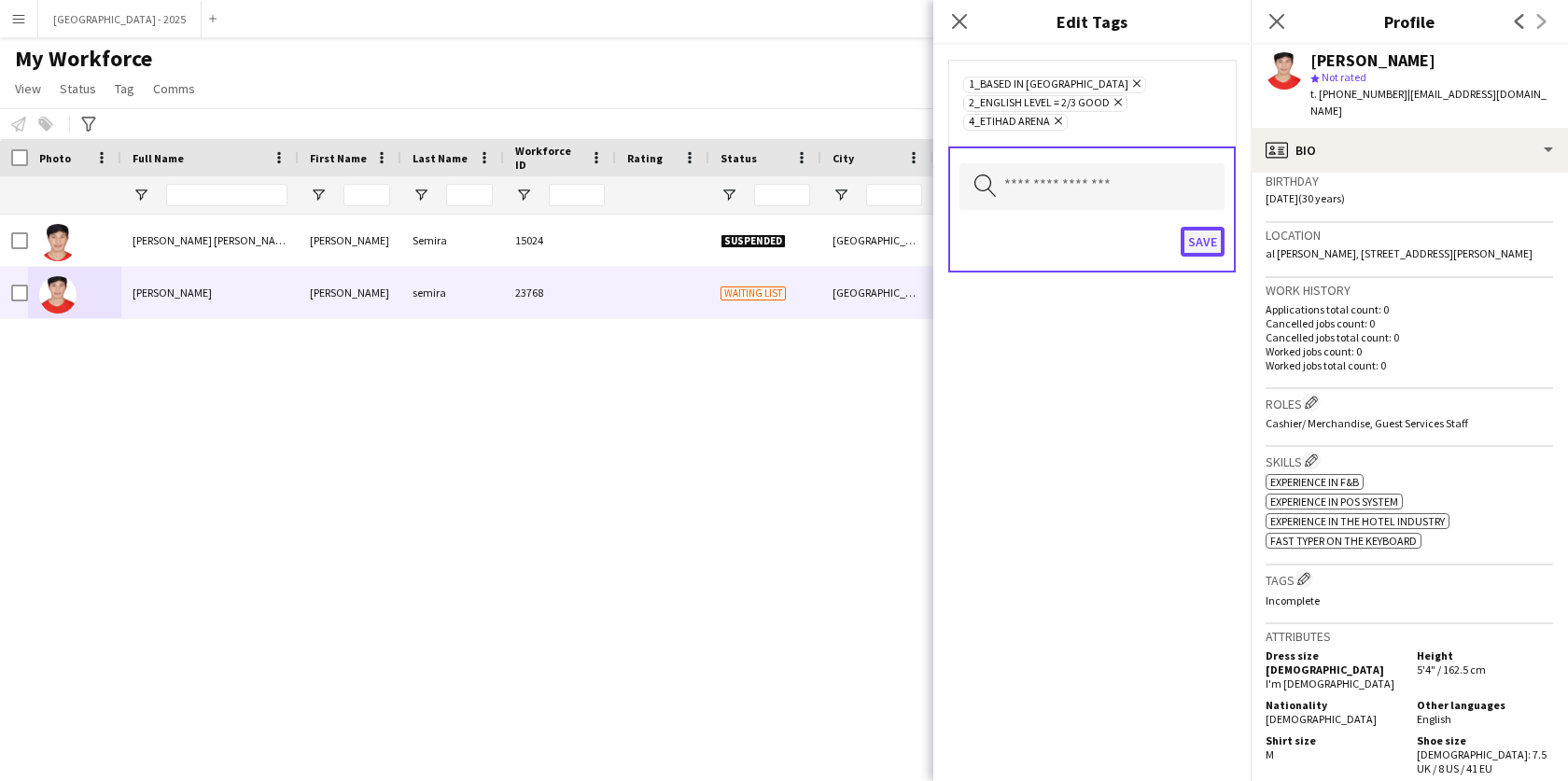
click at [1192, 248] on button "Save" at bounding box center [1203, 241] width 44 height 30
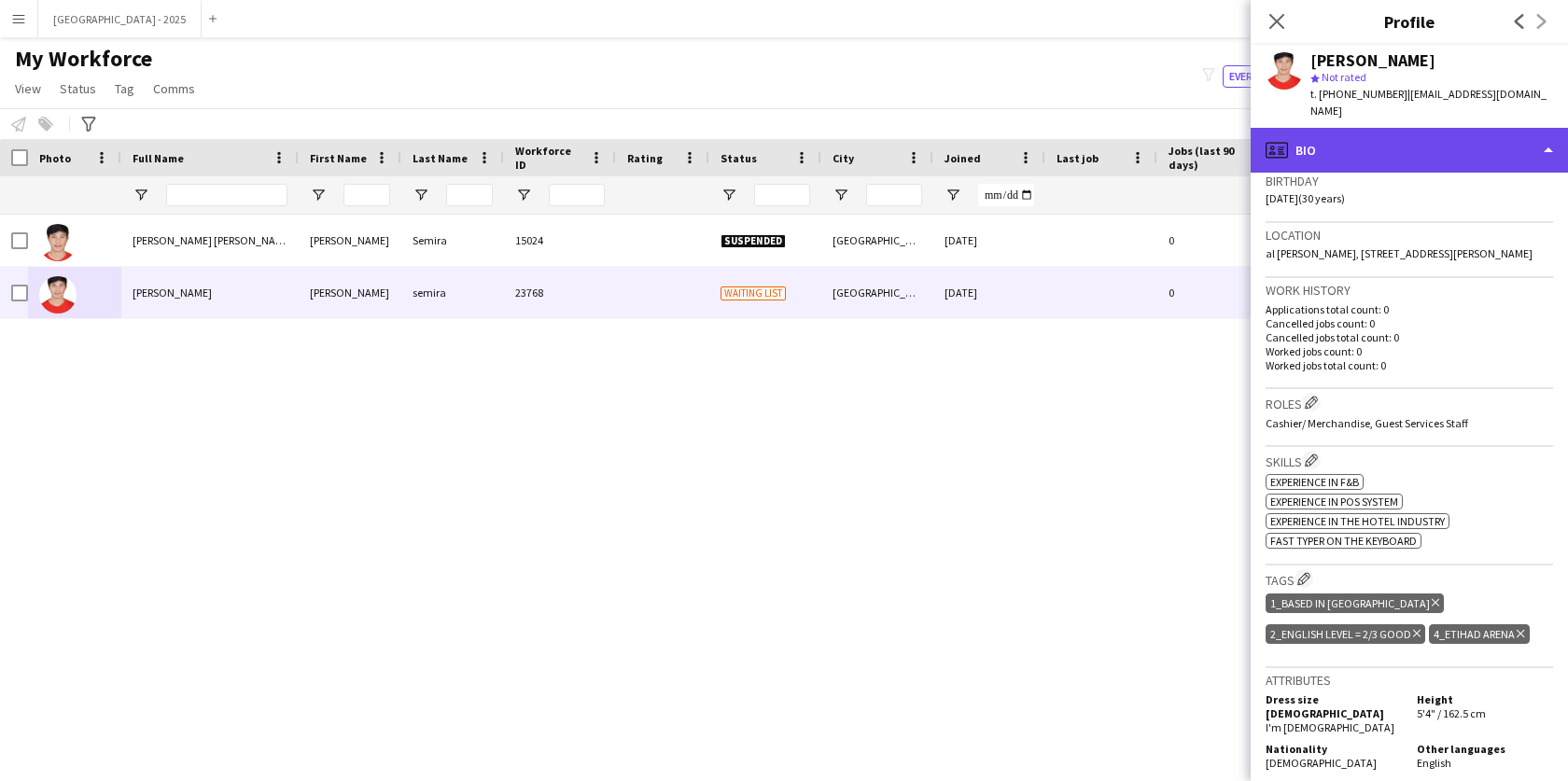
click at [1341, 141] on div "profile Bio" at bounding box center [1409, 150] width 318 height 45
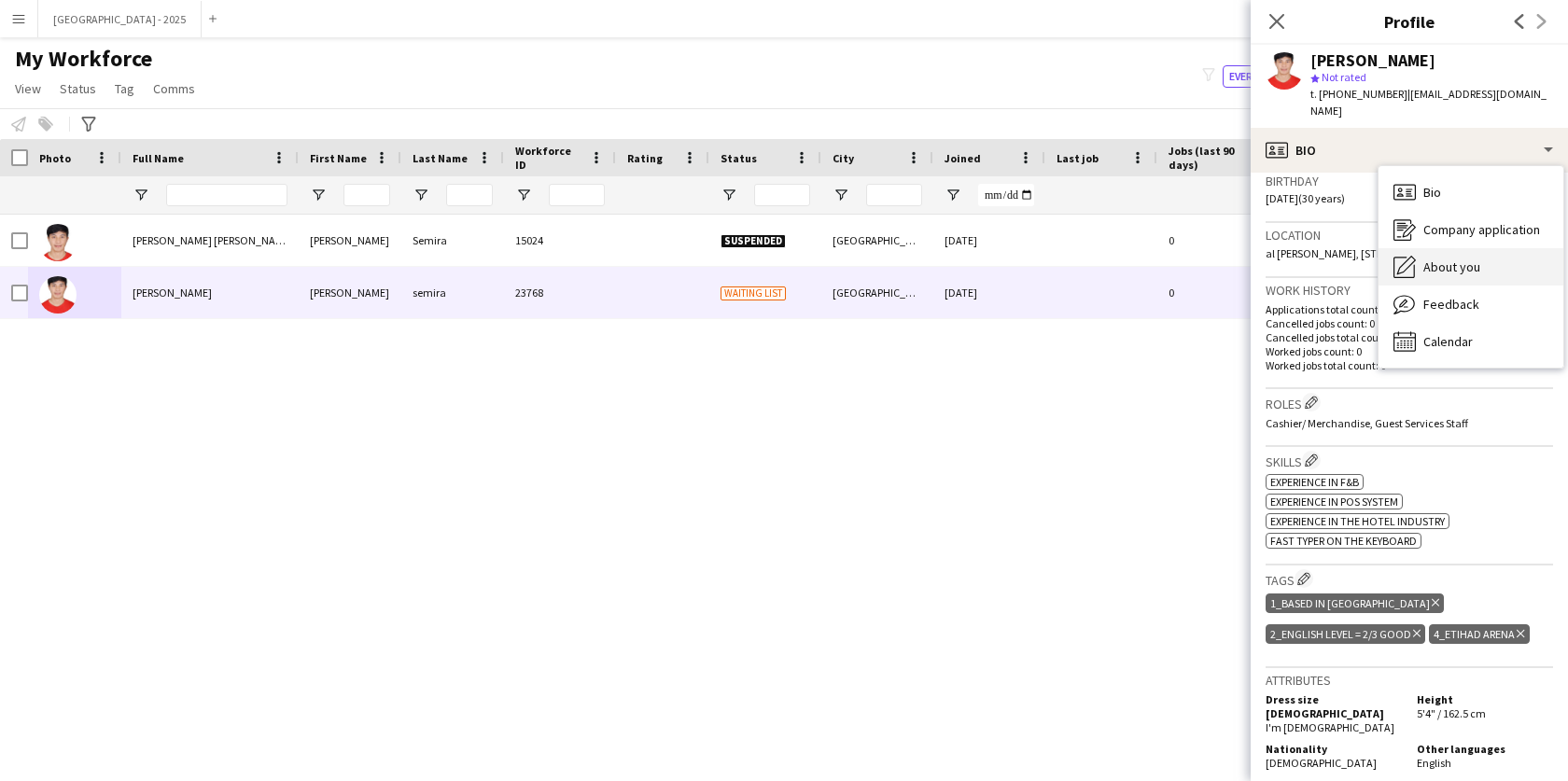
click at [1404, 256] on icon "About you" at bounding box center [1404, 267] width 22 height 22
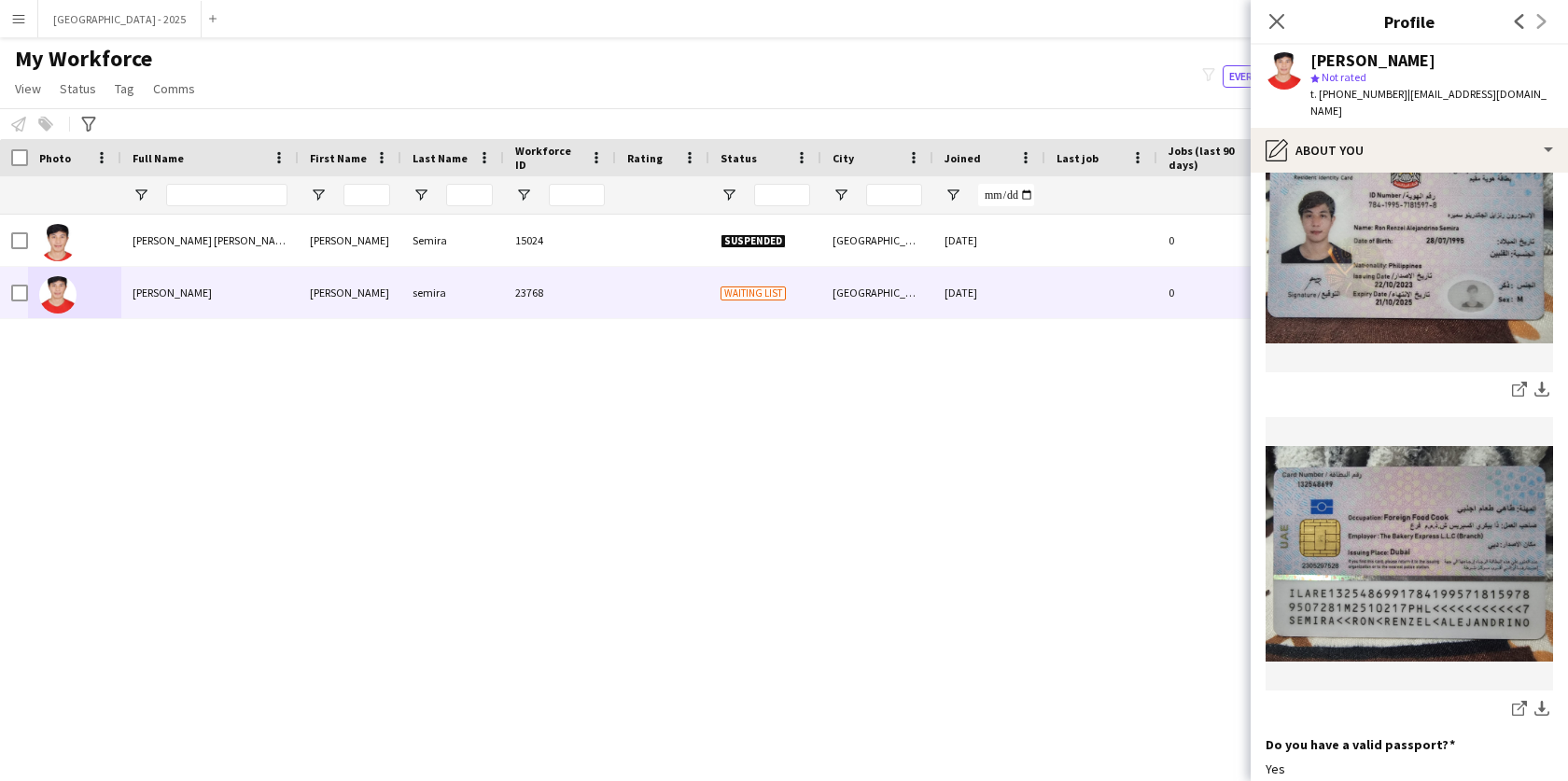
scroll to position [1279, 0]
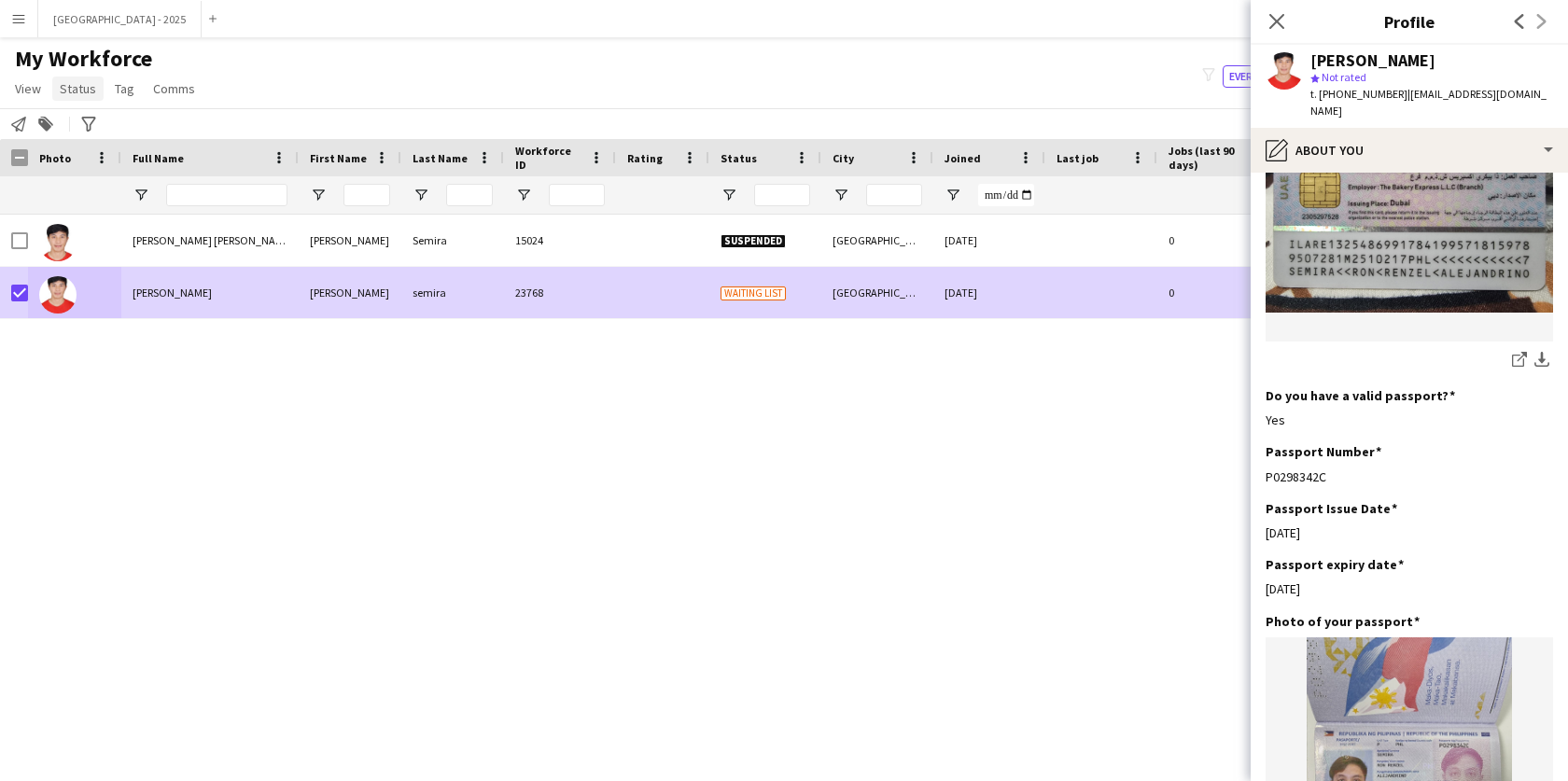
click at [80, 83] on span "Status" at bounding box center [78, 89] width 36 height 17
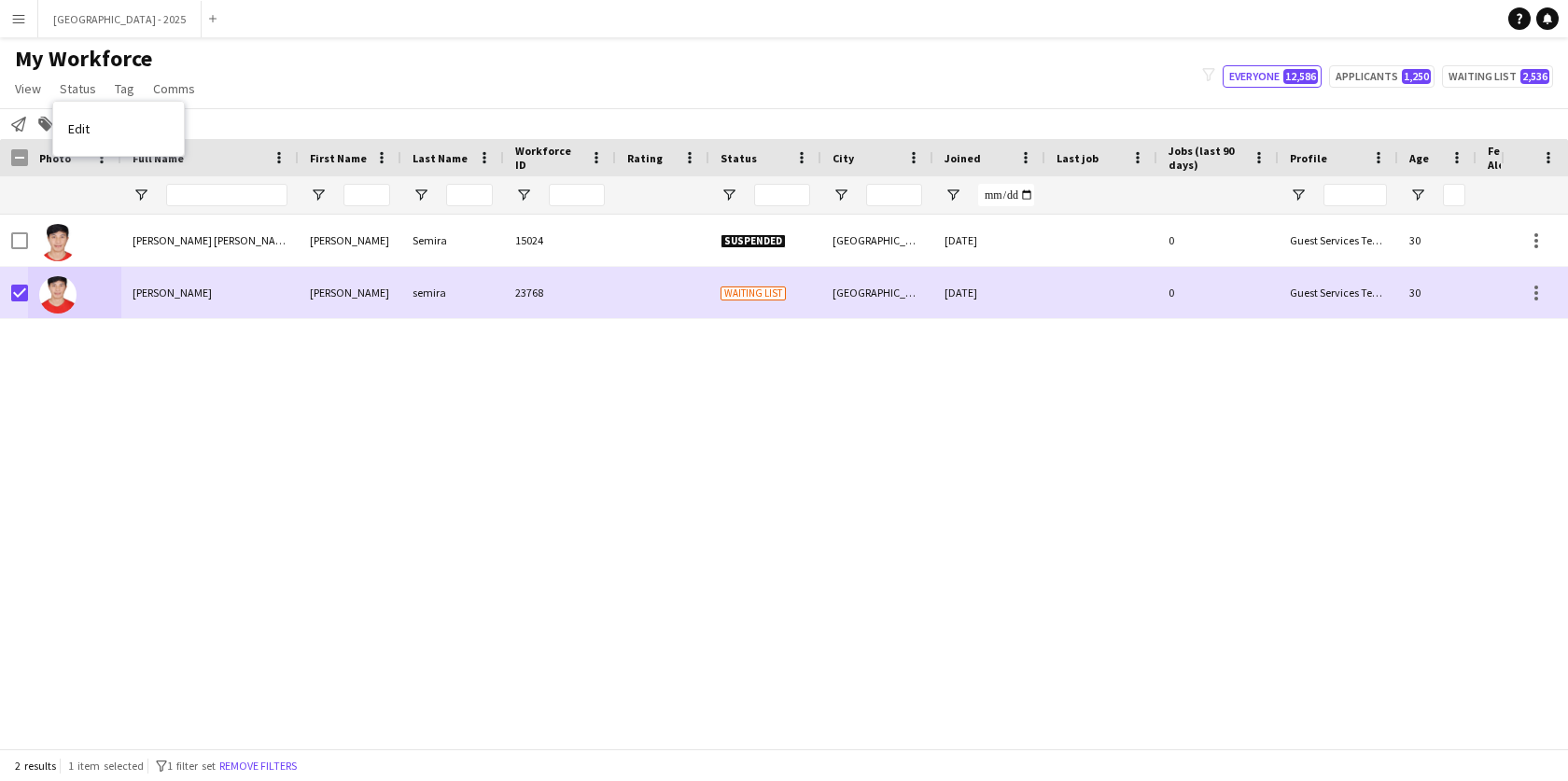
click at [195, 136] on div "Notify workforce Add to tag Search tags magnifier Add tag Advanced filters Adva…" at bounding box center [784, 124] width 1568 height 31
click at [73, 92] on span "Status" at bounding box center [78, 89] width 36 height 17
click at [83, 119] on link "Edit" at bounding box center [118, 129] width 131 height 39
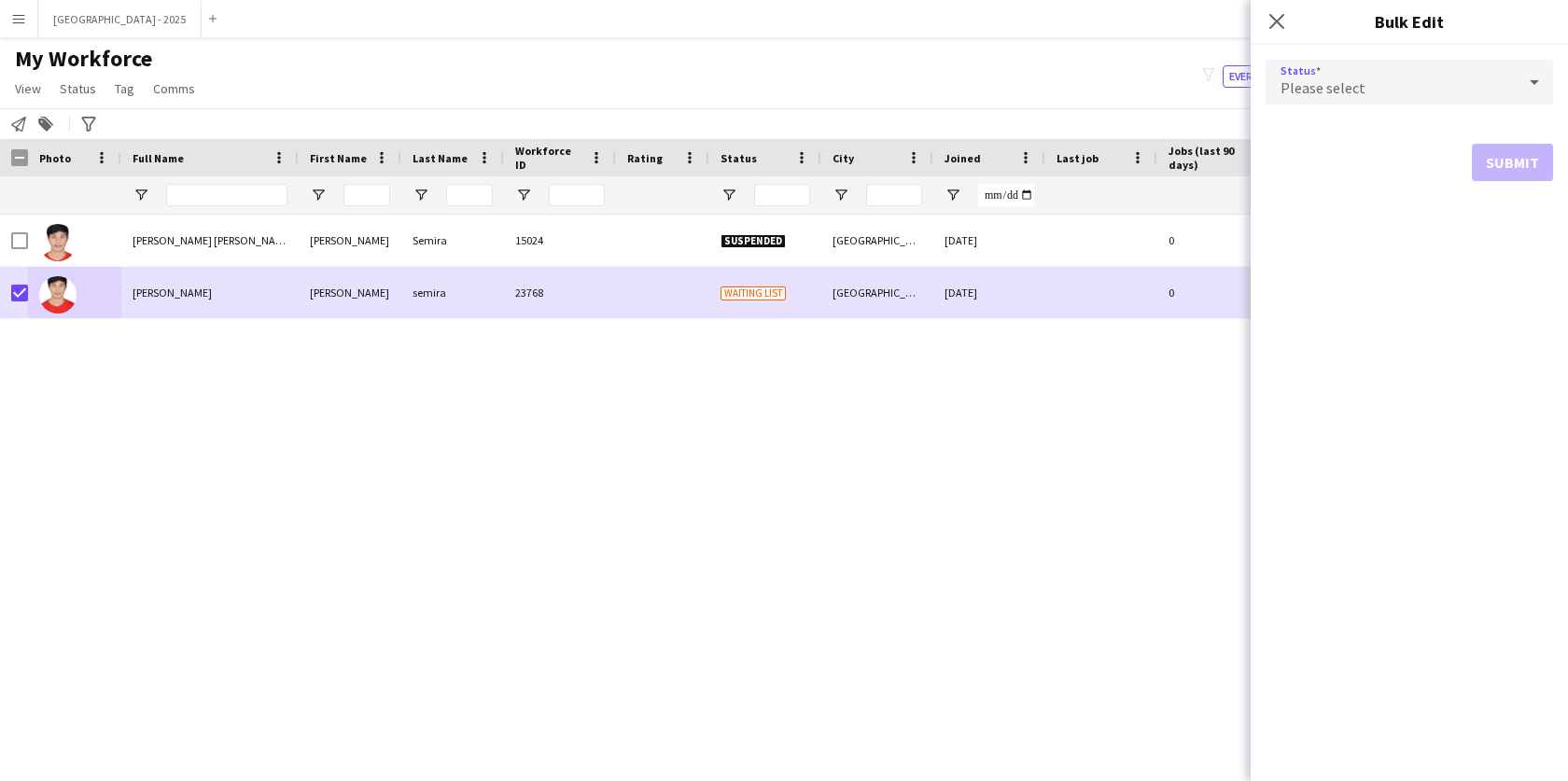
click at [1346, 91] on span "Please select" at bounding box center [1323, 87] width 85 height 18
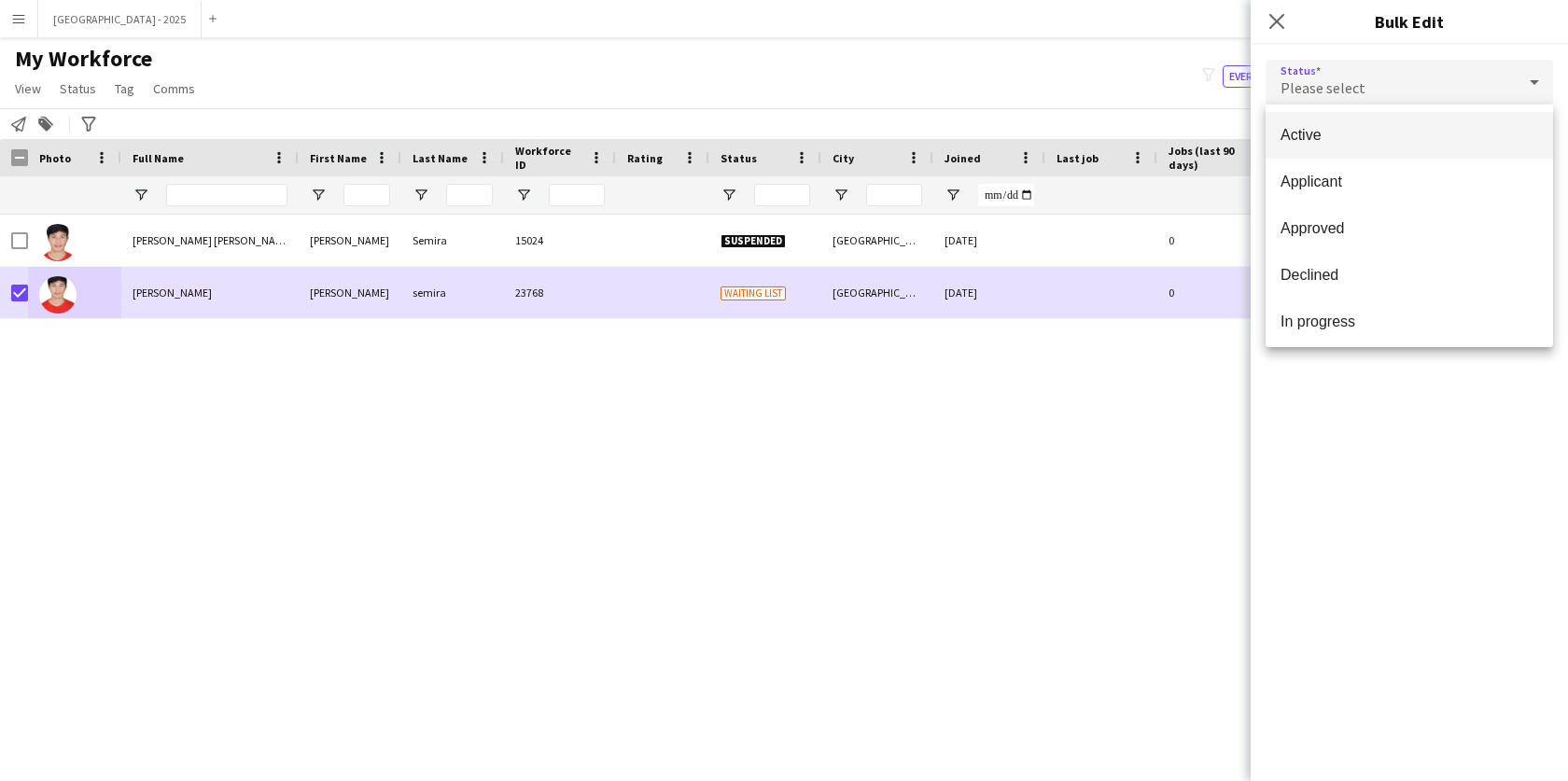
click at [1318, 136] on span "Active" at bounding box center [1410, 134] width 257 height 17
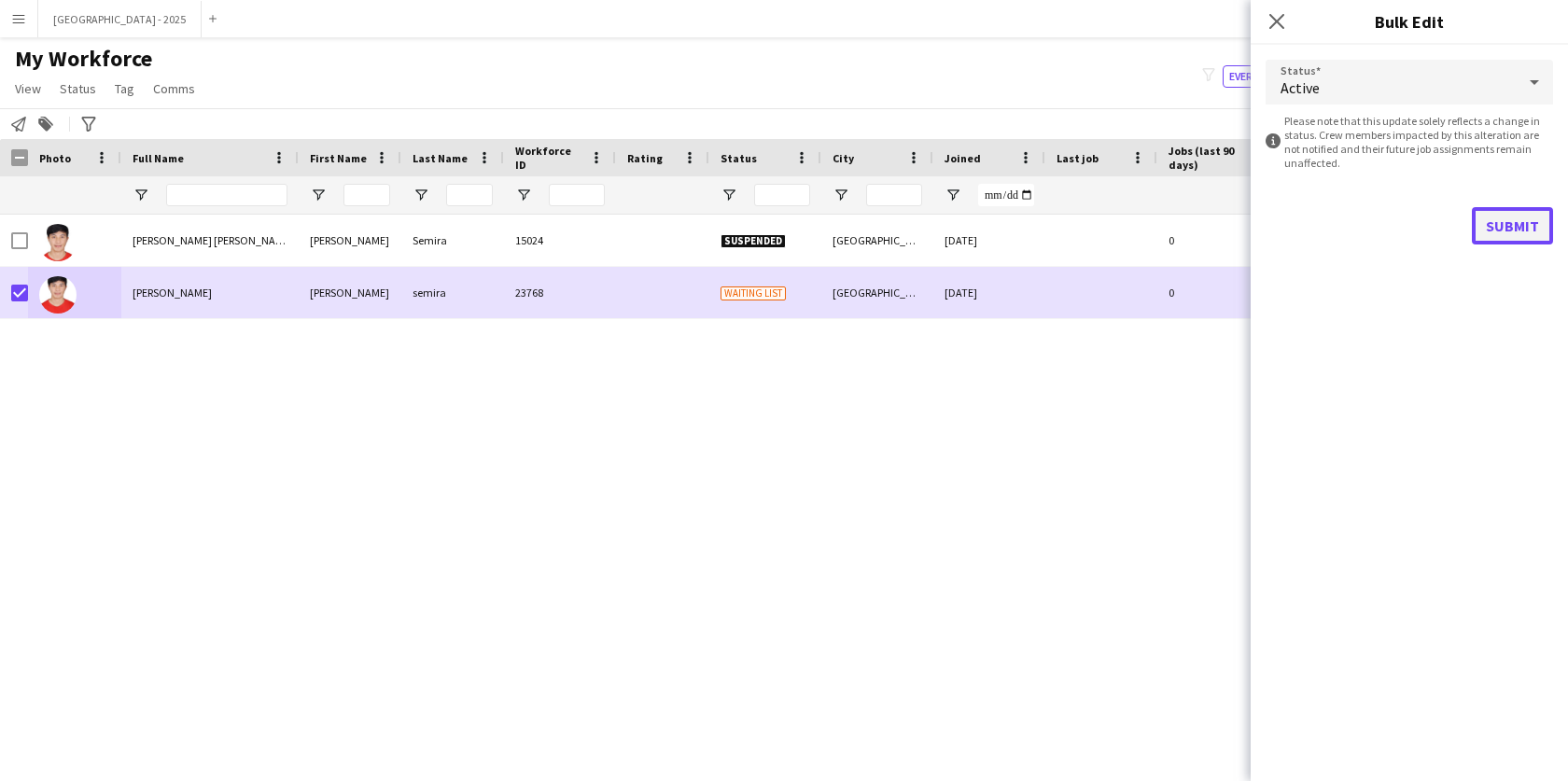
click at [1513, 216] on button "Submit" at bounding box center [1512, 225] width 82 height 37
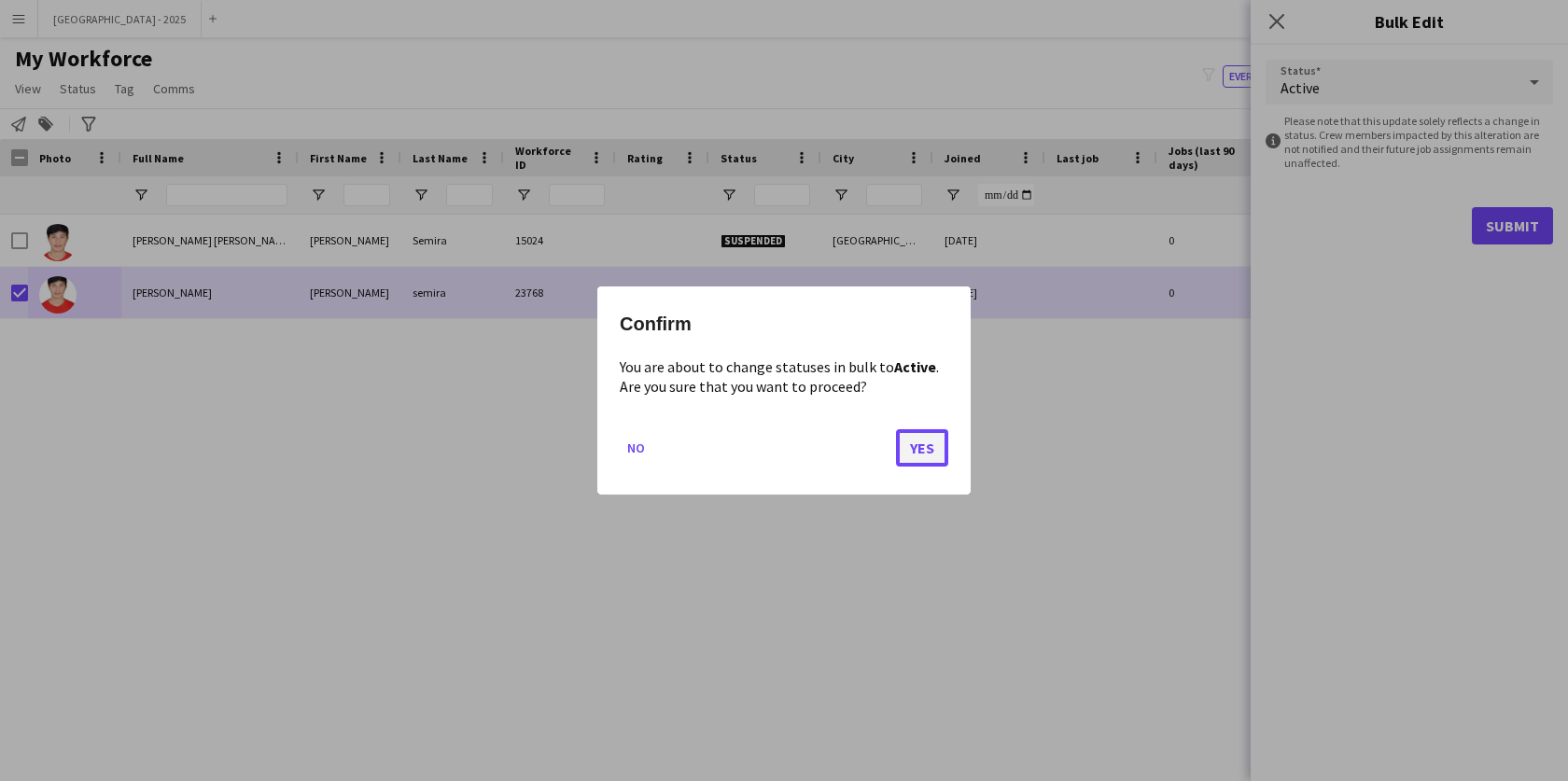
click at [935, 439] on button "Yes" at bounding box center [922, 447] width 52 height 37
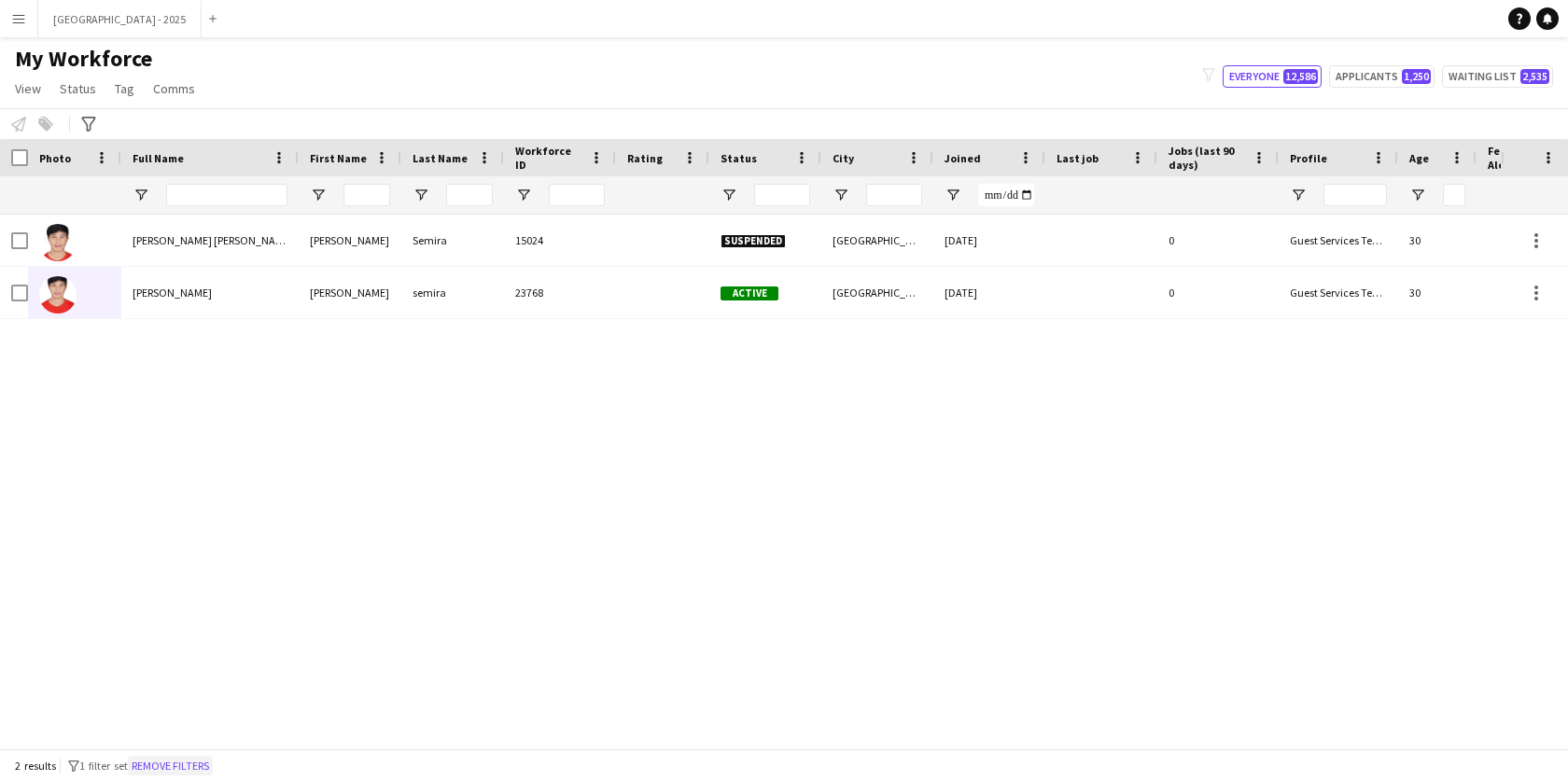
click at [195, 760] on button "Remove filters" at bounding box center [170, 766] width 85 height 20
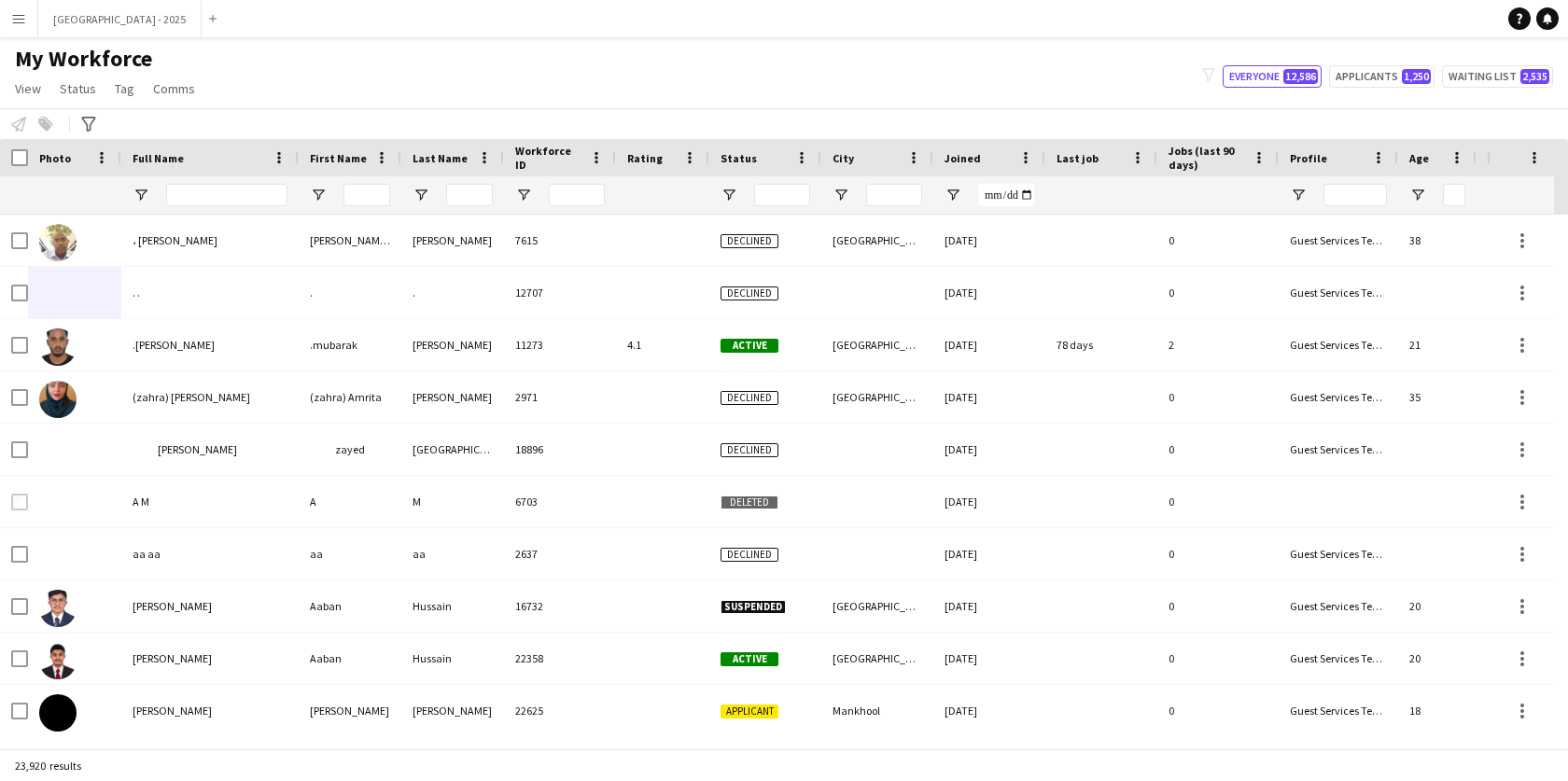
click at [224, 208] on div at bounding box center [226, 195] width 121 height 37
click at [226, 202] on input "Full Name Filter Input" at bounding box center [226, 195] width 121 height 22
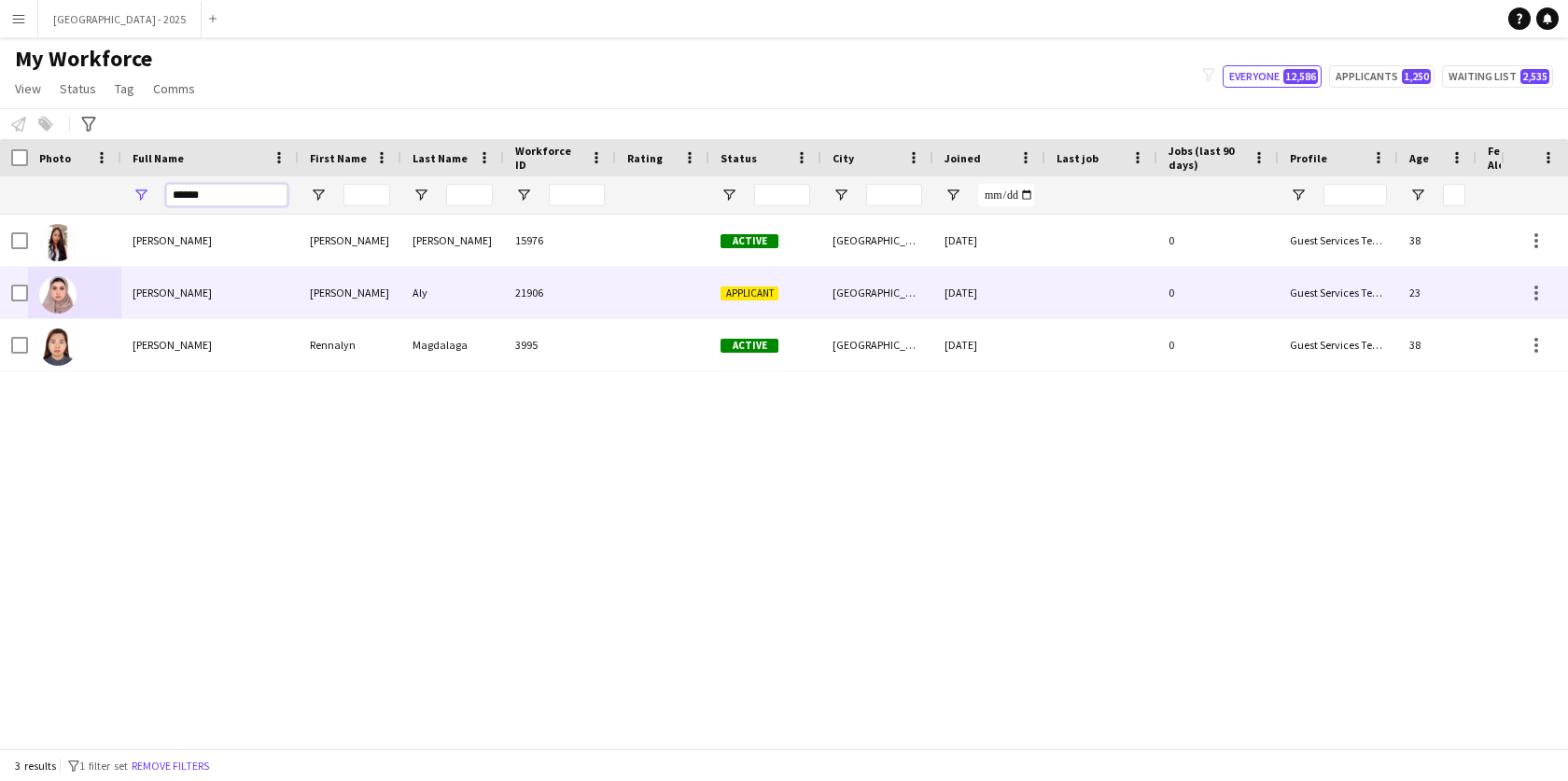
type input "*****"
click at [188, 293] on div "[PERSON_NAME]" at bounding box center [209, 293] width 178 height 52
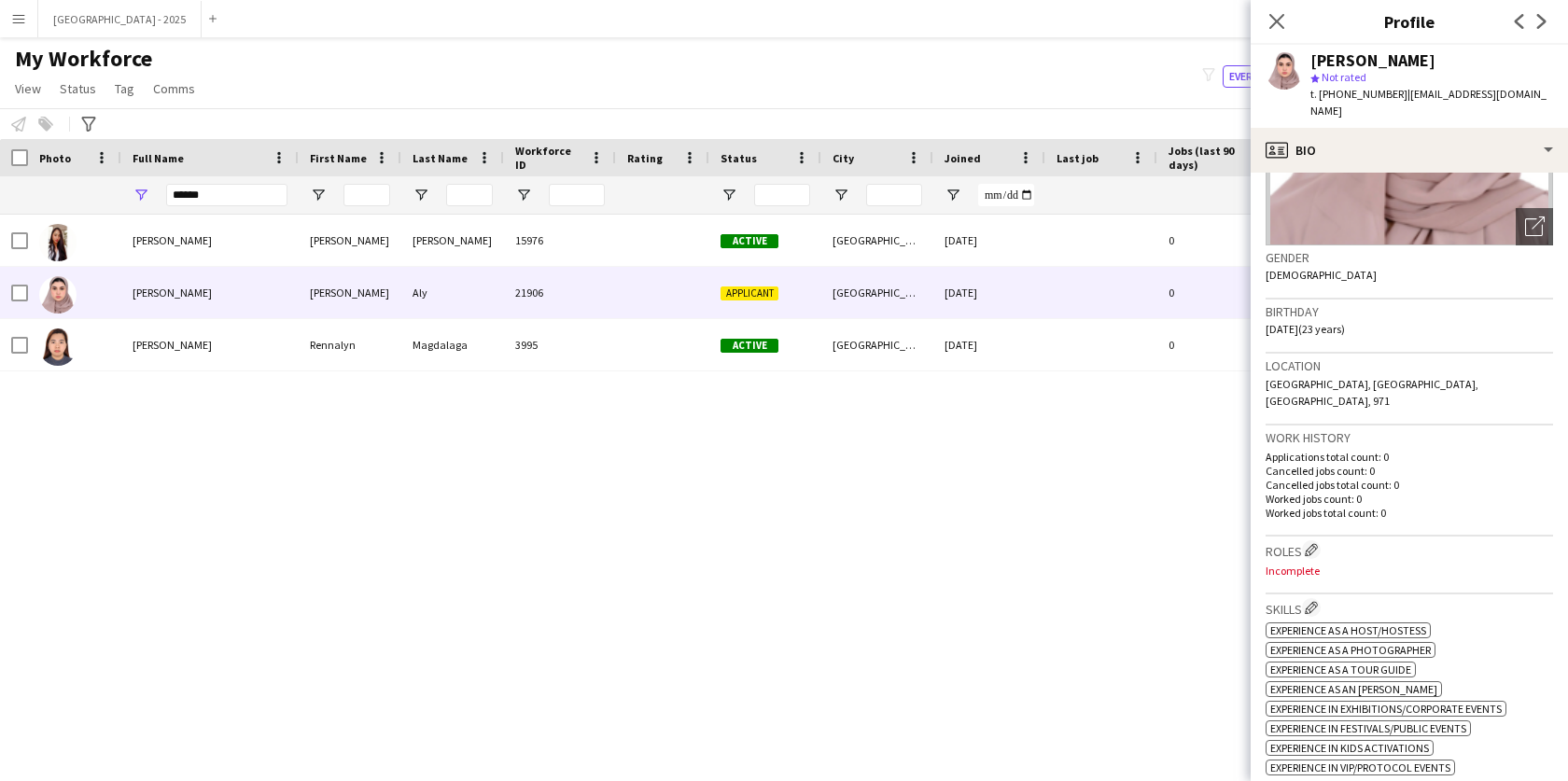
scroll to position [0, 0]
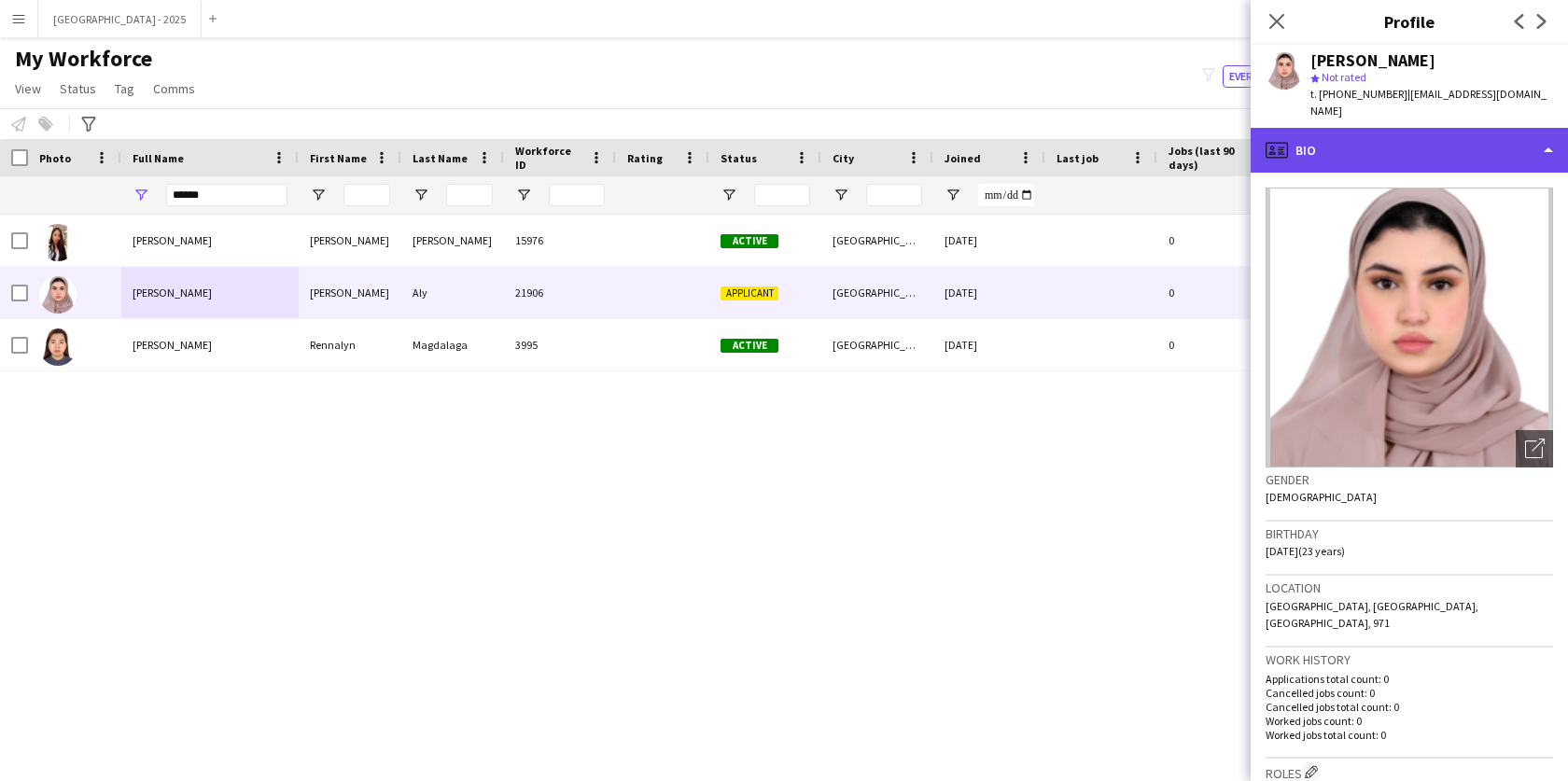
click at [1342, 141] on div "profile Bio" at bounding box center [1409, 150] width 318 height 45
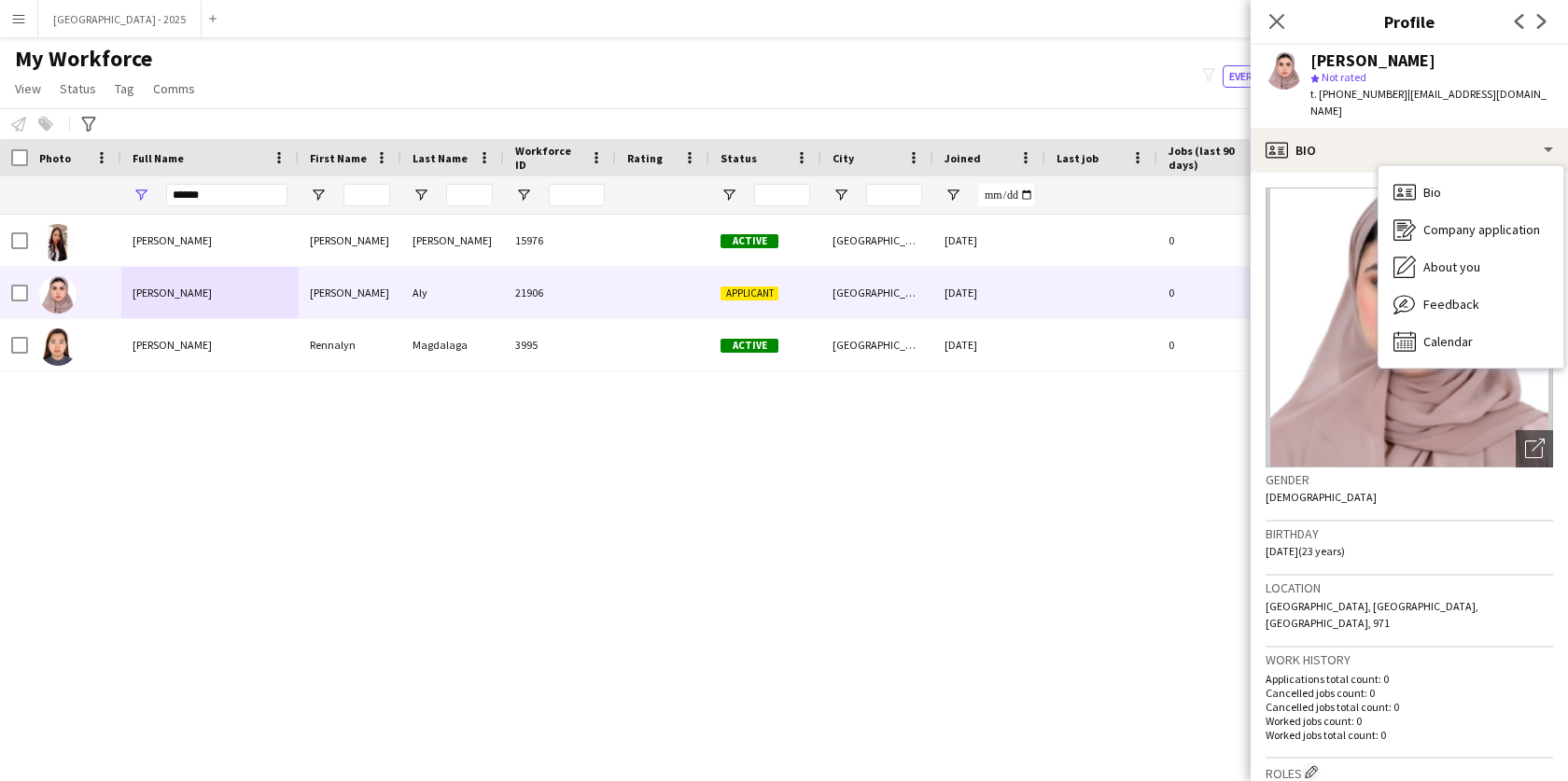
click at [1337, 98] on span "t. [PHONE_NUMBER]" at bounding box center [1359, 93] width 97 height 14
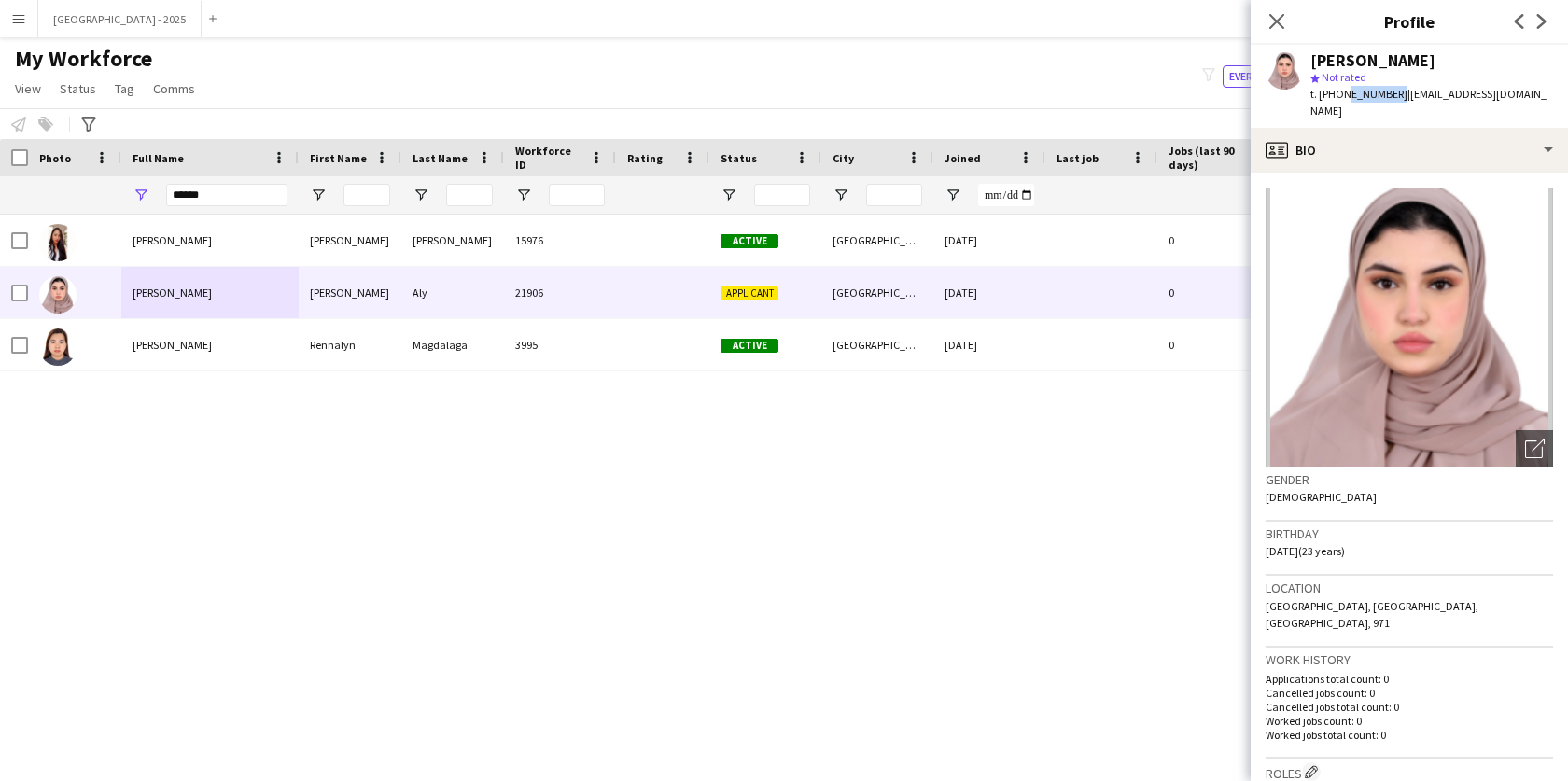
drag, startPoint x: 1342, startPoint y: 96, endPoint x: 1390, endPoint y: 97, distance: 48.0
click at [1390, 97] on span "t. [PHONE_NUMBER]" at bounding box center [1359, 93] width 97 height 14
copy span "561114085"
click at [1270, 17] on icon "Close pop-in" at bounding box center [1277, 22] width 15 height 15
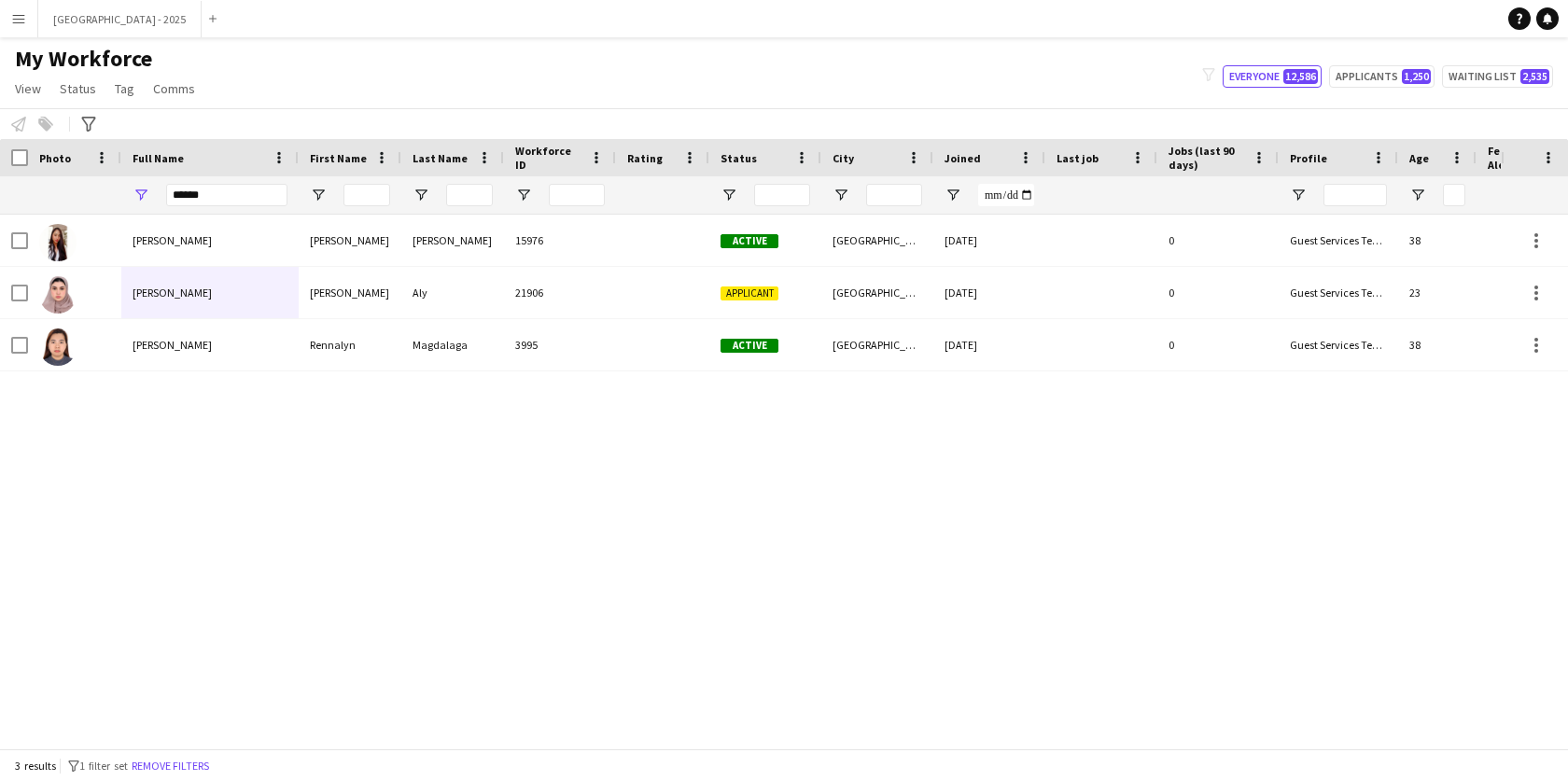
click at [289, 202] on div "*****" at bounding box center [209, 195] width 178 height 37
click at [282, 201] on input "*****" at bounding box center [226, 195] width 121 height 22
click at [281, 201] on input "*****" at bounding box center [226, 195] width 121 height 22
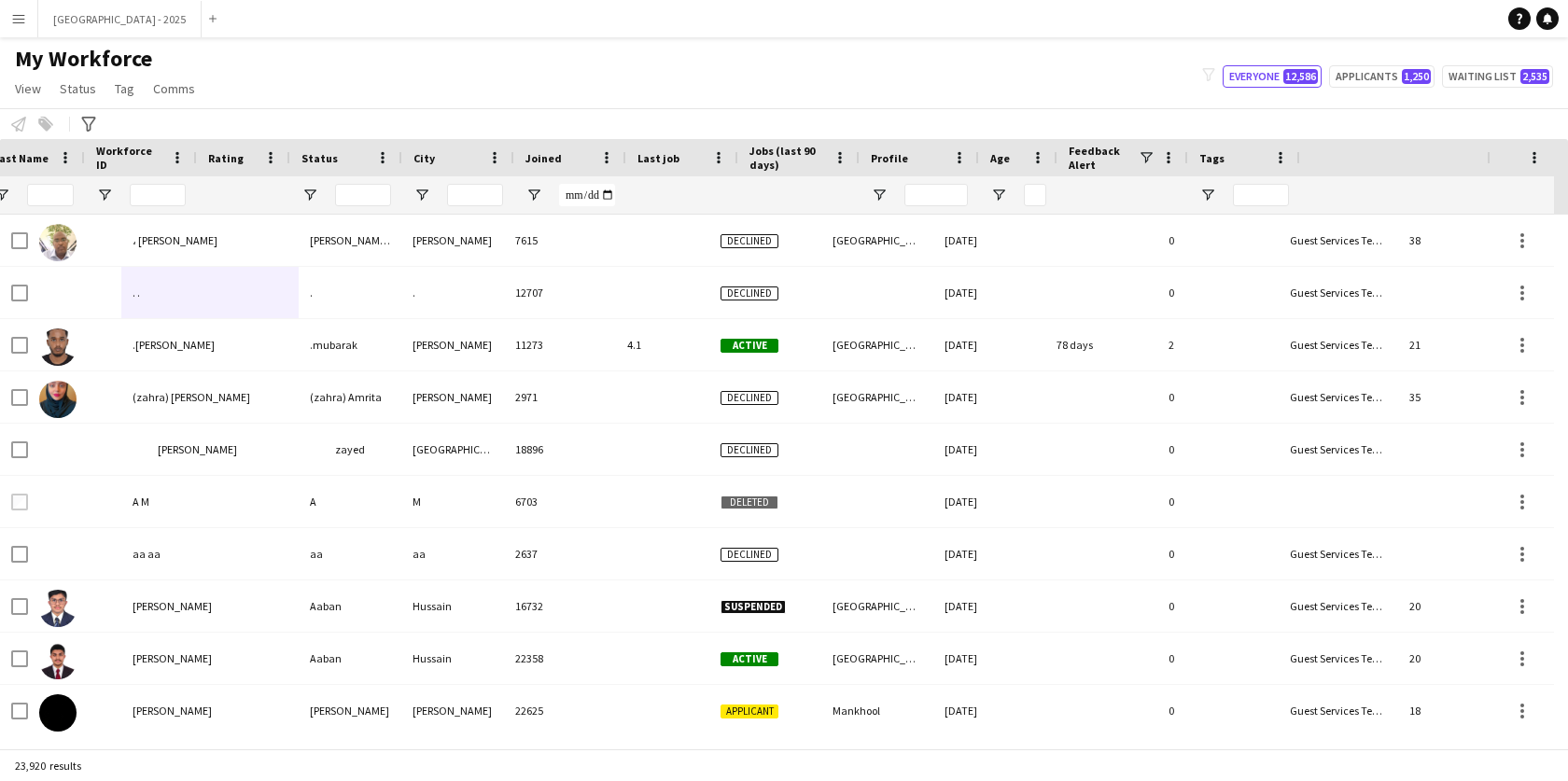
scroll to position [0, 419]
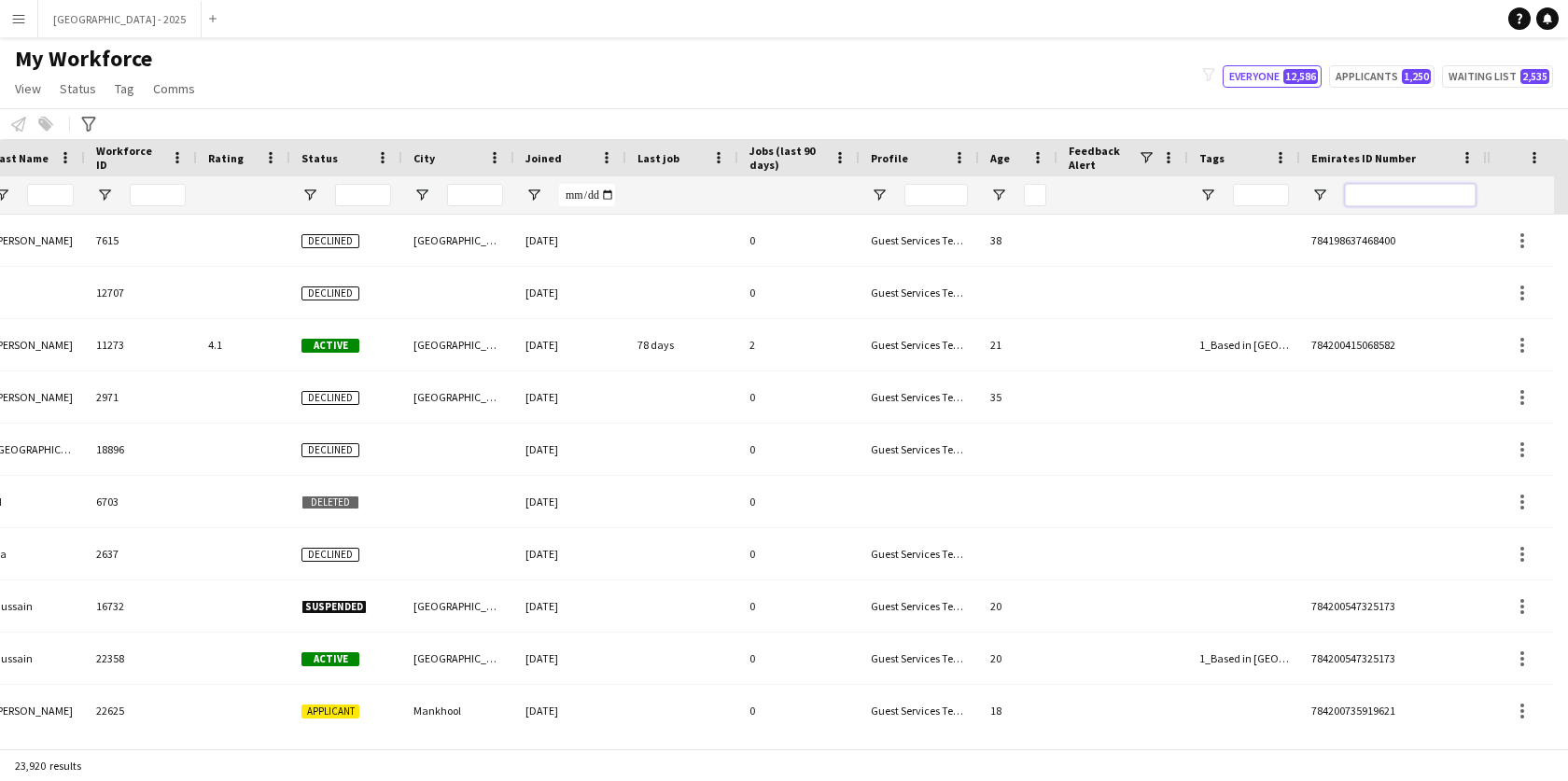
click at [1448, 201] on input "Emirates ID Number Filter Input" at bounding box center [1411, 195] width 131 height 22
paste input "*******"
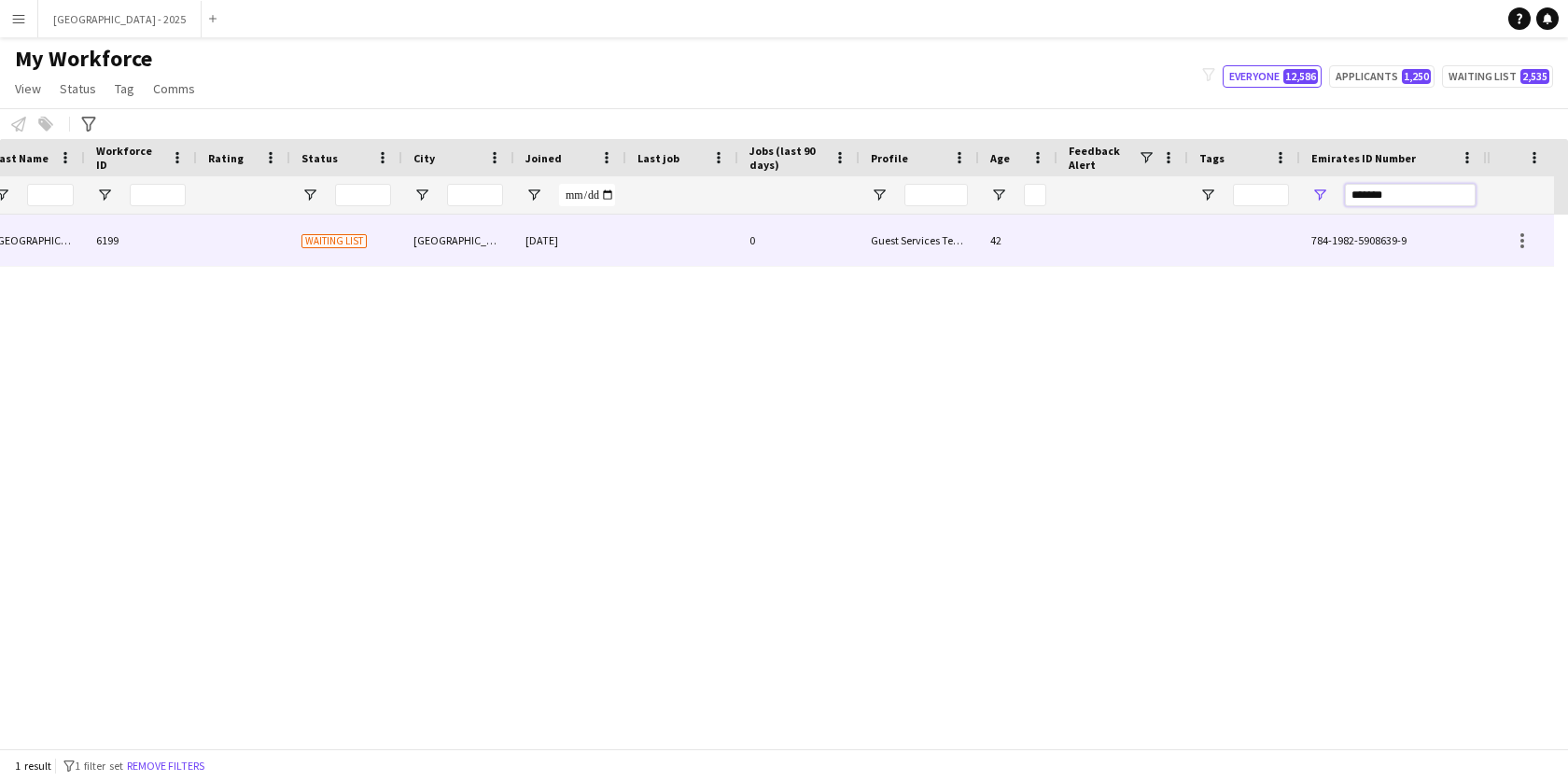
type input "*******"
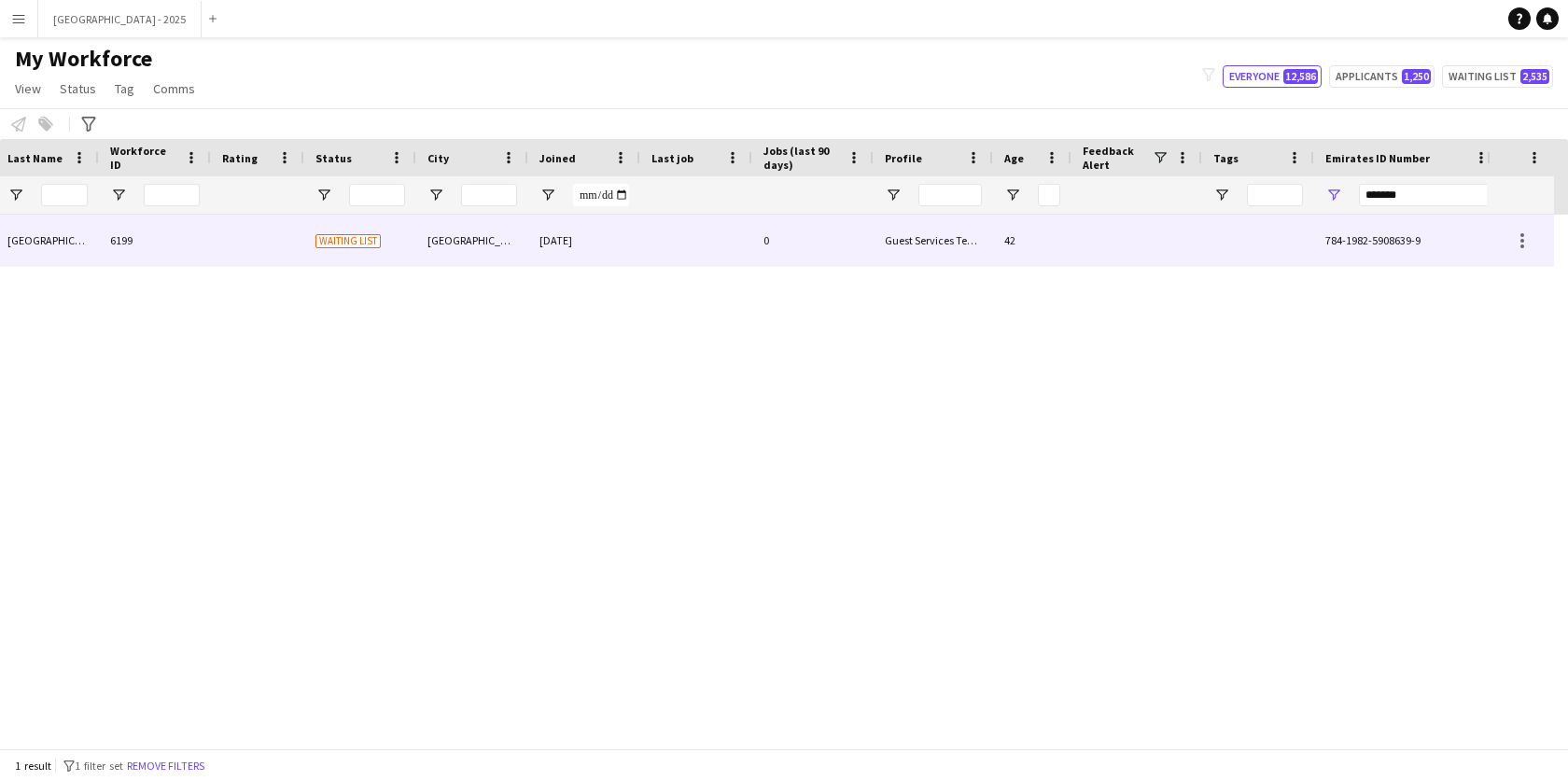
click at [552, 245] on div "[DATE]" at bounding box center [584, 241] width 112 height 52
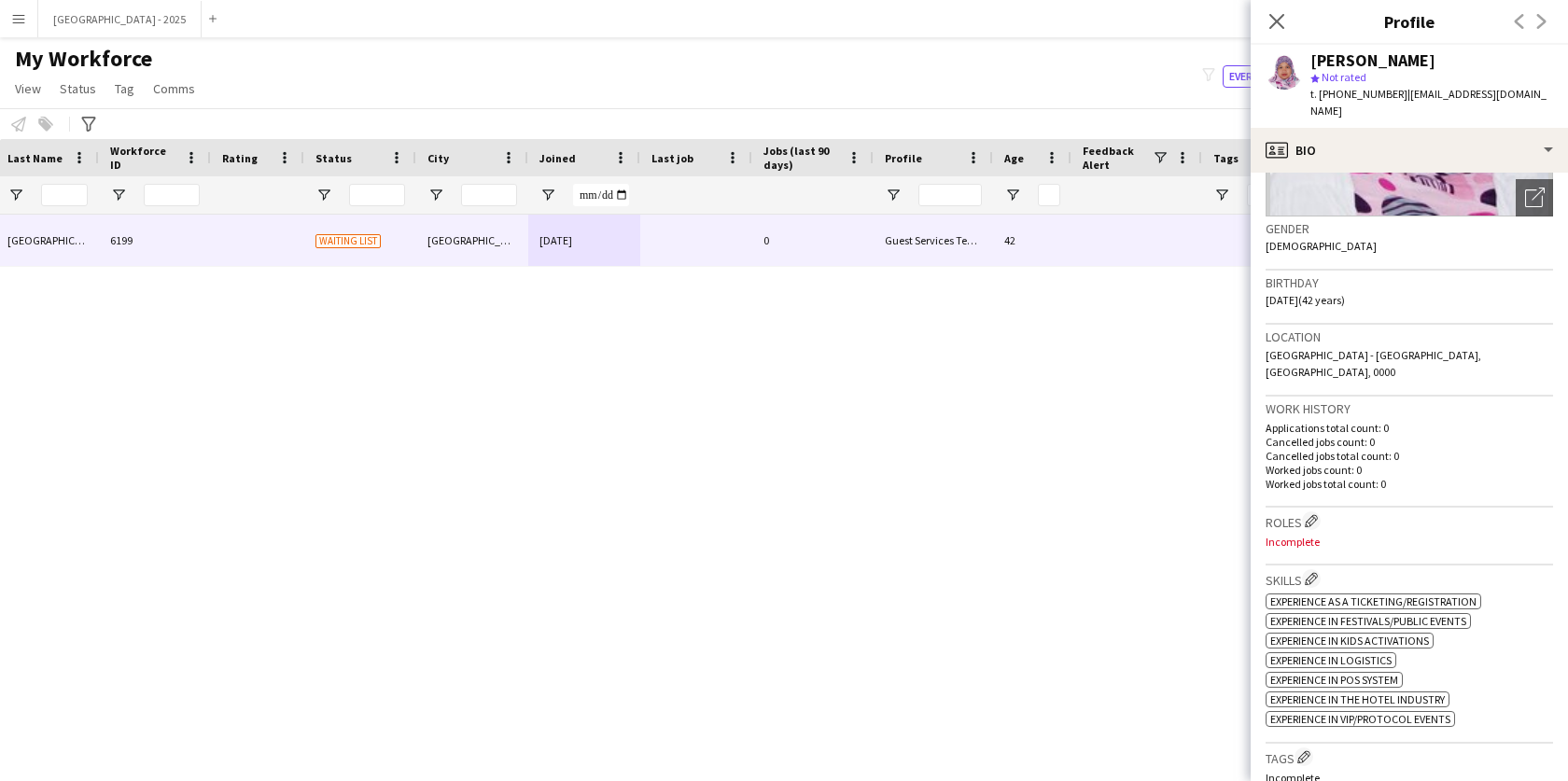
scroll to position [252, 0]
click at [1319, 513] on app-icon "Edit crew company roles" at bounding box center [1312, 520] width 13 height 13
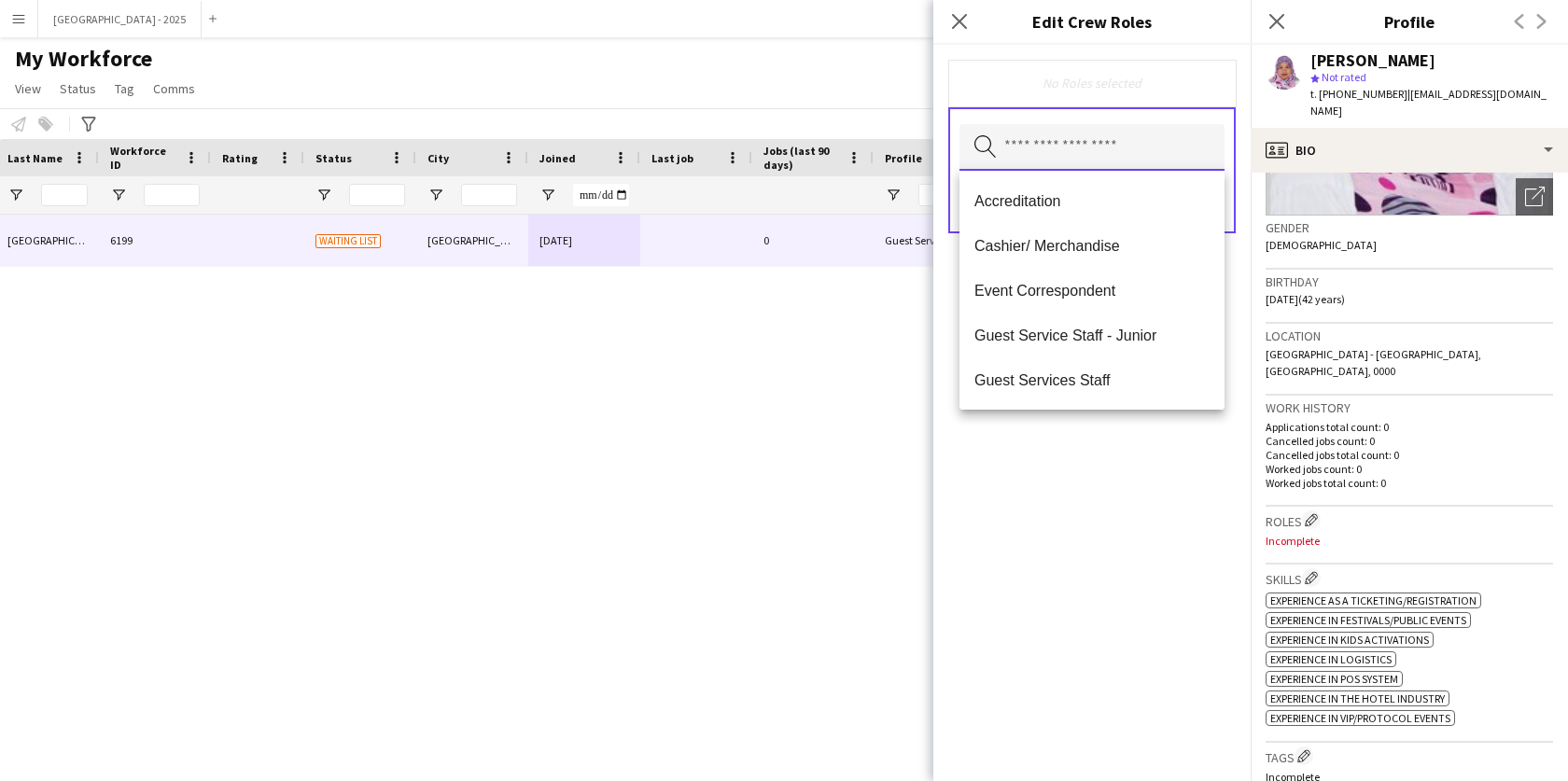
click at [1031, 124] on input "text" at bounding box center [1092, 147] width 265 height 47
click at [1083, 361] on mat-option "Guest Services Staff" at bounding box center [1092, 380] width 265 height 45
click at [1095, 519] on div "Guest Services Staff Remove Search by role type Save" at bounding box center [1092, 413] width 318 height 736
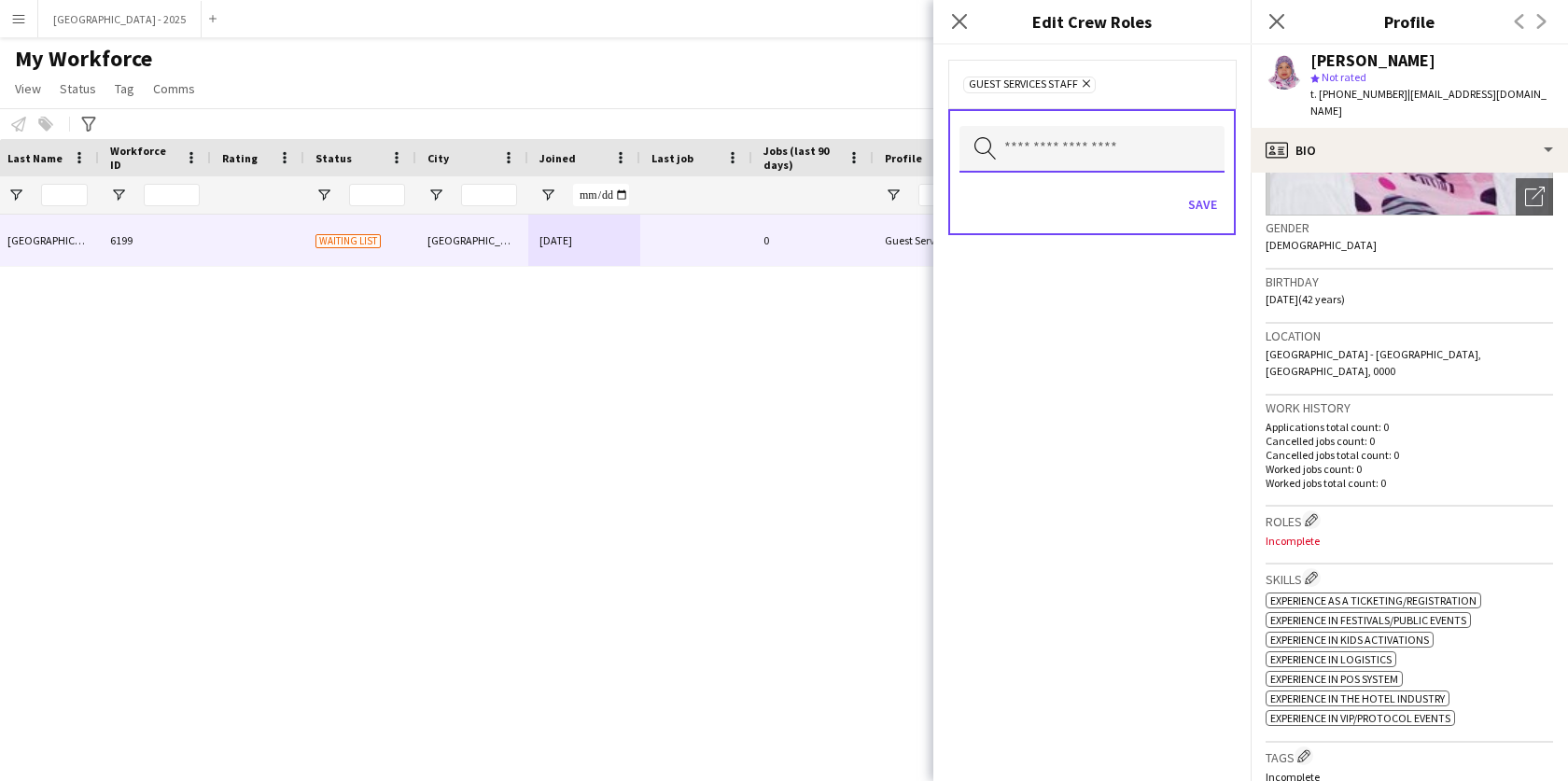
click at [1128, 156] on input "text" at bounding box center [1092, 149] width 265 height 47
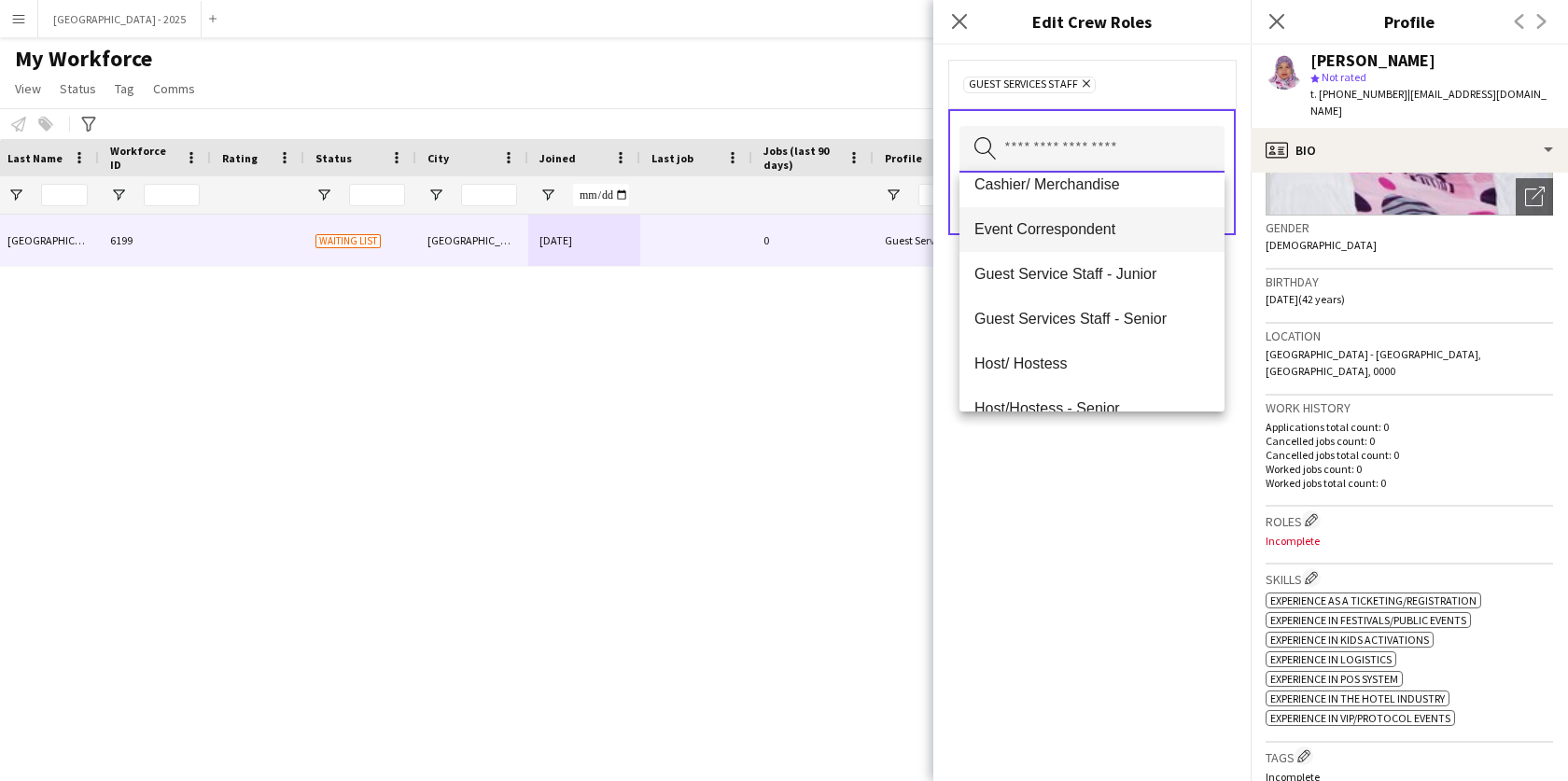
scroll to position [63, 0]
click at [1134, 461] on div "Guest Services Staff Remove Search by role type Save" at bounding box center [1092, 413] width 318 height 736
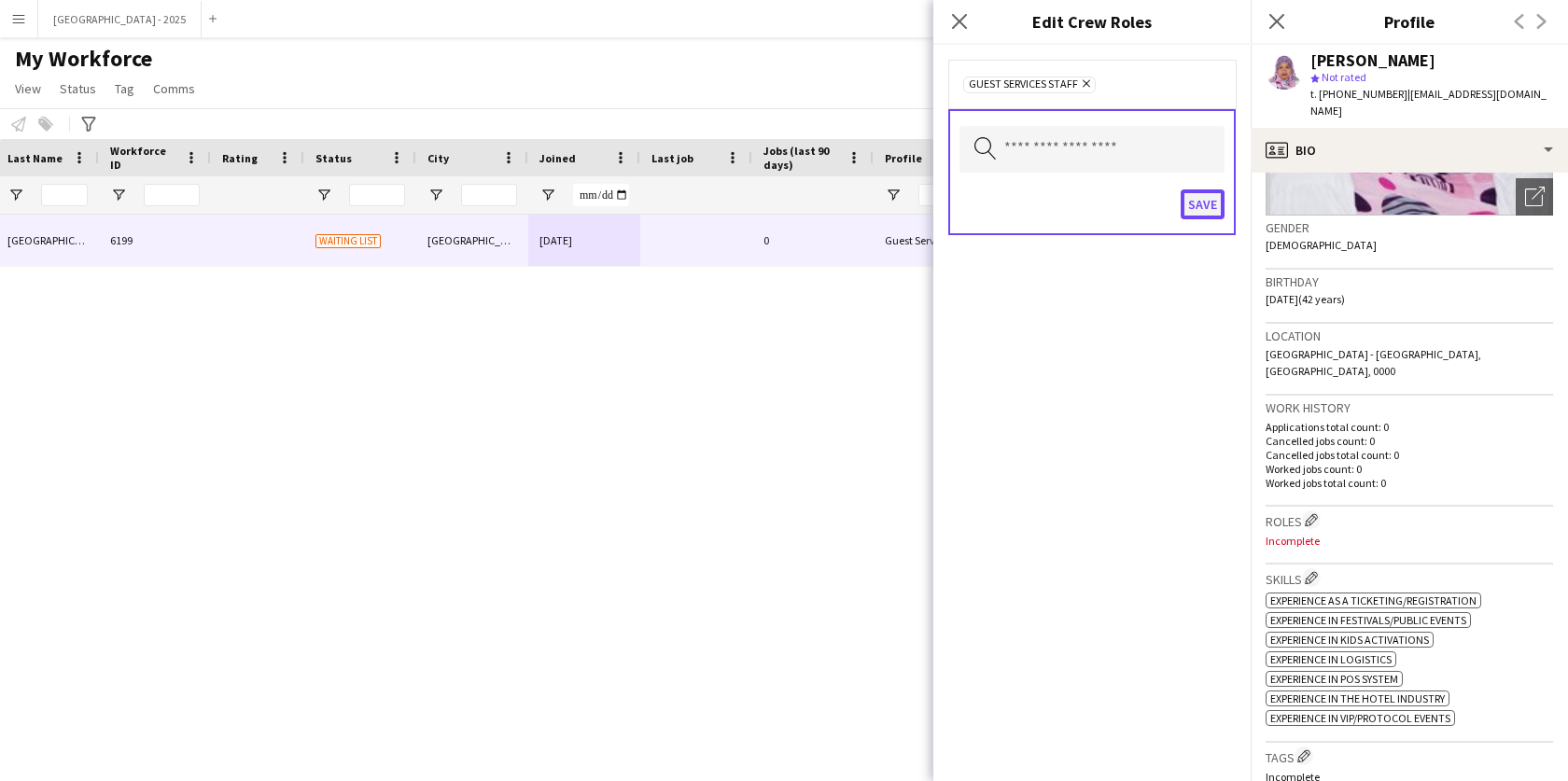
click at [1208, 219] on button "Save" at bounding box center [1203, 203] width 44 height 30
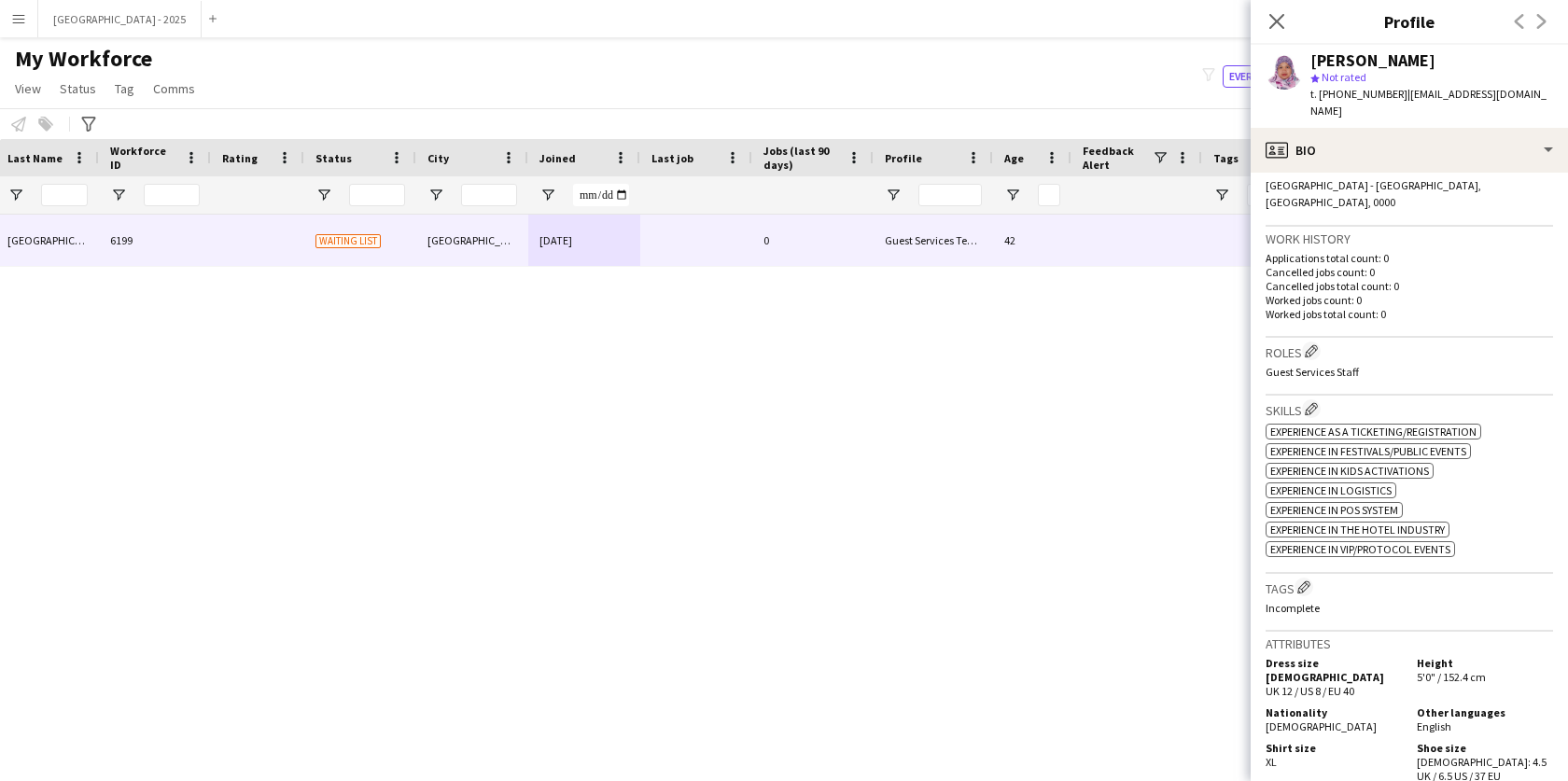
scroll to position [440, 0]
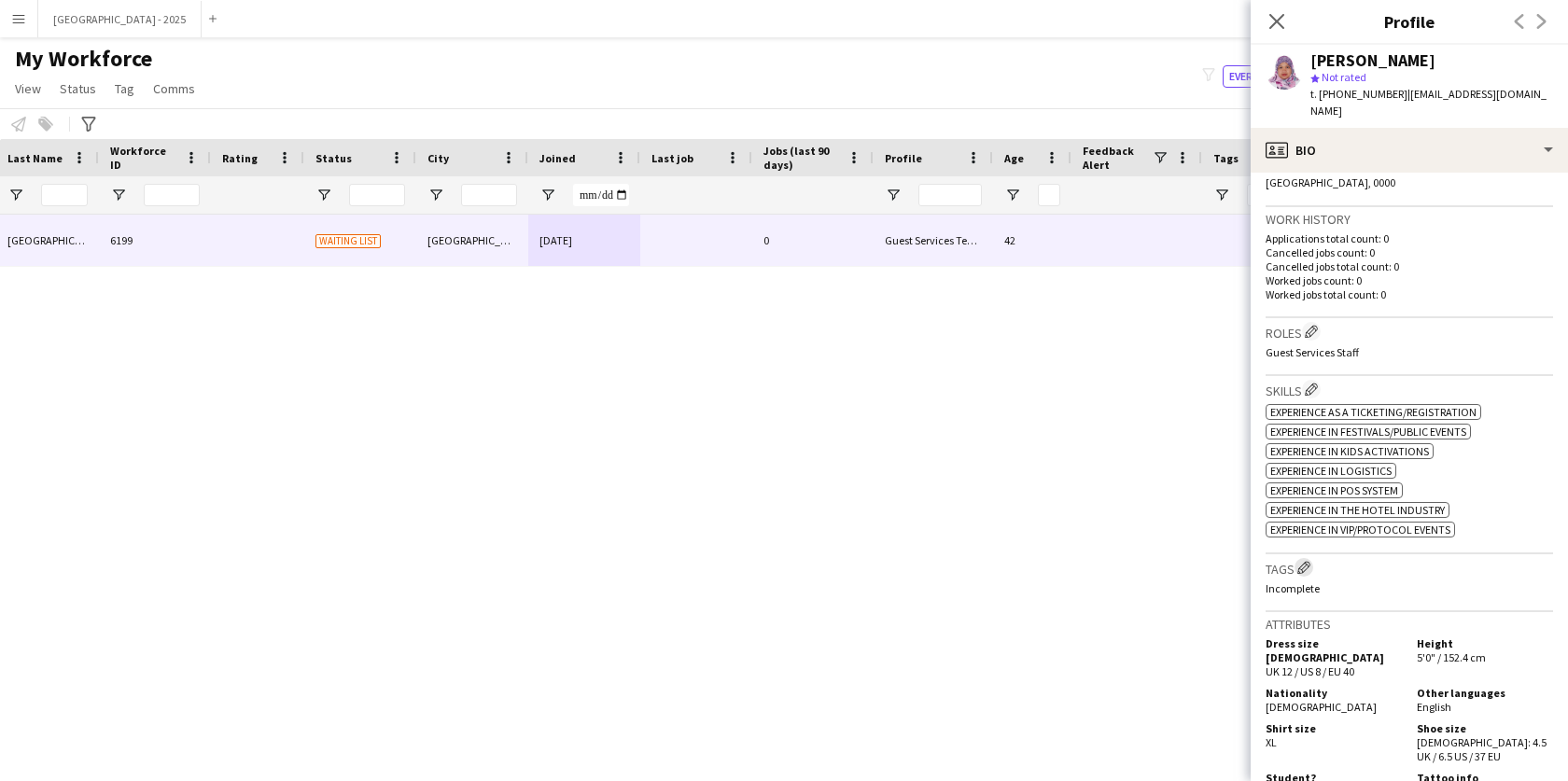
click at [1305, 561] on app-icon "Edit crew company tags" at bounding box center [1304, 568] width 13 height 13
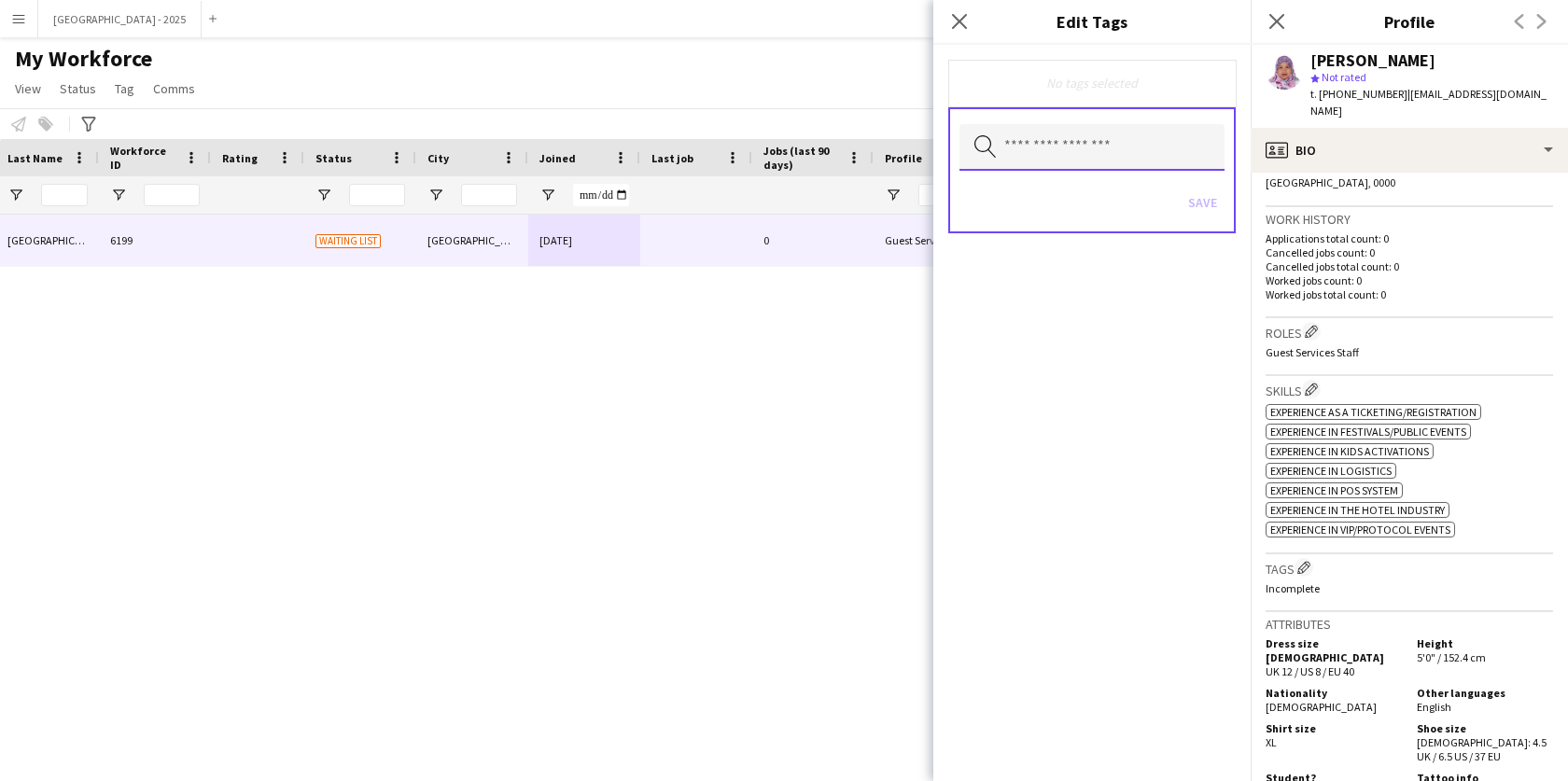
click at [1071, 149] on input "text" at bounding box center [1092, 147] width 265 height 47
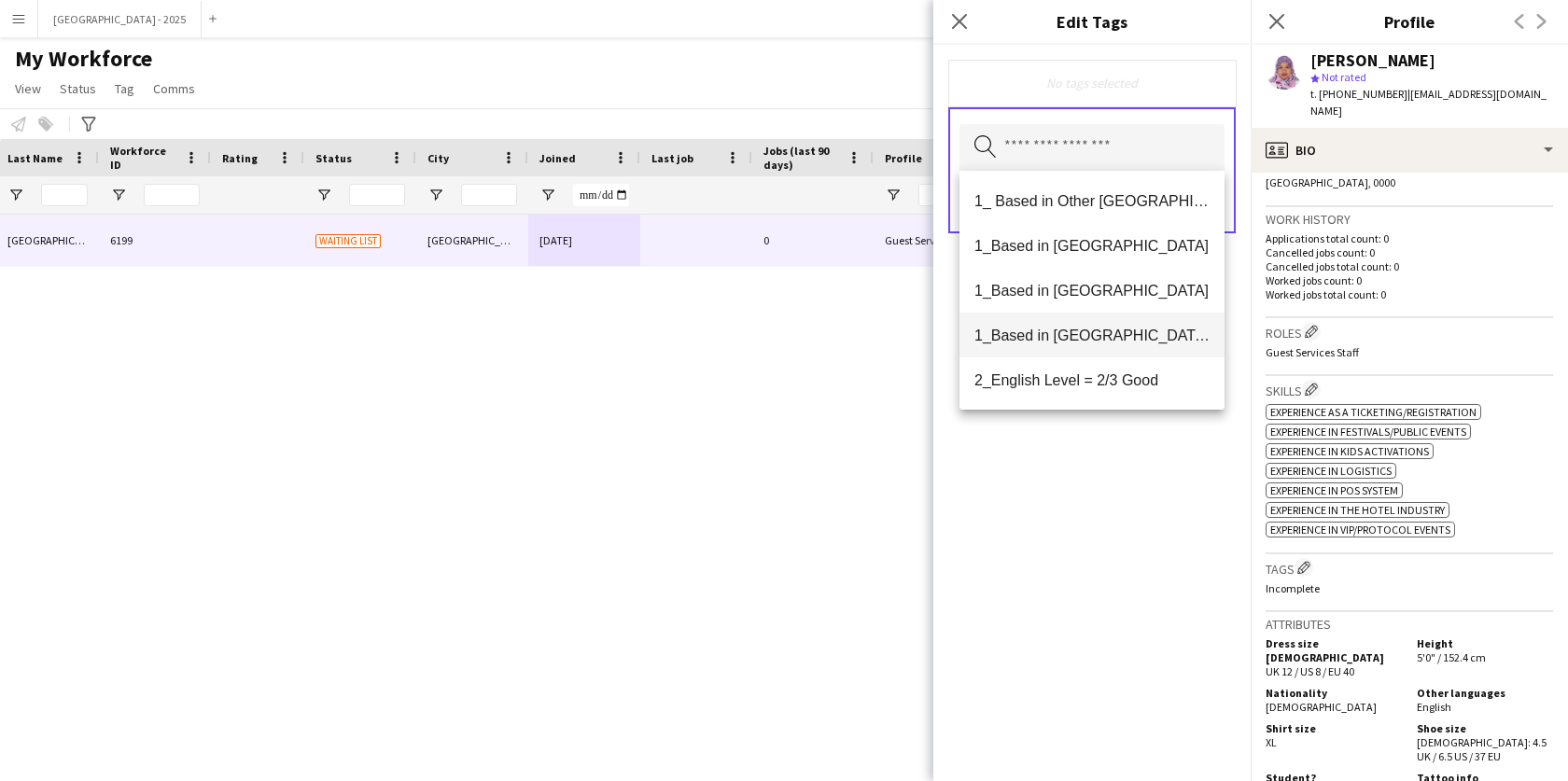
click at [1074, 328] on span "1_Based in [GEOGRAPHIC_DATA]/[GEOGRAPHIC_DATA]/Ajman" at bounding box center [1092, 335] width 235 height 17
click at [1124, 340] on span "2_English Level = 2/3 Good" at bounding box center [1092, 336] width 235 height 17
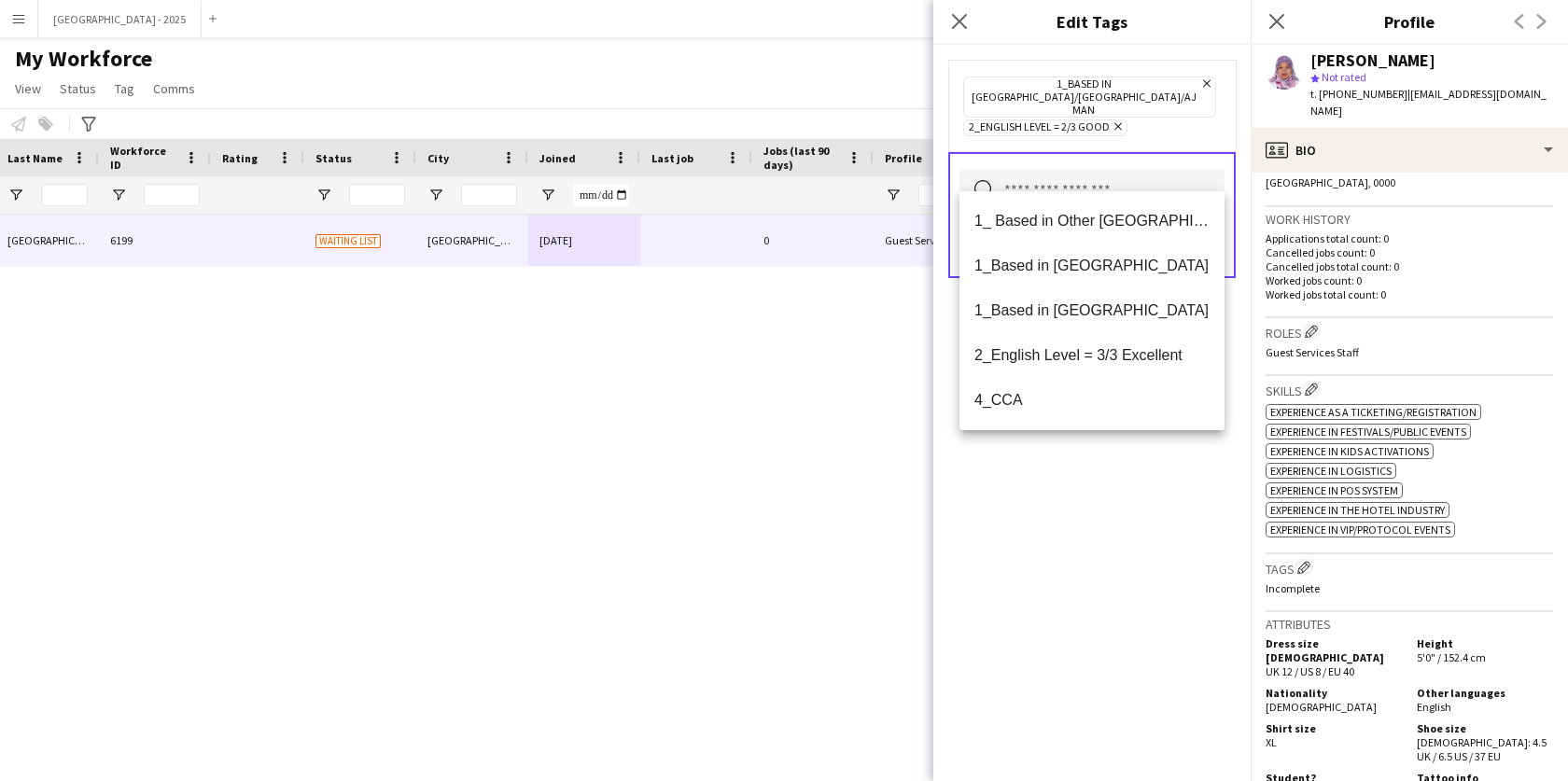
scroll to position [152, 0]
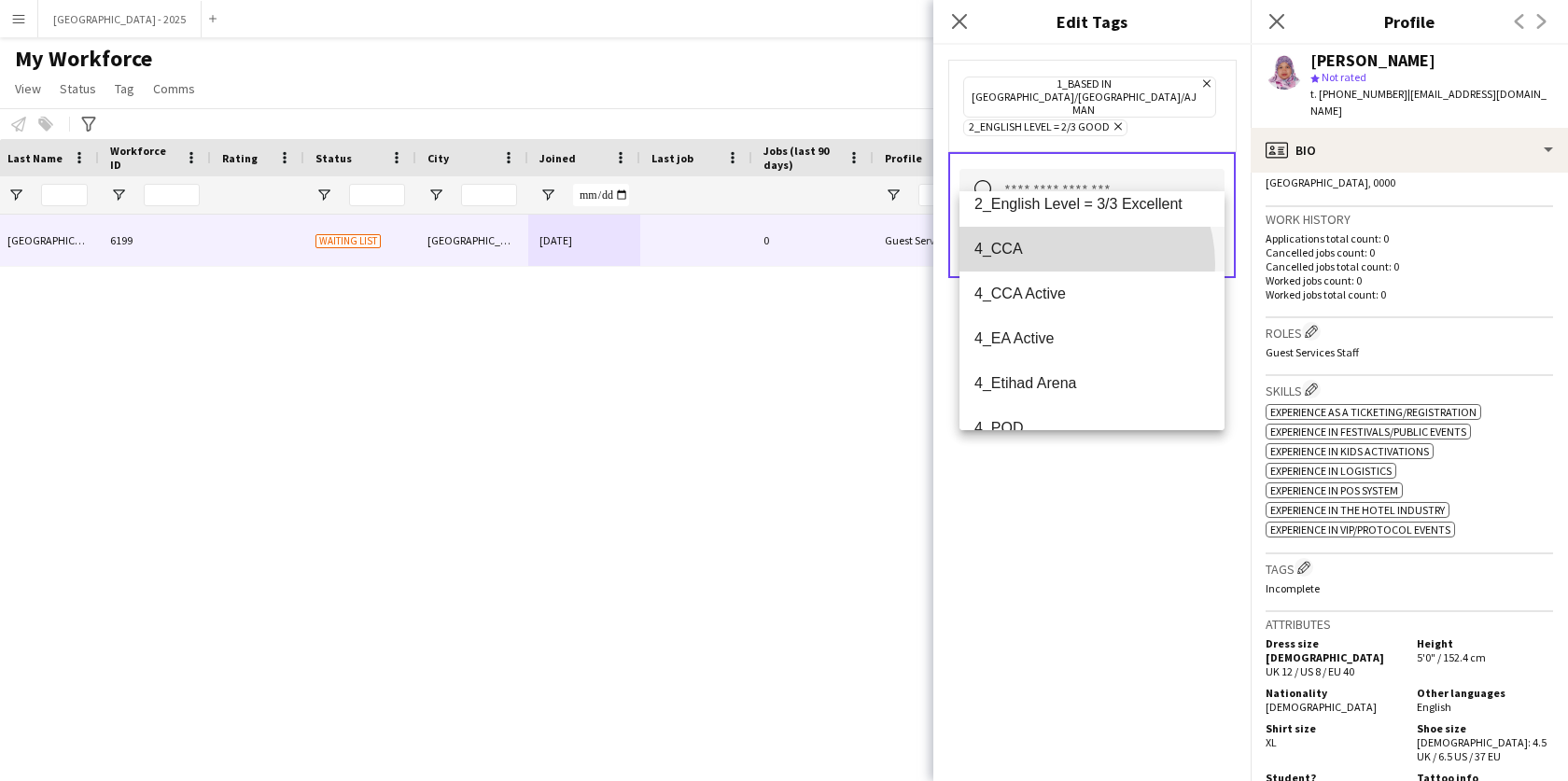
click at [1065, 264] on mat-option "4_CCA" at bounding box center [1092, 248] width 265 height 45
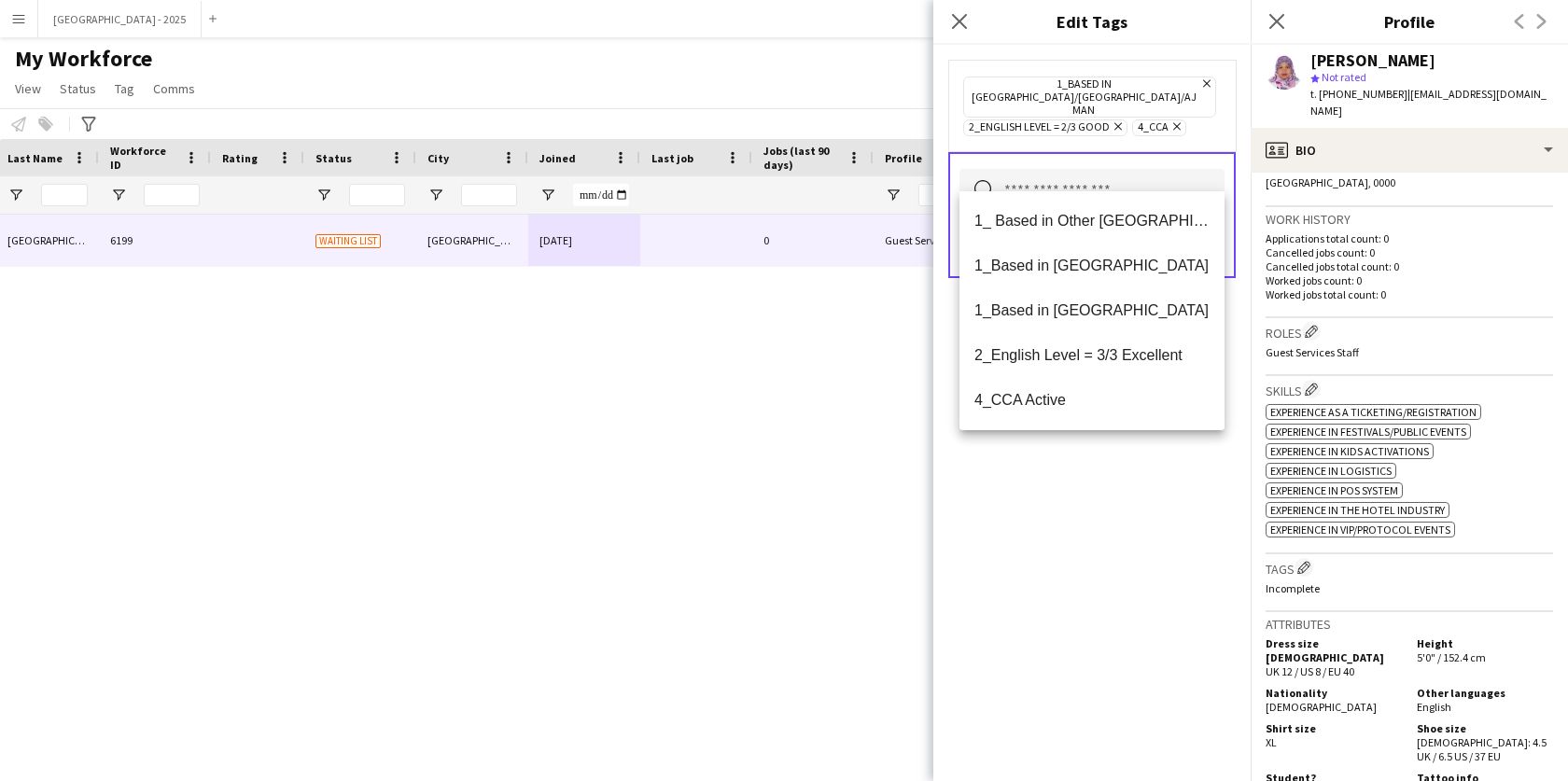
click at [1112, 500] on div "1_Based in [GEOGRAPHIC_DATA]/[GEOGRAPHIC_DATA]/Ajman Remove 2_English Level = 2…" at bounding box center [1092, 413] width 318 height 736
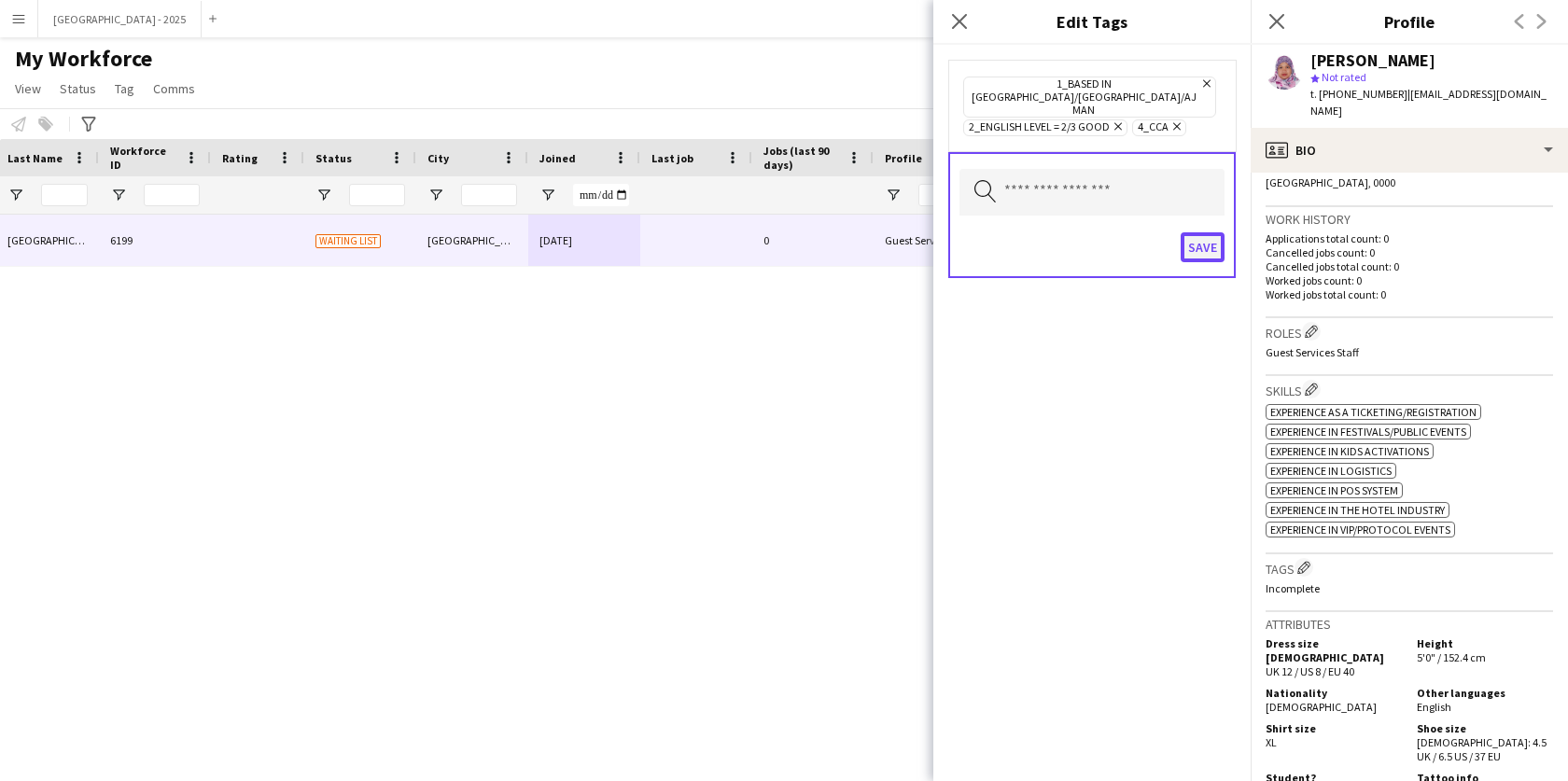
click at [1199, 232] on button "Save" at bounding box center [1203, 247] width 44 height 30
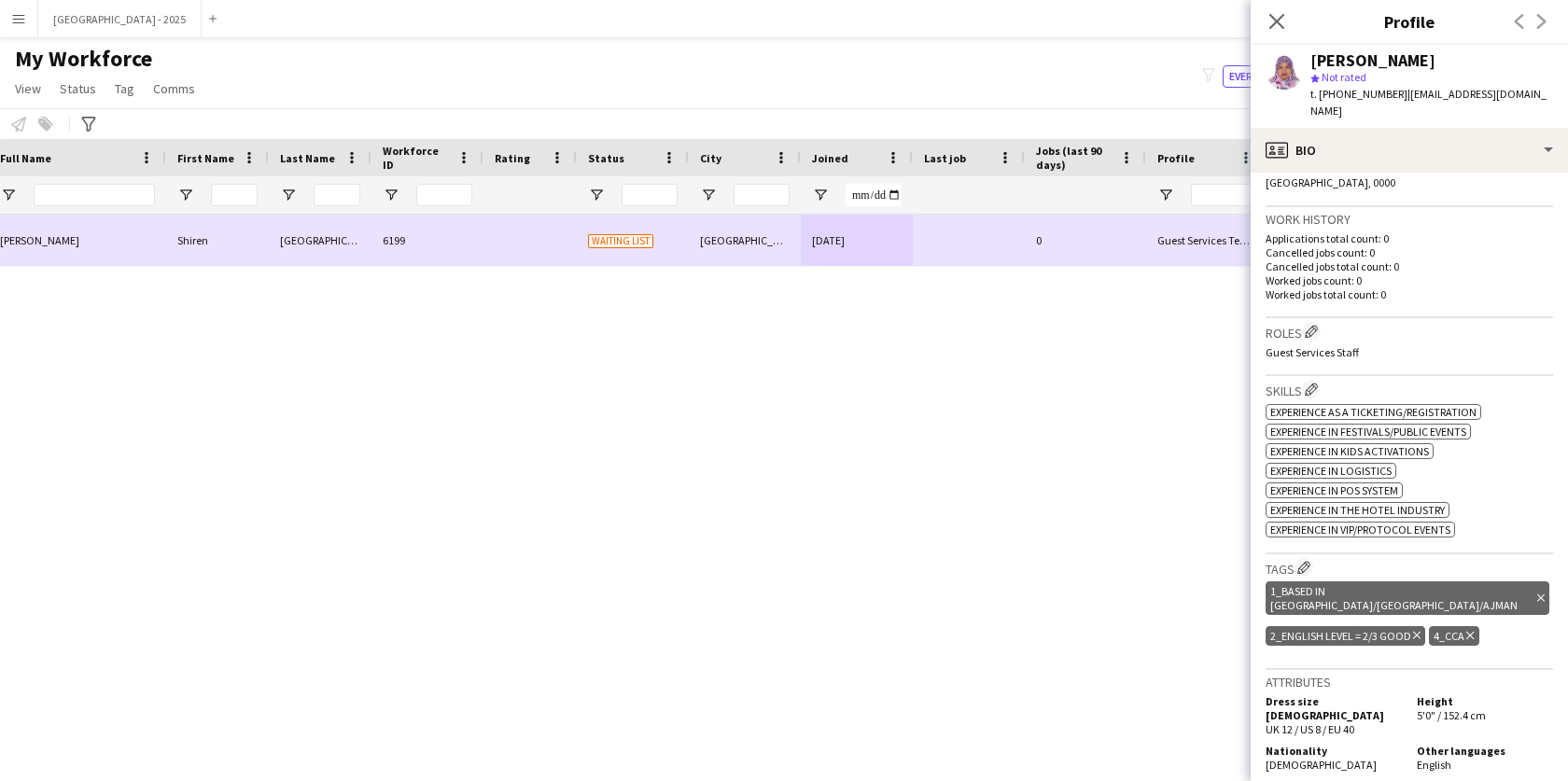
scroll to position [0, 0]
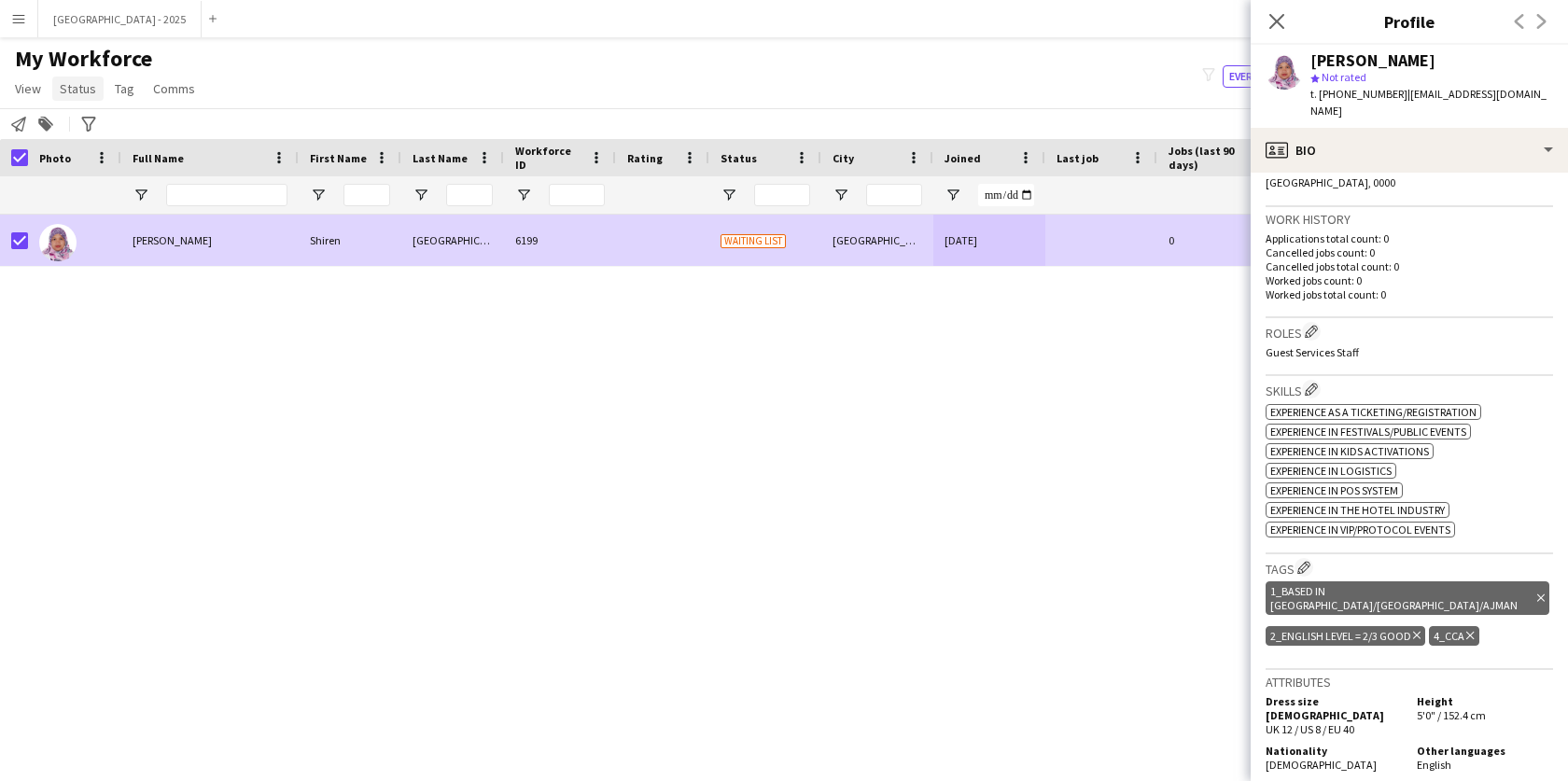
click at [88, 92] on span "Status" at bounding box center [78, 89] width 36 height 17
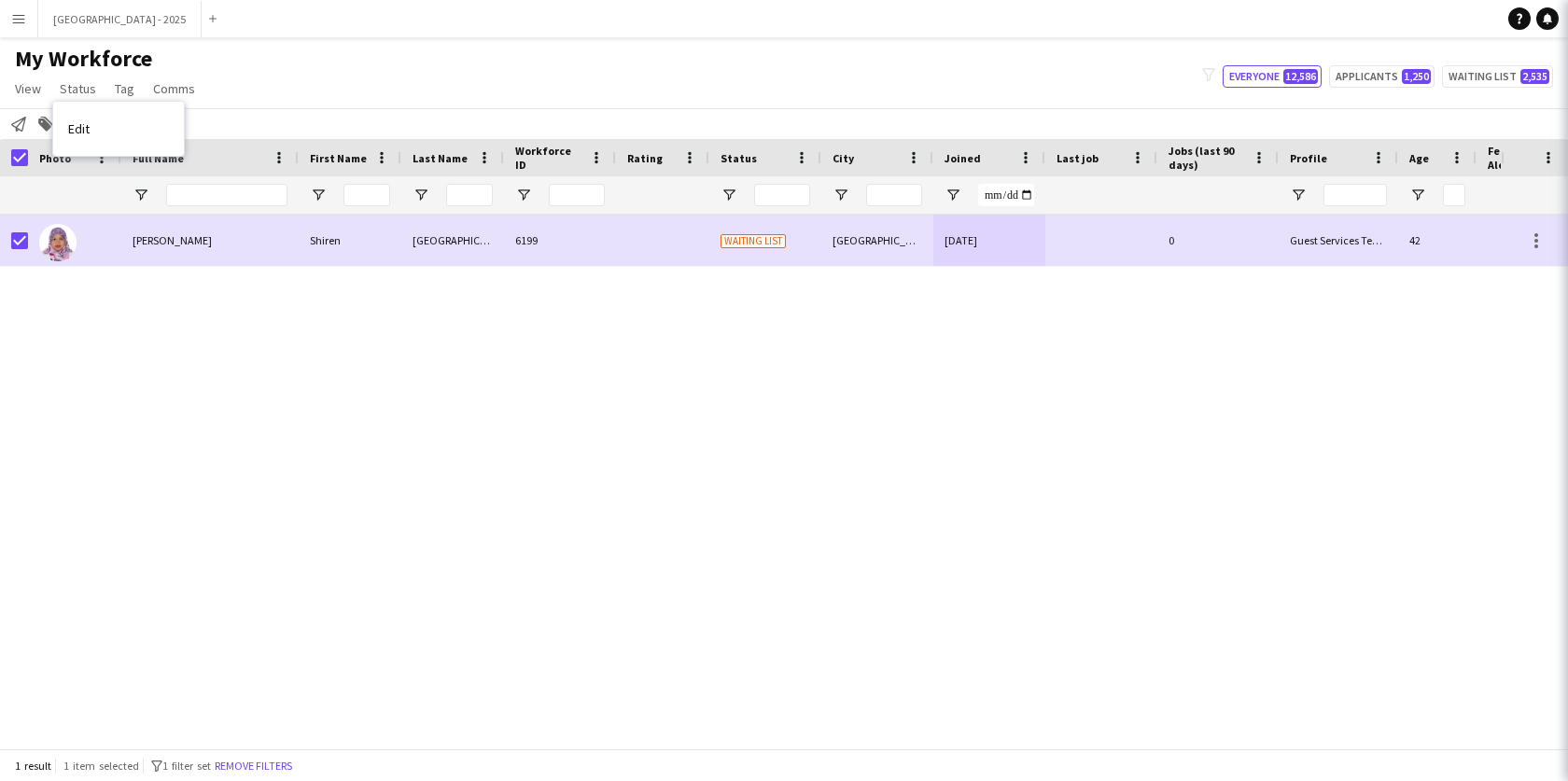
click at [91, 115] on link "Edit" at bounding box center [118, 129] width 131 height 39
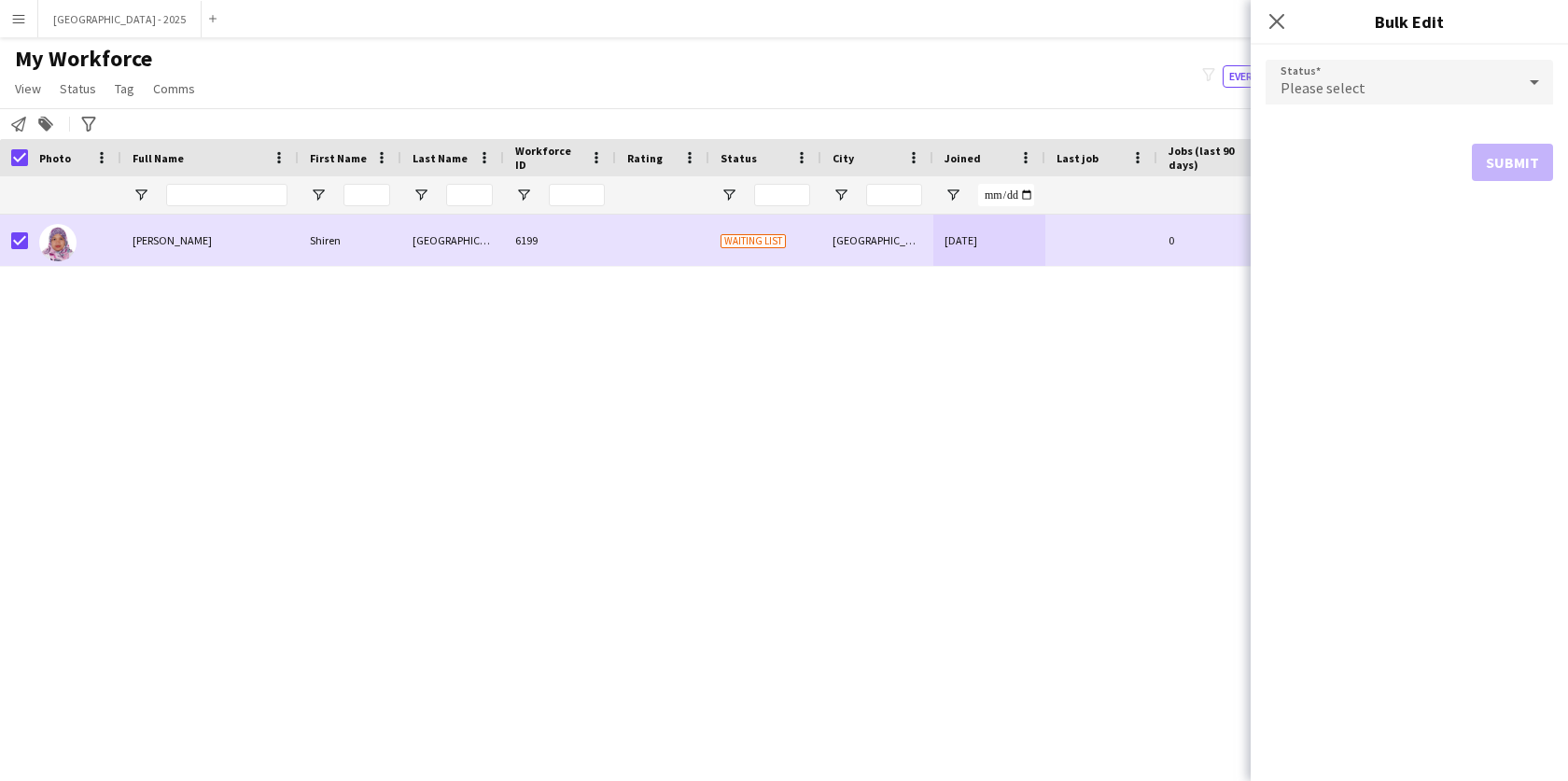
click at [1381, 76] on div "Please select" at bounding box center [1390, 82] width 250 height 45
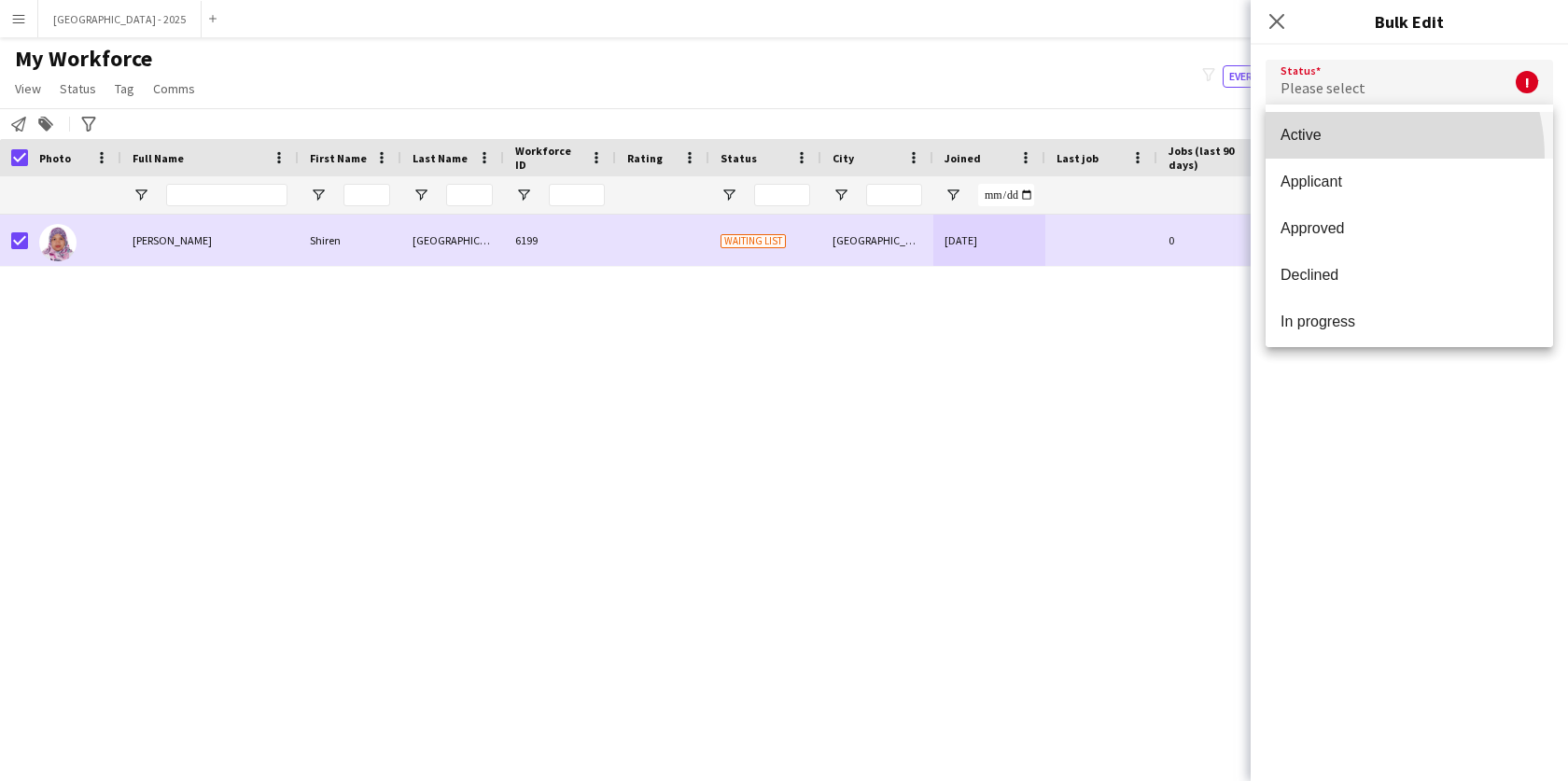
click at [1349, 156] on mat-option "Active" at bounding box center [1410, 135] width 288 height 47
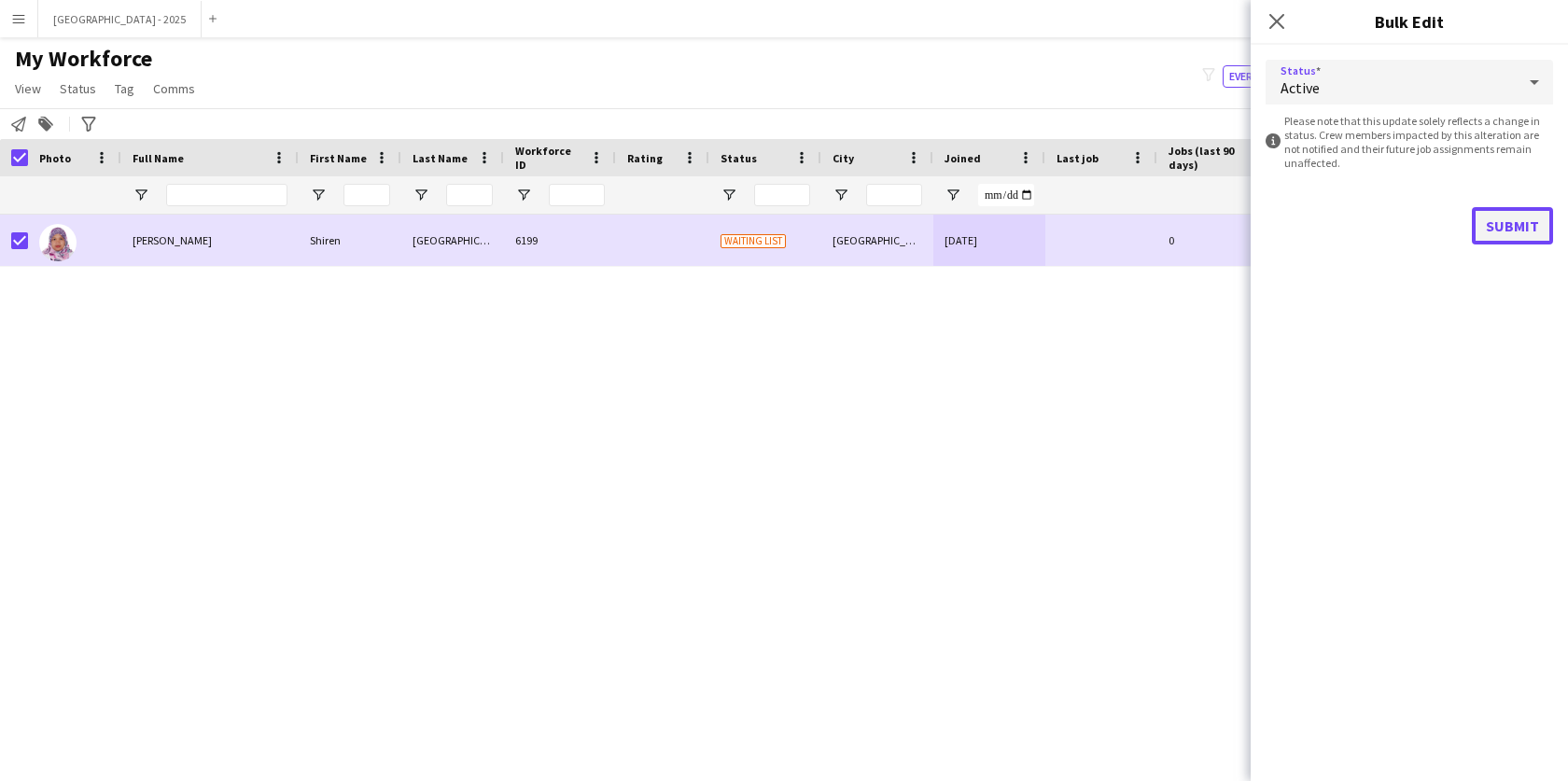
click at [1506, 234] on button "Submit" at bounding box center [1512, 225] width 82 height 37
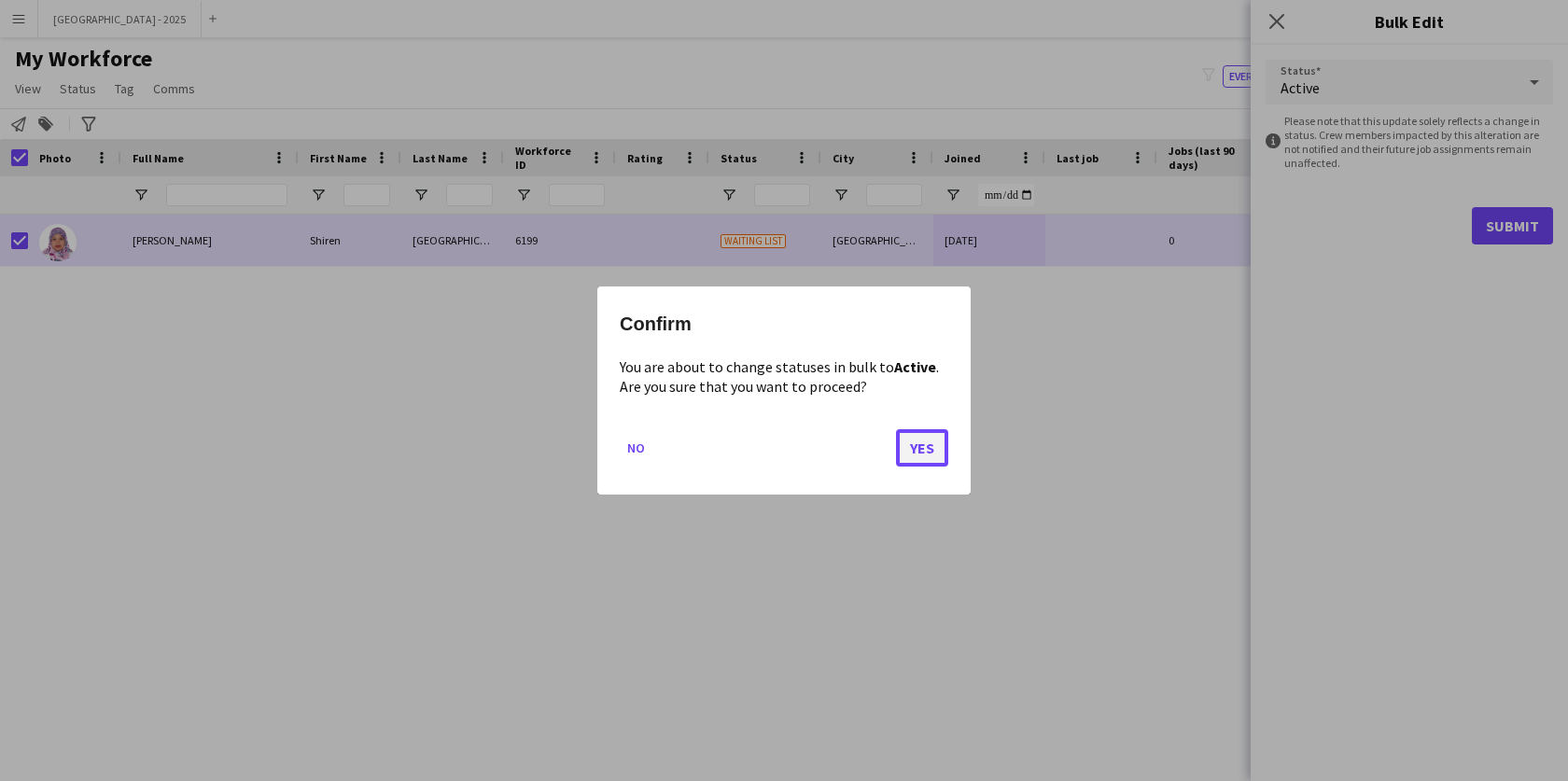
click at [912, 454] on button "Yes" at bounding box center [922, 447] width 52 height 37
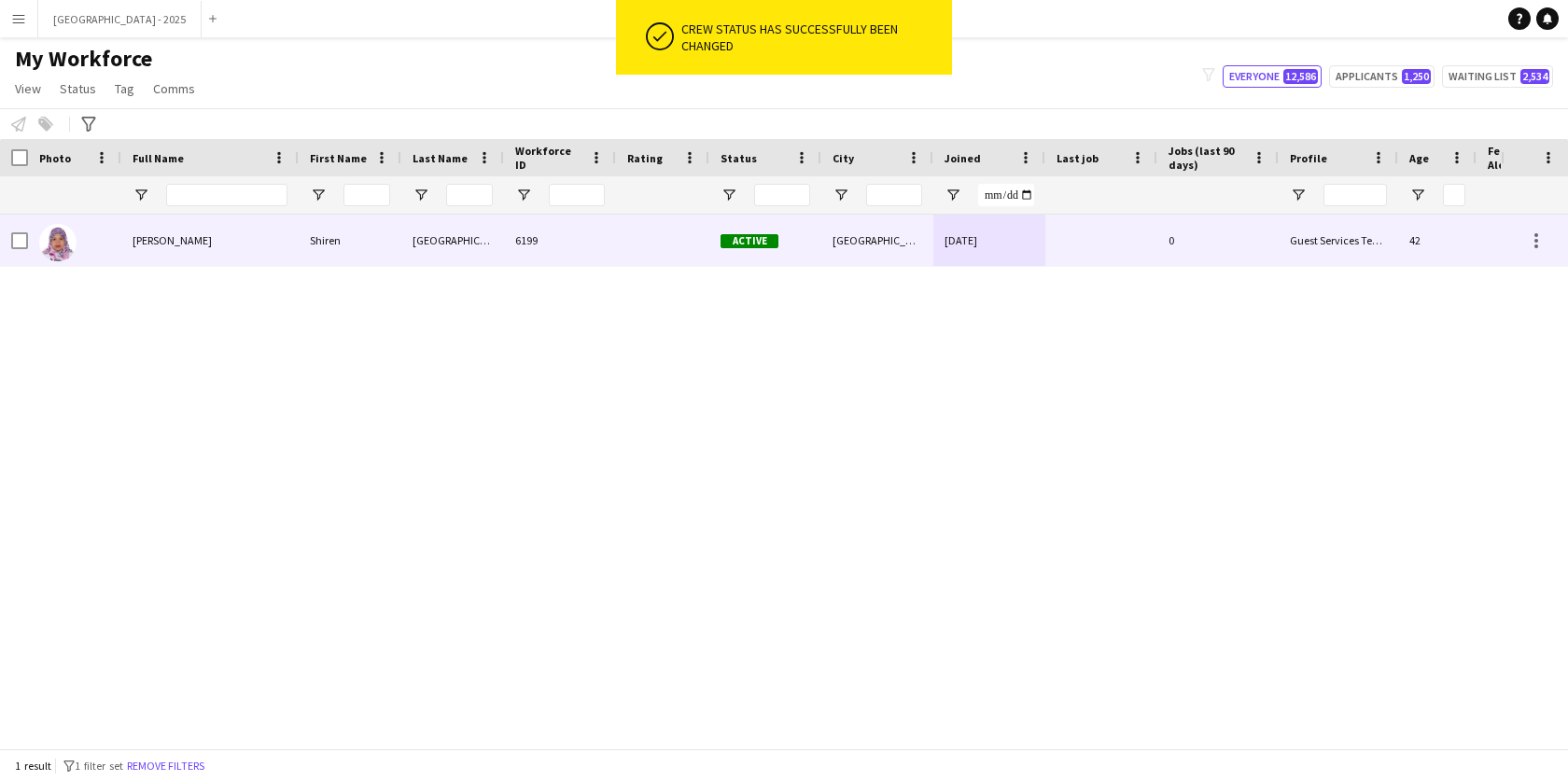
click at [50, 234] on img at bounding box center [58, 242] width 37 height 37
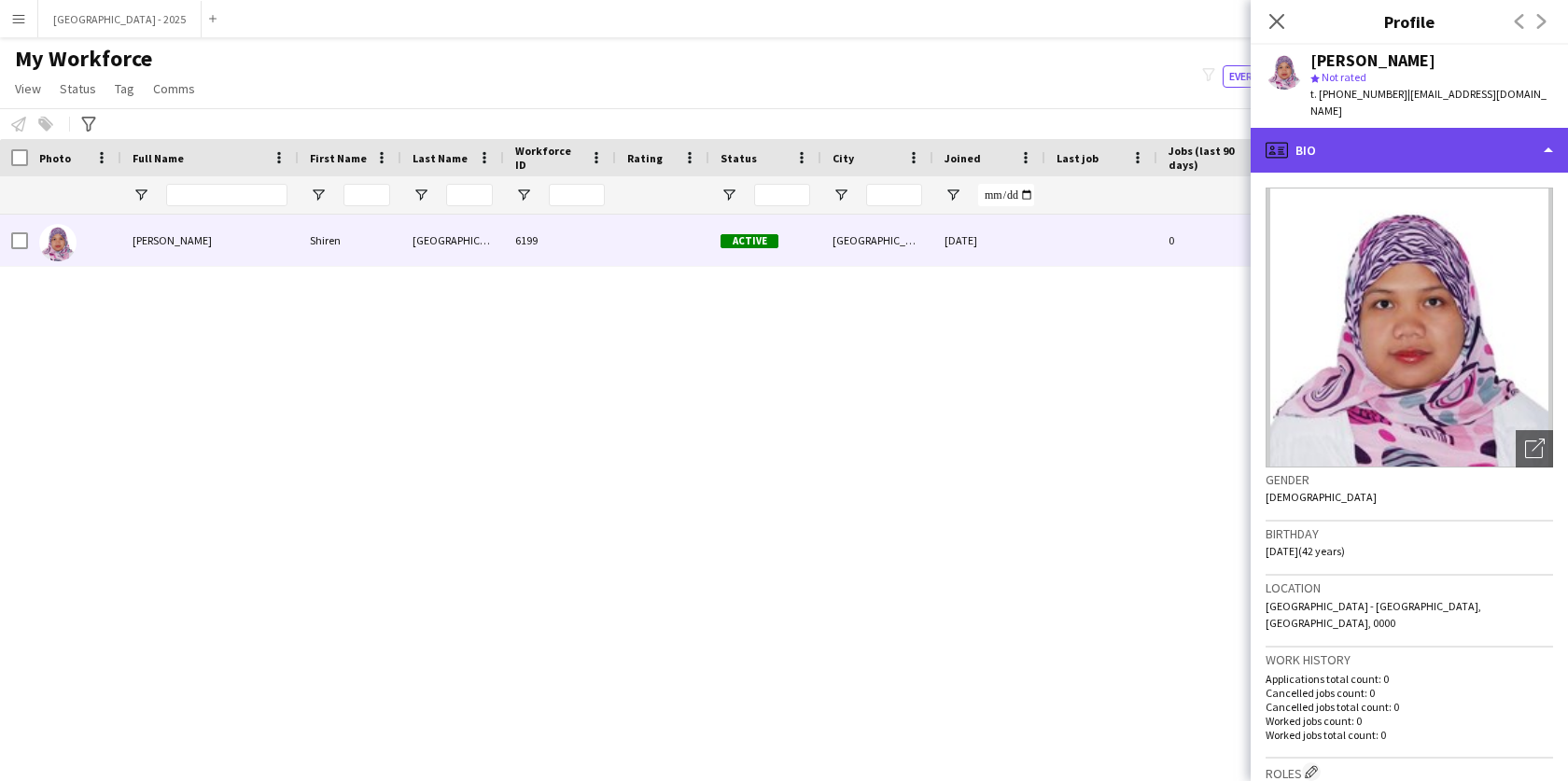
click at [1366, 131] on div "profile Bio" at bounding box center [1409, 150] width 318 height 45
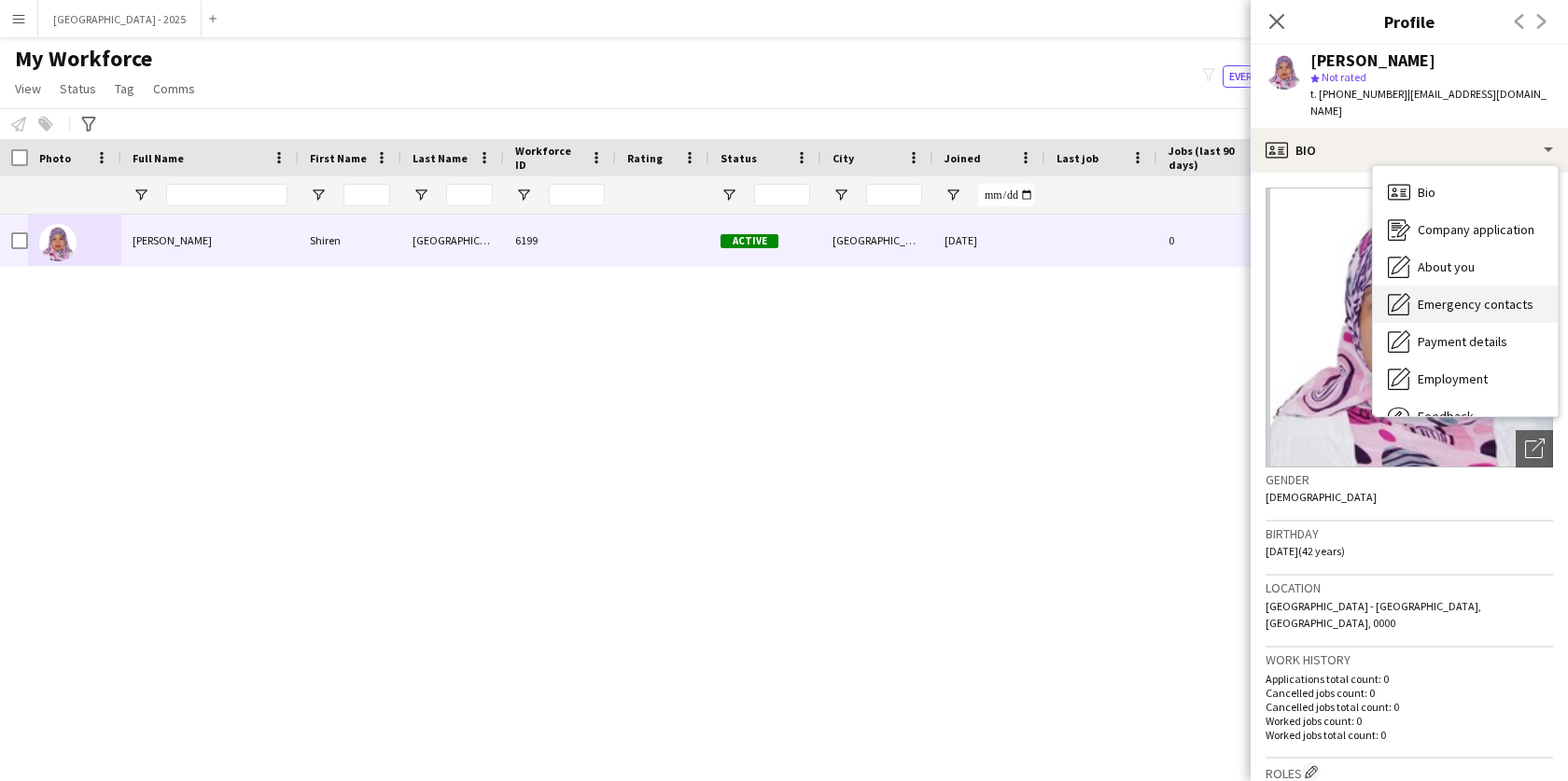
click at [1448, 296] on span "Emergency contacts" at bounding box center [1476, 304] width 116 height 17
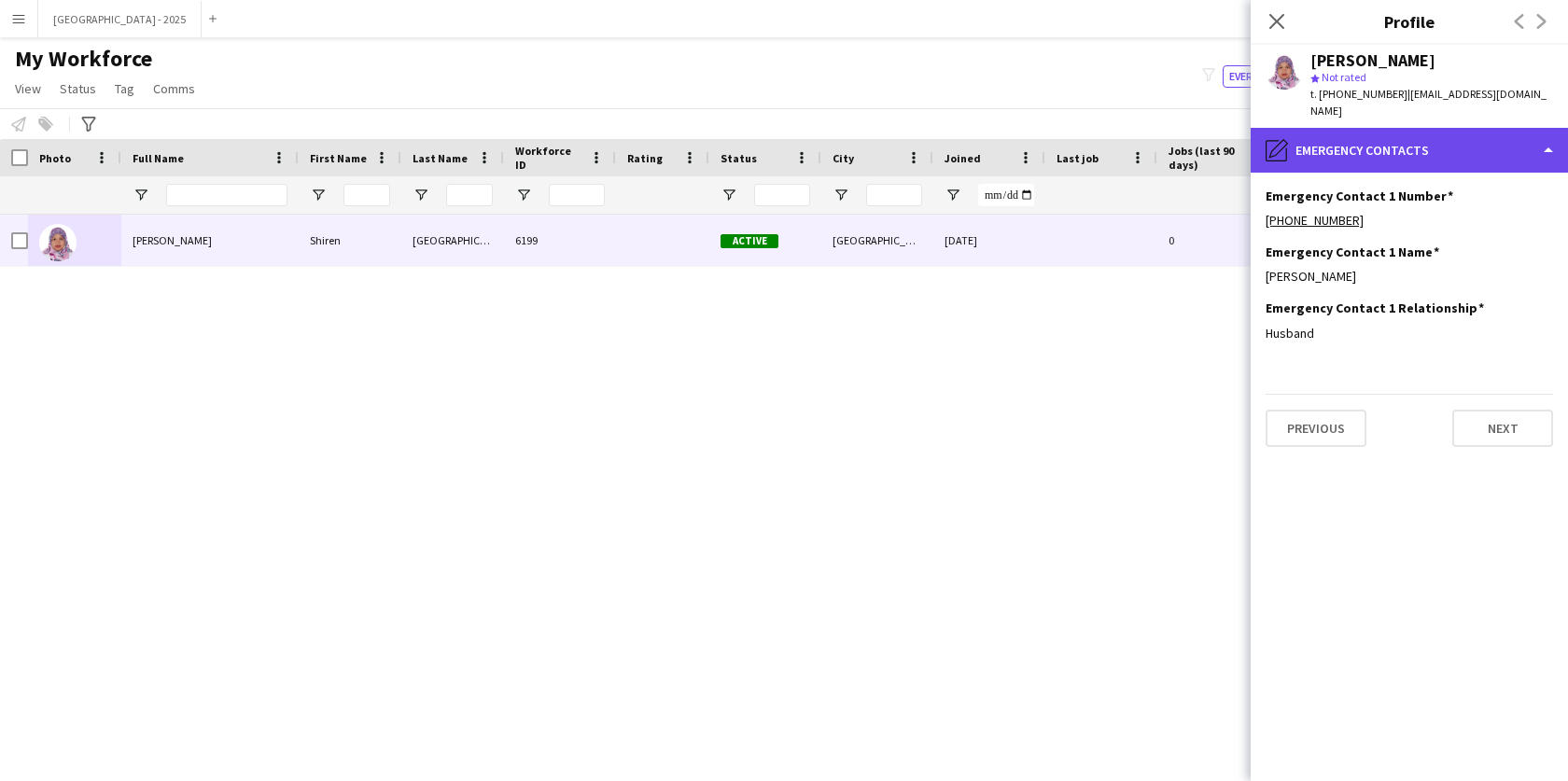
click at [1364, 128] on div "pencil4 Emergency contacts" at bounding box center [1409, 150] width 318 height 45
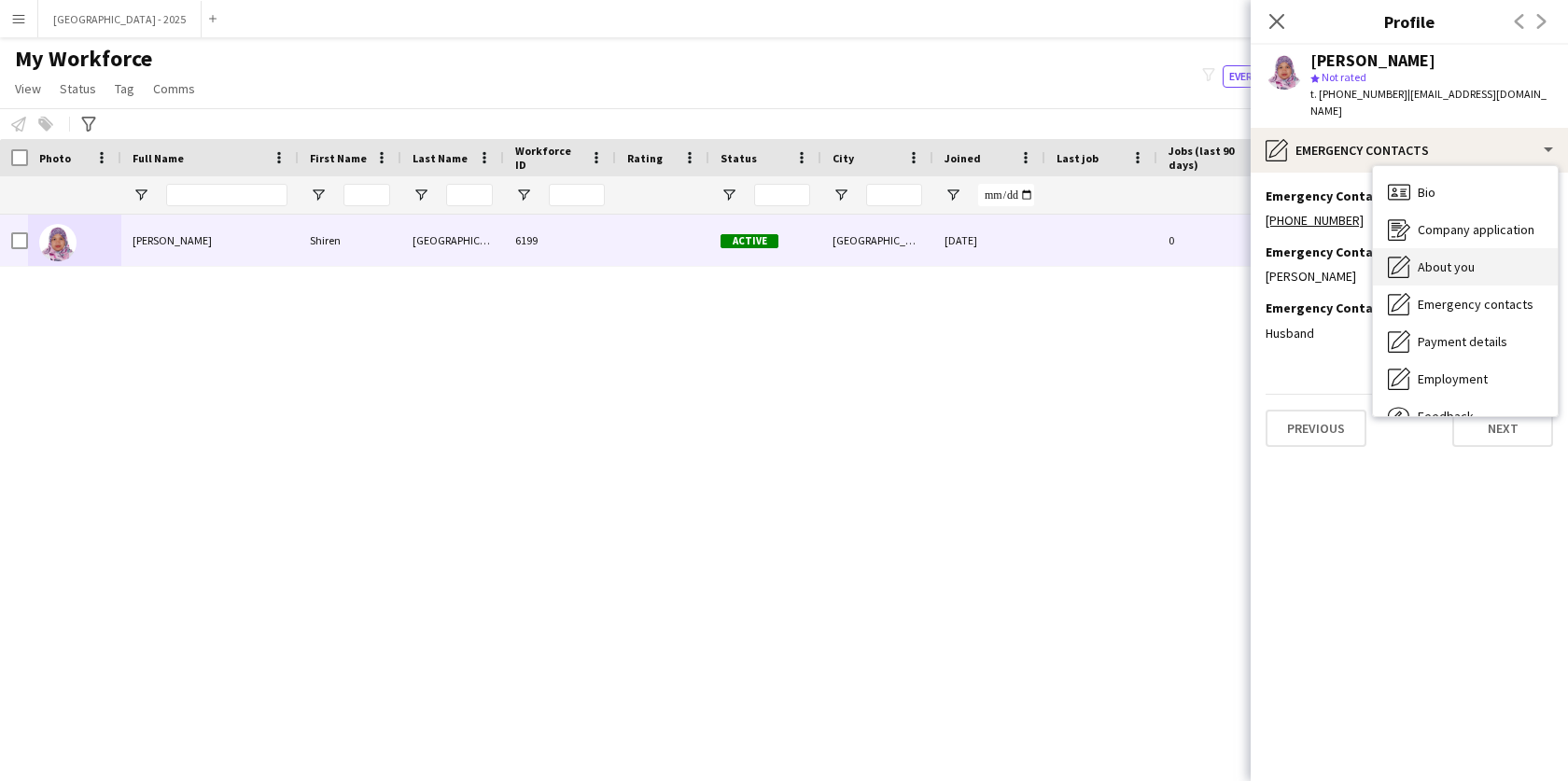
click at [1410, 256] on icon "About you" at bounding box center [1398, 267] width 22 height 22
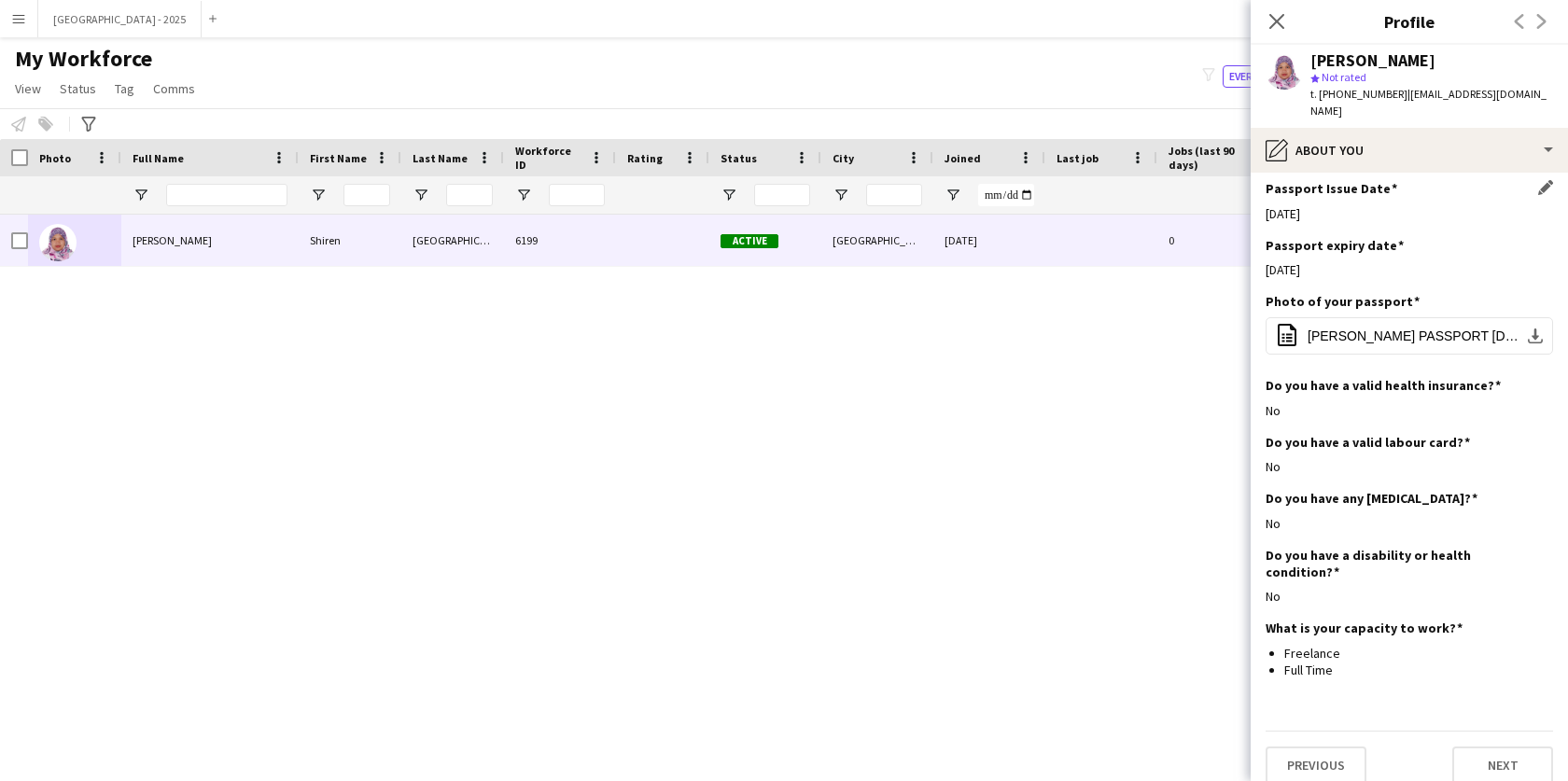
scroll to position [565, 0]
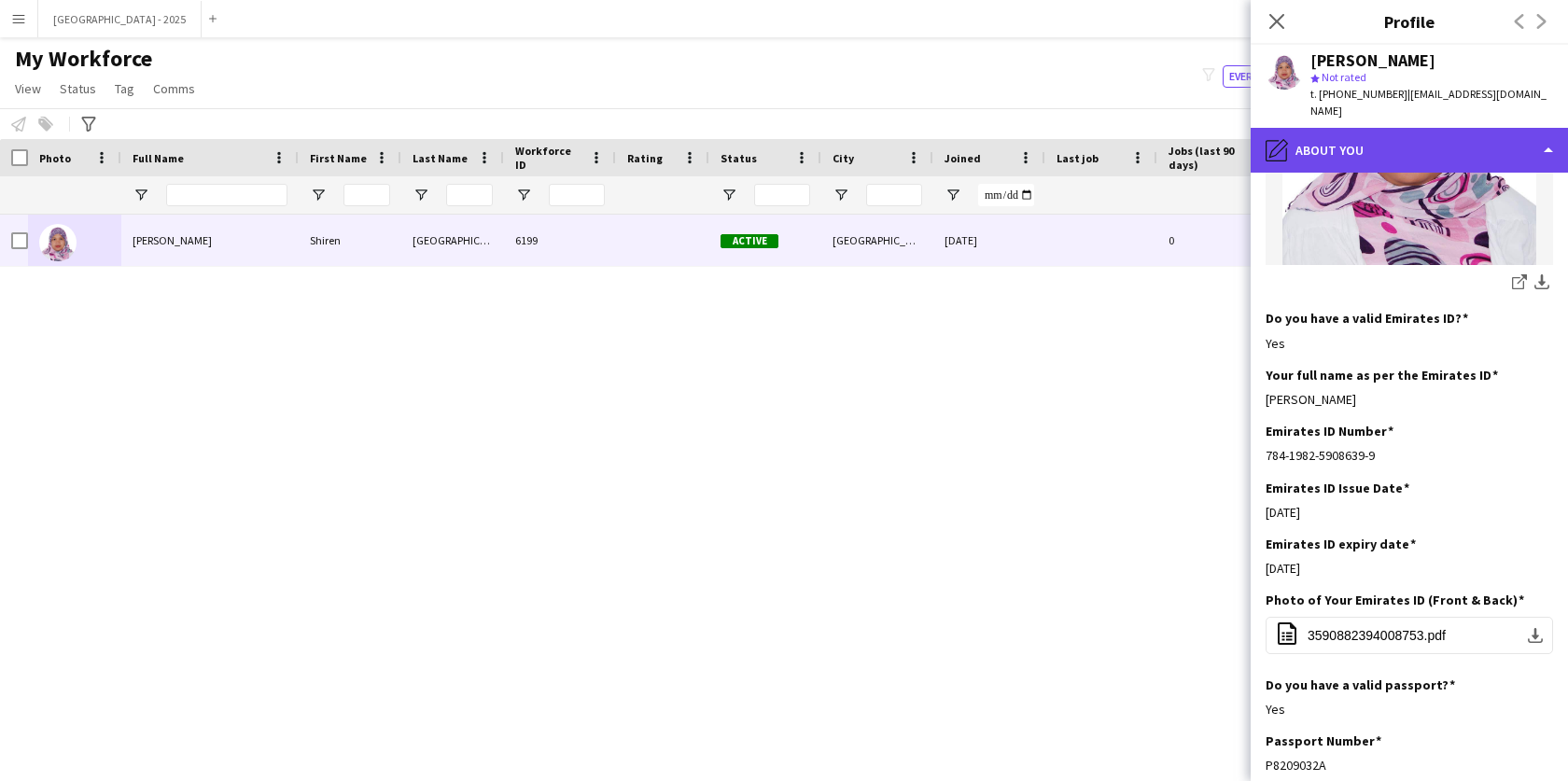
click at [1324, 130] on div "pencil4 About you" at bounding box center [1409, 150] width 318 height 45
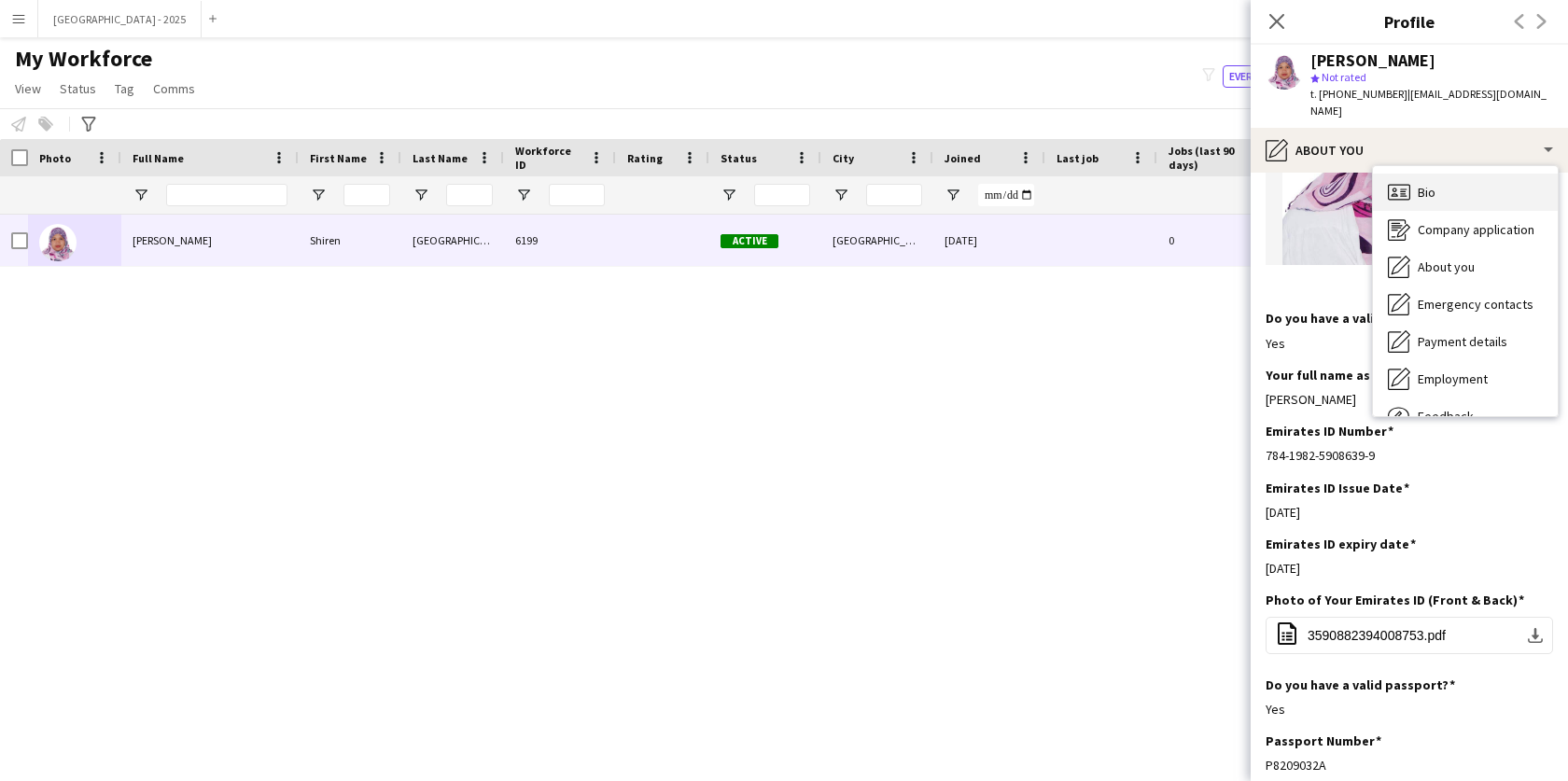
click at [1408, 181] on icon "Bio" at bounding box center [1398, 192] width 22 height 22
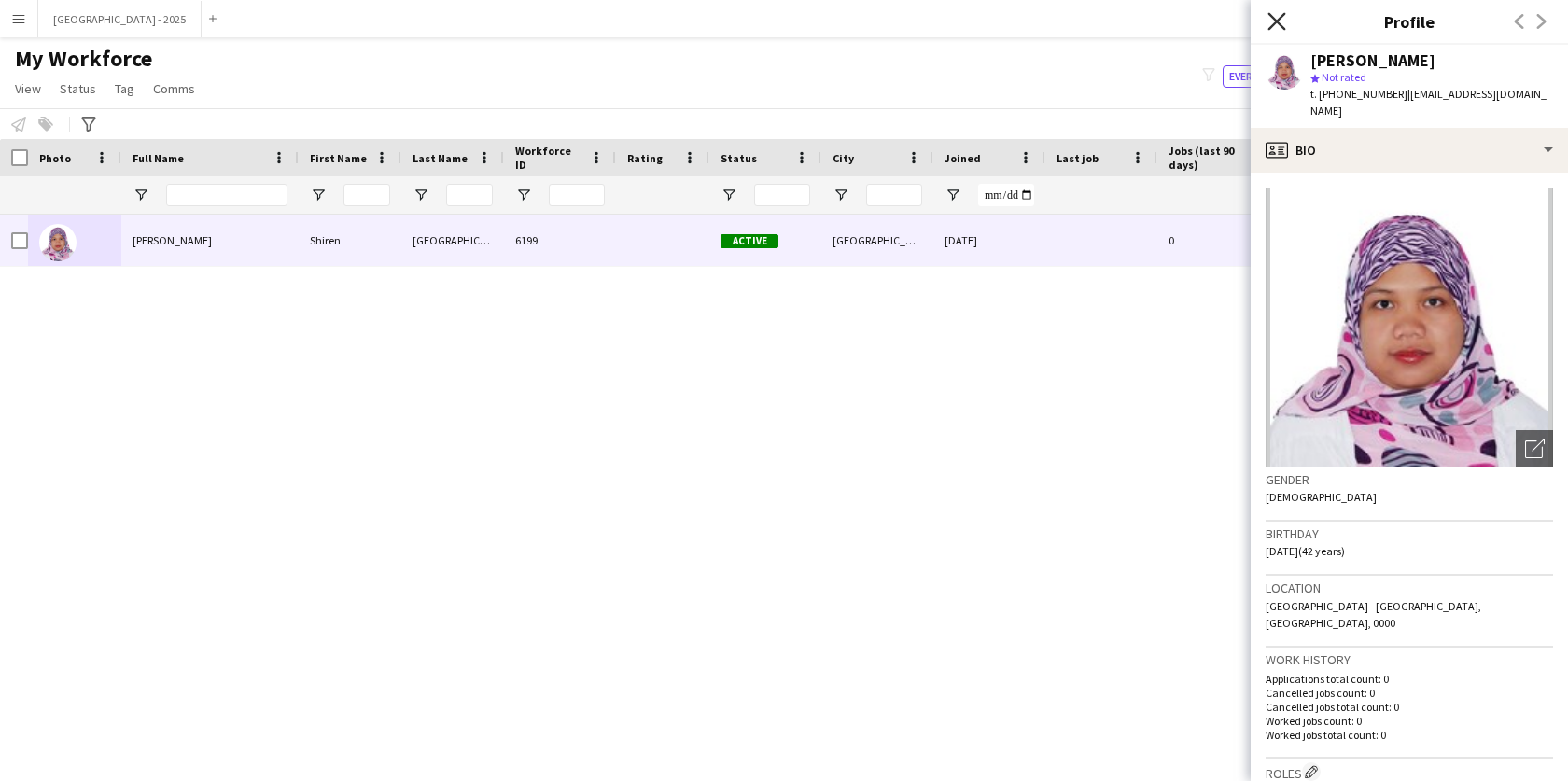
click at [1275, 24] on icon at bounding box center [1276, 21] width 17 height 17
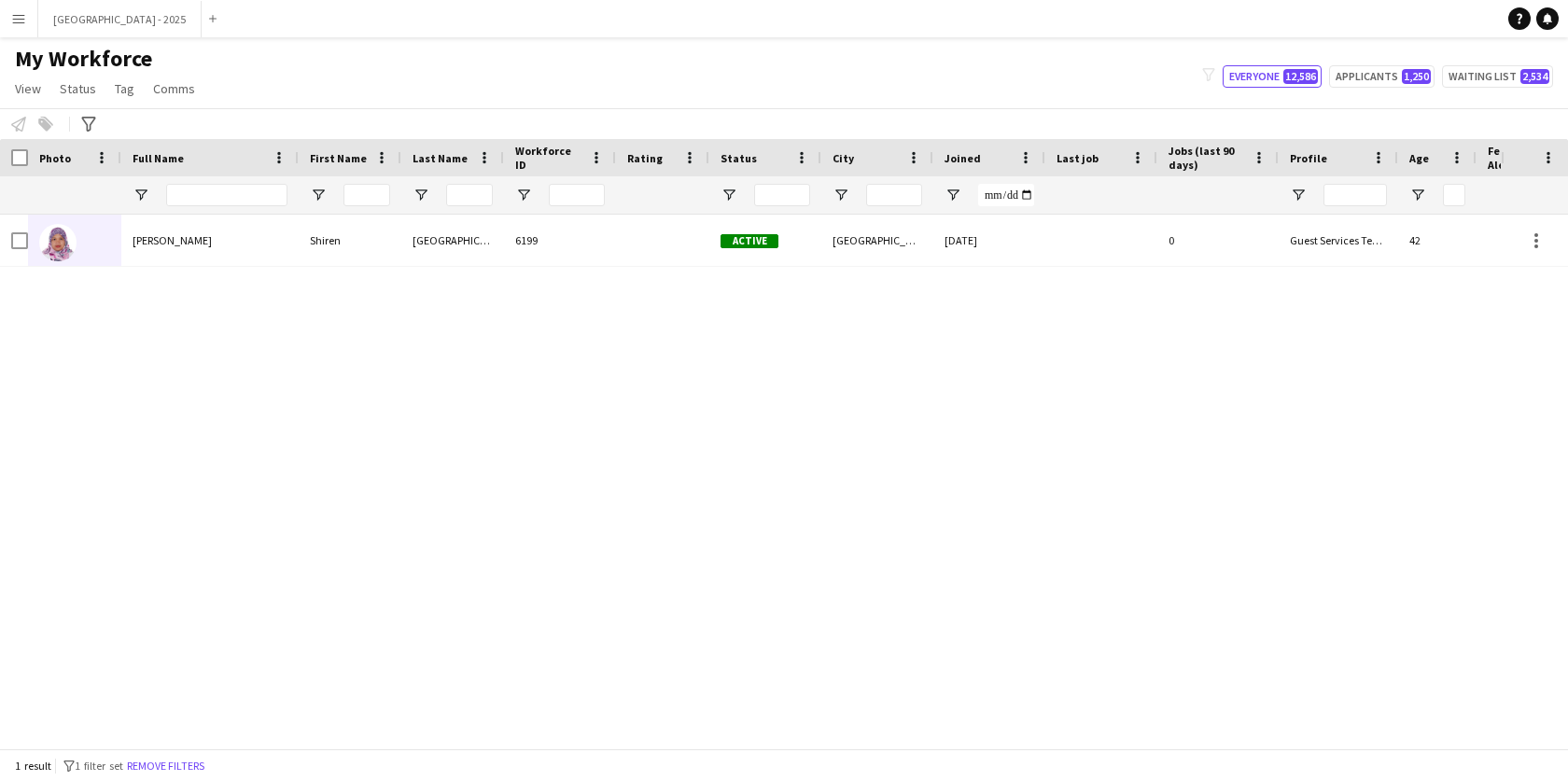
drag, startPoint x: 196, startPoint y: 761, endPoint x: 585, endPoint y: 1, distance: 853.8
click at [195, 761] on button "Remove filters" at bounding box center [165, 766] width 85 height 20
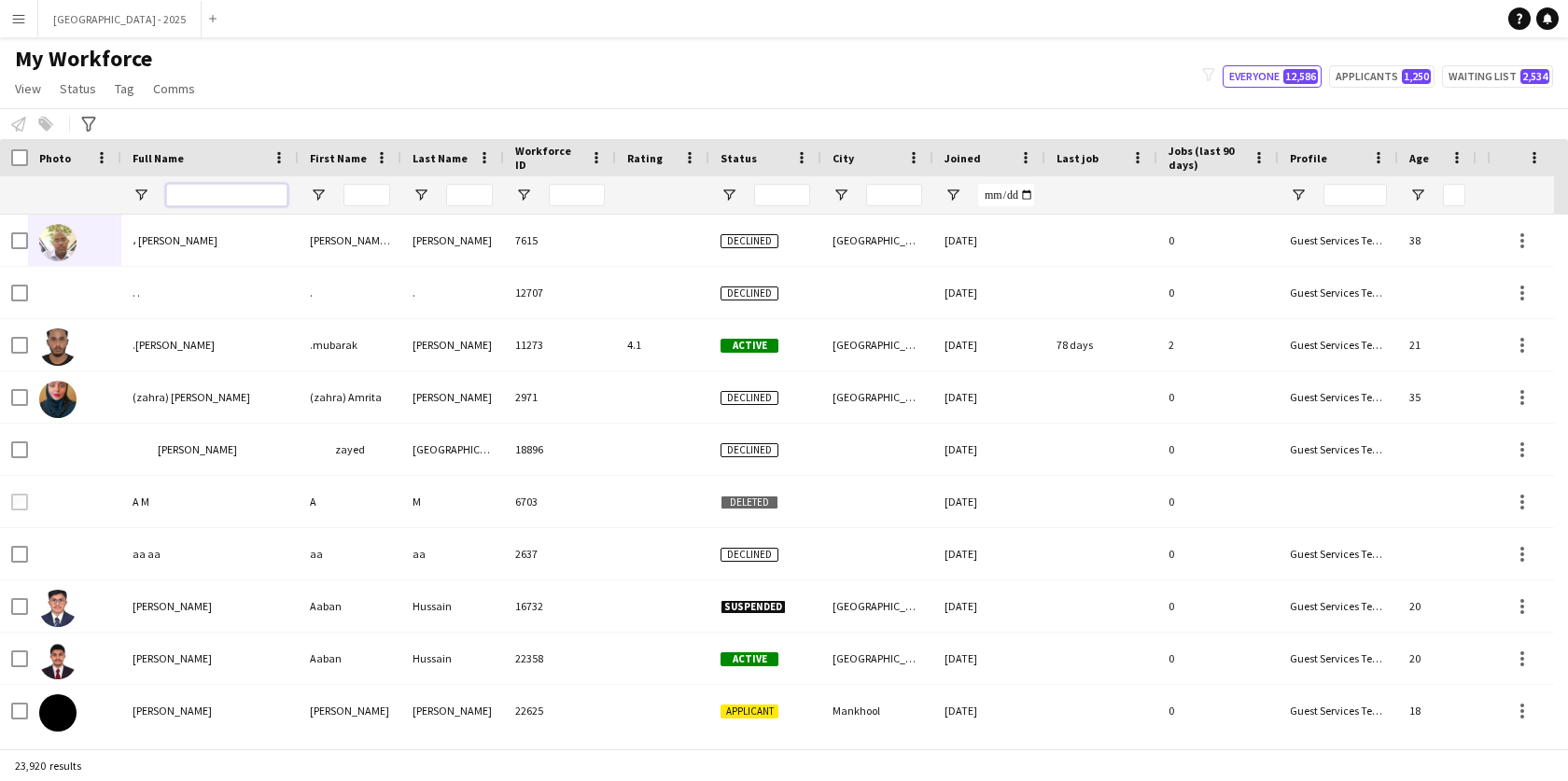
click at [264, 189] on input "Full Name Filter Input" at bounding box center [226, 195] width 121 height 22
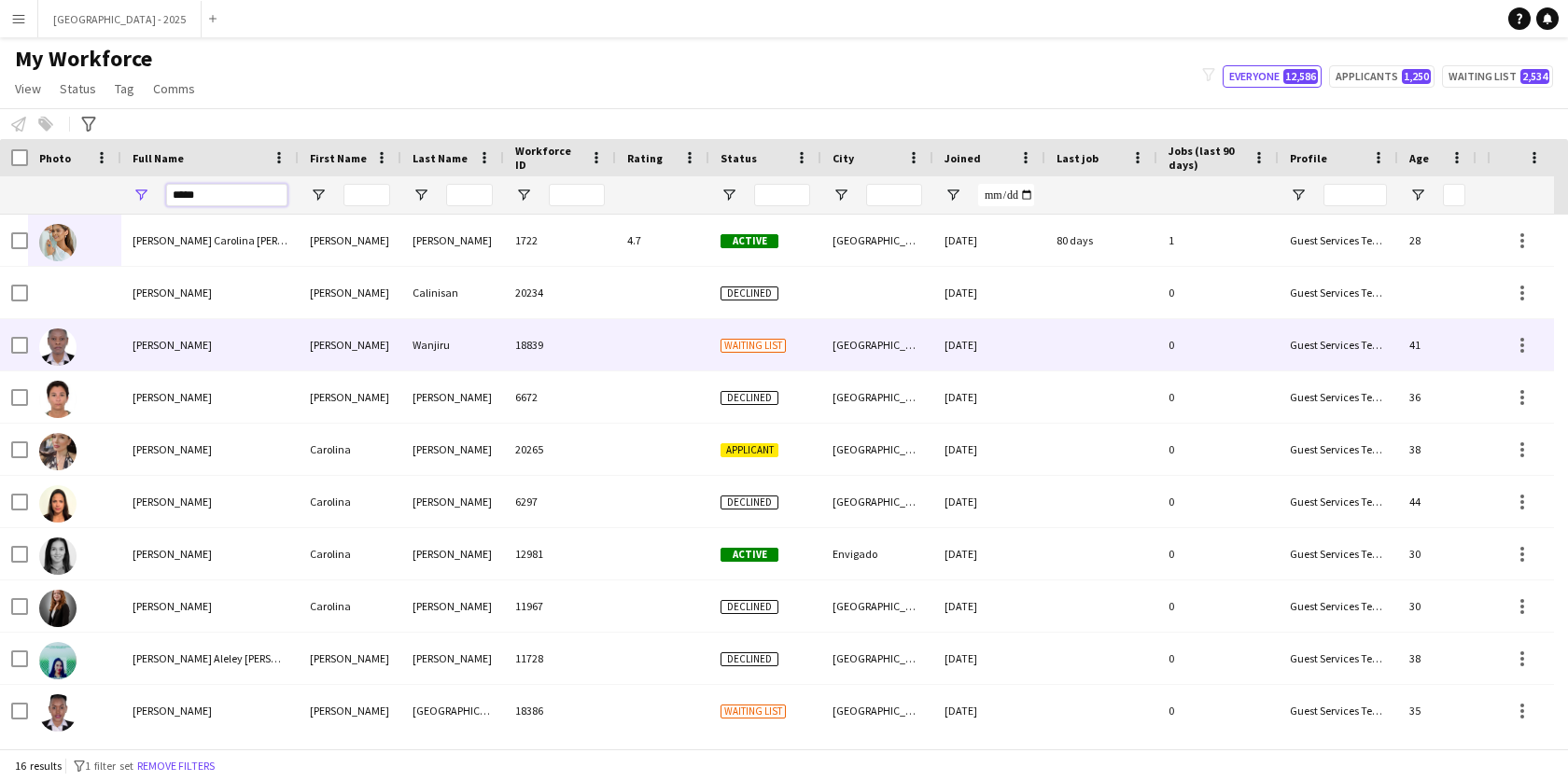
type input "*****"
click at [177, 331] on div "[PERSON_NAME]" at bounding box center [209, 345] width 178 height 52
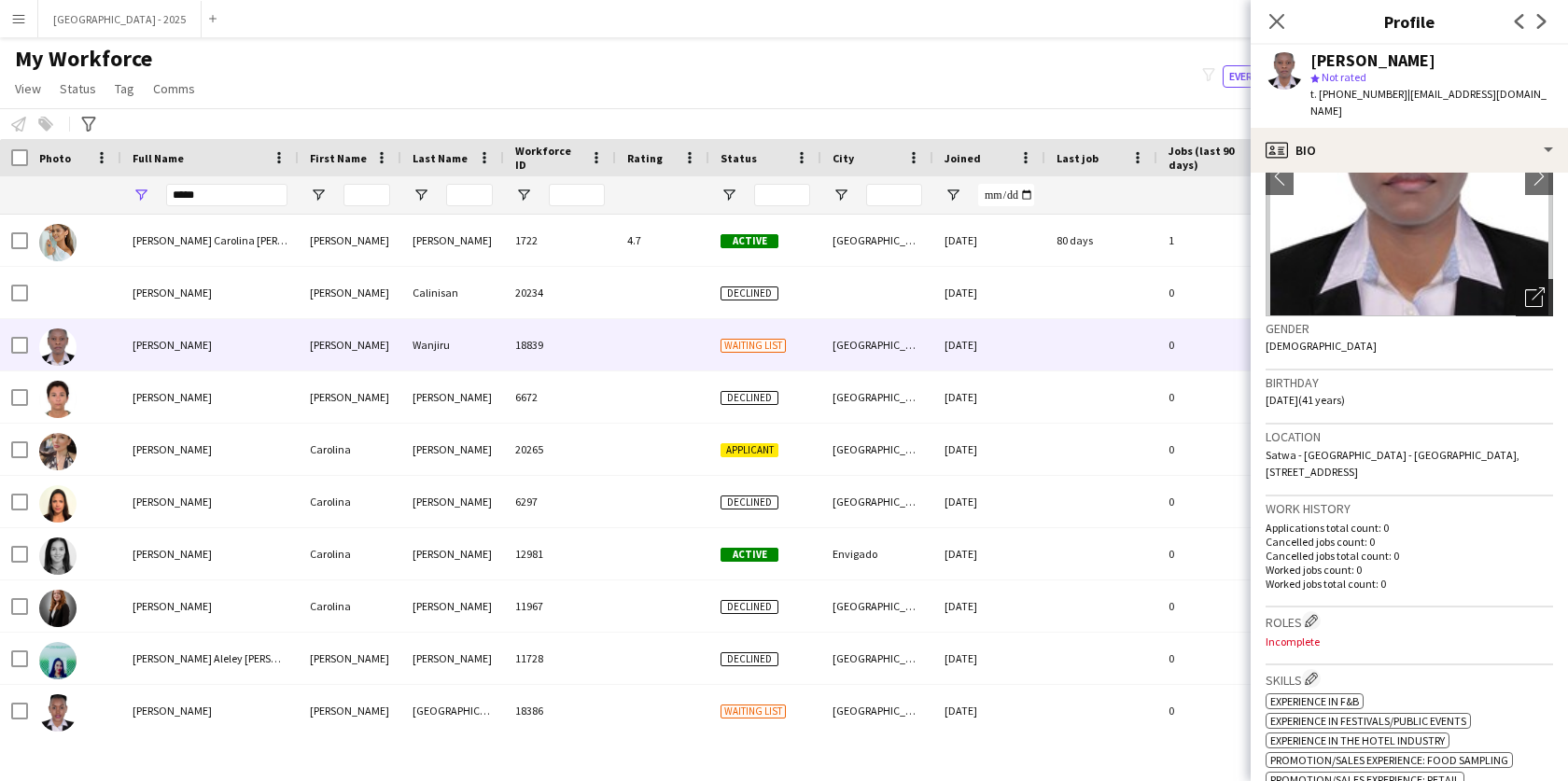
scroll to position [139, 0]
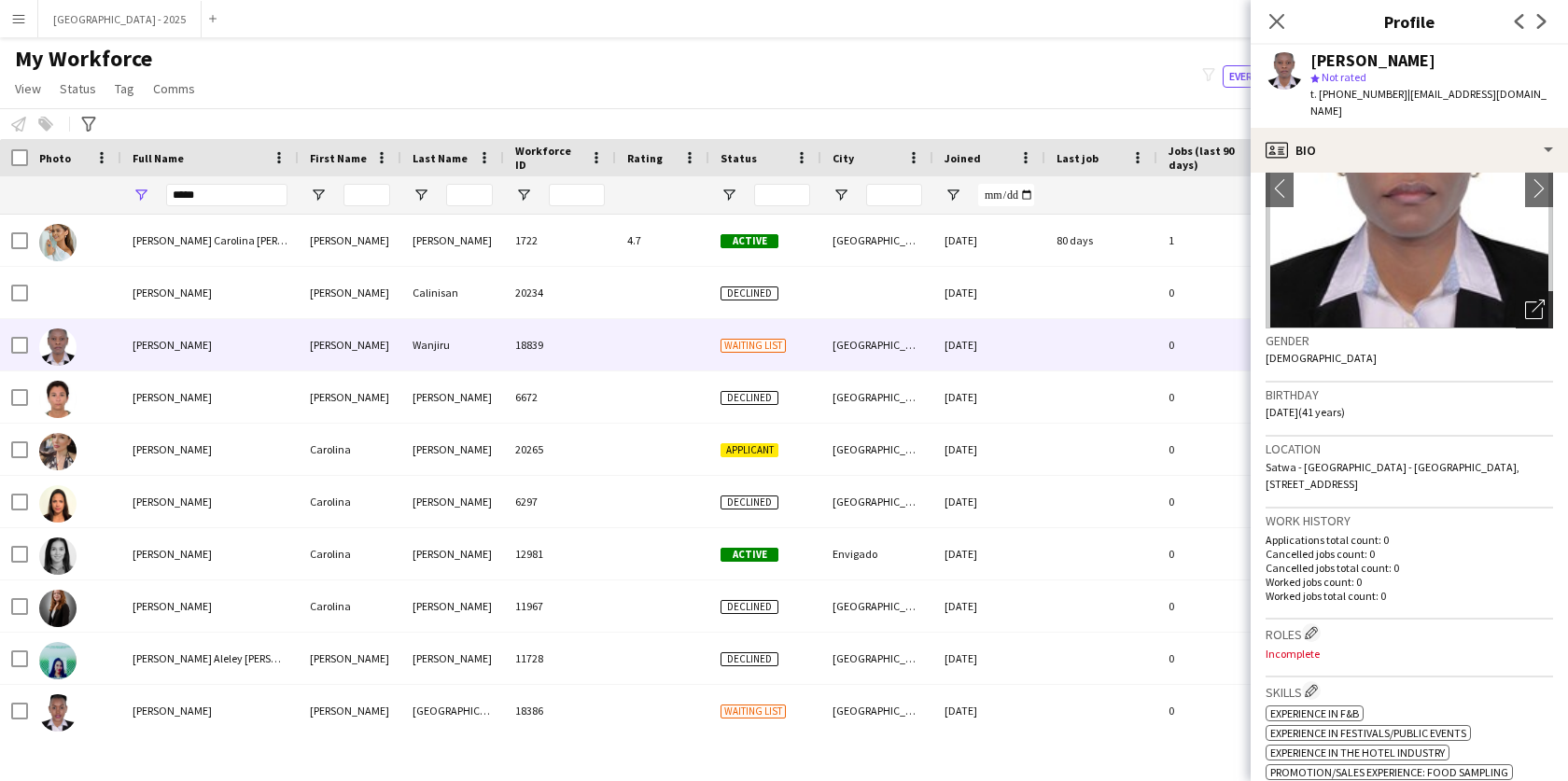
click at [1525, 299] on icon "Open photos pop-in" at bounding box center [1534, 309] width 19 height 19
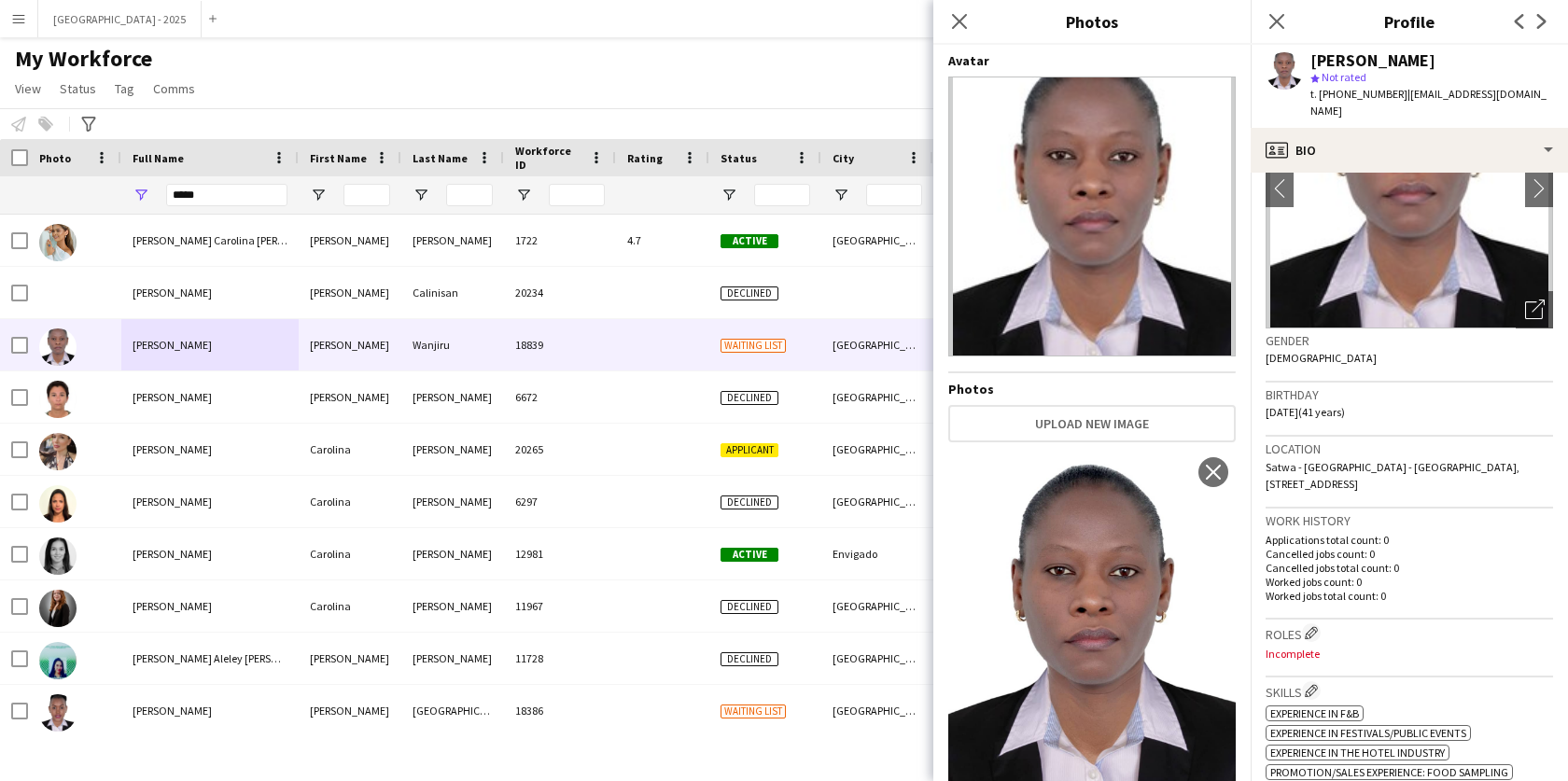
click at [1374, 394] on div "Birthday [DEMOGRAPHIC_DATA] (41 years)" at bounding box center [1410, 410] width 288 height 54
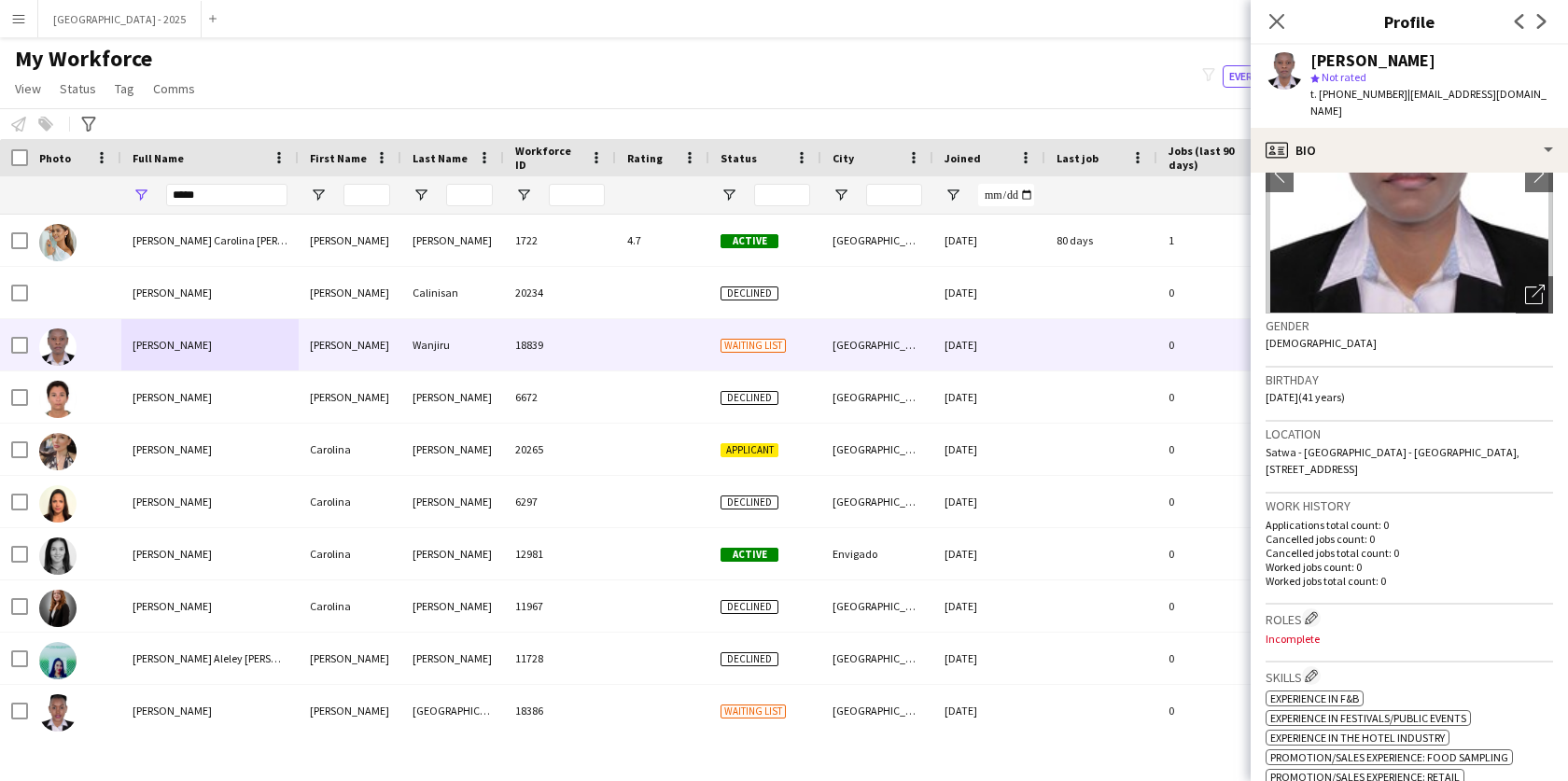
scroll to position [178, 0]
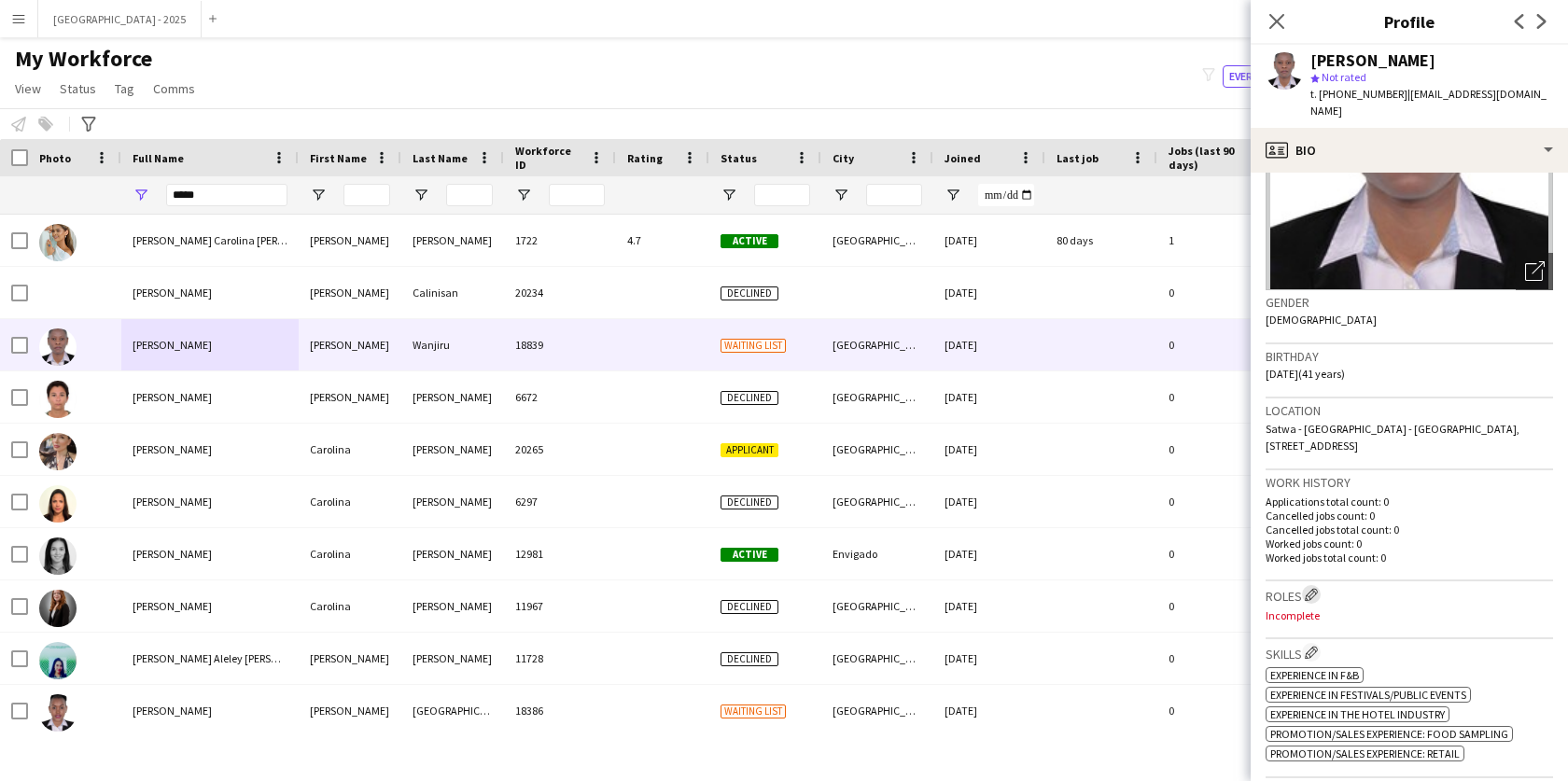
click at [1311, 588] on app-icon "Edit crew company roles" at bounding box center [1312, 595] width 13 height 13
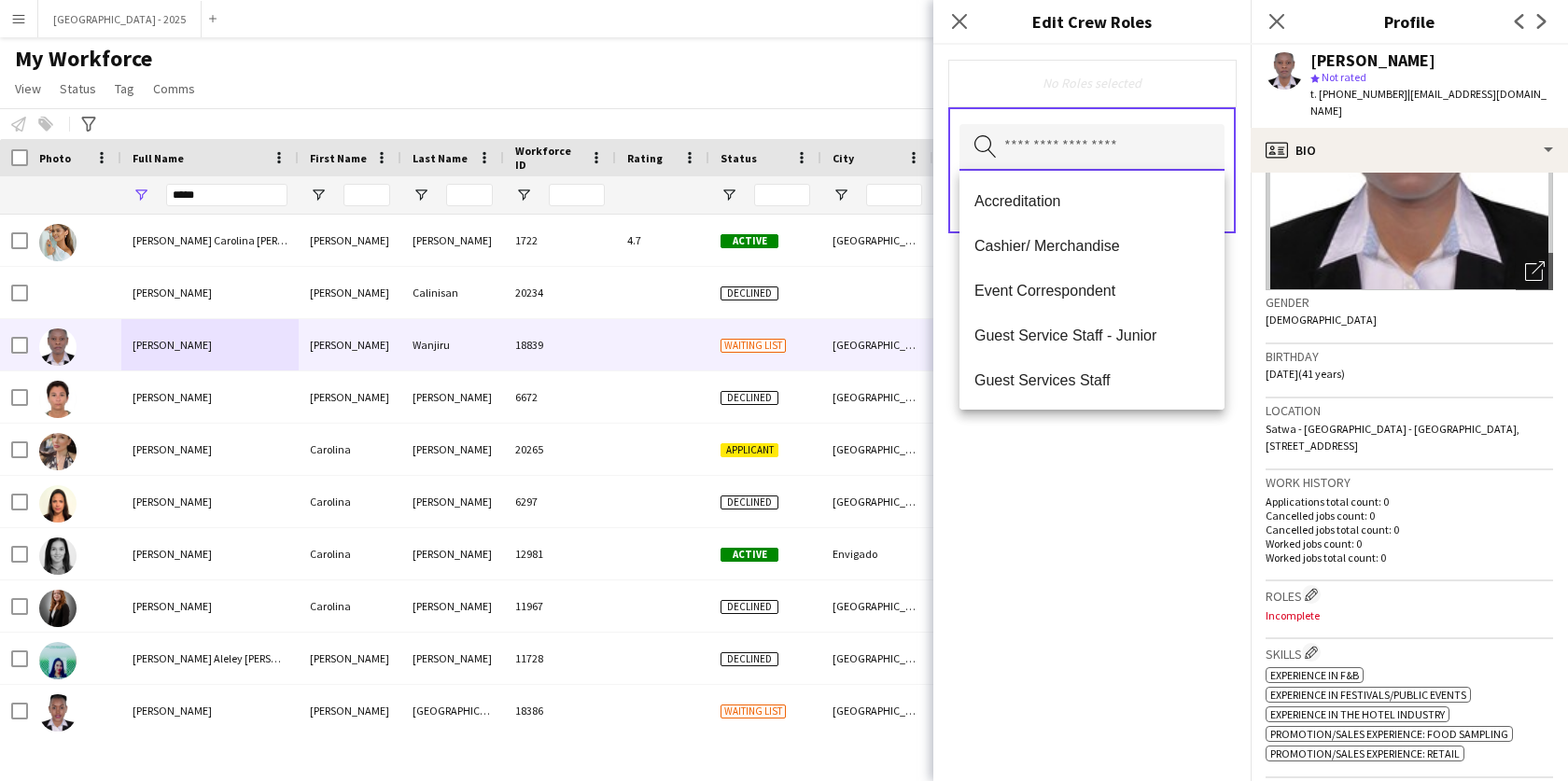
click at [1079, 160] on input "text" at bounding box center [1092, 147] width 265 height 47
click at [1101, 390] on mat-option "Guest Services Staff" at bounding box center [1092, 380] width 265 height 45
click at [1113, 454] on div "Guest Services Staff Remove Search by role type Save" at bounding box center [1092, 413] width 318 height 736
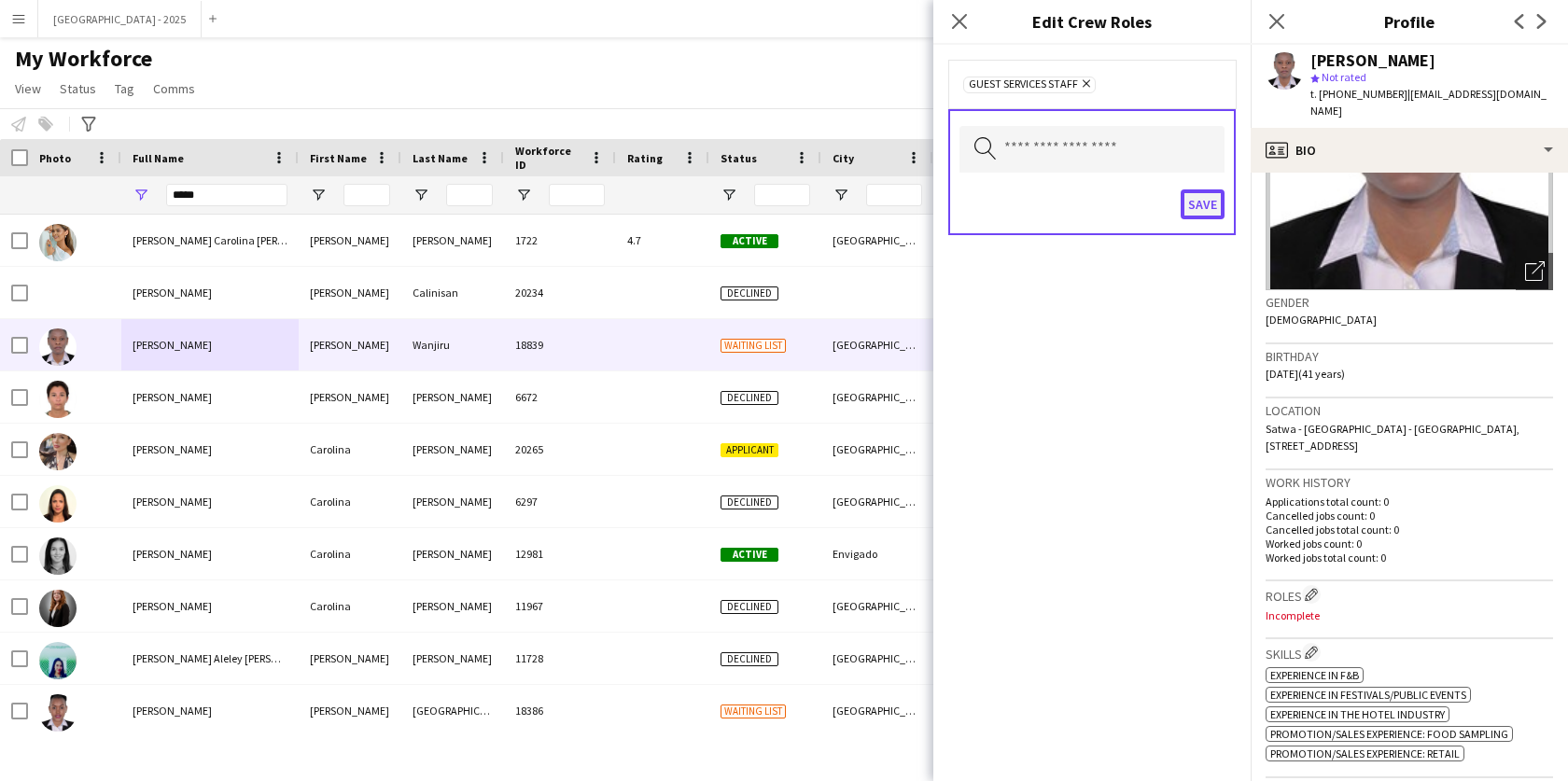
click at [1195, 219] on button "Save" at bounding box center [1203, 203] width 44 height 30
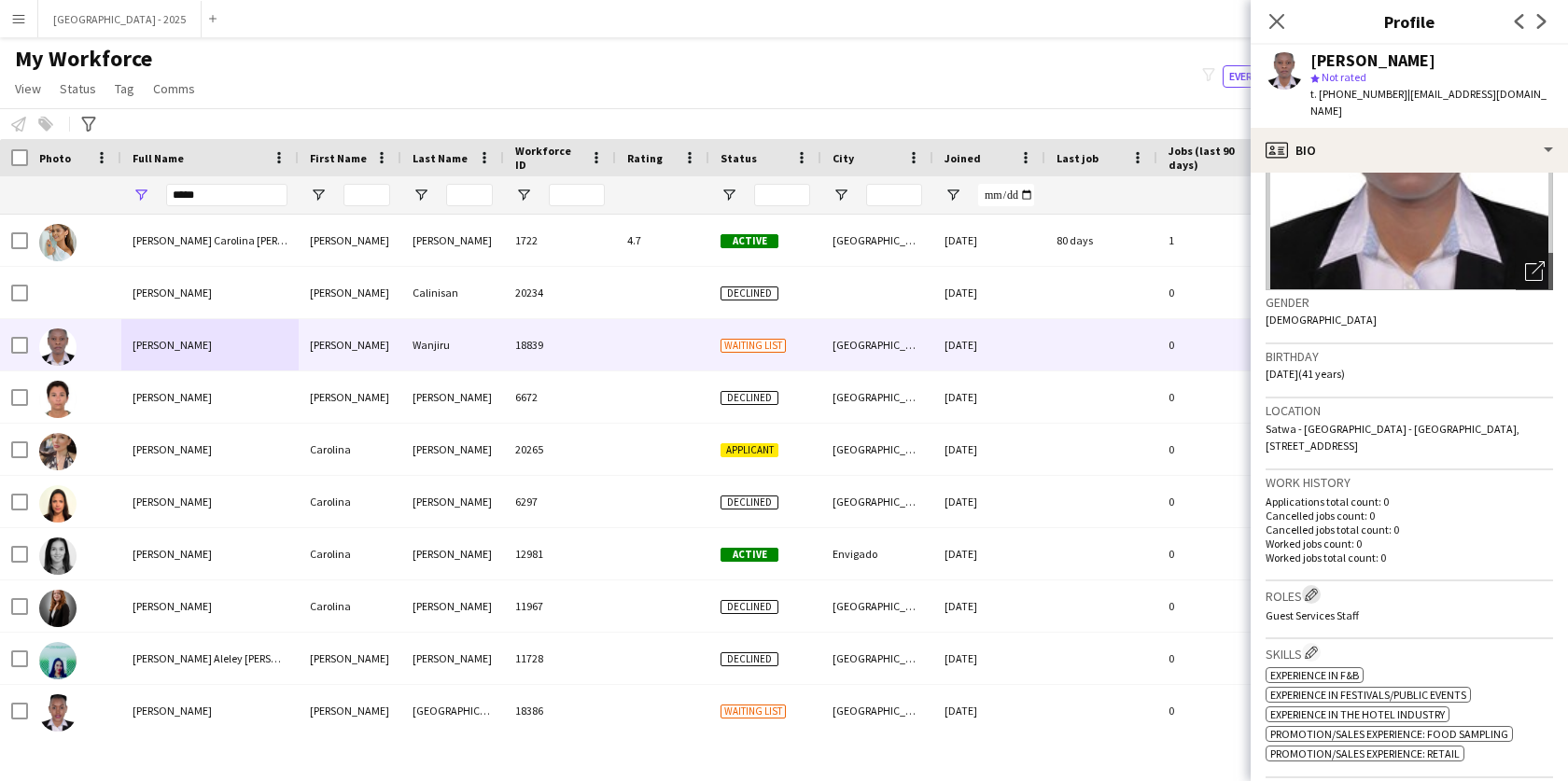
scroll to position [555, 0]
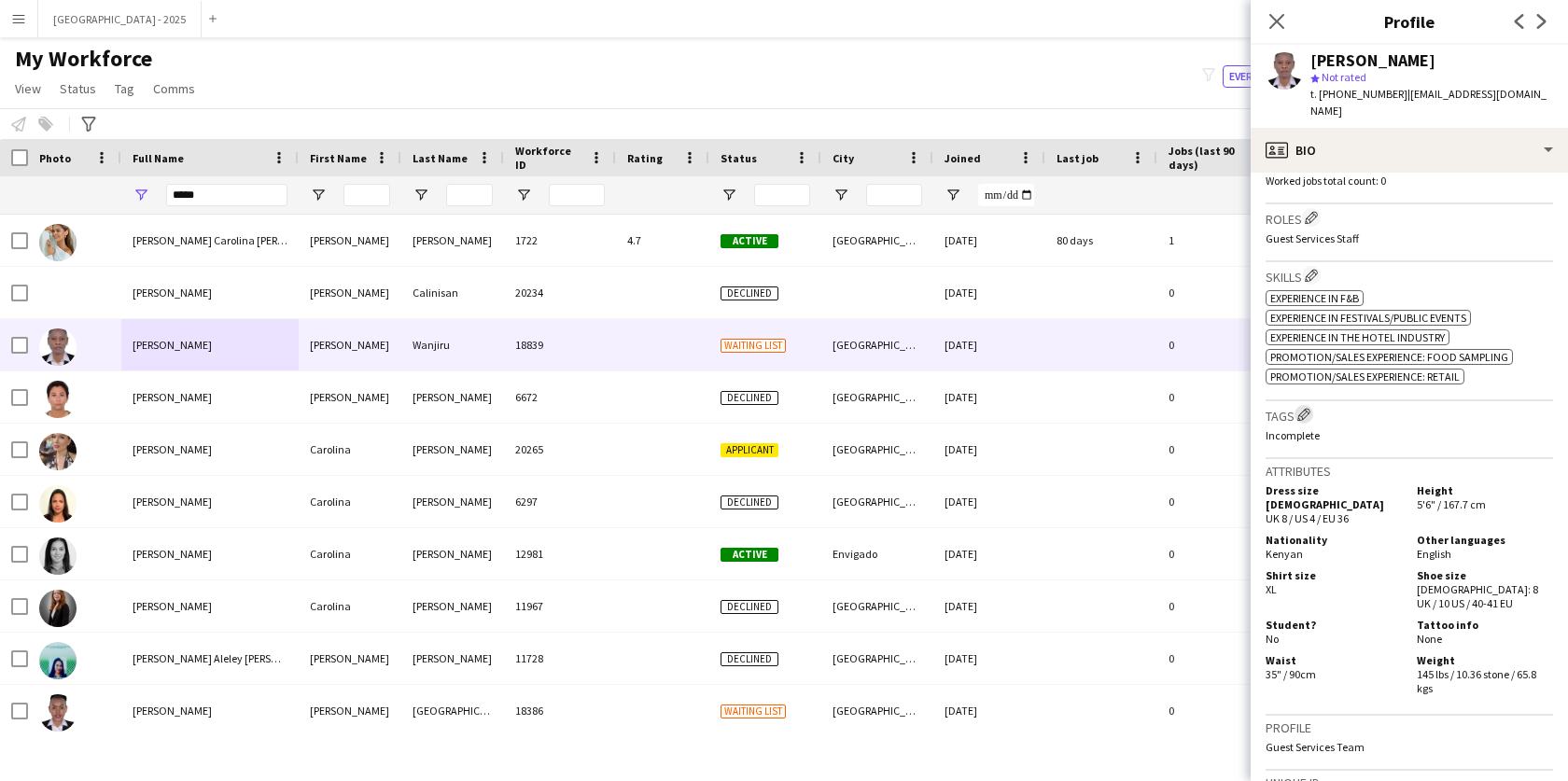
click at [1299, 408] on app-icon "Edit crew company tags" at bounding box center [1304, 414] width 13 height 13
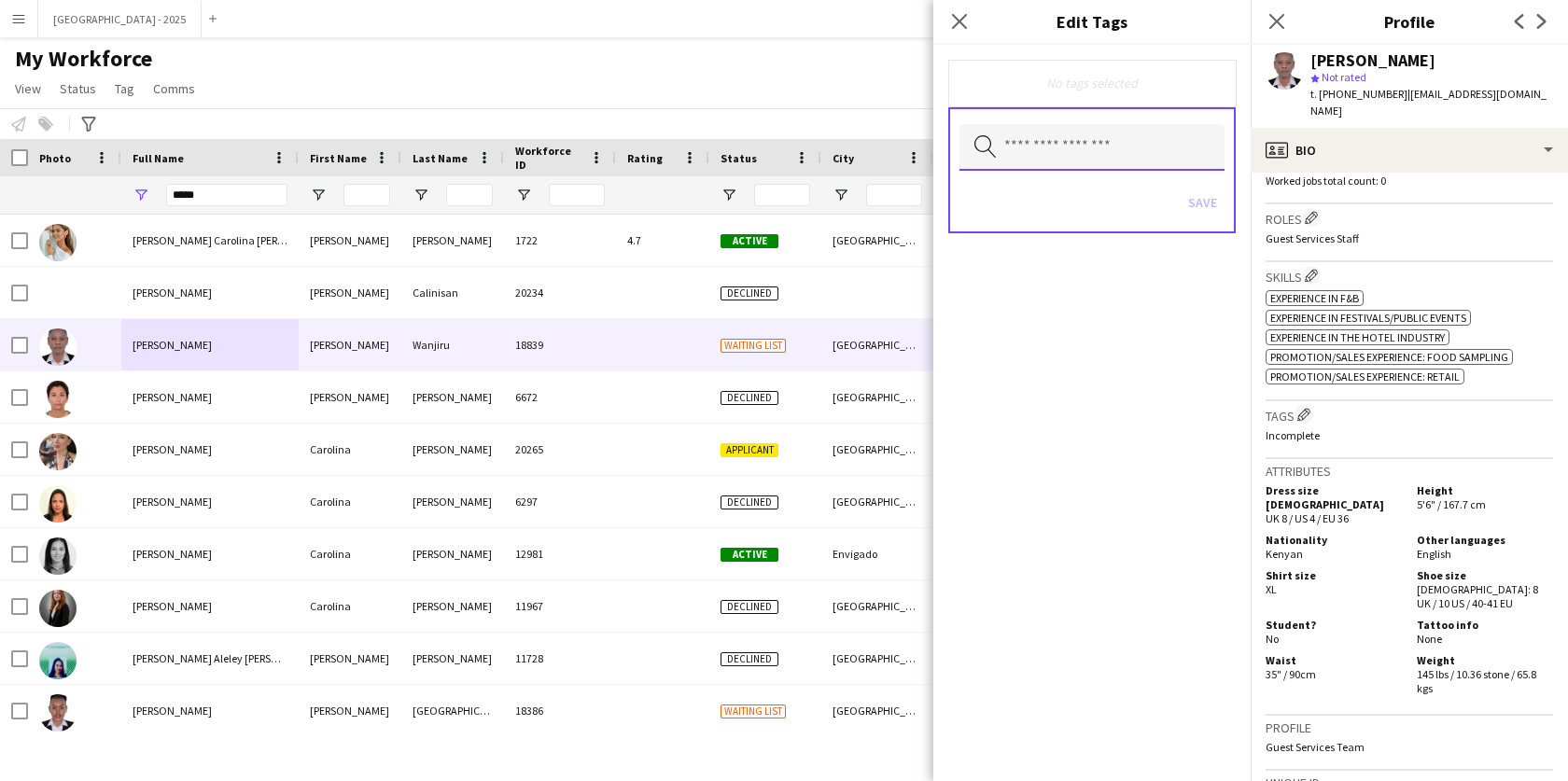
click at [1136, 154] on input "text" at bounding box center [1092, 147] width 265 height 47
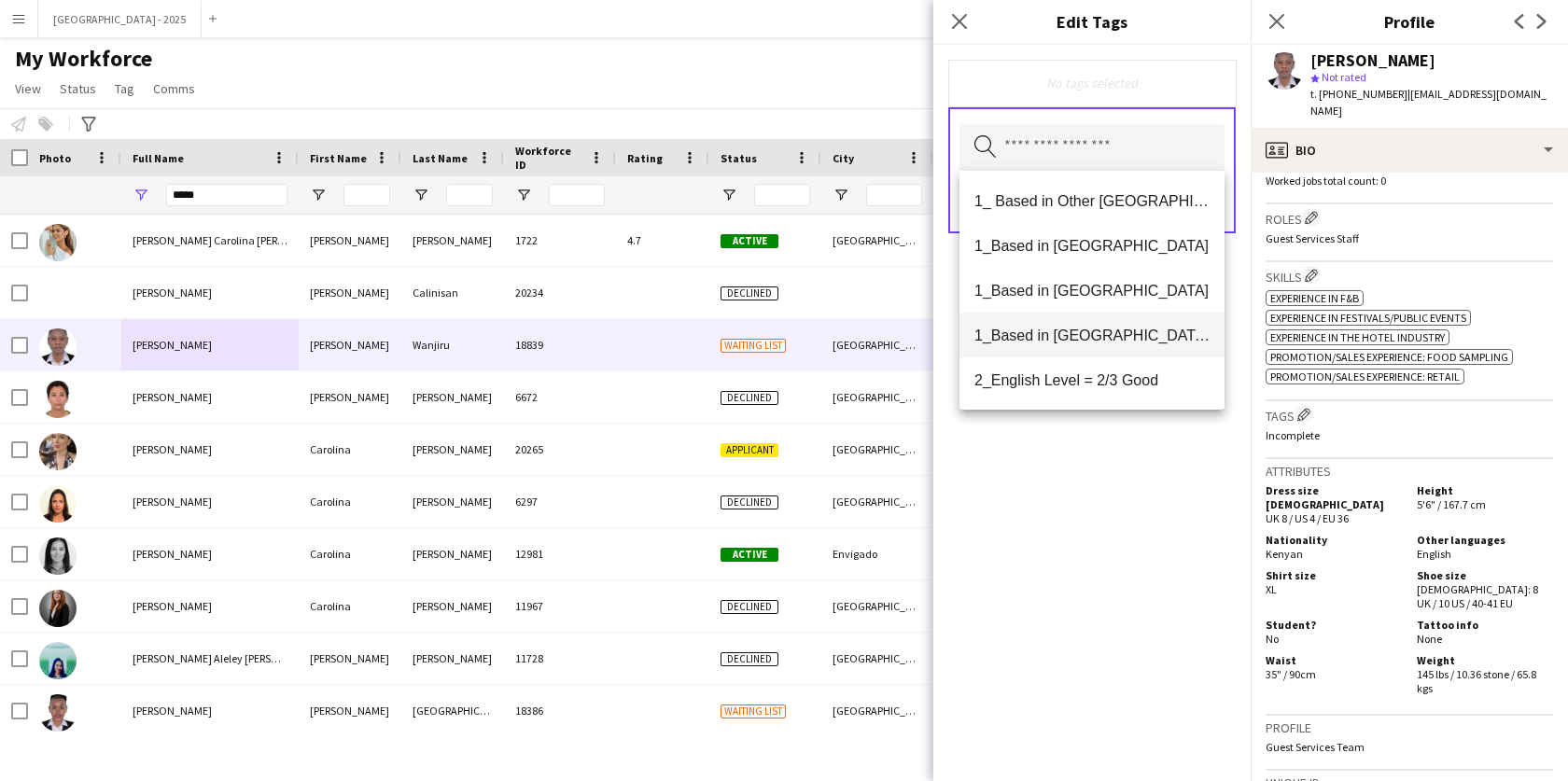
click at [1109, 348] on mat-option "1_Based in [GEOGRAPHIC_DATA]/[GEOGRAPHIC_DATA]/Ajman" at bounding box center [1092, 335] width 265 height 45
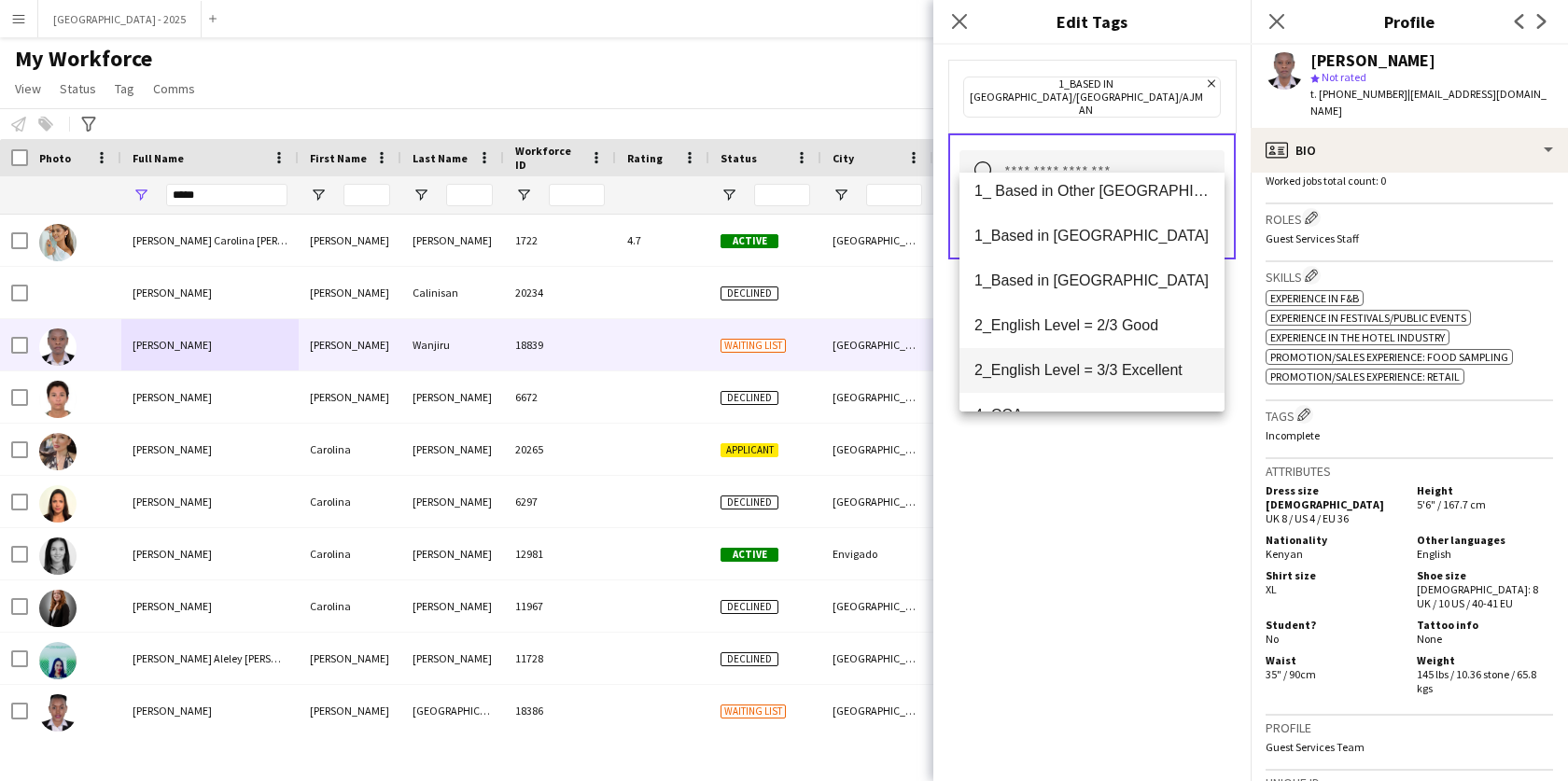
scroll to position [30, 0]
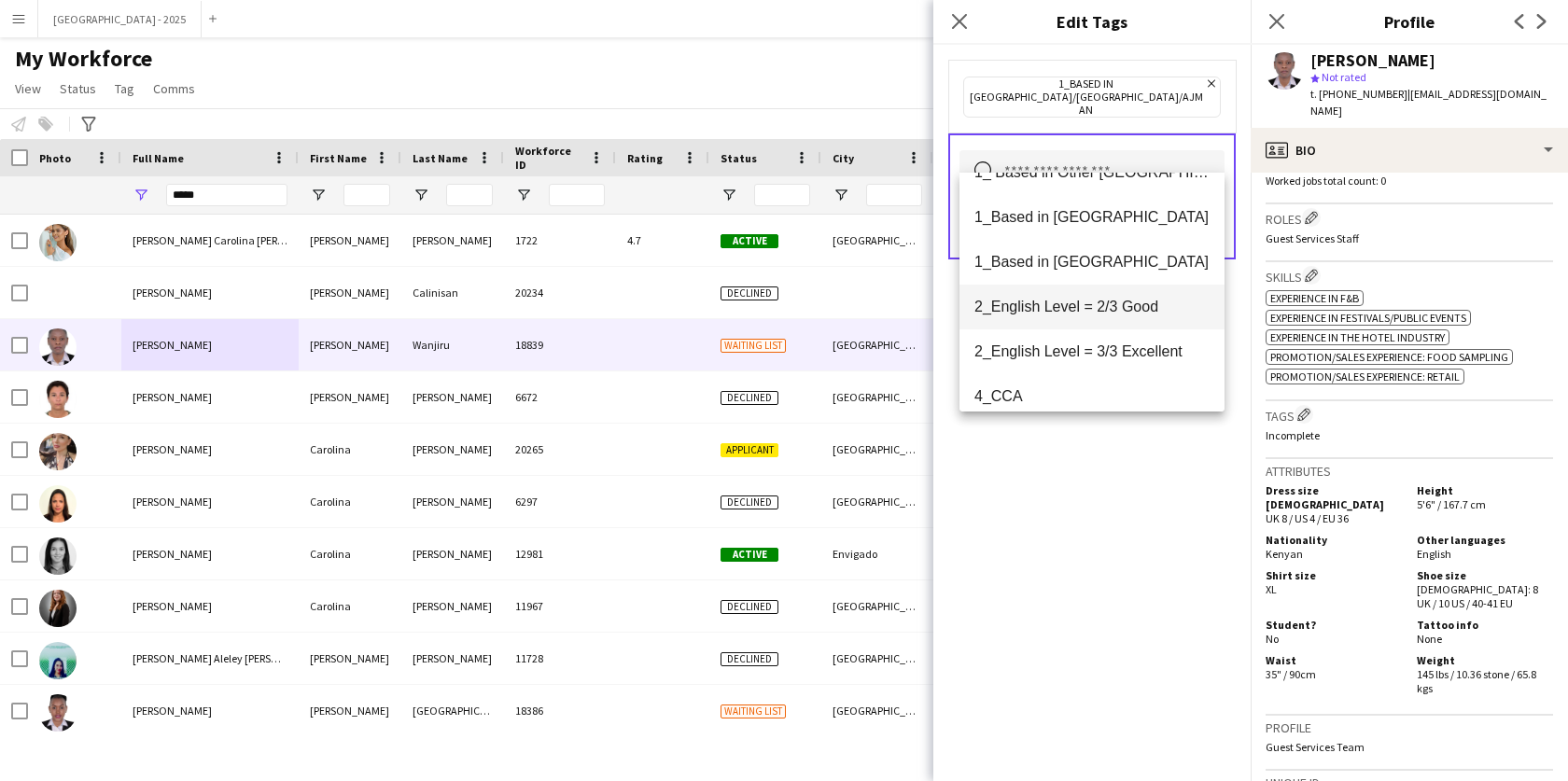
click at [1121, 313] on span "2_English Level = 2/3 Good" at bounding box center [1092, 306] width 235 height 17
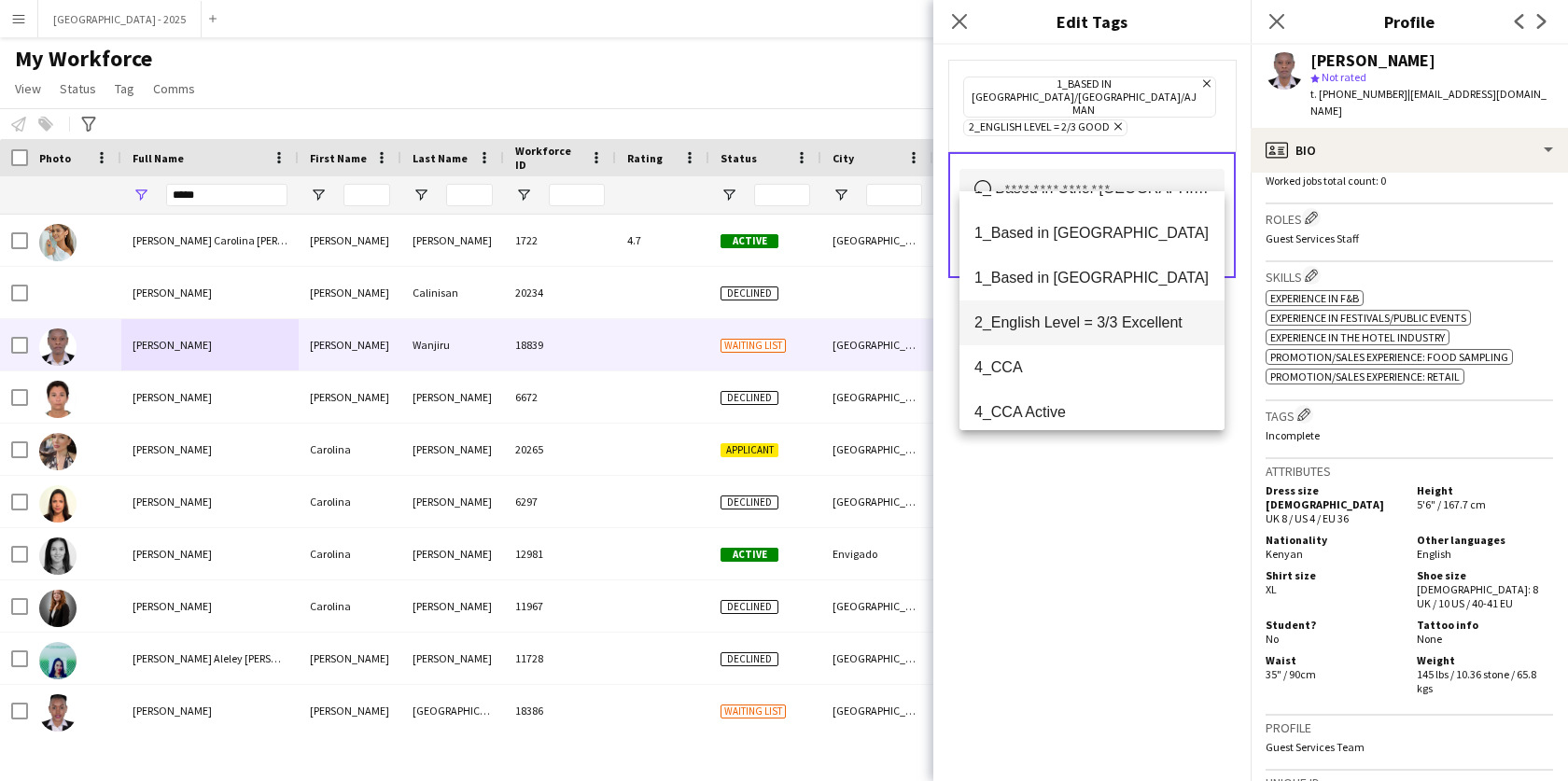
scroll to position [70, 0]
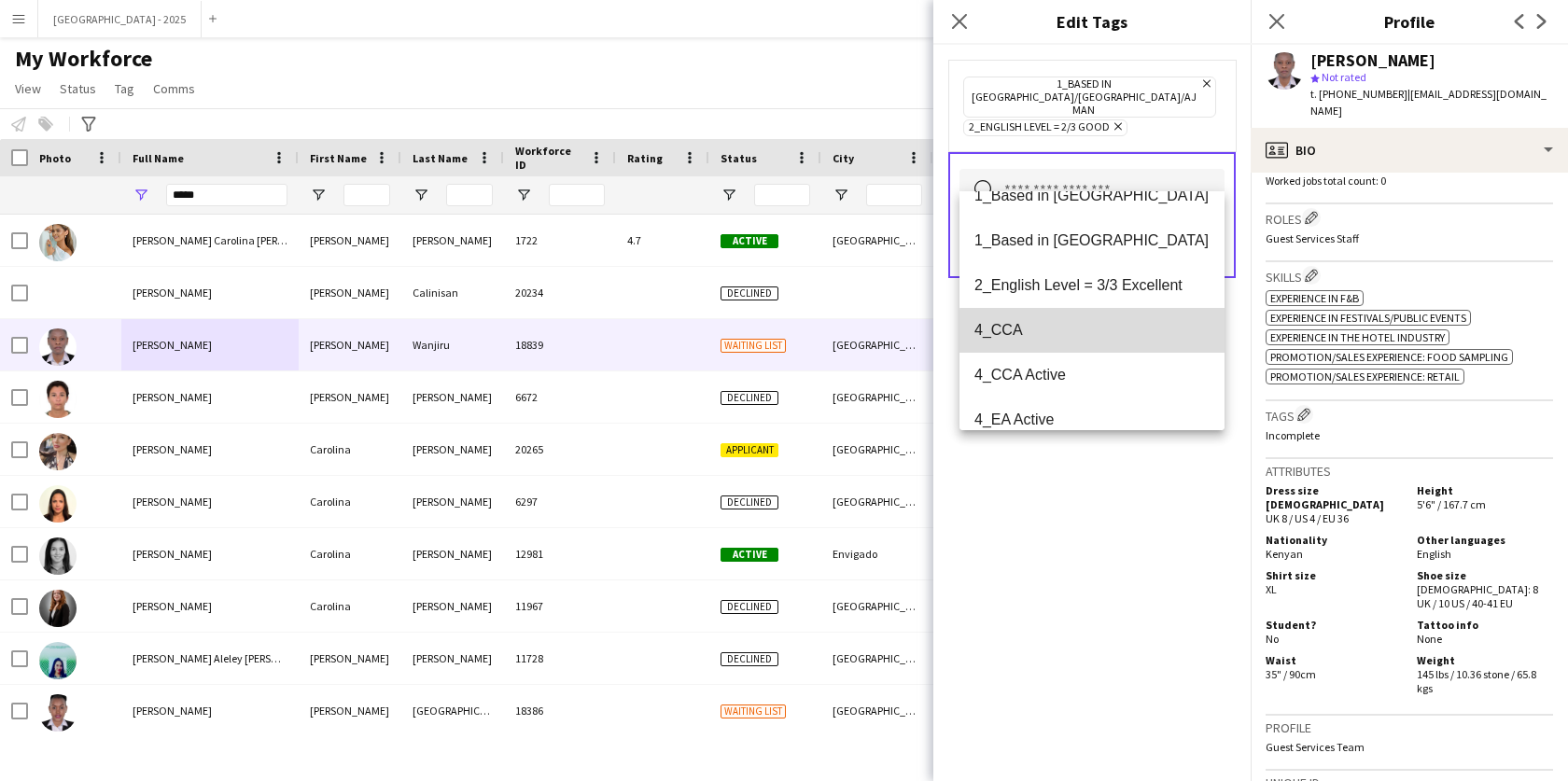
click at [1097, 331] on span "4_CCA" at bounding box center [1092, 330] width 235 height 17
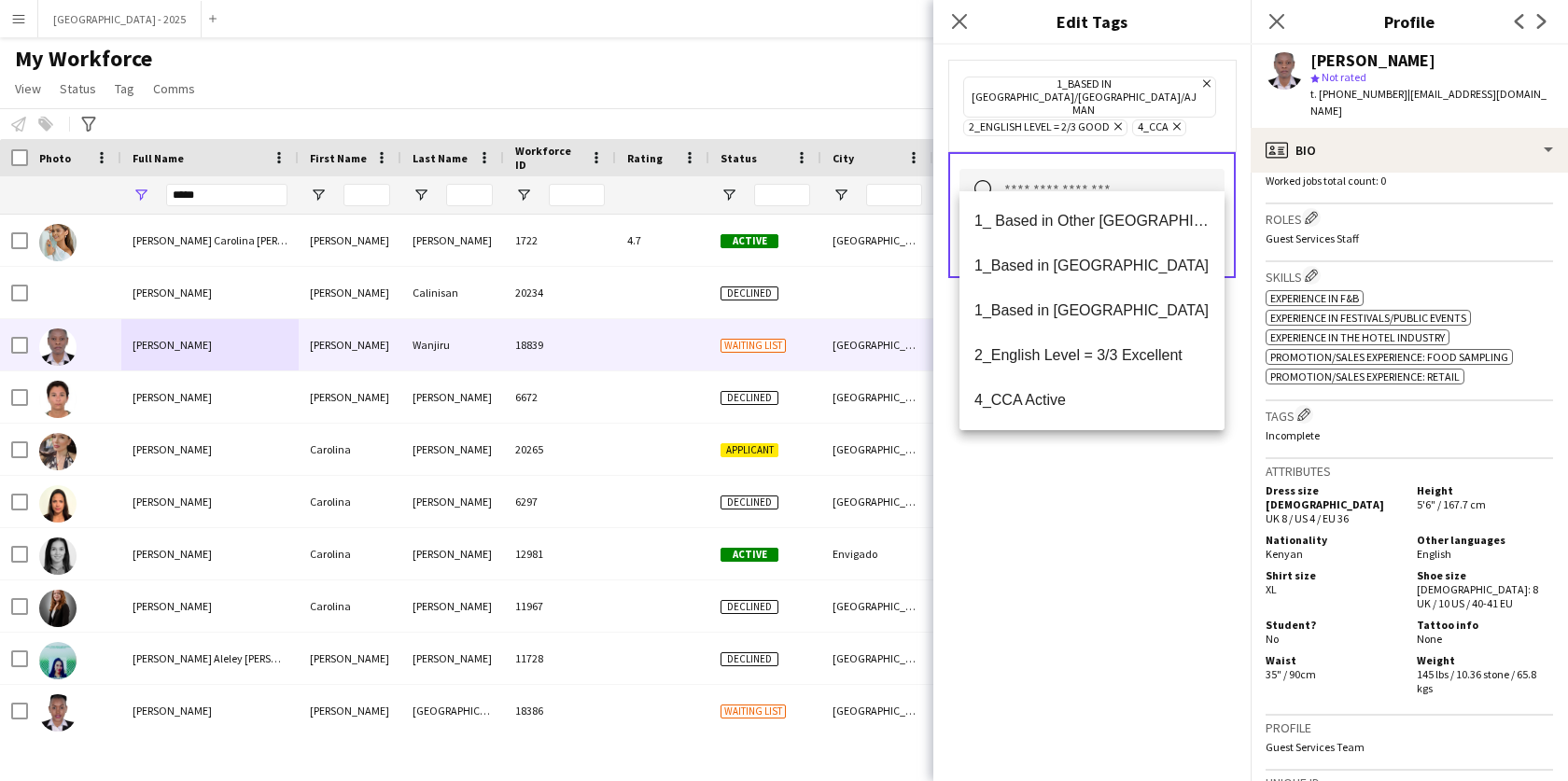
drag, startPoint x: 1130, startPoint y: 488, endPoint x: 1176, endPoint y: 353, distance: 142.6
click at [1130, 487] on div "1_Based in [GEOGRAPHIC_DATA]/[GEOGRAPHIC_DATA]/Ajman Remove 2_English Level = 2…" at bounding box center [1092, 413] width 318 height 736
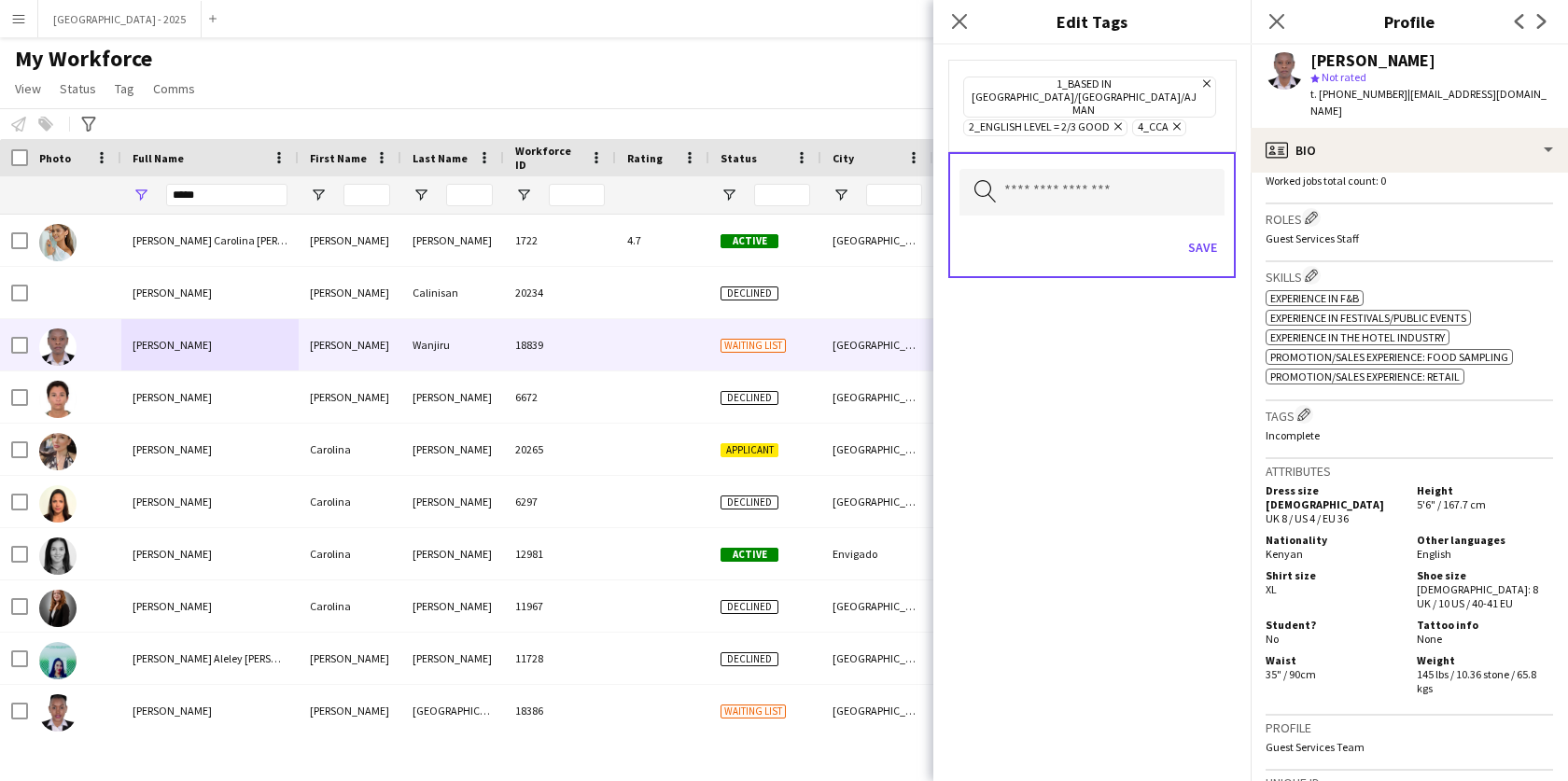
click at [1219, 223] on div "Save" at bounding box center [1092, 248] width 265 height 53
click at [1205, 232] on button "Save" at bounding box center [1203, 247] width 44 height 30
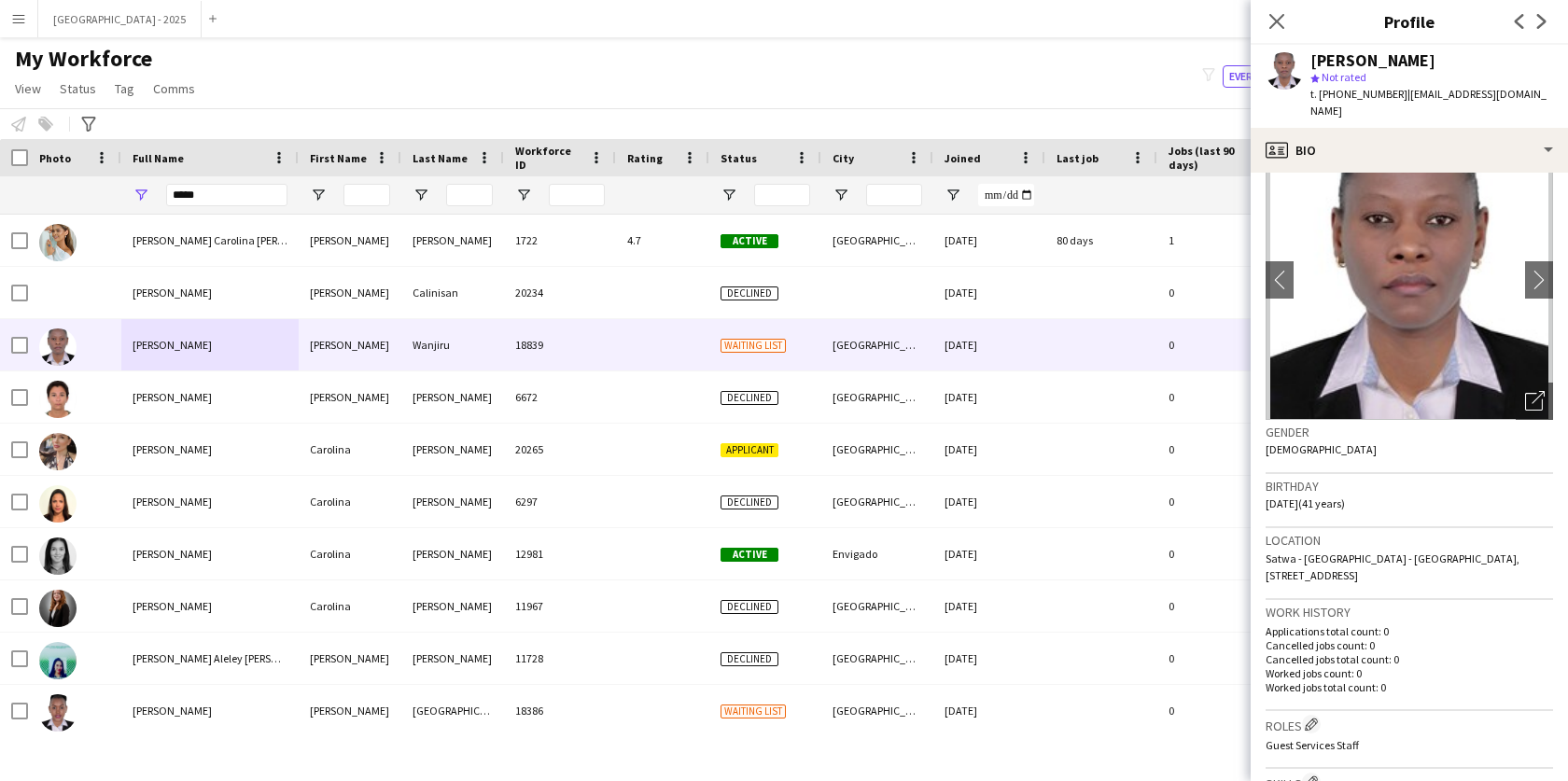
scroll to position [0, 0]
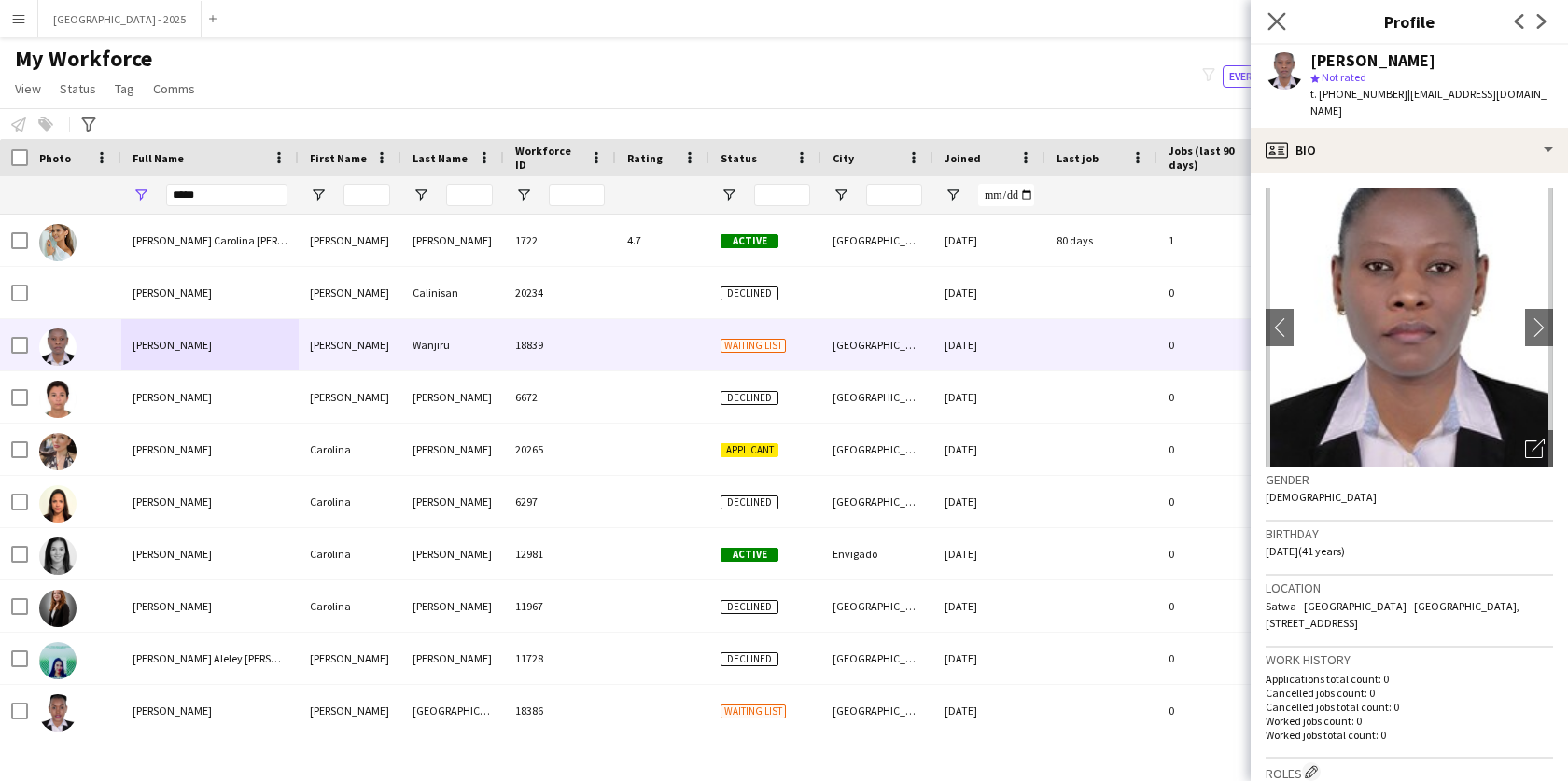
click at [1266, 17] on app-icon "Close pop-in" at bounding box center [1277, 22] width 27 height 27
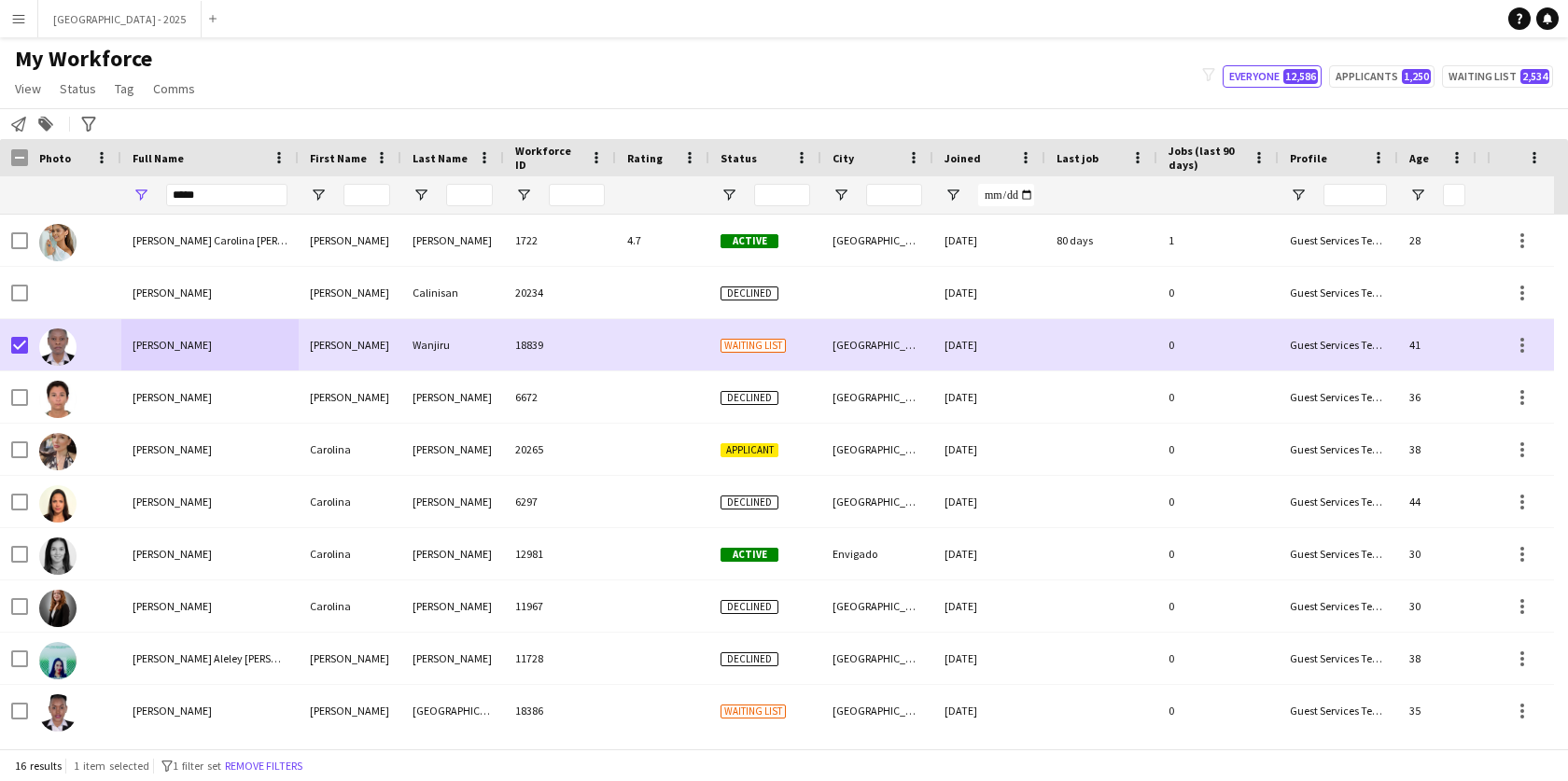
click at [86, 103] on app-page-menu "View Views Default view New view Update view Delete view Edit name Customise vi…" at bounding box center [107, 90] width 214 height 36
click at [85, 101] on app-page-menu "View Views Default view New view Update view Delete view Edit name Customise vi…" at bounding box center [107, 90] width 214 height 36
click at [88, 95] on span "Status" at bounding box center [78, 89] width 36 height 17
click at [93, 116] on link "Edit" at bounding box center [118, 129] width 131 height 39
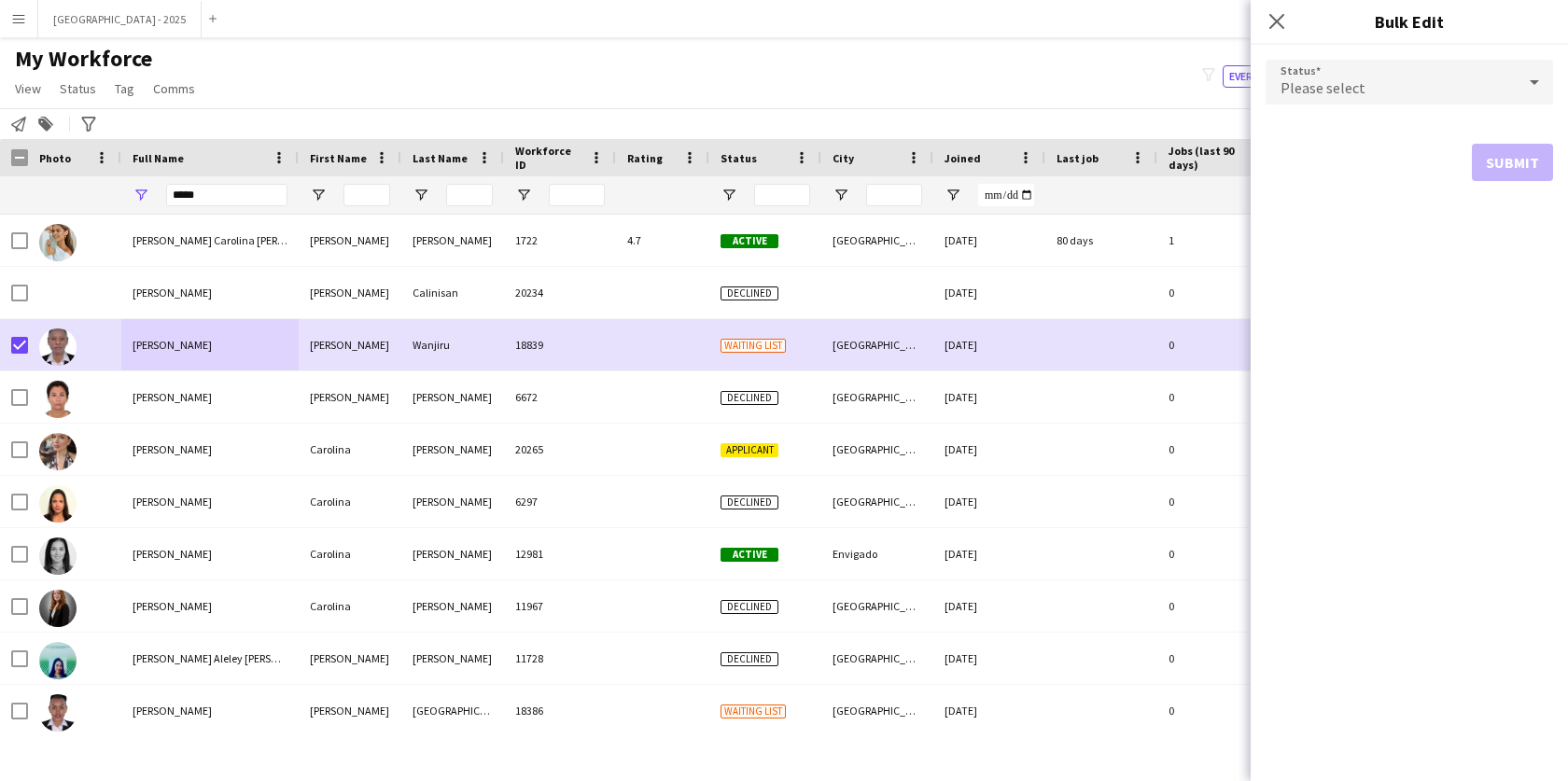
click at [1375, 55] on form "Status Please select Submit" at bounding box center [1410, 121] width 288 height 152
click at [1336, 102] on div "Please select" at bounding box center [1390, 82] width 250 height 45
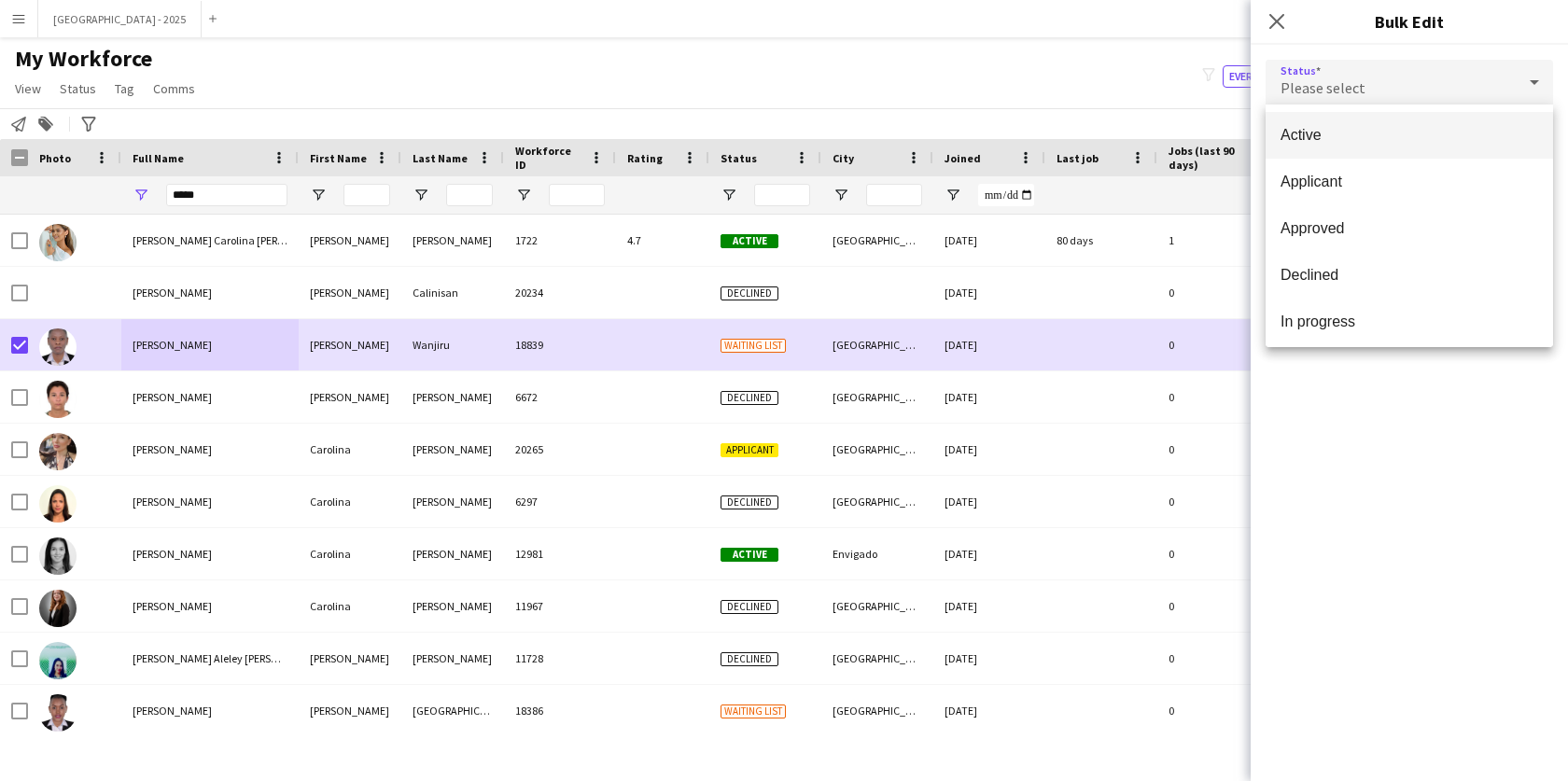
click at [1338, 136] on span "Active" at bounding box center [1410, 134] width 257 height 17
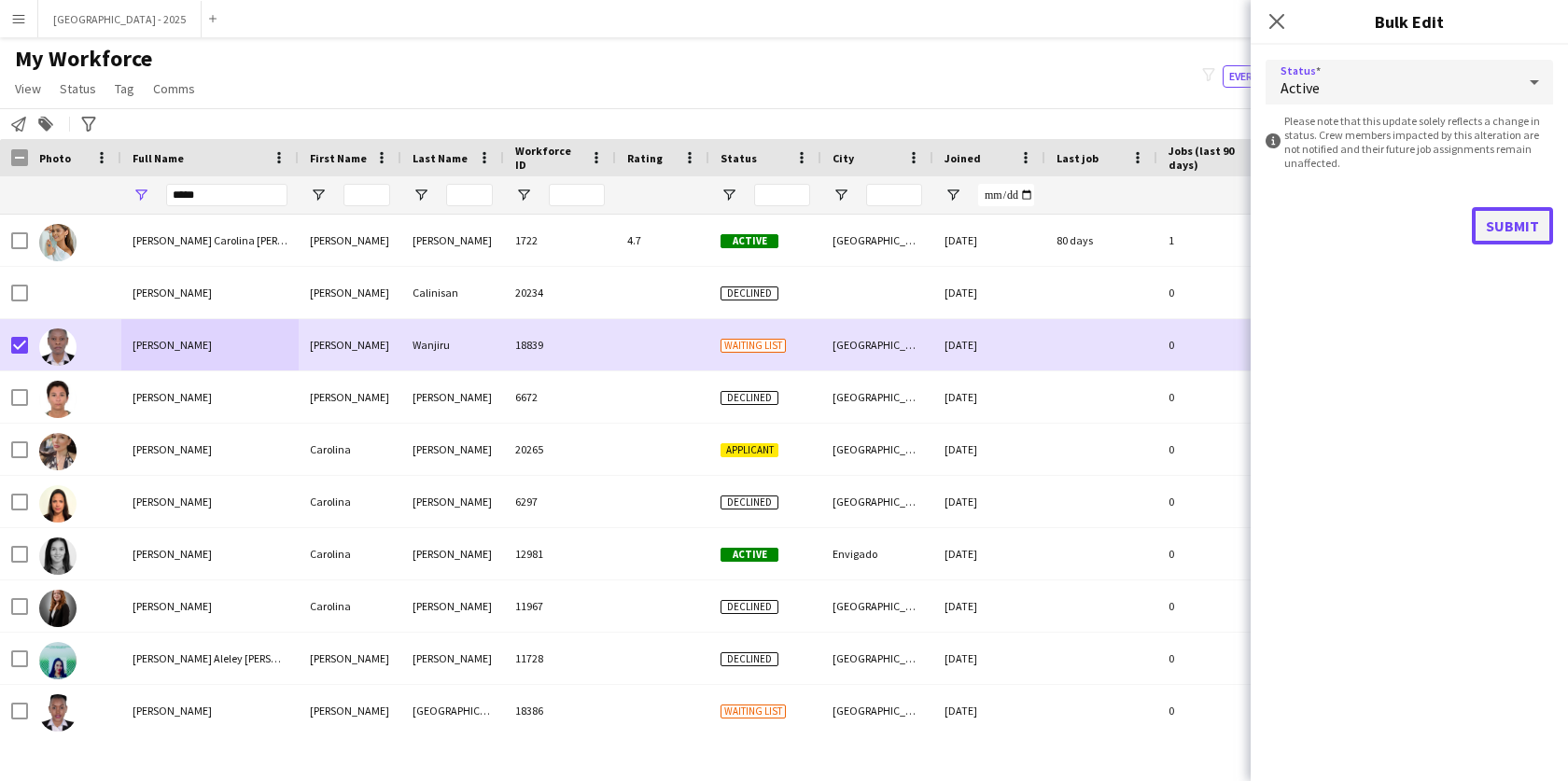
click at [1515, 222] on button "Submit" at bounding box center [1512, 225] width 82 height 37
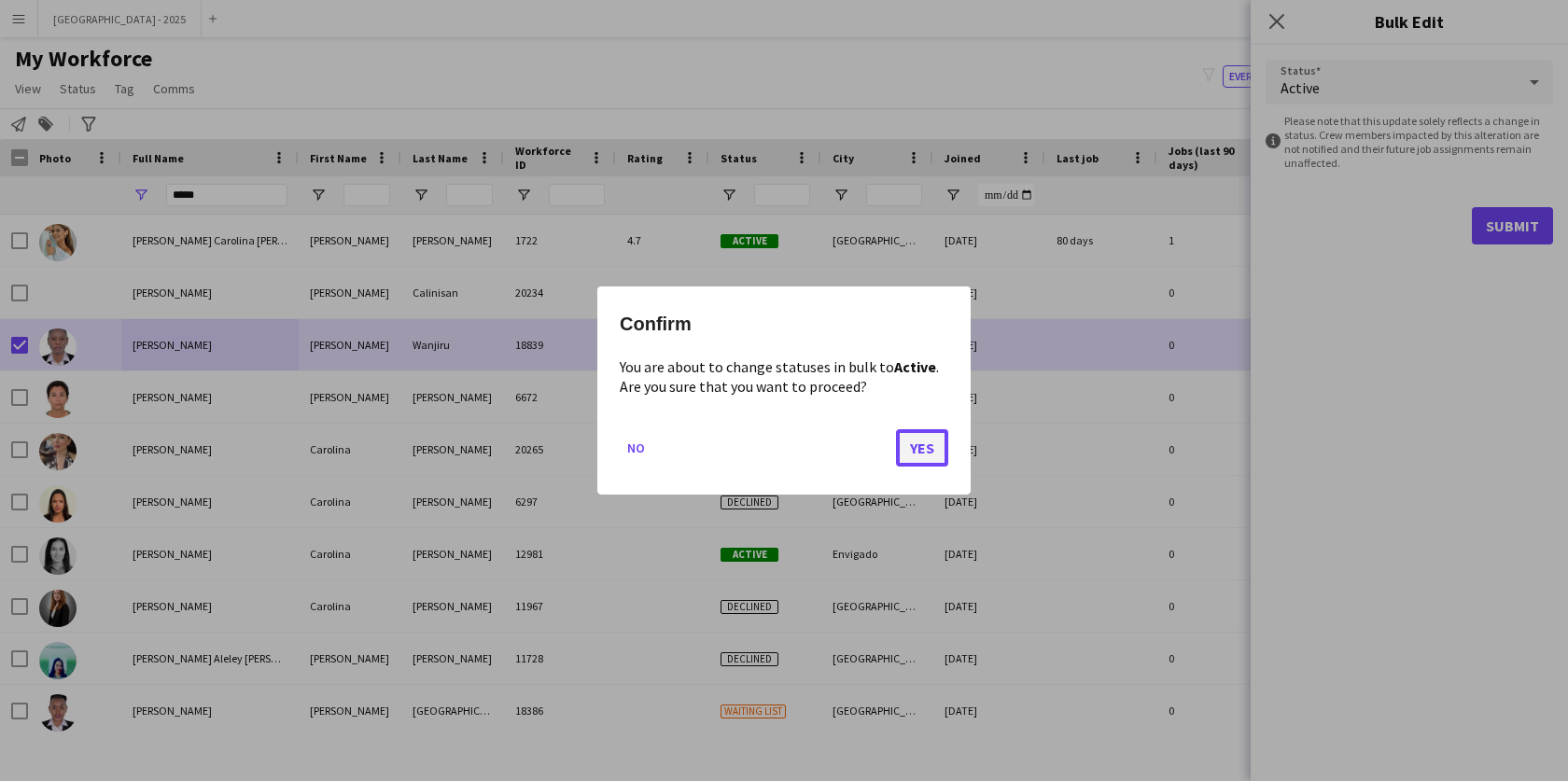
click at [901, 440] on button "Yes" at bounding box center [922, 447] width 52 height 37
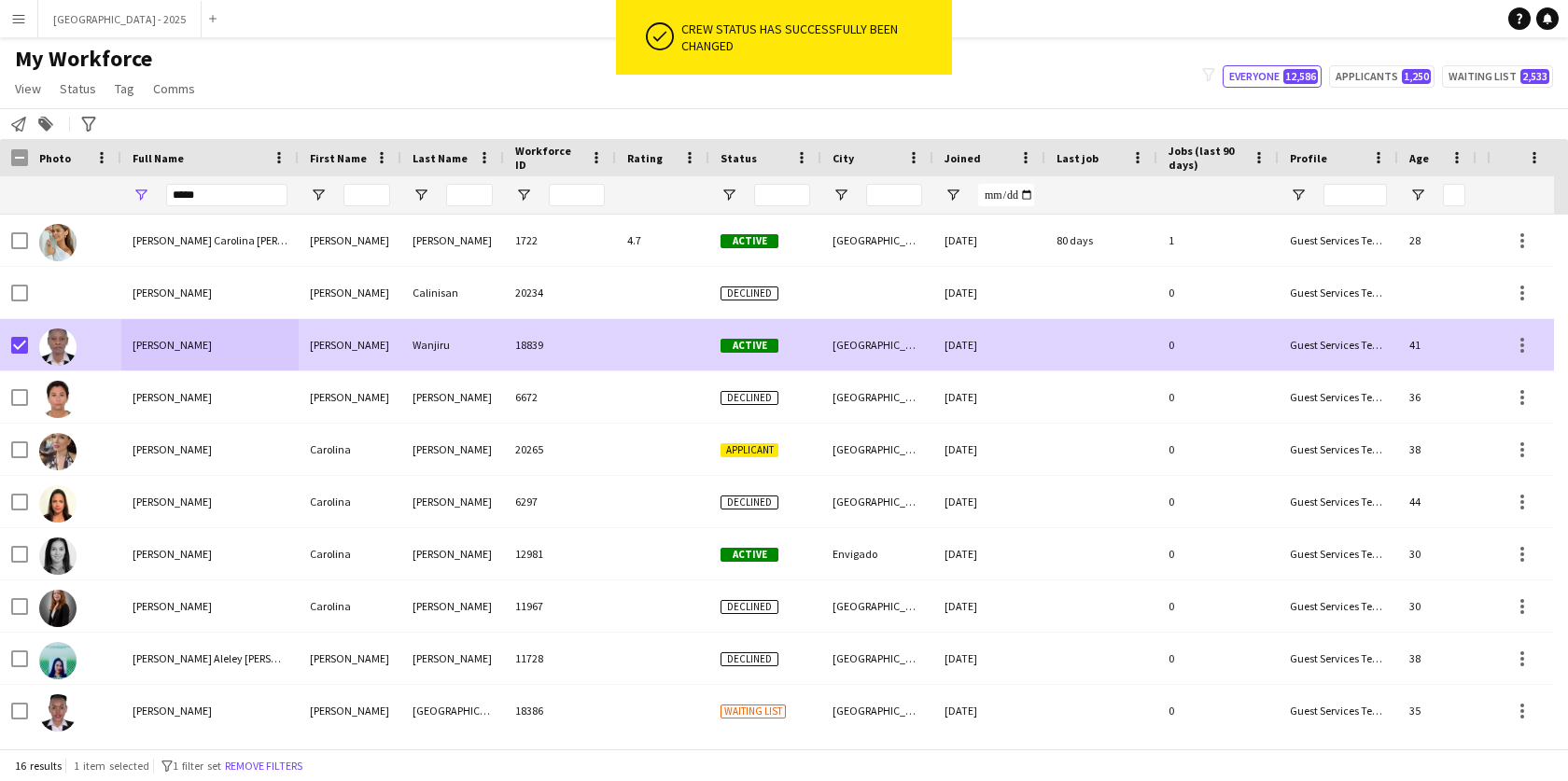
click at [589, 350] on div "18839" at bounding box center [559, 345] width 112 height 52
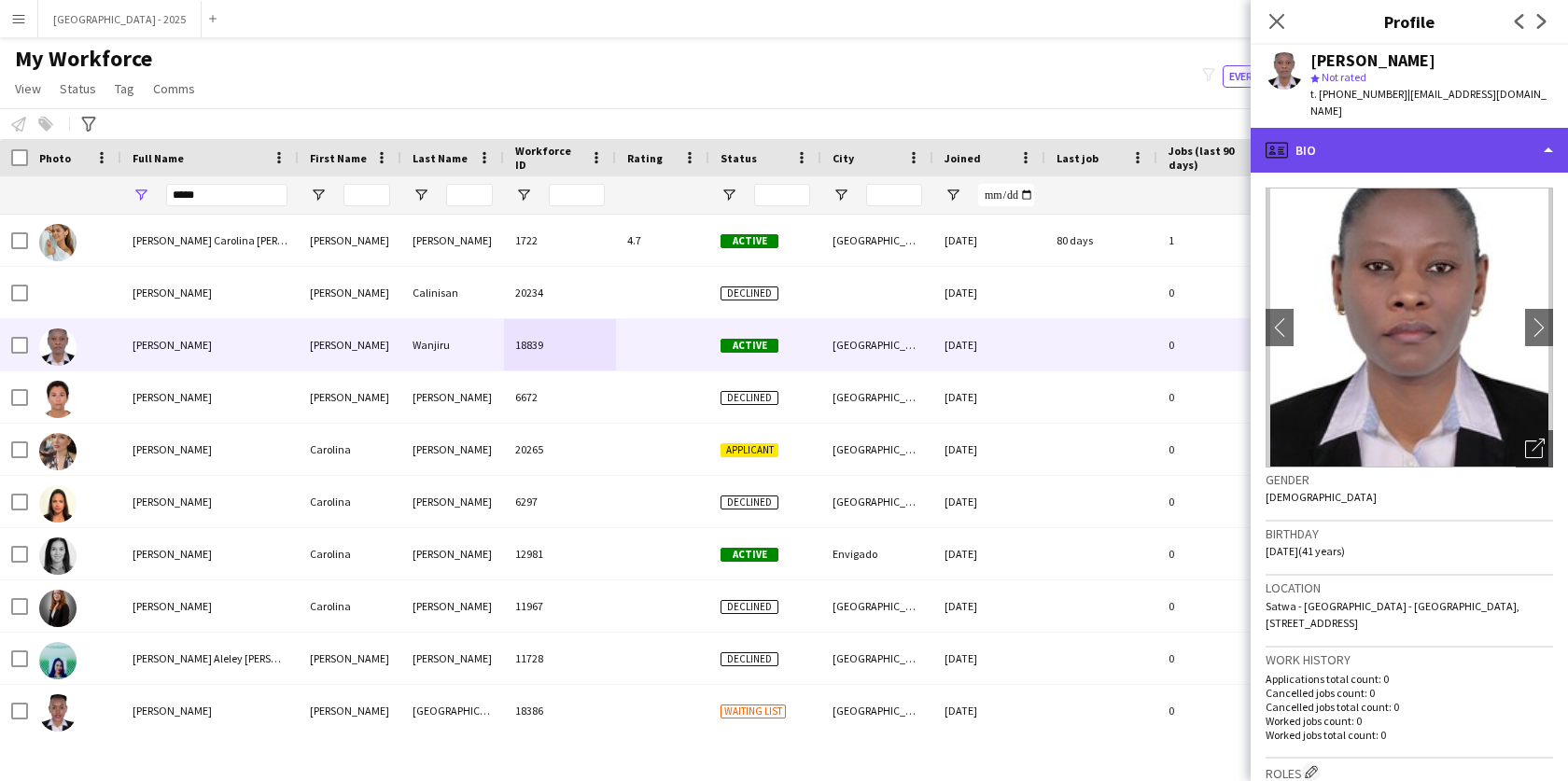
click at [1371, 137] on div "profile Bio" at bounding box center [1409, 150] width 318 height 45
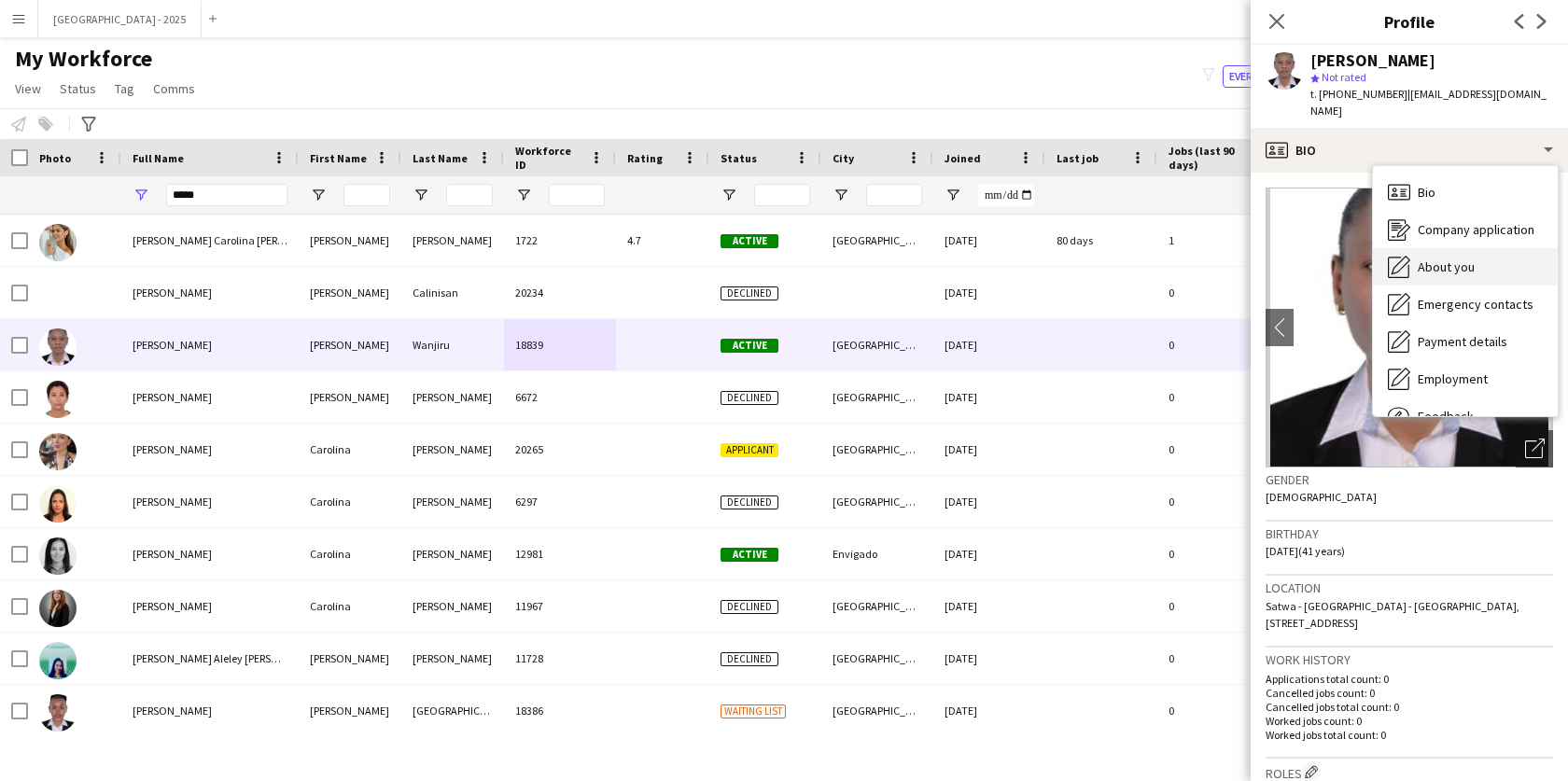
click at [1447, 258] on span "About you" at bounding box center [1446, 267] width 57 height 17
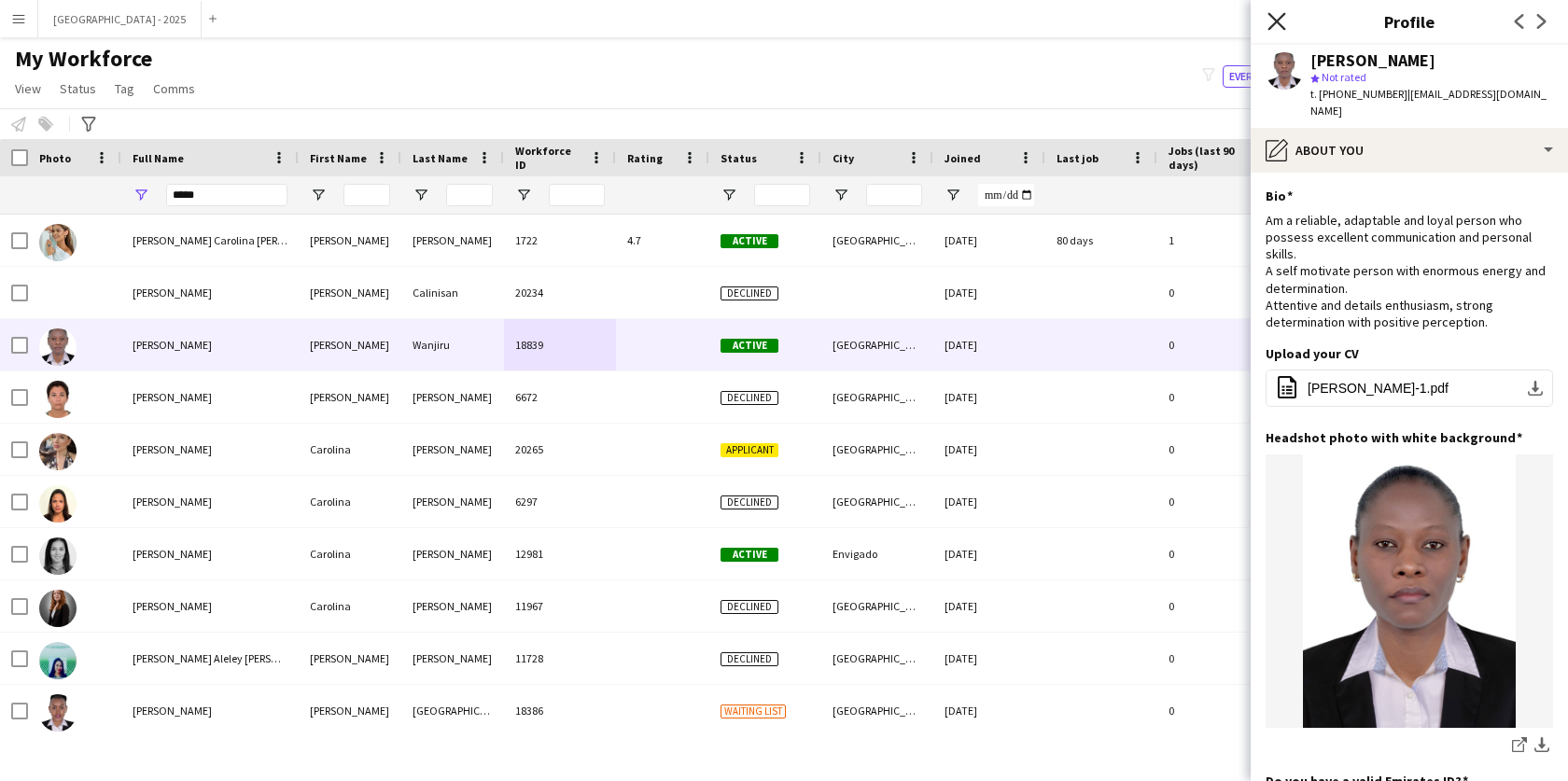
click at [1282, 18] on icon "Close pop-in" at bounding box center [1276, 21] width 17 height 17
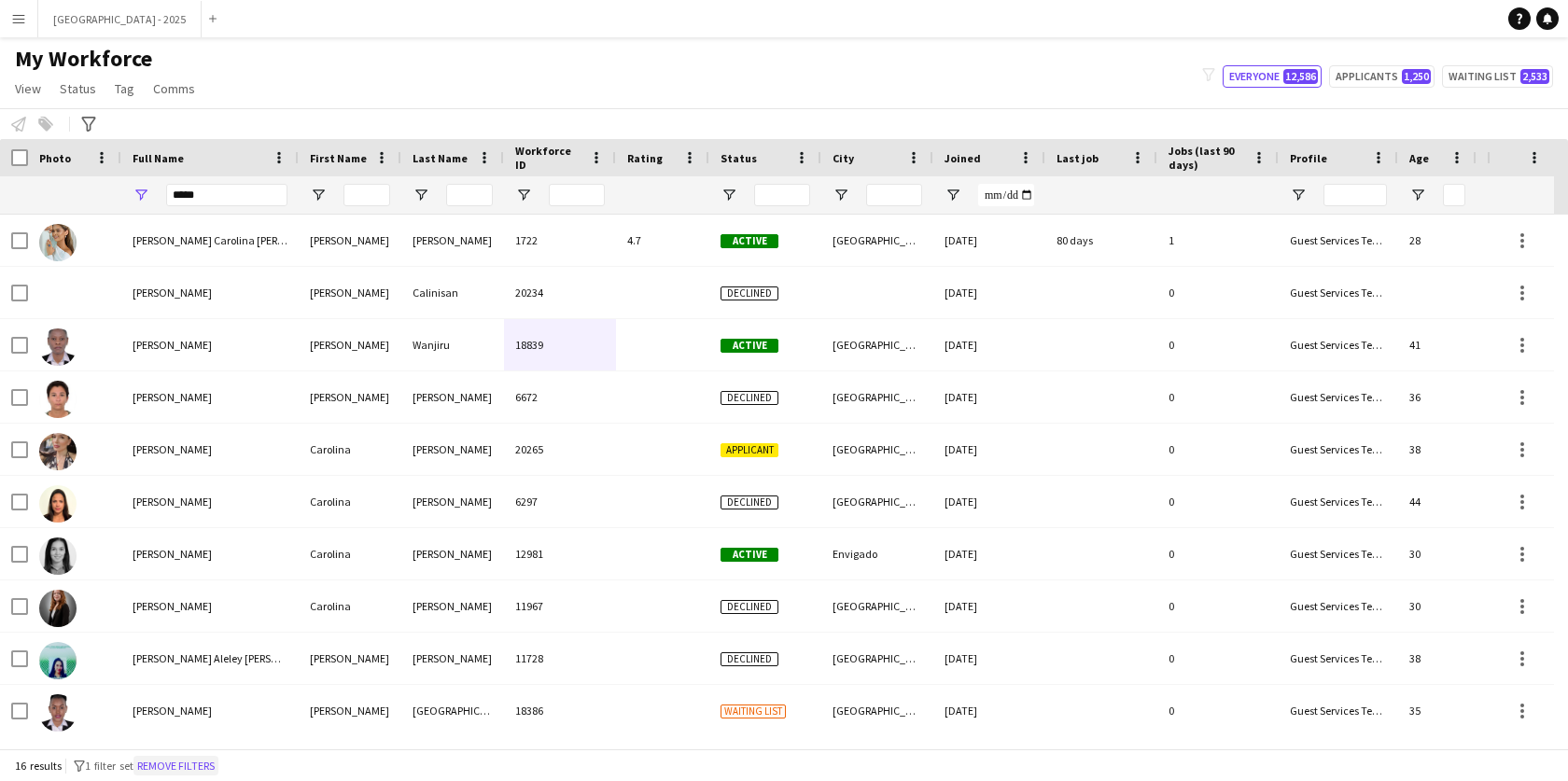
click at [183, 760] on button "Remove filters" at bounding box center [176, 766] width 85 height 20
